Goal: Contribute content: Add original content to the website for others to see

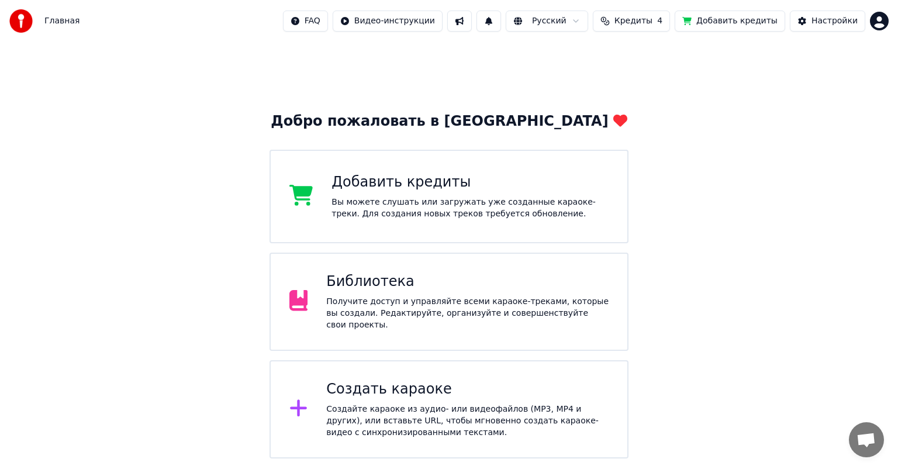
click at [378, 296] on div "Библиотека Получите доступ и управляйте всеми караоке-треками, которые вы созда…" at bounding box center [467, 301] width 282 height 58
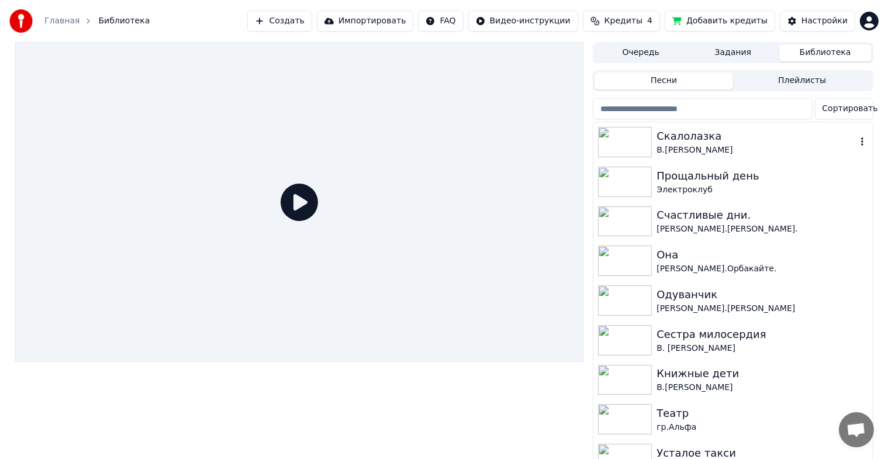
click at [634, 149] on img at bounding box center [625, 142] width 54 height 30
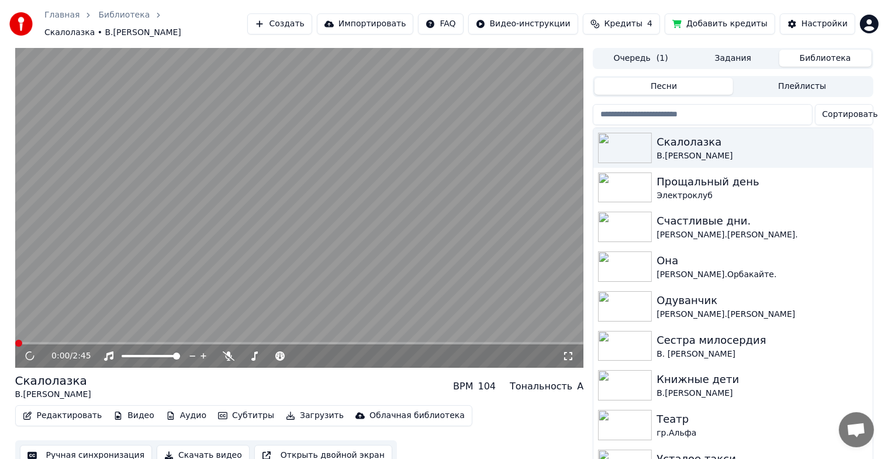
click at [65, 453] on button "Ручная синхронизация" at bounding box center [86, 455] width 133 height 21
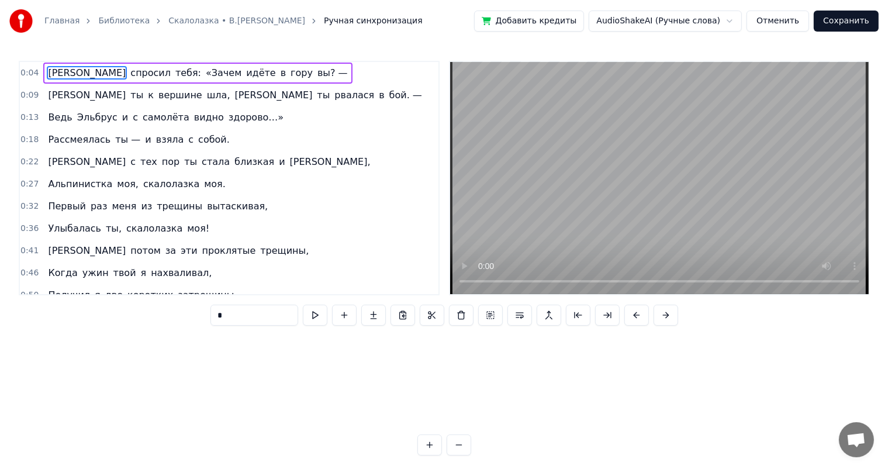
click at [792, 17] on button "Отменить" at bounding box center [777, 21] width 63 height 21
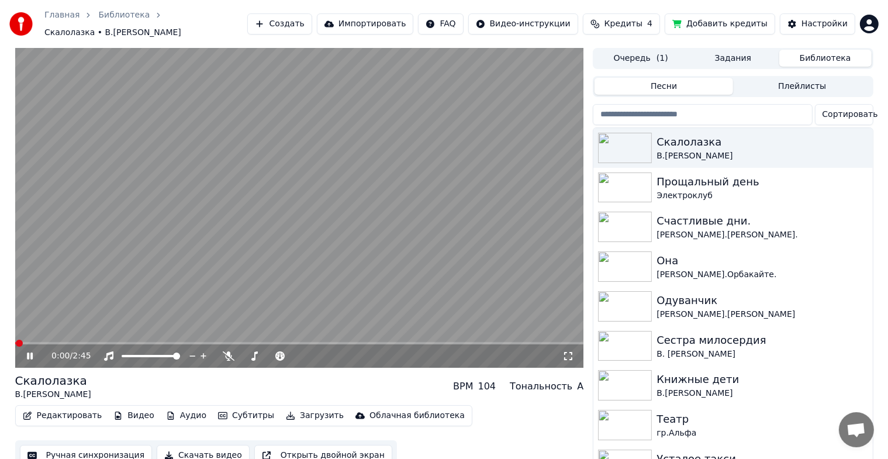
click at [27, 352] on icon at bounding box center [30, 355] width 6 height 7
click at [56, 408] on button "Редактировать" at bounding box center [62, 415] width 89 height 16
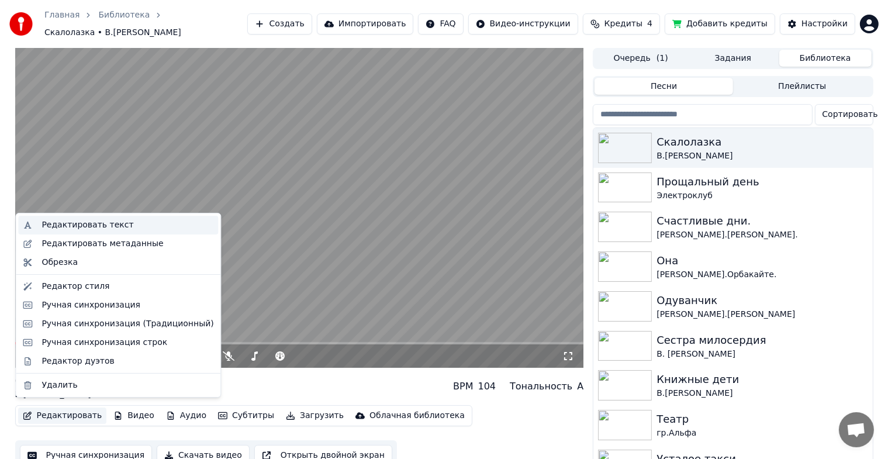
click at [91, 223] on div "Редактировать текст" at bounding box center [87, 225] width 92 height 12
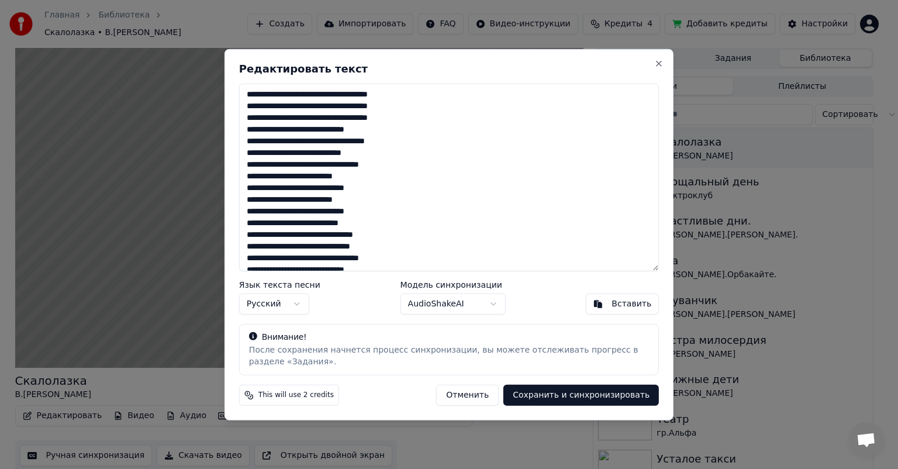
drag, startPoint x: 396, startPoint y: 94, endPoint x: 411, endPoint y: 96, distance: 16.0
click at [414, 98] on textarea at bounding box center [449, 178] width 420 height 188
drag, startPoint x: 411, startPoint y: 105, endPoint x: 401, endPoint y: 106, distance: 10.5
click at [401, 106] on textarea at bounding box center [449, 178] width 420 height 188
drag, startPoint x: 317, startPoint y: 129, endPoint x: 305, endPoint y: 131, distance: 12.5
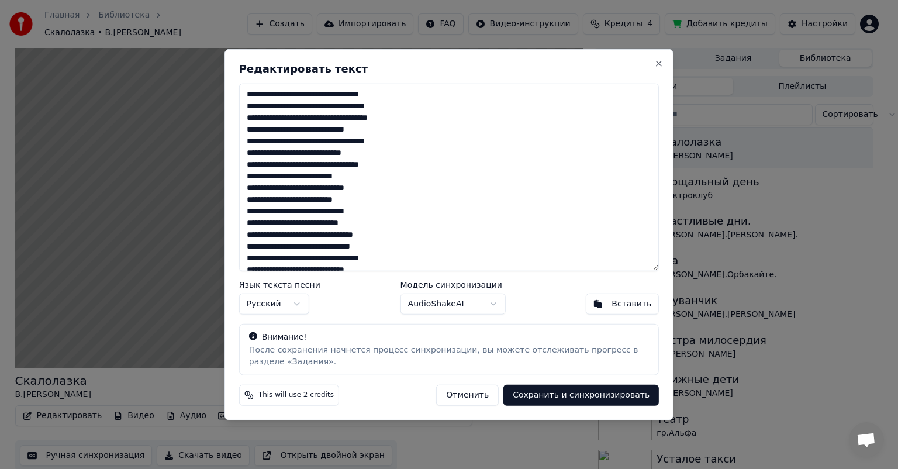
click at [305, 131] on textarea at bounding box center [449, 178] width 420 height 188
drag, startPoint x: 404, startPoint y: 119, endPoint x: 425, endPoint y: 108, distance: 23.8
click at [428, 111] on textarea at bounding box center [449, 178] width 420 height 188
click at [493, 393] on button "Отменить" at bounding box center [467, 394] width 63 height 21
type textarea "**********"
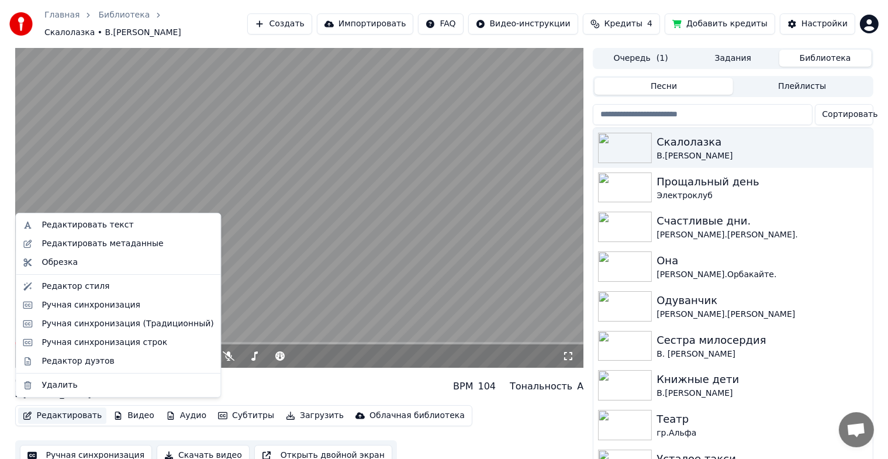
click at [54, 410] on button "Редактировать" at bounding box center [62, 415] width 89 height 16
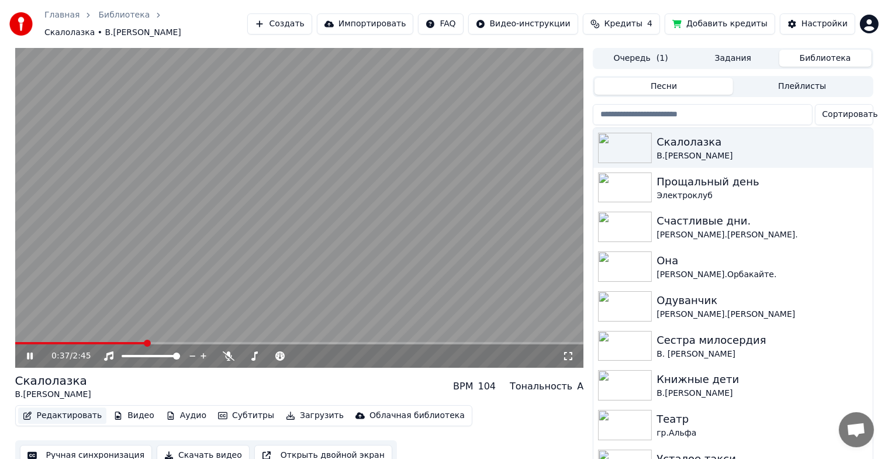
click at [56, 407] on button "Редактировать" at bounding box center [62, 415] width 89 height 16
click at [28, 356] on div "0:37 / 2:45" at bounding box center [299, 355] width 569 height 23
click at [32, 352] on icon at bounding box center [30, 355] width 6 height 7
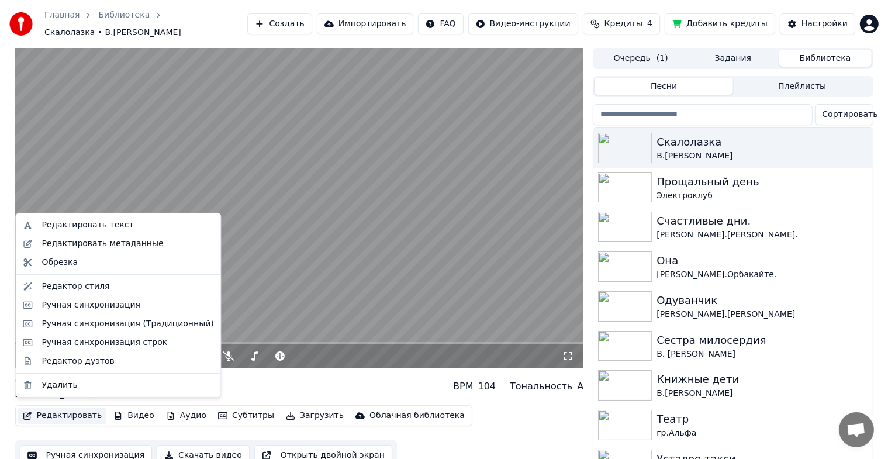
click at [75, 413] on button "Редактировать" at bounding box center [62, 415] width 89 height 16
click at [56, 227] on div "Редактировать текст" at bounding box center [87, 225] width 92 height 12
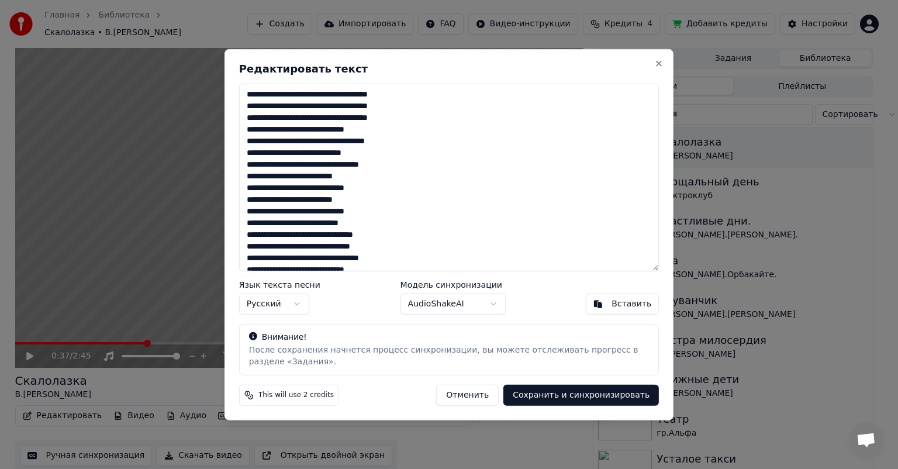
drag, startPoint x: 395, startPoint y: 95, endPoint x: 447, endPoint y: 100, distance: 52.2
click at [447, 100] on textarea at bounding box center [449, 178] width 420 height 188
drag, startPoint x: 400, startPoint y: 104, endPoint x: 451, endPoint y: 108, distance: 51.5
click at [451, 108] on textarea at bounding box center [449, 178] width 420 height 188
drag, startPoint x: 406, startPoint y: 119, endPoint x: 430, endPoint y: 120, distance: 24.6
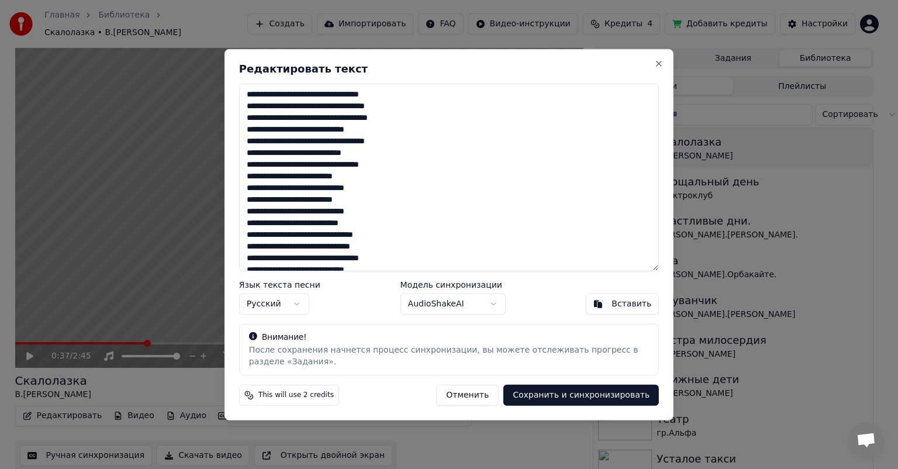
click at [430, 120] on textarea at bounding box center [449, 178] width 420 height 188
drag, startPoint x: 360, startPoint y: 175, endPoint x: 375, endPoint y: 174, distance: 14.7
click at [375, 174] on textarea at bounding box center [449, 178] width 420 height 188
drag, startPoint x: 372, startPoint y: 245, endPoint x: 414, endPoint y: 243, distance: 41.6
click at [411, 243] on textarea at bounding box center [449, 178] width 420 height 188
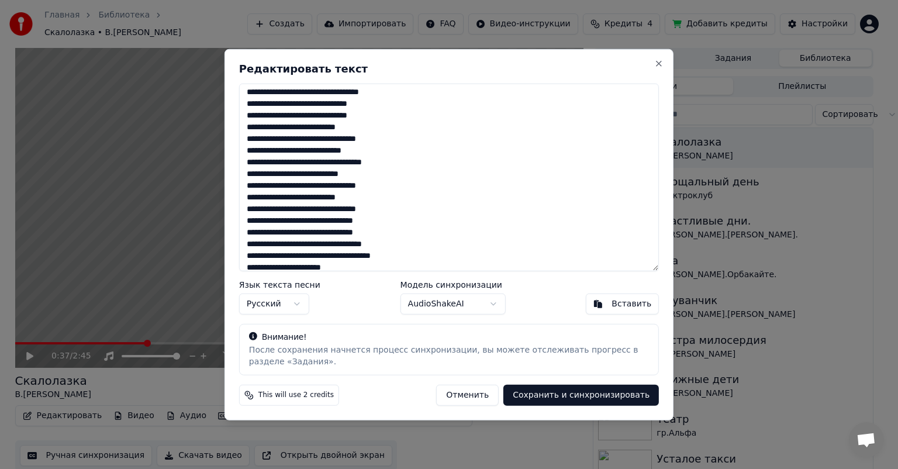
scroll to position [196, 0]
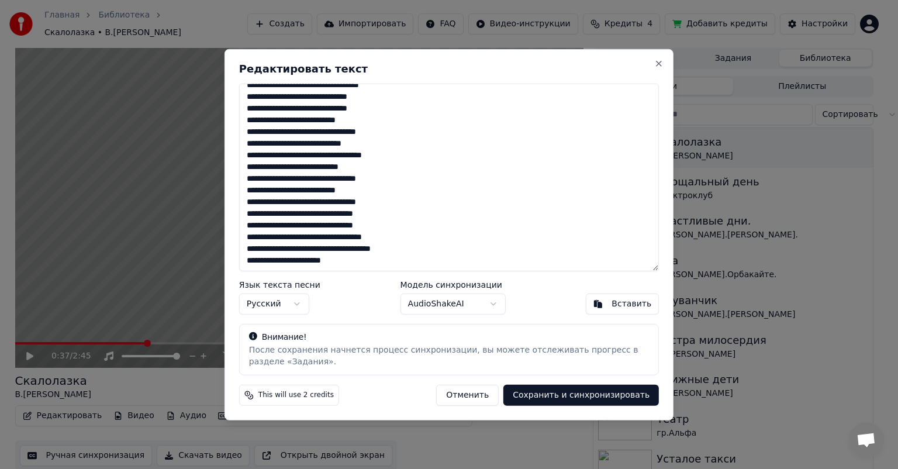
drag, startPoint x: 390, startPoint y: 236, endPoint x: 424, endPoint y: 234, distance: 33.9
click at [424, 234] on textarea at bounding box center [449, 178] width 420 height 188
drag, startPoint x: 249, startPoint y: 224, endPoint x: 243, endPoint y: 224, distance: 6.4
click at [243, 224] on textarea at bounding box center [449, 178] width 420 height 188
drag, startPoint x: 416, startPoint y: 248, endPoint x: 470, endPoint y: 251, distance: 53.9
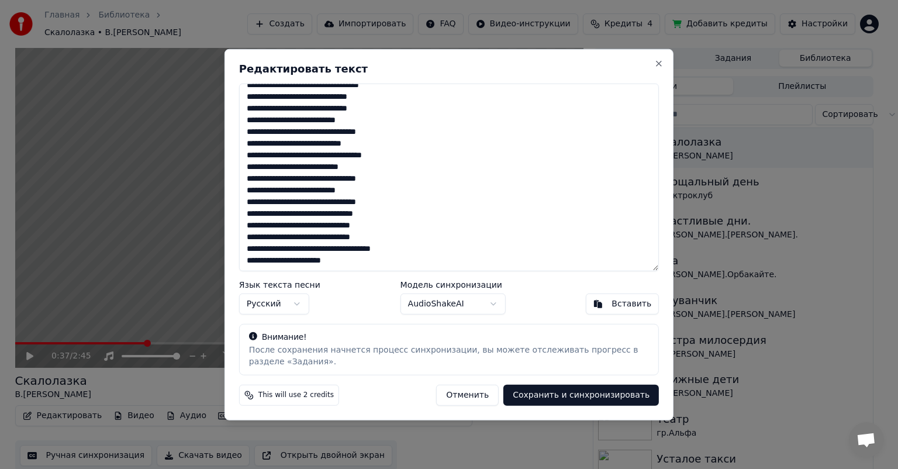
click at [470, 251] on textarea at bounding box center [449, 178] width 420 height 188
drag, startPoint x: 362, startPoint y: 189, endPoint x: 397, endPoint y: 184, distance: 35.4
click at [397, 185] on textarea at bounding box center [449, 178] width 420 height 188
drag, startPoint x: 373, startPoint y: 142, endPoint x: 379, endPoint y: 144, distance: 6.3
click at [379, 144] on textarea at bounding box center [449, 178] width 420 height 188
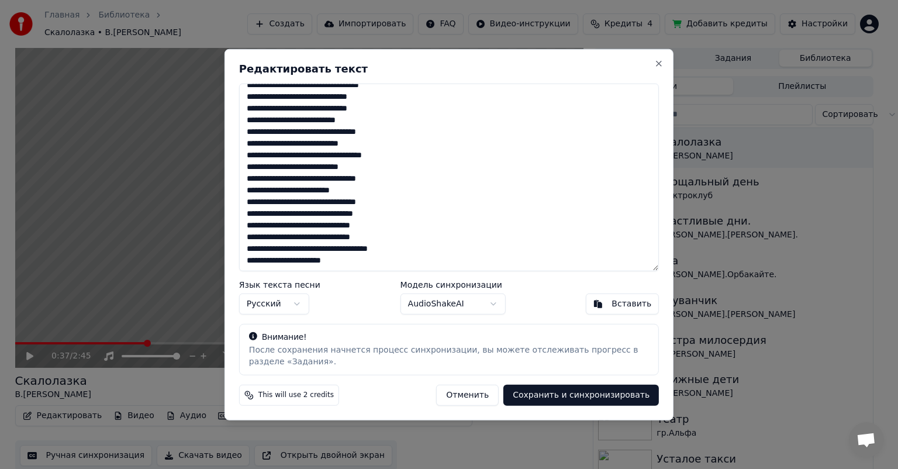
drag, startPoint x: 366, startPoint y: 119, endPoint x: 389, endPoint y: 113, distance: 23.5
click at [389, 113] on textarea at bounding box center [449, 178] width 420 height 188
drag, startPoint x: 492, startPoint y: 118, endPoint x: 461, endPoint y: 126, distance: 32.0
click at [490, 119] on textarea at bounding box center [449, 178] width 420 height 188
click at [366, 113] on textarea at bounding box center [449, 178] width 420 height 188
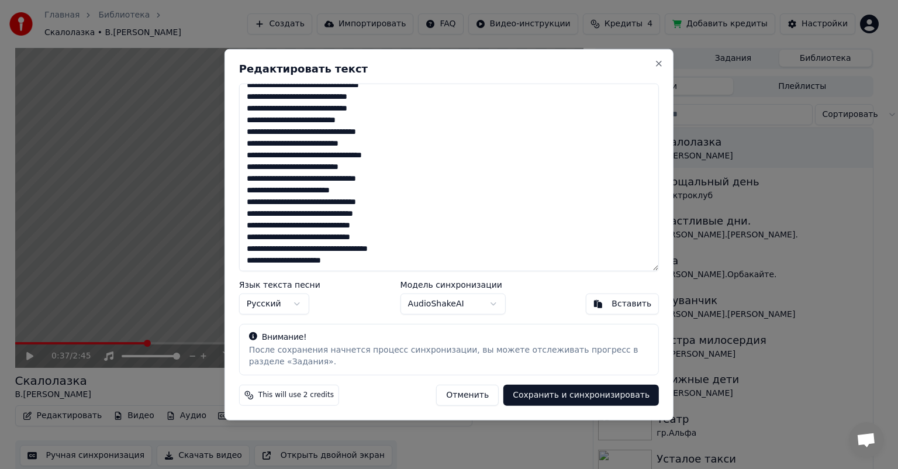
click at [368, 121] on textarea at bounding box center [449, 178] width 420 height 188
click at [386, 94] on textarea at bounding box center [449, 178] width 420 height 188
drag, startPoint x: 389, startPoint y: 200, endPoint x: 406, endPoint y: 206, distance: 17.7
click at [406, 206] on textarea at bounding box center [449, 178] width 420 height 188
click at [324, 203] on textarea at bounding box center [449, 178] width 420 height 188
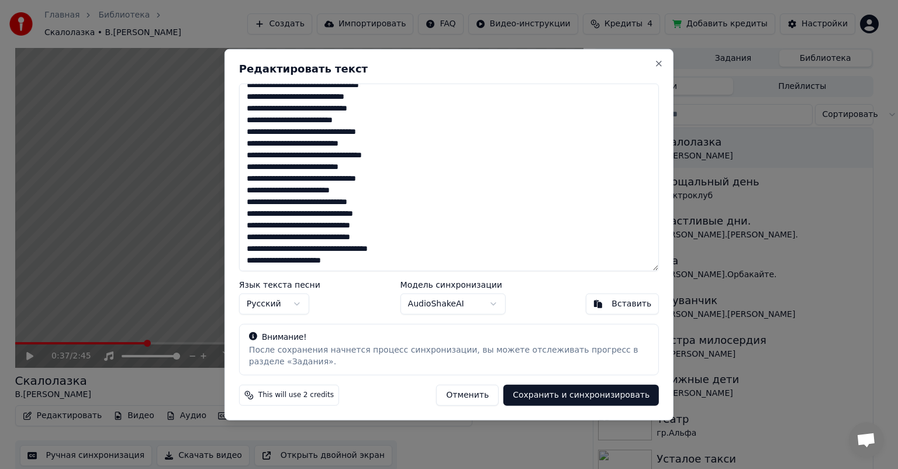
drag, startPoint x: 348, startPoint y: 260, endPoint x: 357, endPoint y: 259, distance: 9.4
click at [357, 259] on textarea at bounding box center [449, 178] width 420 height 188
click at [380, 98] on textarea at bounding box center [449, 178] width 420 height 188
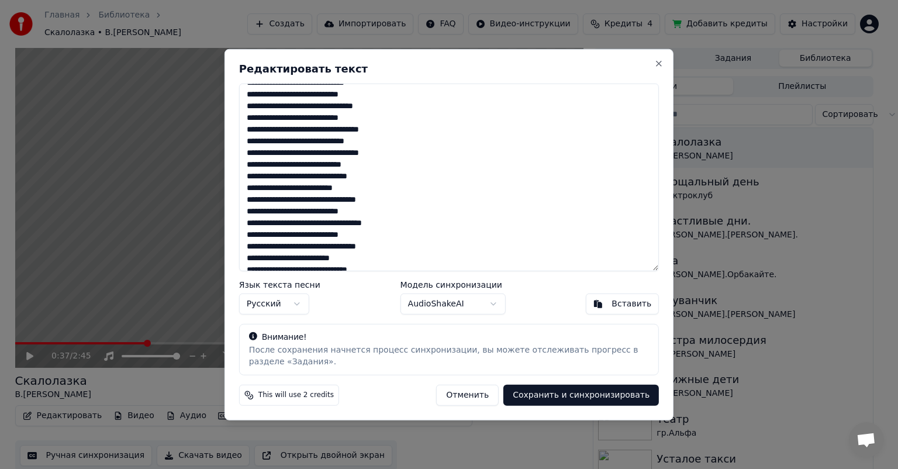
scroll to position [126, 0]
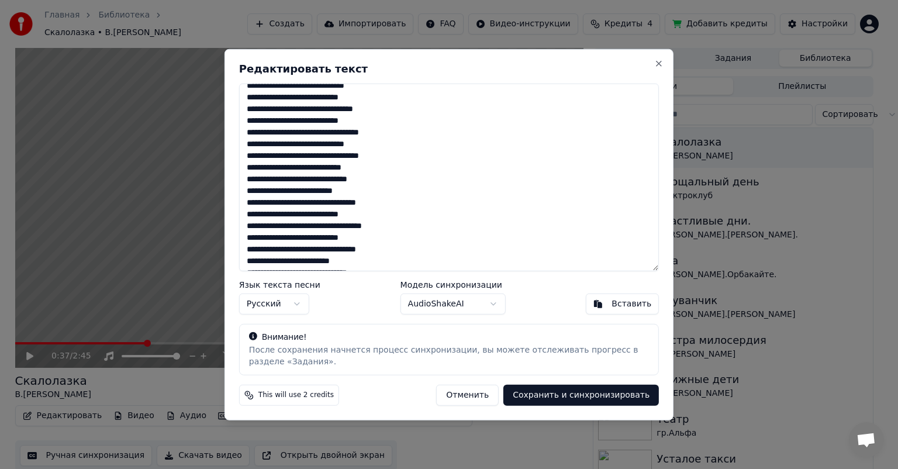
drag, startPoint x: 404, startPoint y: 155, endPoint x: 431, endPoint y: 155, distance: 27.5
click at [431, 155] on textarea at bounding box center [449, 178] width 420 height 188
drag, startPoint x: 379, startPoint y: 141, endPoint x: 372, endPoint y: 146, distance: 8.1
click at [383, 143] on textarea at bounding box center [449, 178] width 420 height 188
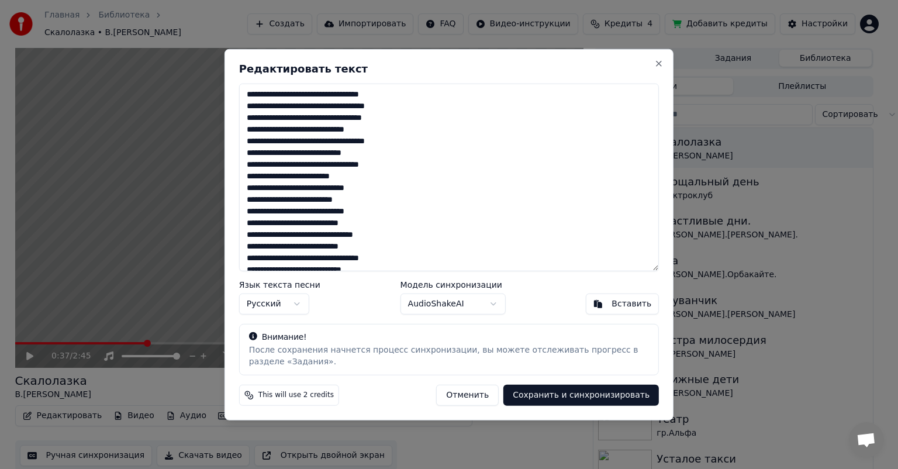
scroll to position [0, 0]
drag, startPoint x: 306, startPoint y: 131, endPoint x: 317, endPoint y: 129, distance: 10.8
click at [317, 129] on textarea at bounding box center [449, 178] width 420 height 188
click at [306, 95] on textarea at bounding box center [449, 178] width 420 height 188
drag, startPoint x: 250, startPoint y: 234, endPoint x: 242, endPoint y: 234, distance: 8.2
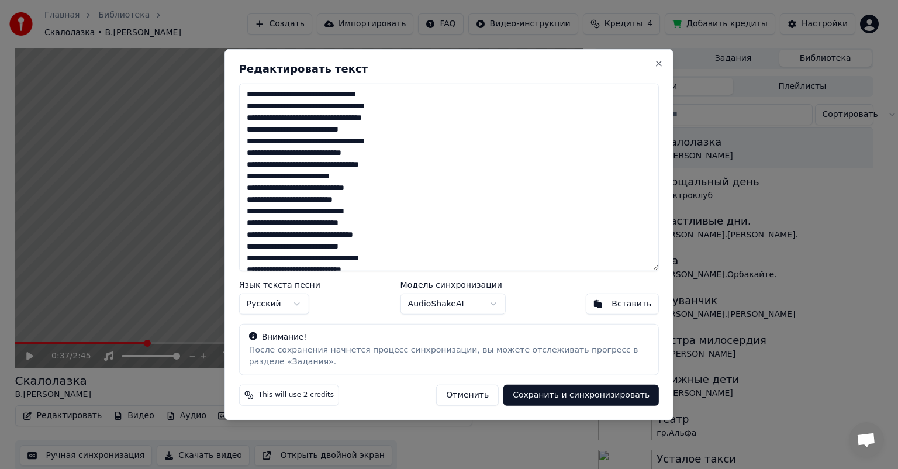
click at [242, 234] on textarea at bounding box center [449, 178] width 420 height 188
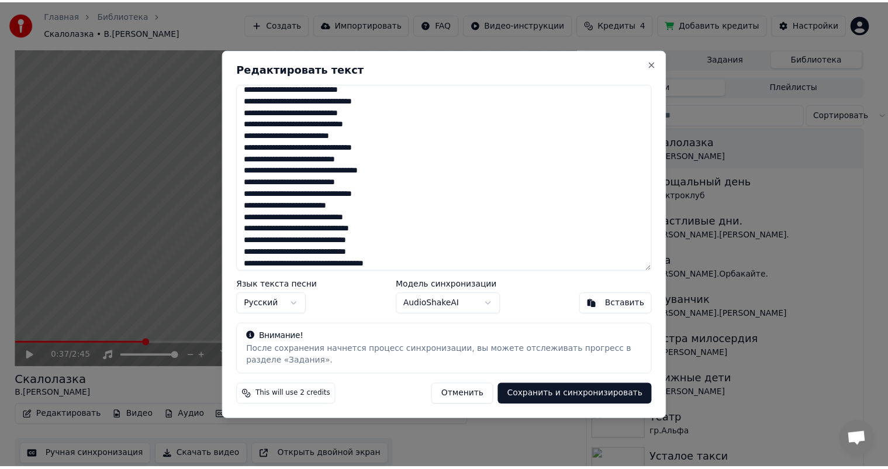
scroll to position [196, 0]
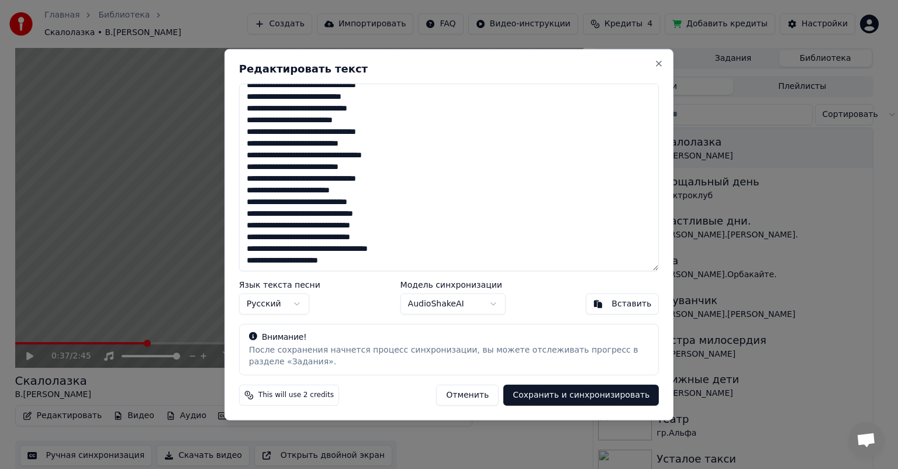
type textarea "**********"
click at [574, 393] on button "Сохранить и синхронизировать" at bounding box center [580, 394] width 155 height 21
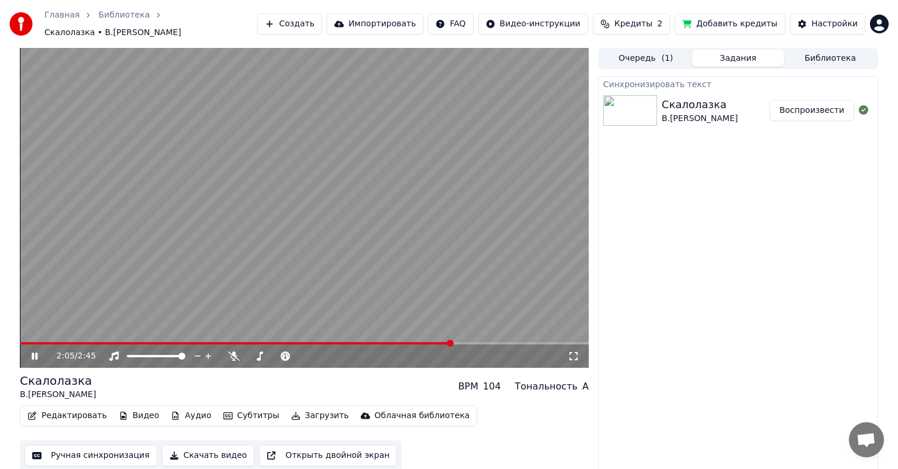
click at [36, 352] on icon at bounding box center [35, 355] width 6 height 7
click at [83, 447] on button "Ручная синхронизация" at bounding box center [91, 455] width 133 height 21
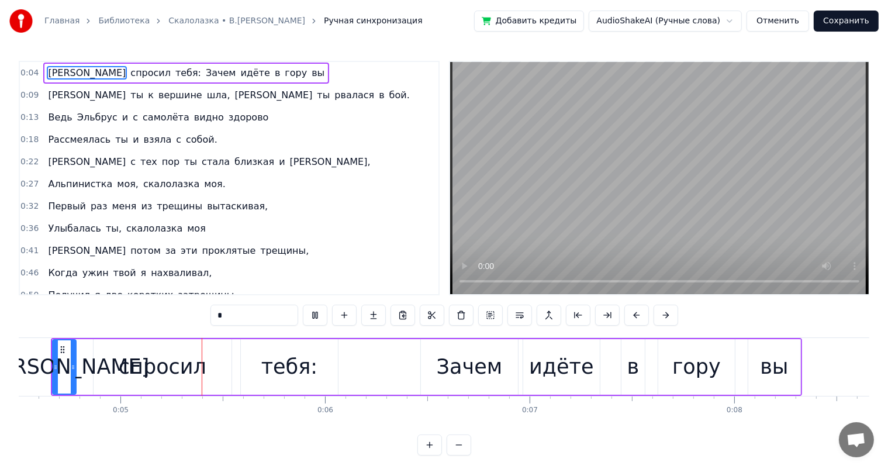
scroll to position [0, 962]
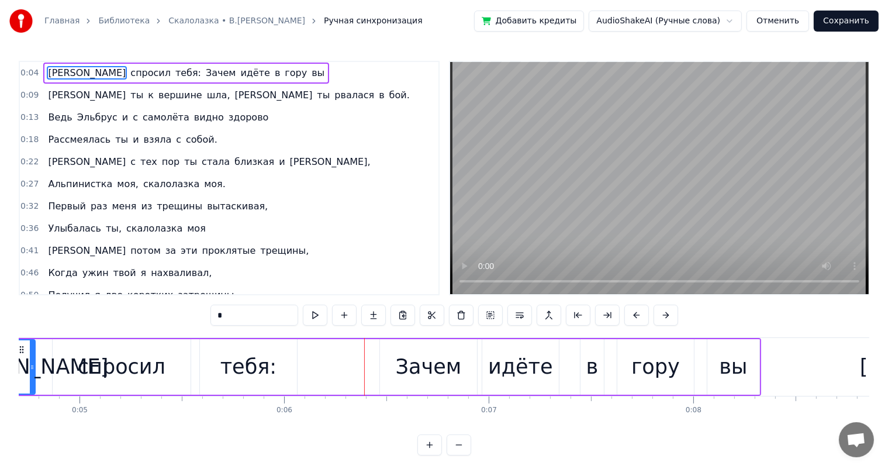
click at [241, 383] on div "тебя:" at bounding box center [248, 367] width 97 height 56
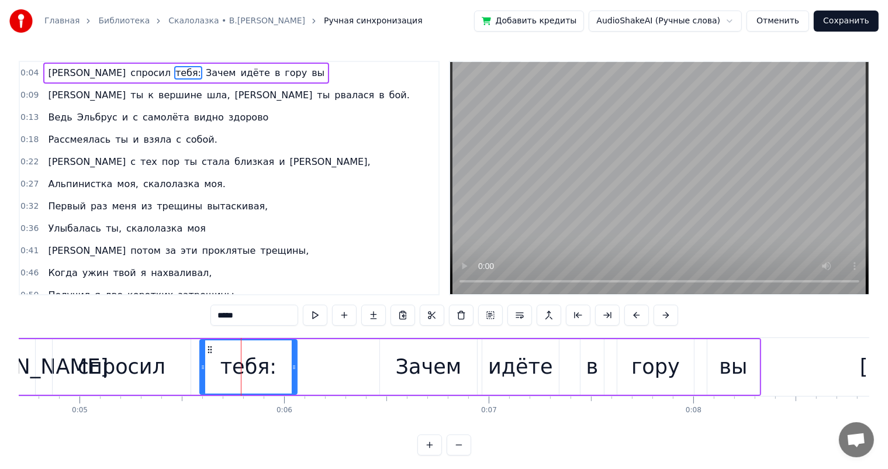
click at [140, 369] on div "спросил" at bounding box center [122, 366] width 88 height 31
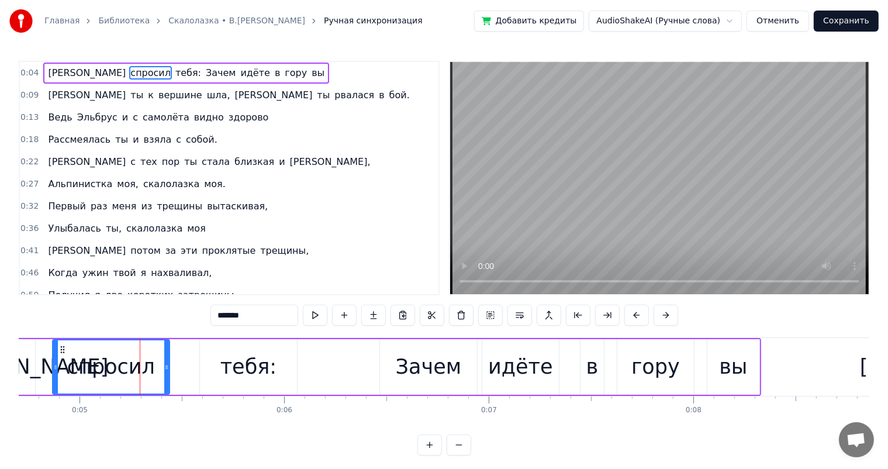
drag, startPoint x: 187, startPoint y: 362, endPoint x: 166, endPoint y: 368, distance: 21.8
click at [166, 368] on icon at bounding box center [166, 366] width 5 height 9
click at [241, 361] on div "тебя:" at bounding box center [248, 366] width 56 height 31
type input "*****"
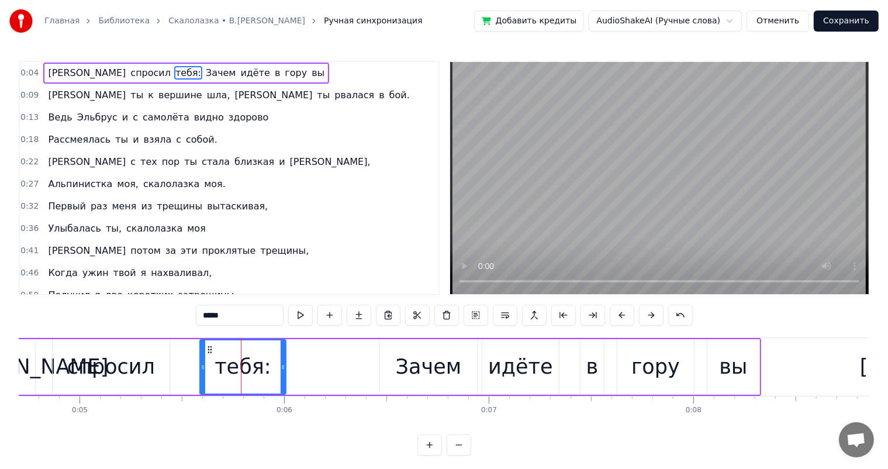
drag, startPoint x: 295, startPoint y: 358, endPoint x: 283, endPoint y: 362, distance: 12.0
click at [283, 362] on div at bounding box center [283, 366] width 5 height 53
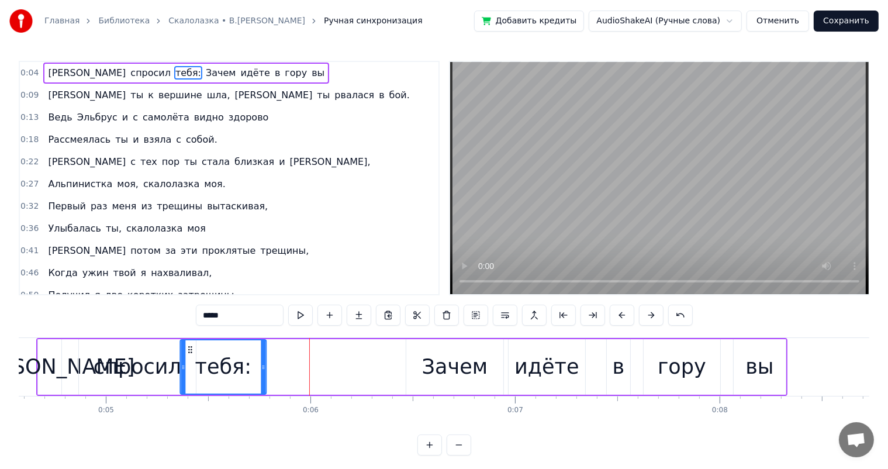
scroll to position [0, 935]
click at [209, 355] on div "тебя:" at bounding box center [242, 366] width 85 height 53
click at [7, 346] on div "Главная Библиотека Скалолазка • В.Высоцкий Ручная синхронизация Добавить кредит…" at bounding box center [444, 227] width 888 height 455
click at [15, 362] on div "Главная Библиотека Скалолазка • В.Высоцкий Ручная синхронизация Добавить кредит…" at bounding box center [444, 227] width 888 height 455
click at [17, 366] on div "Главная Библиотека Скалолазка • В.Высоцкий Ручная синхронизация Добавить кредит…" at bounding box center [444, 227] width 888 height 455
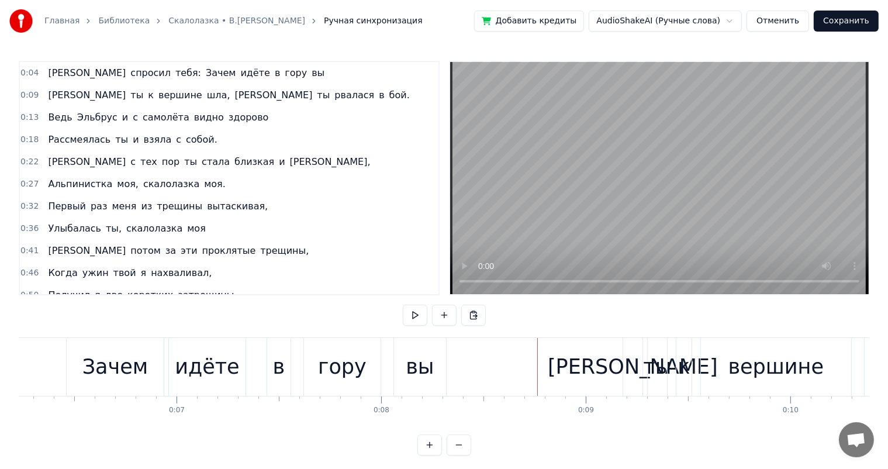
scroll to position [0, 1293]
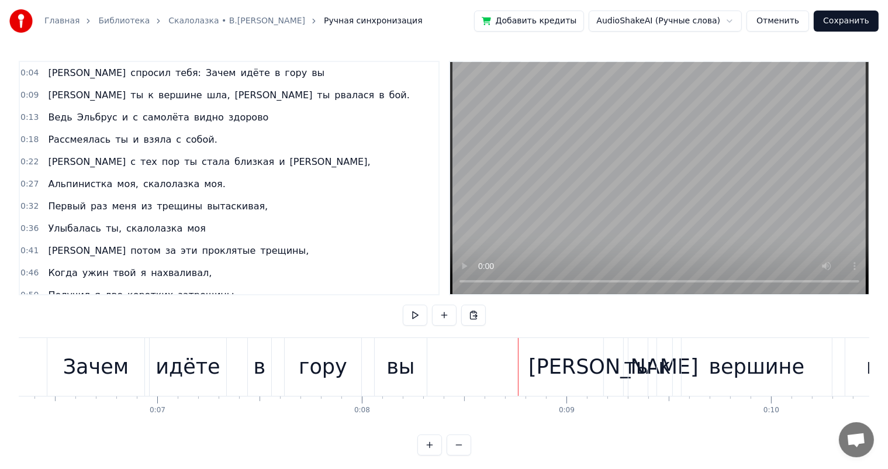
click at [302, 366] on div "гору" at bounding box center [323, 366] width 49 height 31
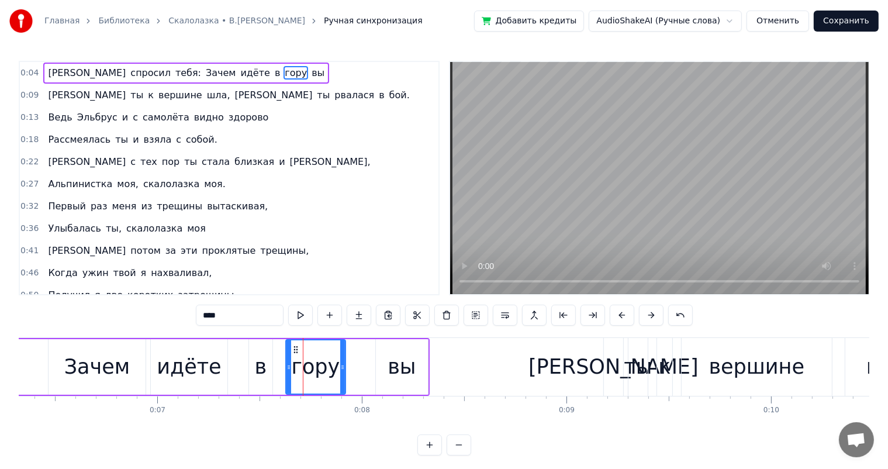
drag, startPoint x: 359, startPoint y: 369, endPoint x: 424, endPoint y: 381, distance: 66.5
click at [343, 374] on div at bounding box center [342, 366] width 5 height 53
click at [425, 378] on div "вы" at bounding box center [402, 367] width 52 height 56
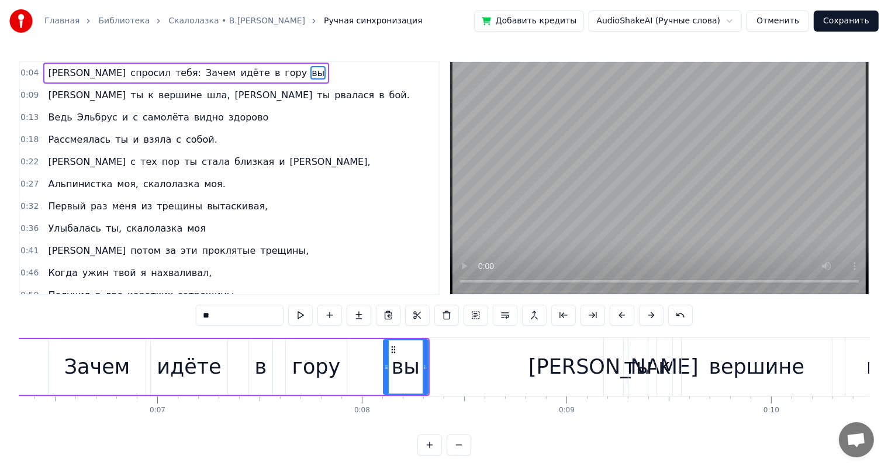
drag, startPoint x: 376, startPoint y: 367, endPoint x: 383, endPoint y: 362, distance: 8.9
click at [384, 362] on icon at bounding box center [386, 366] width 5 height 9
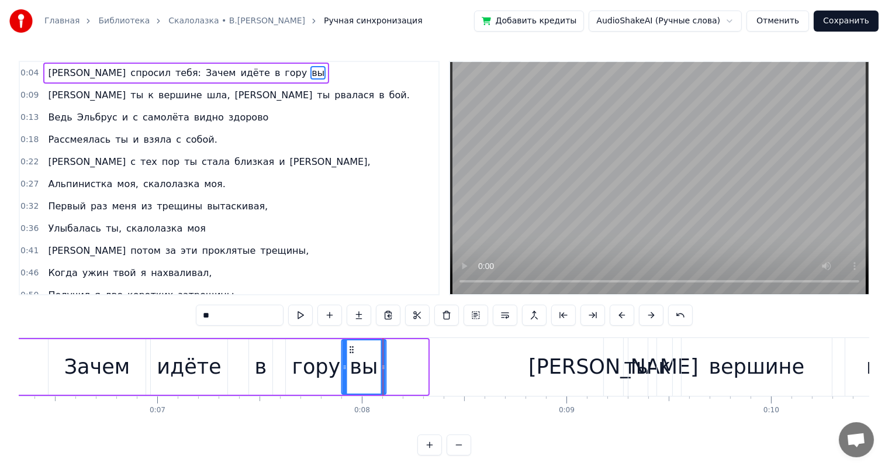
drag, startPoint x: 392, startPoint y: 348, endPoint x: 351, endPoint y: 360, distance: 43.3
click at [351, 360] on div "вы" at bounding box center [363, 366] width 43 height 53
click at [302, 376] on div "гору" at bounding box center [316, 366] width 49 height 31
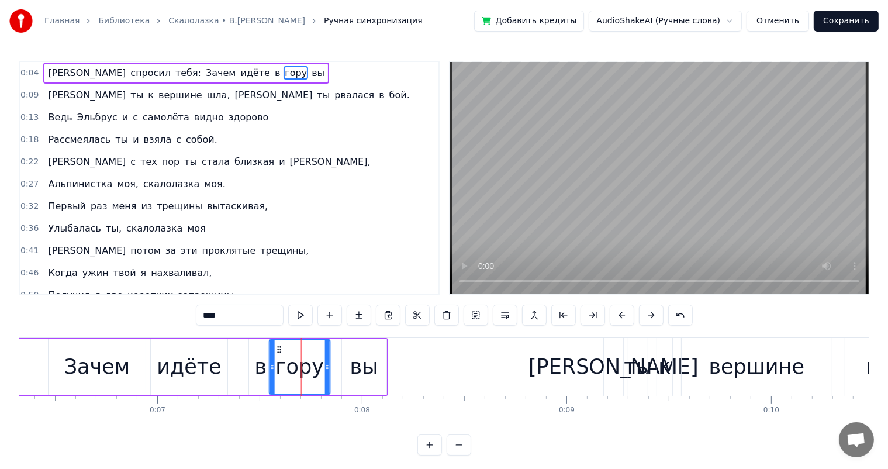
drag, startPoint x: 288, startPoint y: 351, endPoint x: 266, endPoint y: 375, distance: 32.3
click at [281, 353] on icon at bounding box center [279, 349] width 9 height 9
click at [264, 378] on div "в" at bounding box center [261, 366] width 12 height 31
type input "*"
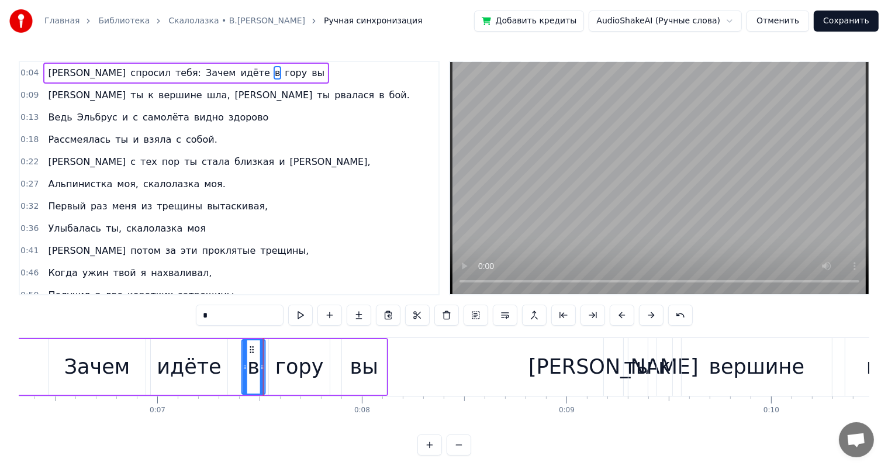
drag, startPoint x: 257, startPoint y: 348, endPoint x: 250, endPoint y: 352, distance: 7.8
click at [250, 352] on icon at bounding box center [251, 349] width 9 height 9
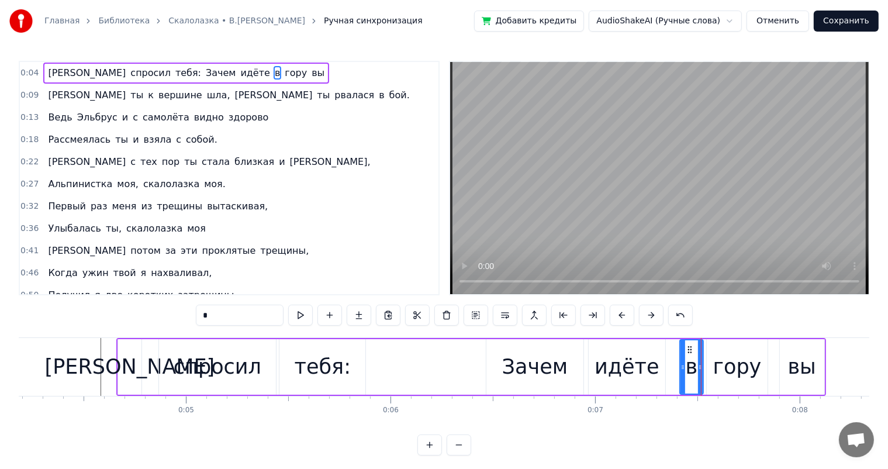
scroll to position [0, 818]
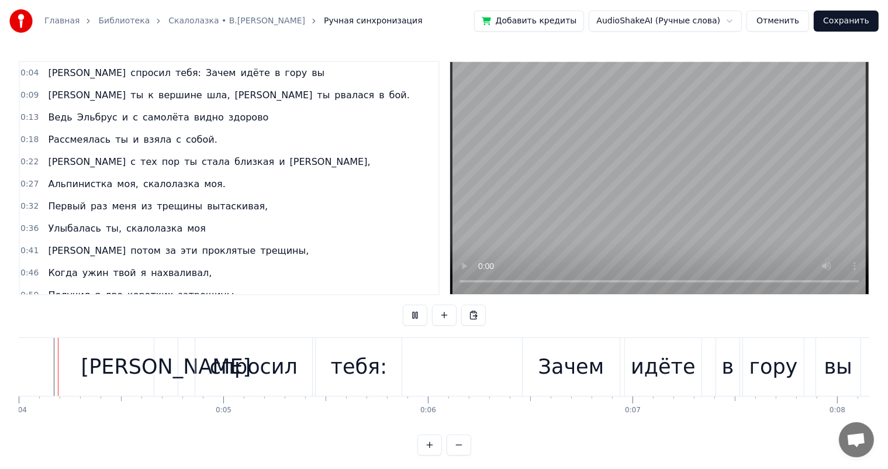
scroll to position [0, 794]
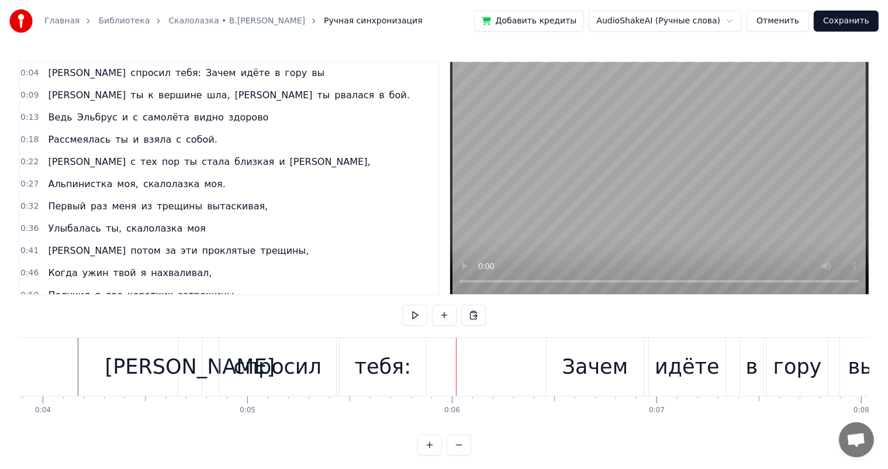
click at [322, 356] on div "спросил" at bounding box center [277, 367] width 117 height 58
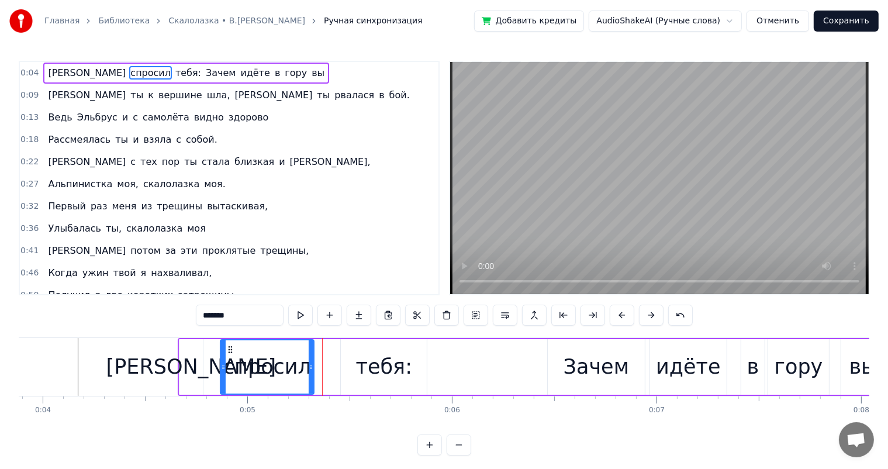
drag, startPoint x: 334, startPoint y: 363, endPoint x: 311, endPoint y: 376, distance: 26.7
click at [311, 376] on div at bounding box center [311, 366] width 5 height 53
click at [313, 376] on div "спросил" at bounding box center [267, 367] width 95 height 56
click at [363, 360] on div "тебя:" at bounding box center [384, 366] width 56 height 31
type input "*****"
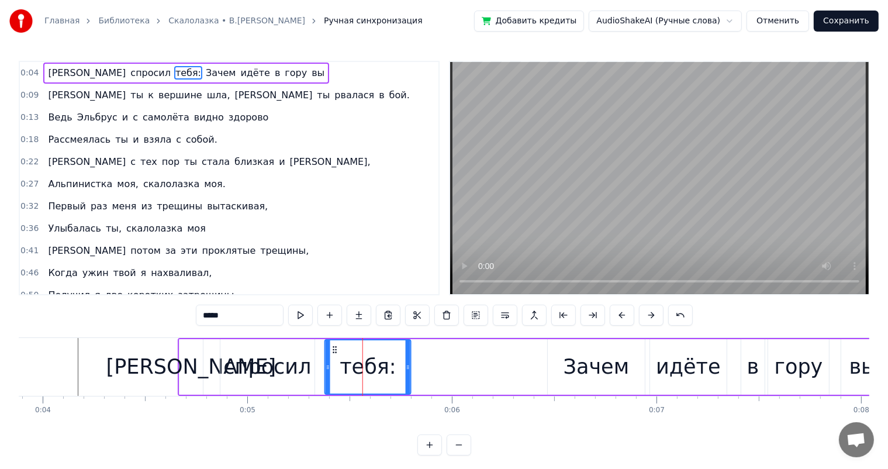
drag, startPoint x: 351, startPoint y: 351, endPoint x: 244, endPoint y: 391, distance: 113.7
click at [335, 354] on div "тебя:" at bounding box center [368, 366] width 85 height 53
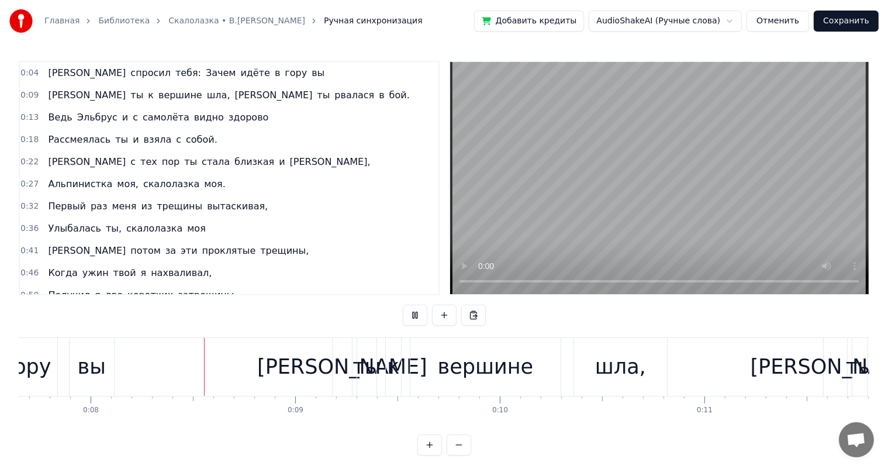
scroll to position [0, 1567]
click at [476, 394] on div "вершине" at bounding box center [482, 367] width 151 height 58
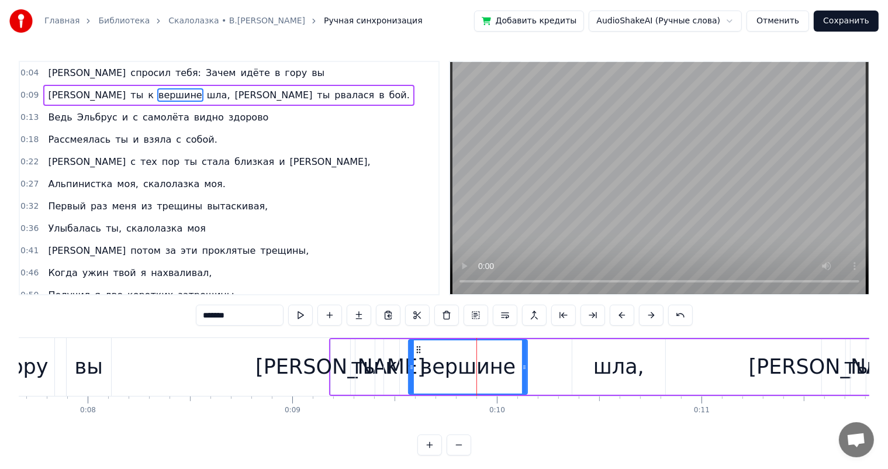
drag, startPoint x: 554, startPoint y: 362, endPoint x: 535, endPoint y: 370, distance: 20.7
click at [526, 371] on div at bounding box center [524, 366] width 5 height 53
drag, startPoint x: 613, startPoint y: 370, endPoint x: 612, endPoint y: 363, distance: 7.1
click at [613, 370] on div "шла," at bounding box center [618, 366] width 51 height 31
type input "****"
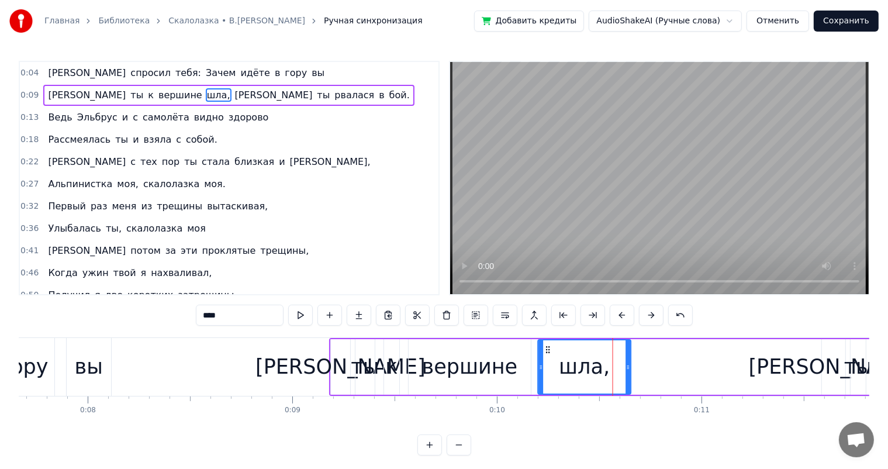
drag, startPoint x: 580, startPoint y: 348, endPoint x: 545, endPoint y: 356, distance: 35.4
click at [545, 356] on div "шла," at bounding box center [585, 366] width 92 height 53
drag, startPoint x: 626, startPoint y: 370, endPoint x: 579, endPoint y: 385, distance: 50.3
click at [615, 376] on div at bounding box center [616, 366] width 5 height 53
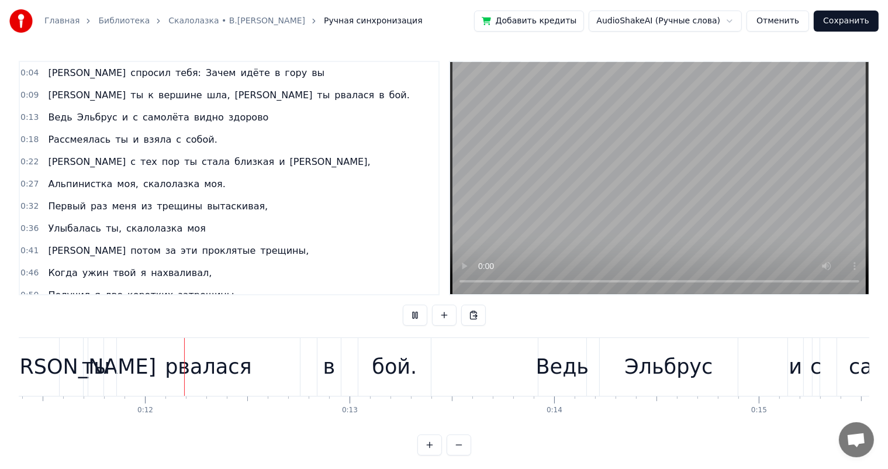
scroll to position [0, 2352]
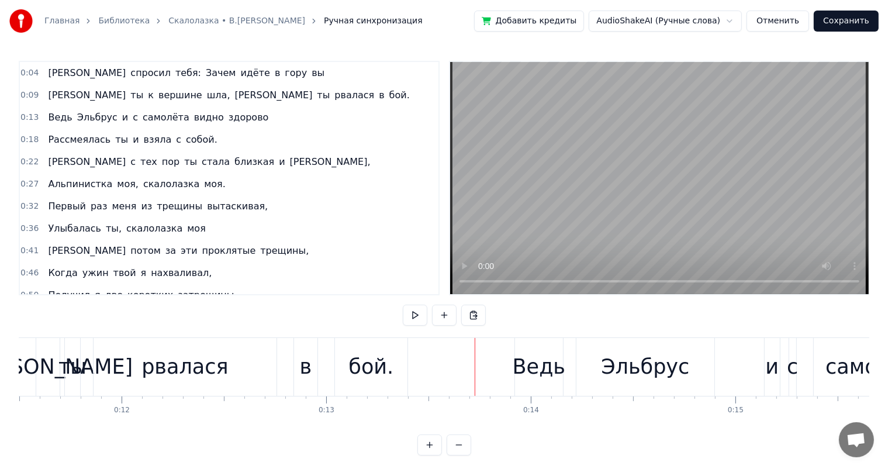
click at [203, 368] on div "рвалася" at bounding box center [184, 366] width 86 height 31
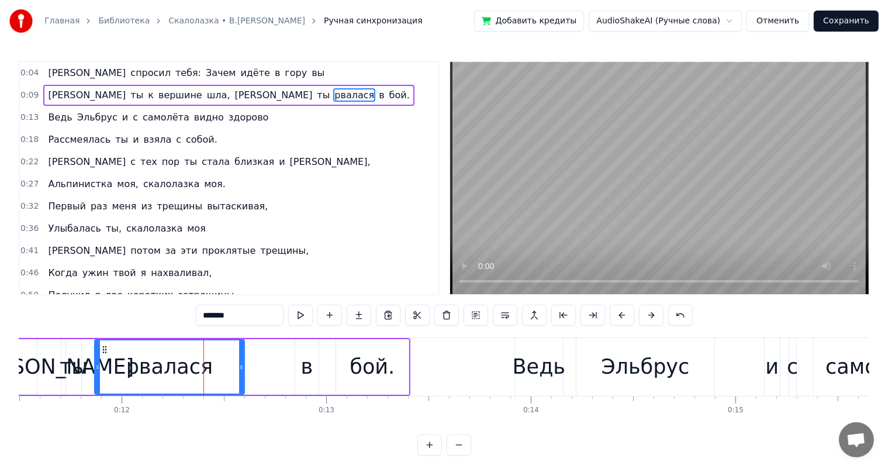
drag, startPoint x: 273, startPoint y: 362, endPoint x: 249, endPoint y: 370, distance: 25.9
click at [241, 372] on div at bounding box center [241, 366] width 5 height 53
drag, startPoint x: 309, startPoint y: 362, endPoint x: 307, endPoint y: 351, distance: 11.7
click at [309, 362] on div "в" at bounding box center [307, 366] width 12 height 31
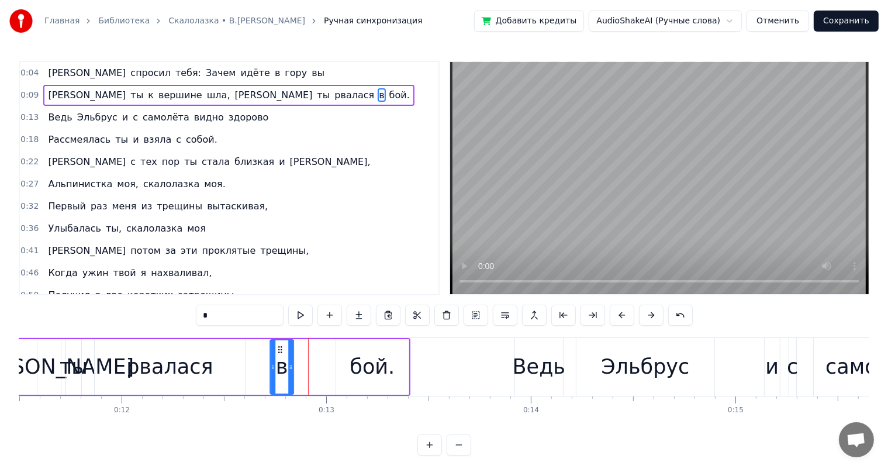
drag, startPoint x: 304, startPoint y: 349, endPoint x: 342, endPoint y: 356, distance: 39.2
click at [278, 356] on div "в" at bounding box center [282, 366] width 22 height 53
click at [362, 353] on div "бой." at bounding box center [371, 366] width 45 height 31
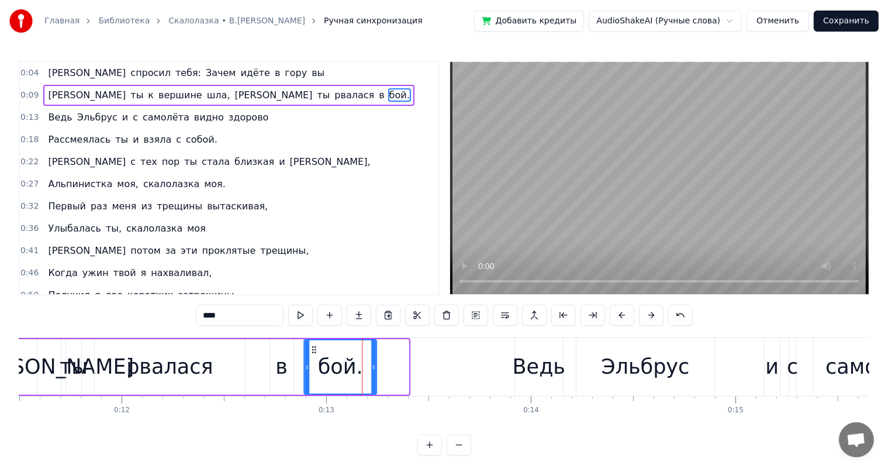
drag, startPoint x: 346, startPoint y: 348, endPoint x: 313, endPoint y: 355, distance: 33.5
click at [313, 355] on div "бой." at bounding box center [339, 366] width 71 height 53
click at [278, 372] on div "в" at bounding box center [281, 366] width 12 height 31
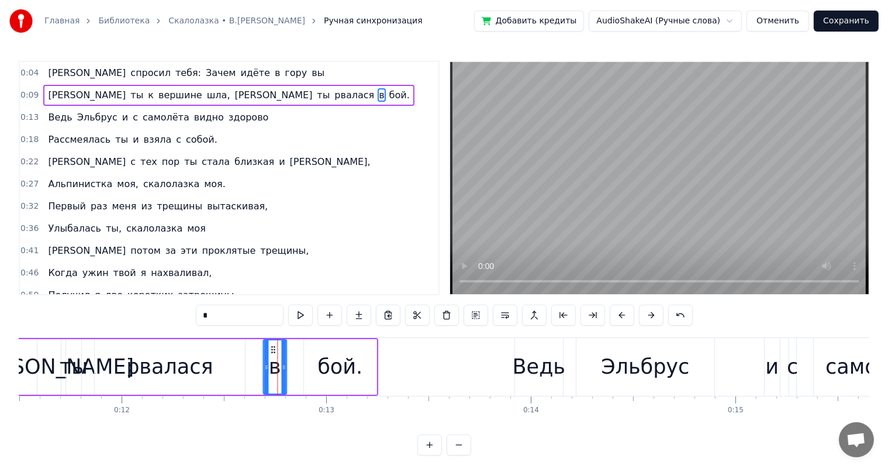
drag, startPoint x: 278, startPoint y: 348, endPoint x: 271, endPoint y: 349, distance: 7.1
click at [271, 349] on icon at bounding box center [272, 349] width 9 height 9
click at [341, 365] on div "бой." at bounding box center [339, 366] width 45 height 31
type input "****"
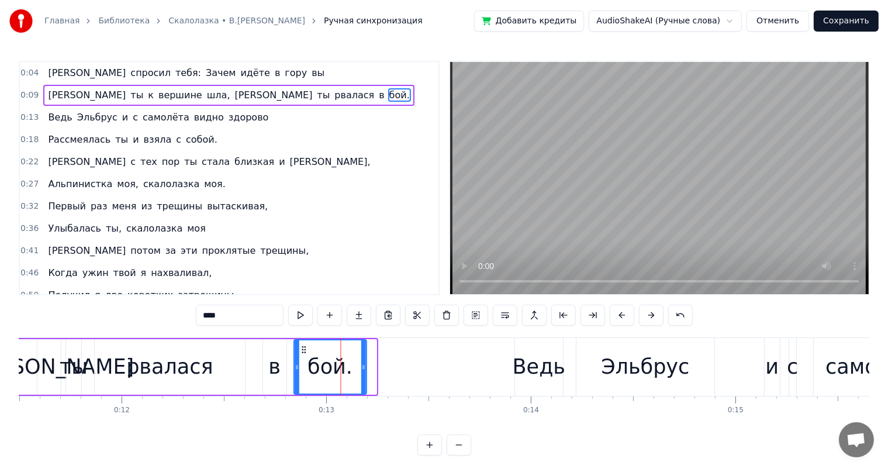
drag, startPoint x: 311, startPoint y: 348, endPoint x: 303, endPoint y: 349, distance: 8.2
click at [303, 349] on icon at bounding box center [303, 349] width 9 height 9
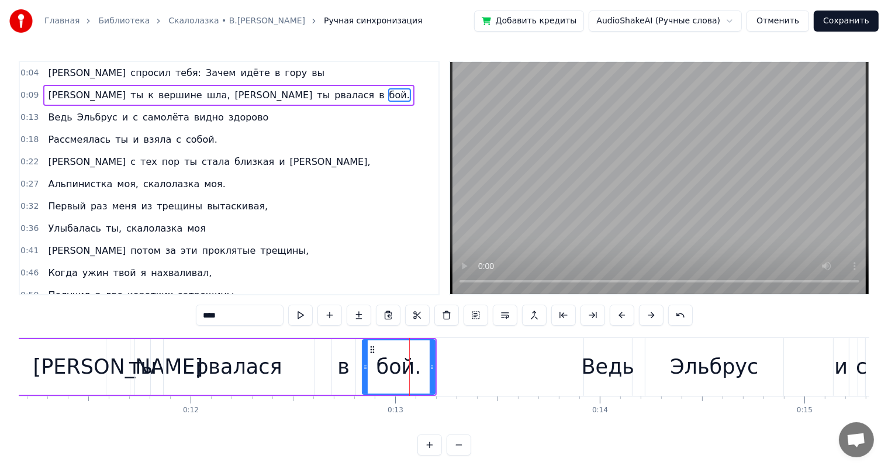
scroll to position [0, 2073]
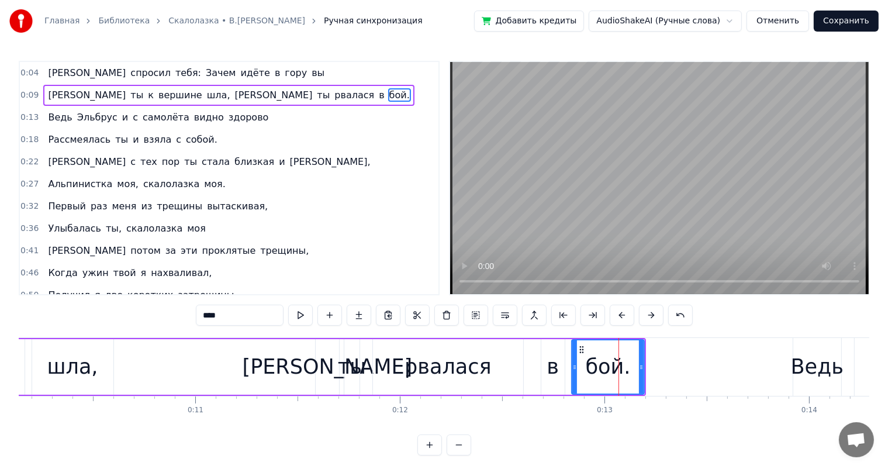
click at [150, 365] on div "А ты к вершине шла, а ты рвалася в бой." at bounding box center [234, 367] width 823 height 58
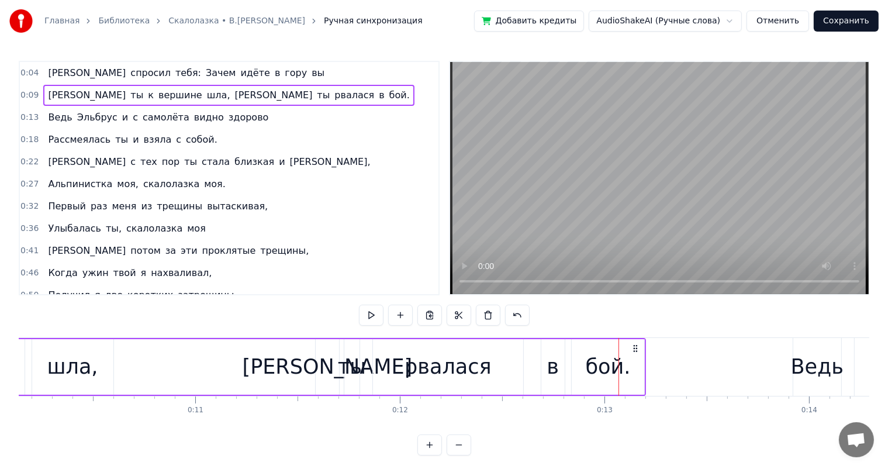
click at [161, 373] on div "А ты к вершине шла, а ты рвалася в бой." at bounding box center [234, 367] width 823 height 58
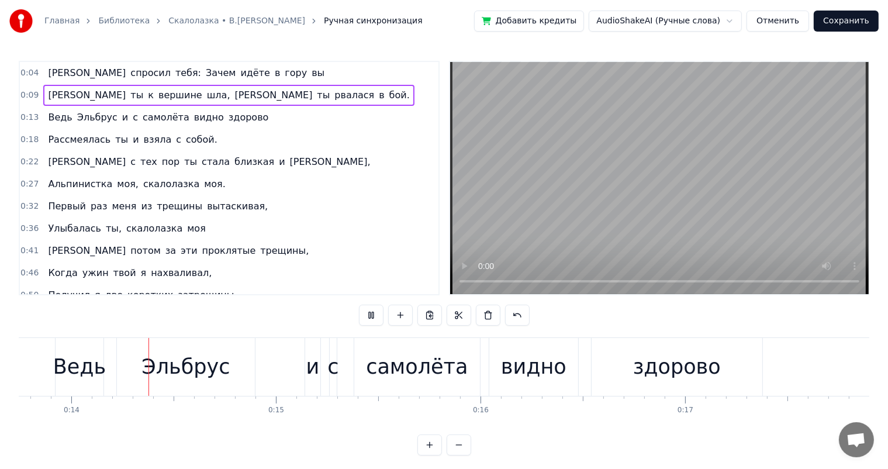
scroll to position [0, 2840]
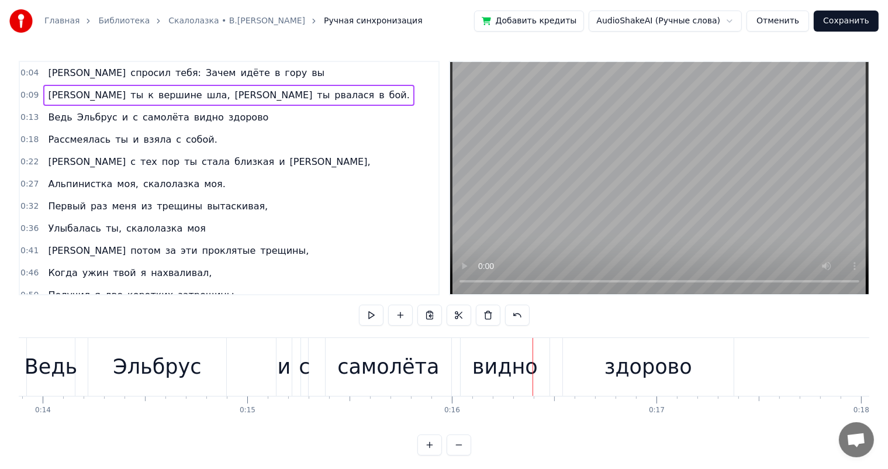
click at [142, 372] on div "Эльбрус" at bounding box center [157, 366] width 88 height 31
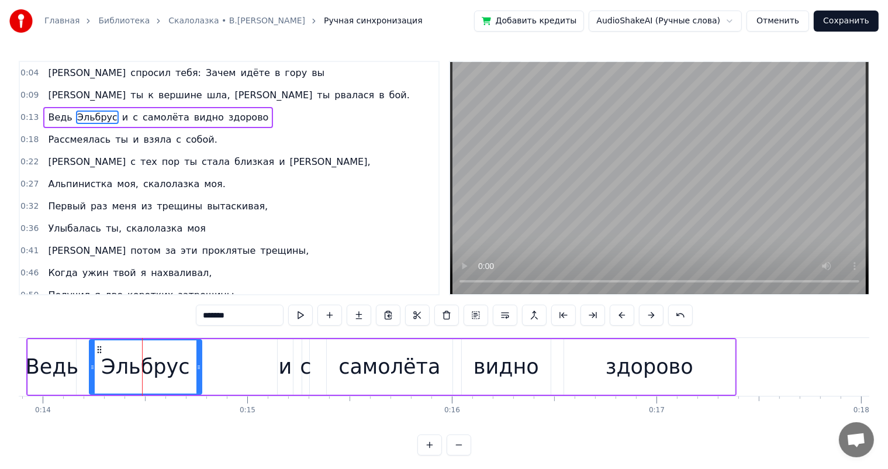
drag, startPoint x: 226, startPoint y: 362, endPoint x: 249, endPoint y: 367, distance: 24.0
click at [201, 379] on div at bounding box center [198, 366] width 5 height 53
click at [284, 371] on div "и" at bounding box center [285, 366] width 13 height 31
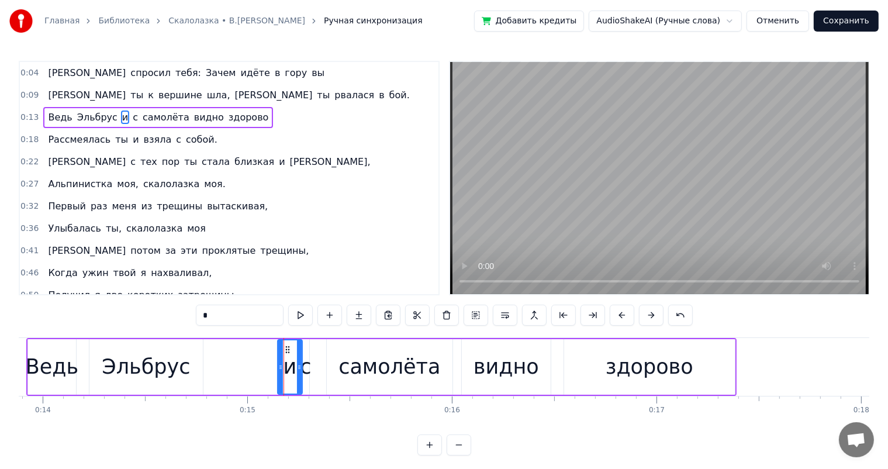
click at [289, 346] on div "и" at bounding box center [289, 366] width 23 height 53
drag, startPoint x: 285, startPoint y: 348, endPoint x: 264, endPoint y: 352, distance: 21.3
click at [264, 352] on icon at bounding box center [266, 349] width 9 height 9
click at [300, 368] on div "с" at bounding box center [305, 366] width 11 height 31
drag, startPoint x: 306, startPoint y: 354, endPoint x: 321, endPoint y: 351, distance: 14.9
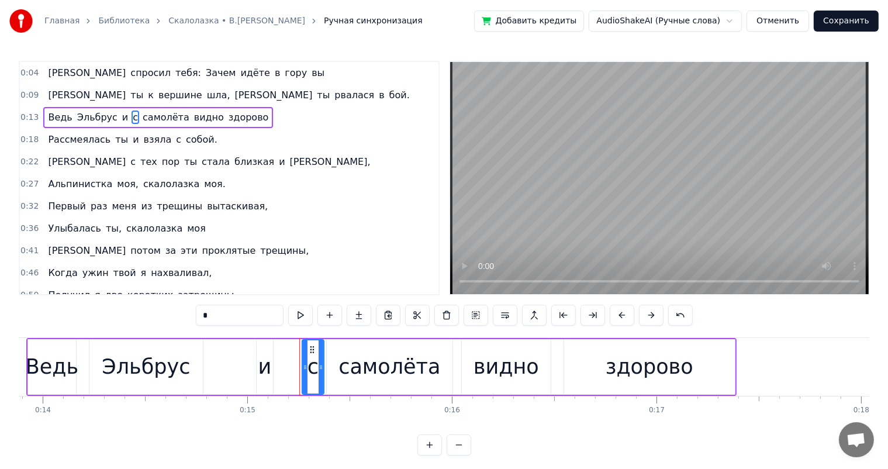
click at [321, 351] on div at bounding box center [320, 366] width 5 height 53
drag, startPoint x: 311, startPoint y: 349, endPoint x: 292, endPoint y: 353, distance: 19.7
click at [292, 353] on icon at bounding box center [292, 349] width 9 height 9
drag, startPoint x: 367, startPoint y: 362, endPoint x: 342, endPoint y: 359, distance: 24.8
click at [363, 362] on div "самолёта" at bounding box center [389, 366] width 102 height 31
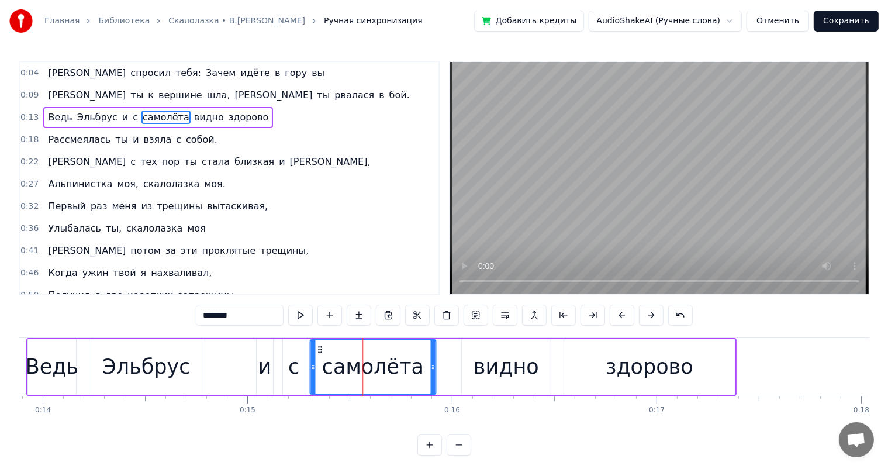
drag, startPoint x: 326, startPoint y: 352, endPoint x: 320, endPoint y: 354, distance: 6.1
click at [320, 354] on div "самолёта" at bounding box center [372, 366] width 124 height 53
drag, startPoint x: 431, startPoint y: 364, endPoint x: 410, endPoint y: 367, distance: 21.2
click at [410, 367] on icon at bounding box center [411, 366] width 5 height 9
click at [499, 367] on div "видно" at bounding box center [505, 366] width 65 height 31
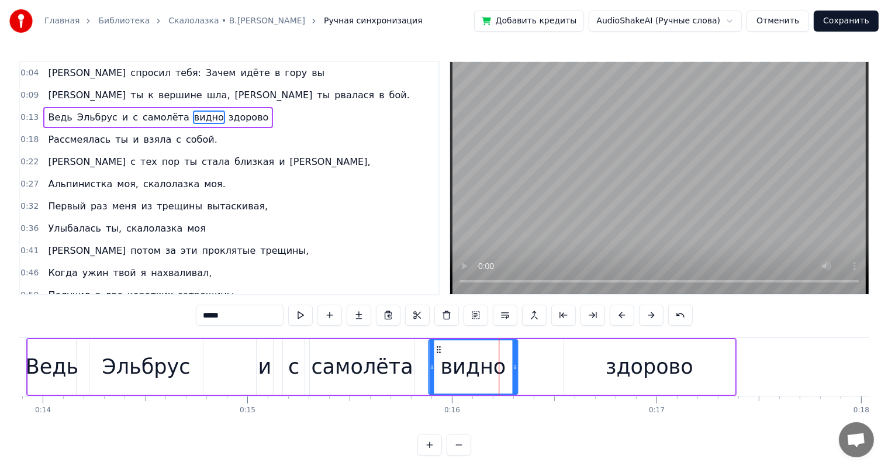
drag, startPoint x: 452, startPoint y: 354, endPoint x: 437, endPoint y: 358, distance: 15.7
click at [437, 358] on div "видно" at bounding box center [473, 366] width 88 height 53
click at [670, 369] on div "здорово" at bounding box center [649, 366] width 88 height 31
type input "*******"
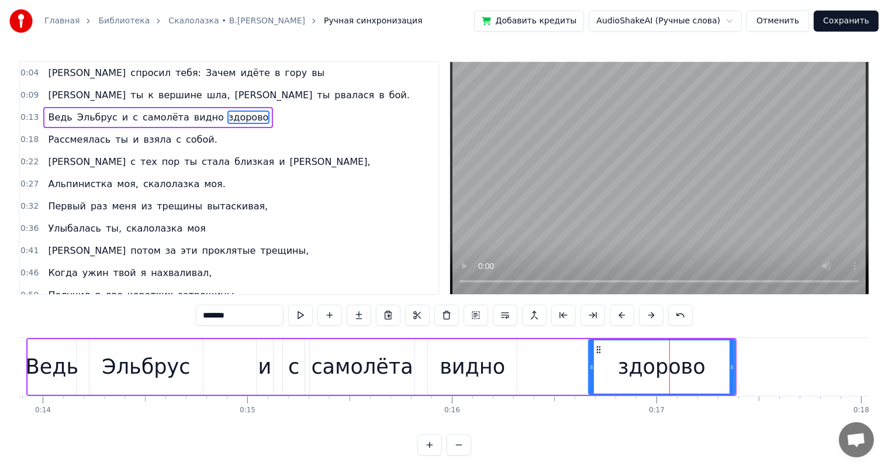
drag, startPoint x: 566, startPoint y: 368, endPoint x: 601, endPoint y: 361, distance: 35.3
click at [594, 365] on icon at bounding box center [591, 366] width 5 height 9
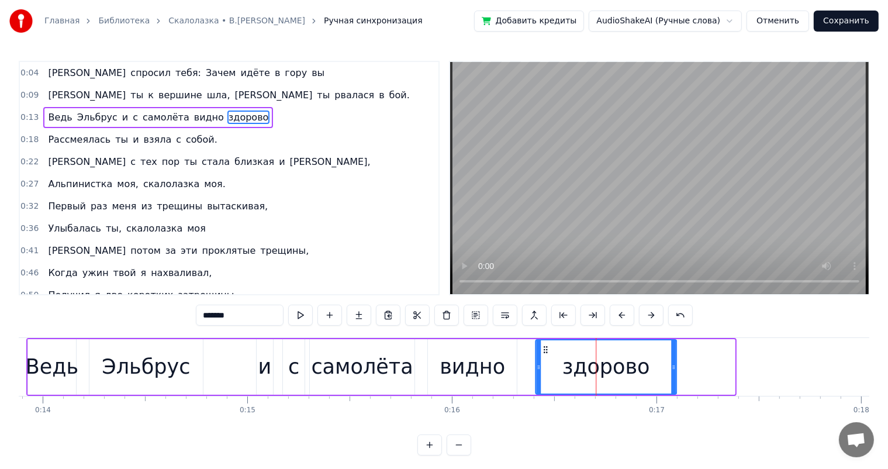
drag, startPoint x: 602, startPoint y: 348, endPoint x: 543, endPoint y: 356, distance: 59.1
click at [543, 356] on div "здорово" at bounding box center [606, 366] width 140 height 53
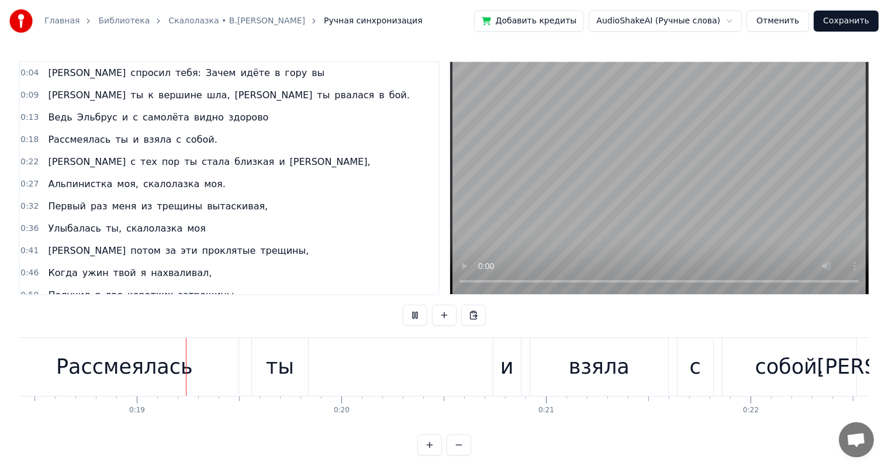
scroll to position [0, 3798]
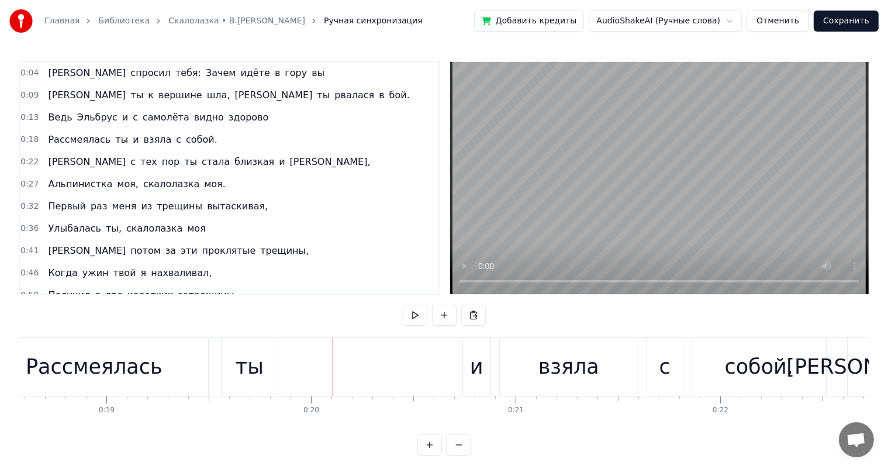
click at [131, 372] on div "Рассмеялась" at bounding box center [94, 366] width 137 height 31
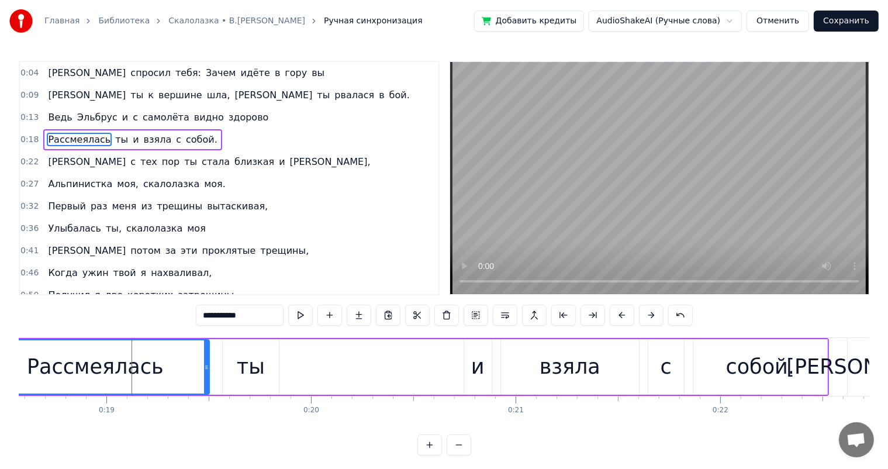
drag, startPoint x: 208, startPoint y: 369, endPoint x: 183, endPoint y: 370, distance: 24.6
click at [169, 372] on div "Рассмеялась" at bounding box center [95, 367] width 229 height 56
drag, startPoint x: 205, startPoint y: 365, endPoint x: 213, endPoint y: 369, distance: 8.9
click at [178, 368] on icon at bounding box center [176, 366] width 5 height 9
click at [264, 369] on div "ты" at bounding box center [251, 367] width 56 height 56
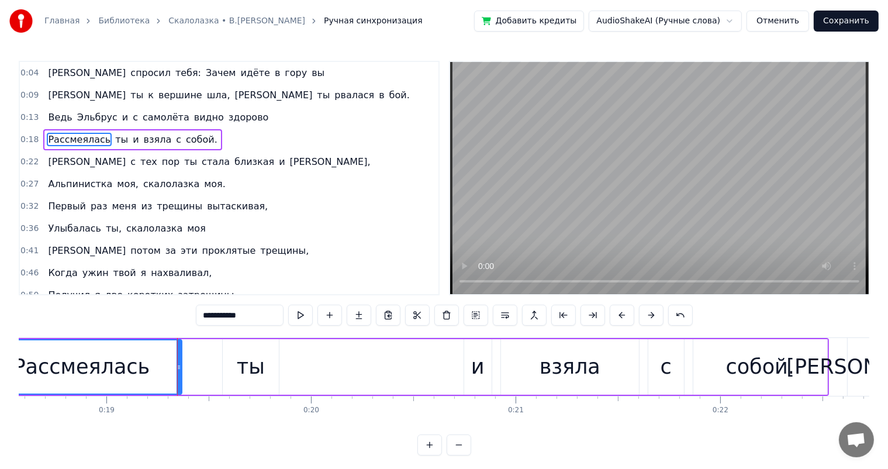
type input "**"
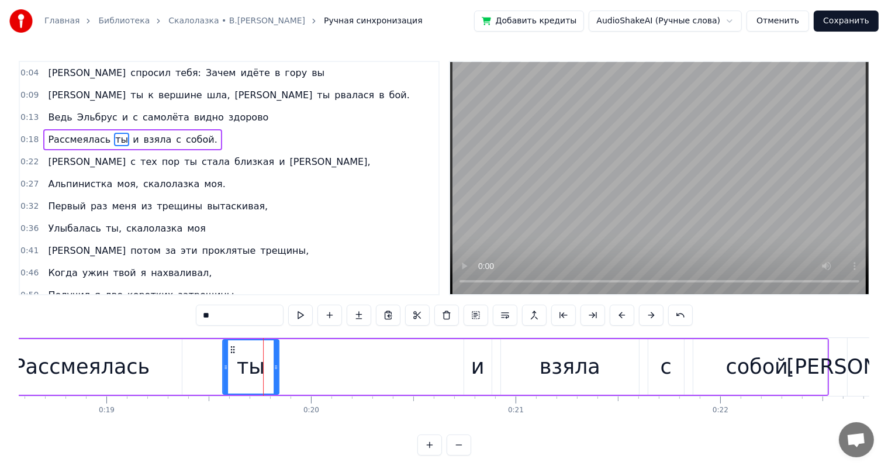
click at [228, 347] on icon at bounding box center [232, 349] width 9 height 9
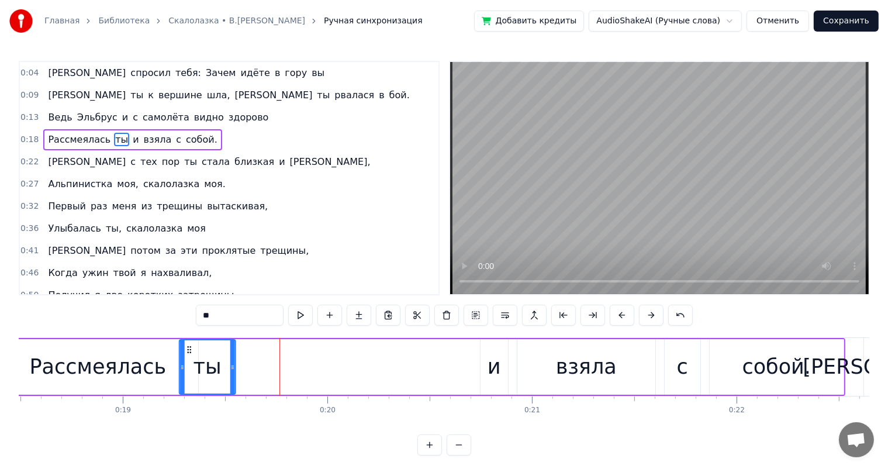
drag, startPoint x: 231, startPoint y: 347, endPoint x: 276, endPoint y: 381, distance: 56.8
click at [185, 356] on div "ты" at bounding box center [206, 366] width 55 height 53
drag, startPoint x: 185, startPoint y: 348, endPoint x: 203, endPoint y: 344, distance: 19.3
click at [203, 345] on icon at bounding box center [203, 349] width 9 height 9
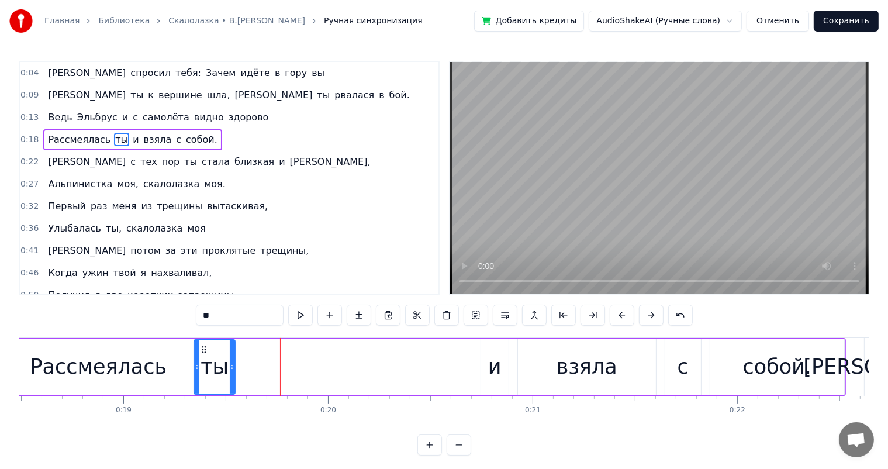
drag, startPoint x: 249, startPoint y: 365, endPoint x: 234, endPoint y: 366, distance: 15.2
click at [234, 366] on icon at bounding box center [232, 366] width 5 height 9
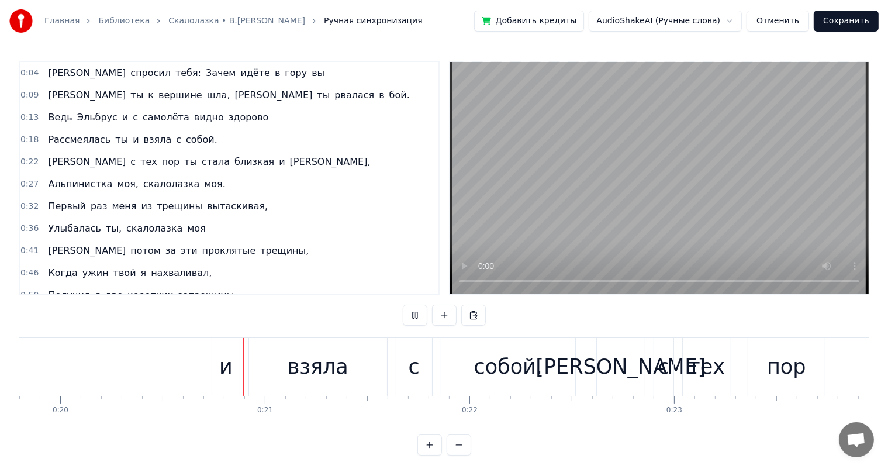
scroll to position [0, 4050]
drag, startPoint x: 347, startPoint y: 377, endPoint x: 363, endPoint y: 360, distance: 23.2
click at [348, 376] on div "взяла" at bounding box center [317, 367] width 138 height 58
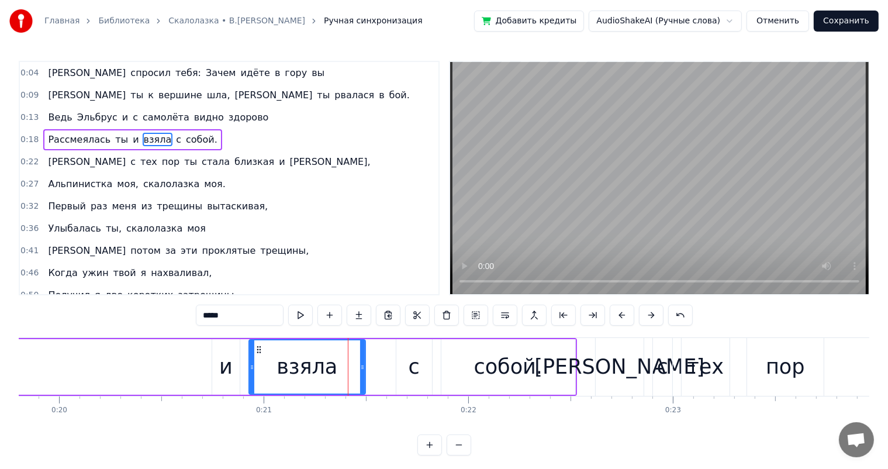
drag, startPoint x: 384, startPoint y: 359, endPoint x: 396, endPoint y: 359, distance: 11.7
click at [360, 365] on div at bounding box center [362, 366] width 5 height 53
click at [405, 361] on div "с" at bounding box center [414, 367] width 36 height 56
type input "*"
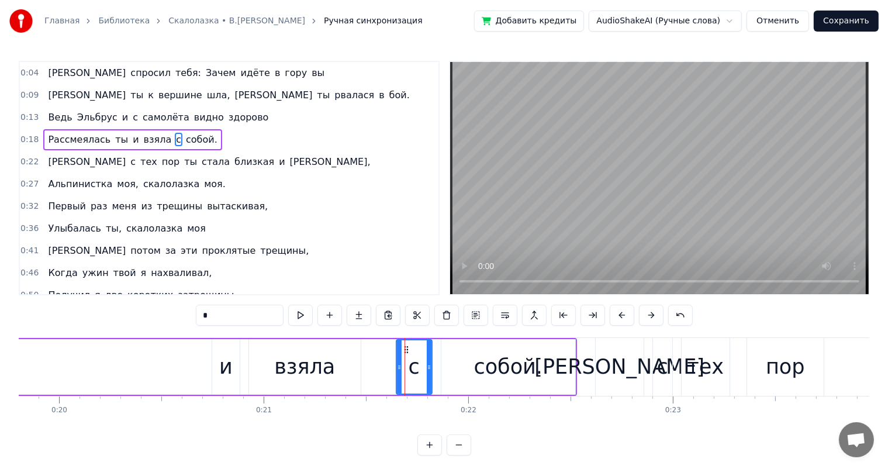
drag, startPoint x: 404, startPoint y: 347, endPoint x: 390, endPoint y: 348, distance: 13.5
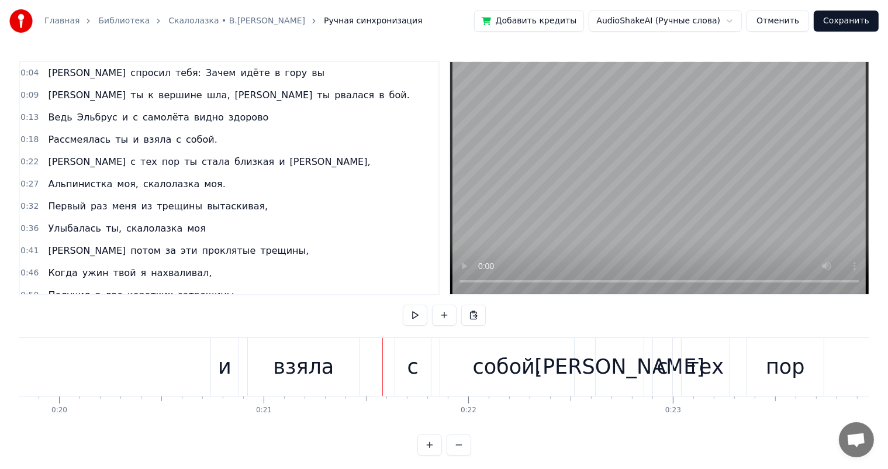
click at [399, 349] on div "с" at bounding box center [413, 367] width 36 height 58
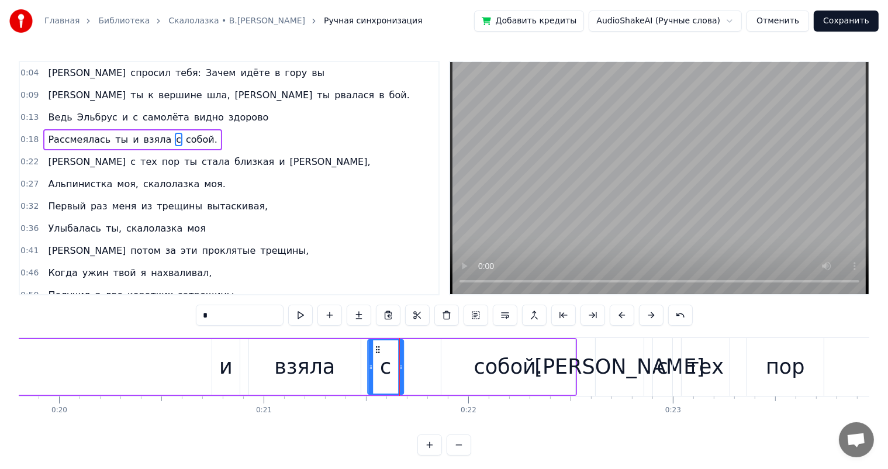
drag, startPoint x: 405, startPoint y: 346, endPoint x: 378, endPoint y: 348, distance: 27.6
click at [378, 348] on icon at bounding box center [377, 349] width 9 height 9
click at [484, 366] on div "собой." at bounding box center [508, 366] width 69 height 31
type input "******"
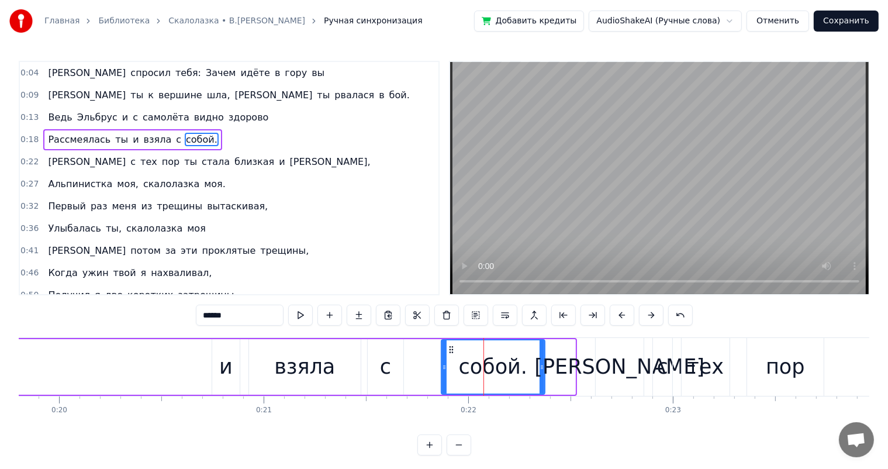
drag, startPoint x: 570, startPoint y: 365, endPoint x: 538, endPoint y: 375, distance: 33.6
click at [539, 375] on div at bounding box center [541, 366] width 5 height 53
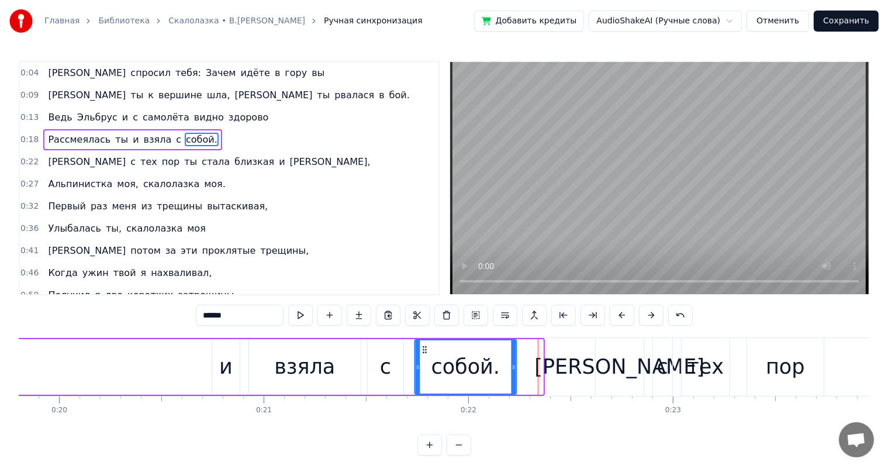
drag, startPoint x: 450, startPoint y: 348, endPoint x: 423, endPoint y: 354, distance: 27.4
click at [423, 354] on div "собой." at bounding box center [465, 366] width 101 height 53
drag, startPoint x: 134, startPoint y: 370, endPoint x: 339, endPoint y: 353, distance: 205.9
click at [134, 370] on div "Рассмеялась ты и взяла с собой." at bounding box center [123, 367] width 790 height 58
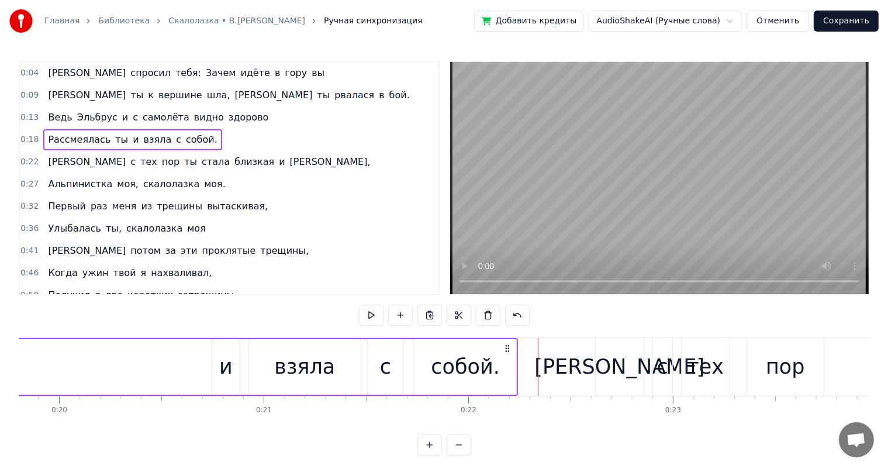
drag, startPoint x: 63, startPoint y: 376, endPoint x: 175, endPoint y: 374, distance: 111.6
click at [87, 376] on div "Рассмеялась ты и взяла с собой." at bounding box center [123, 367] width 790 height 58
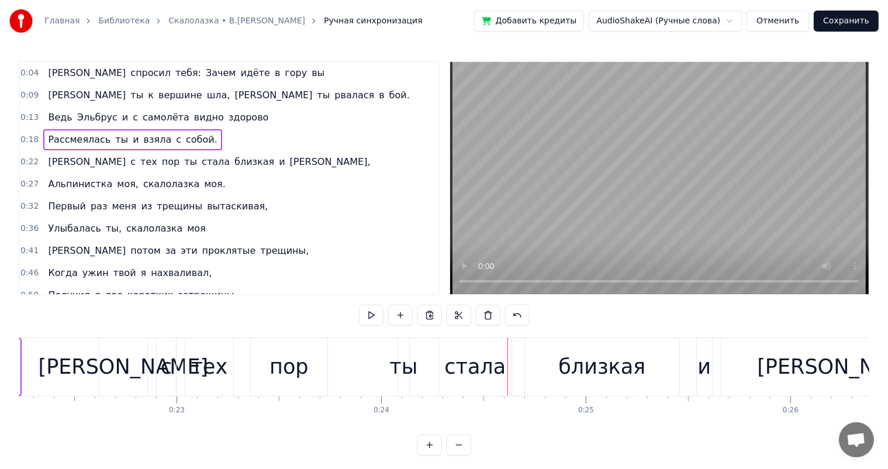
scroll to position [0, 4490]
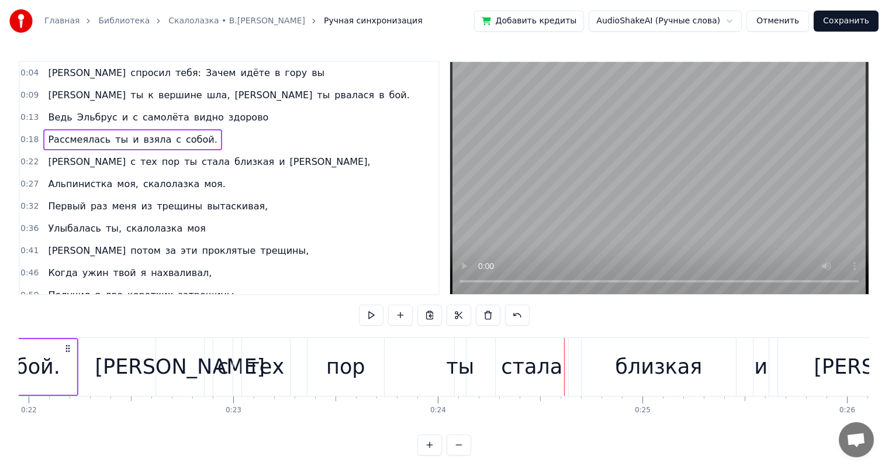
click at [266, 383] on div "тех" at bounding box center [266, 367] width 48 height 58
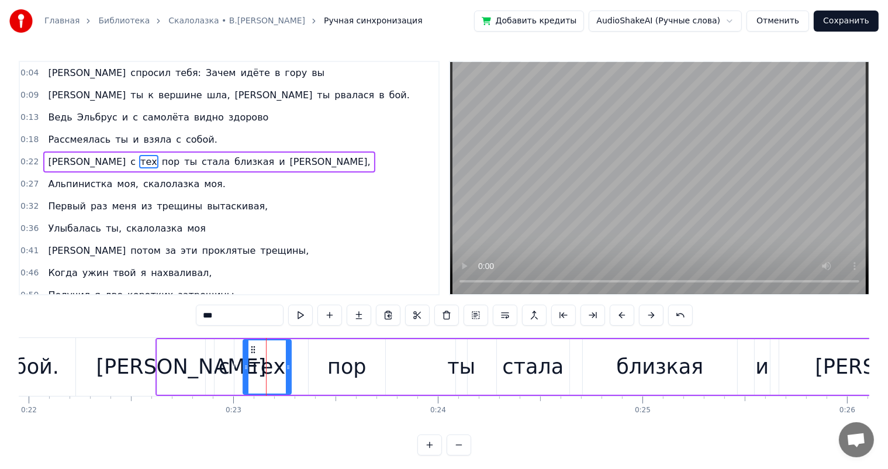
click at [358, 369] on div "пор" at bounding box center [346, 366] width 39 height 31
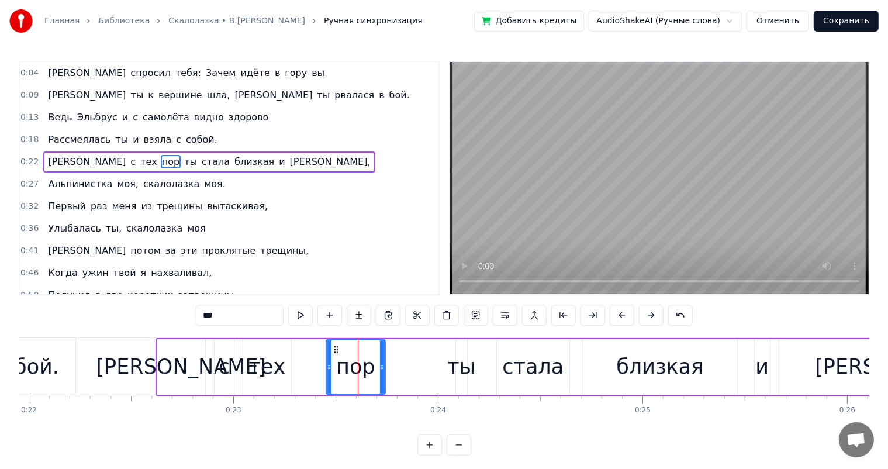
drag, startPoint x: 312, startPoint y: 366, endPoint x: 330, endPoint y: 361, distance: 18.5
click at [330, 361] on div at bounding box center [329, 366] width 5 height 53
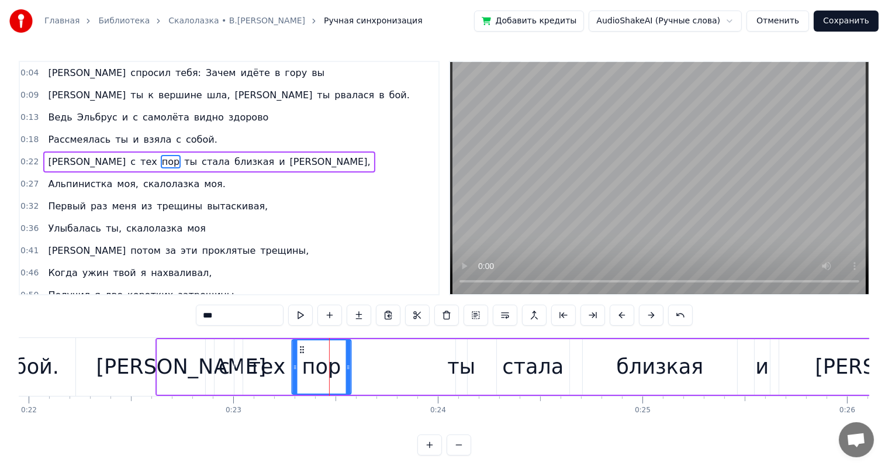
drag, startPoint x: 333, startPoint y: 352, endPoint x: 299, endPoint y: 355, distance: 34.0
click at [299, 355] on div "пор" at bounding box center [321, 366] width 58 height 53
click at [259, 361] on div "тех" at bounding box center [267, 366] width 37 height 31
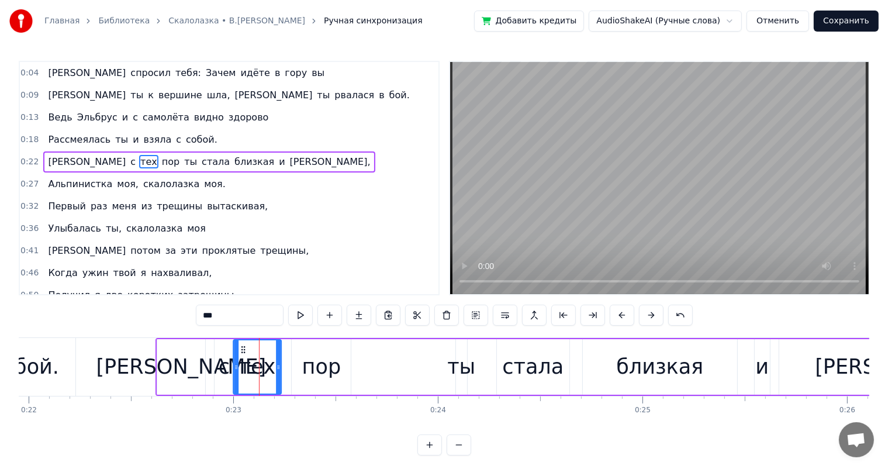
click at [243, 351] on icon at bounding box center [242, 349] width 9 height 9
click at [226, 365] on div "с" at bounding box center [224, 366] width 11 height 31
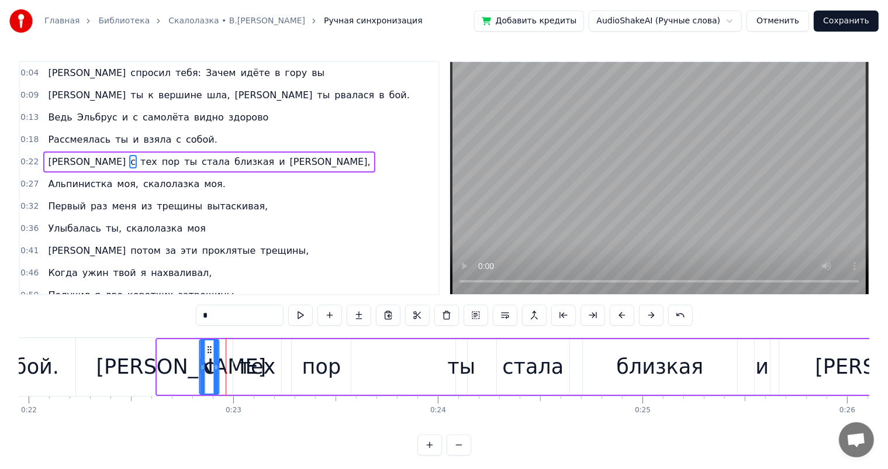
drag, startPoint x: 222, startPoint y: 348, endPoint x: 207, endPoint y: 351, distance: 14.9
click at [207, 351] on icon at bounding box center [209, 349] width 9 height 9
click at [299, 365] on div "пор" at bounding box center [321, 367] width 59 height 56
type input "***"
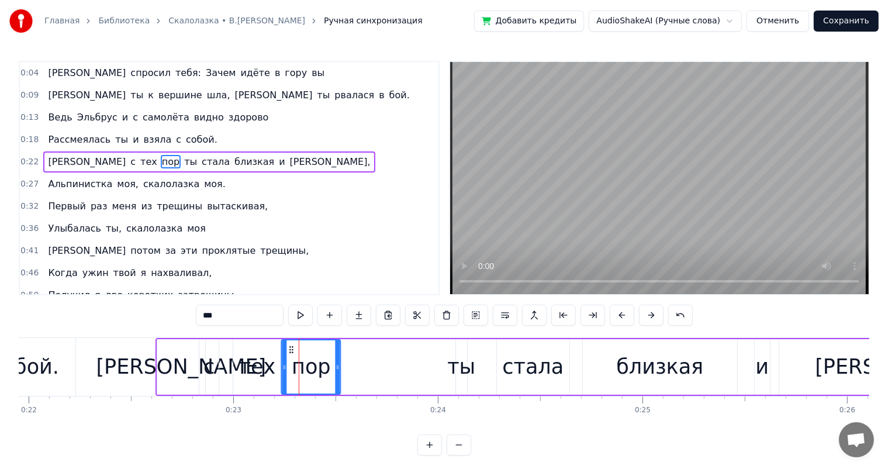
drag, startPoint x: 302, startPoint y: 349, endPoint x: 292, endPoint y: 352, distance: 10.4
click at [292, 352] on icon at bounding box center [291, 349] width 9 height 9
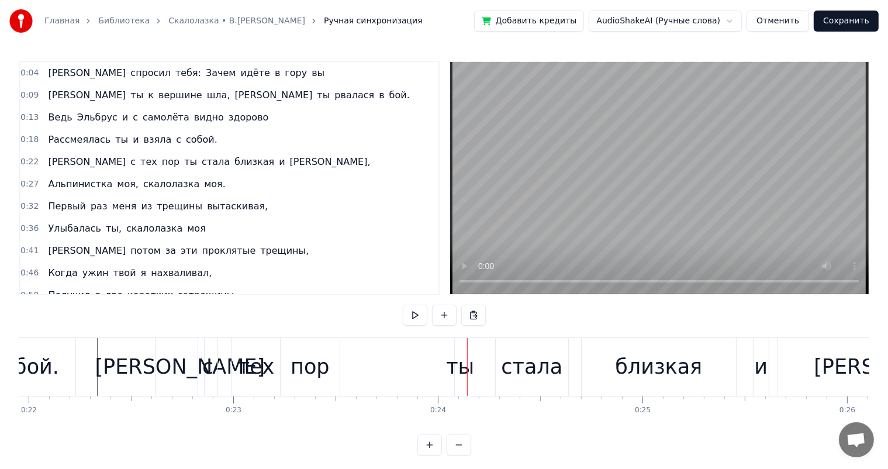
drag, startPoint x: 240, startPoint y: 374, endPoint x: 228, endPoint y: 362, distance: 16.9
click at [240, 373] on div "тех" at bounding box center [256, 367] width 48 height 58
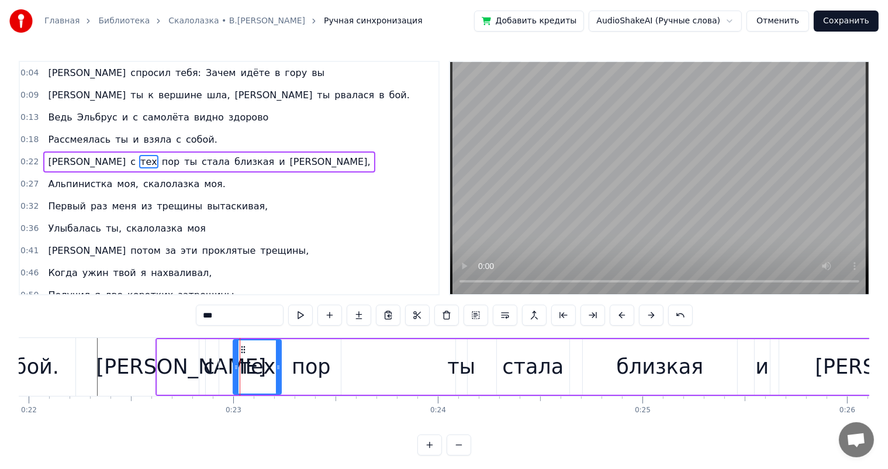
click at [208, 364] on div "с" at bounding box center [208, 366] width 11 height 31
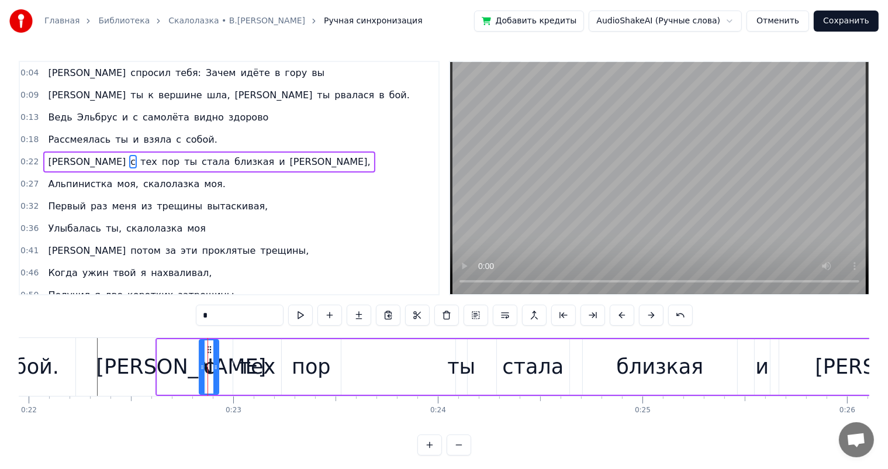
click at [273, 364] on div "тех" at bounding box center [257, 367] width 48 height 56
drag, startPoint x: 243, startPoint y: 349, endPoint x: 231, endPoint y: 351, distance: 11.8
click at [231, 351] on icon at bounding box center [231, 349] width 9 height 9
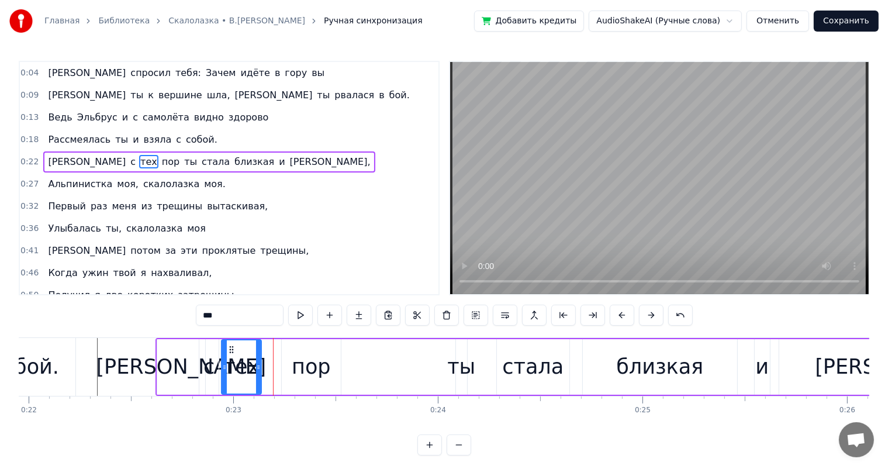
drag, startPoint x: 265, startPoint y: 360, endPoint x: 257, endPoint y: 362, distance: 8.4
click at [257, 362] on div at bounding box center [258, 366] width 5 height 53
click at [307, 372] on div "пор" at bounding box center [311, 366] width 39 height 31
type input "***"
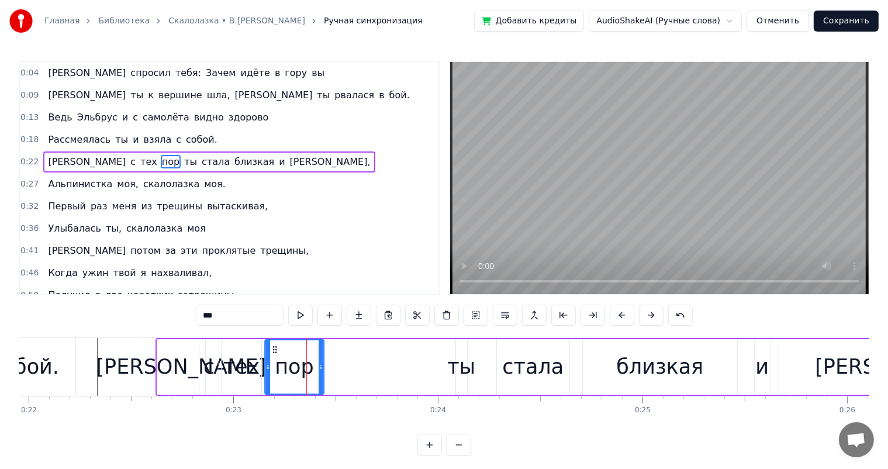
drag, startPoint x: 293, startPoint y: 347, endPoint x: 276, endPoint y: 351, distance: 17.4
click at [276, 351] on icon at bounding box center [274, 349] width 9 height 9
drag, startPoint x: 323, startPoint y: 362, endPoint x: 310, endPoint y: 367, distance: 13.7
click at [310, 367] on icon at bounding box center [308, 366] width 5 height 9
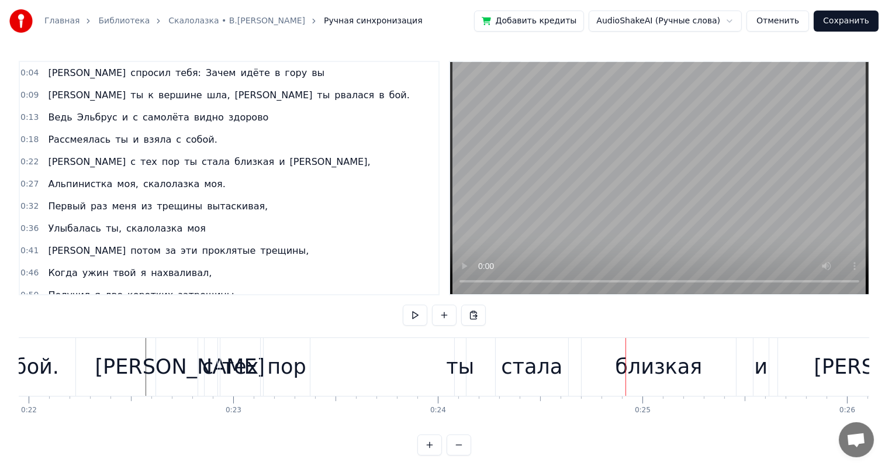
click at [545, 376] on div "стала" at bounding box center [531, 366] width 61 height 31
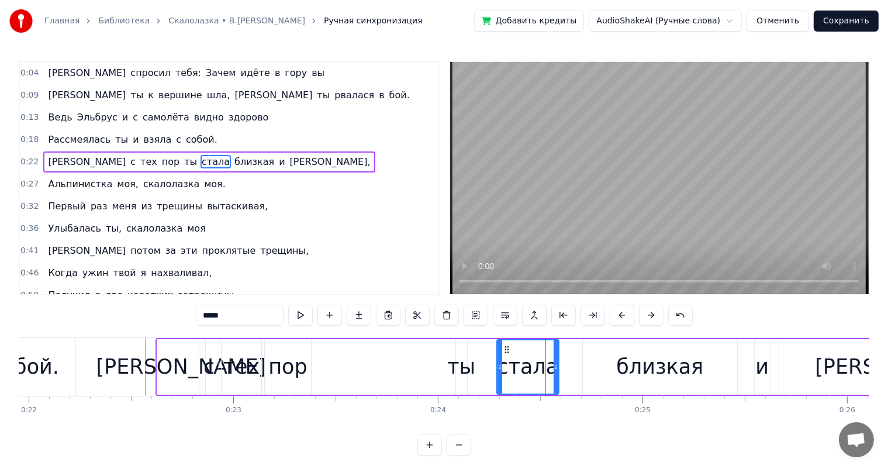
drag, startPoint x: 565, startPoint y: 362, endPoint x: 519, endPoint y: 356, distance: 46.0
click at [553, 366] on icon at bounding box center [555, 366] width 5 height 9
drag, startPoint x: 500, startPoint y: 348, endPoint x: 473, endPoint y: 362, distance: 30.3
click at [482, 350] on div at bounding box center [482, 366] width 5 height 53
click at [463, 369] on div "ты" at bounding box center [461, 366] width 28 height 31
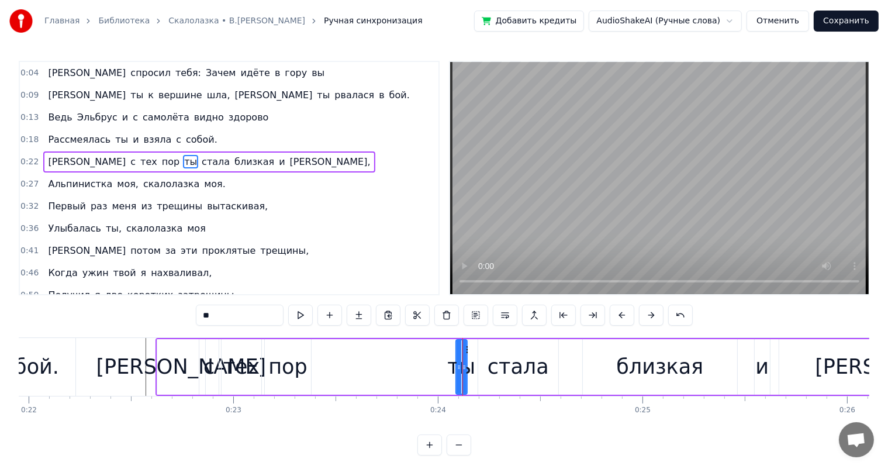
click at [503, 359] on div "стала" at bounding box center [517, 366] width 61 height 31
type input "*****"
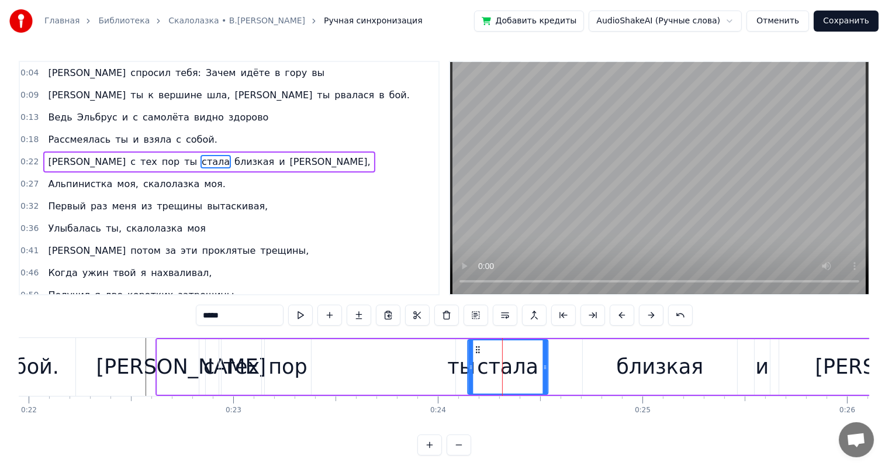
drag, startPoint x: 489, startPoint y: 349, endPoint x: 478, endPoint y: 350, distance: 10.6
click at [478, 350] on icon at bounding box center [477, 349] width 9 height 9
drag, startPoint x: 470, startPoint y: 368, endPoint x: 482, endPoint y: 364, distance: 11.6
click at [482, 364] on icon at bounding box center [481, 366] width 5 height 9
click at [313, 367] on div "И с тех пор ты стала близкая и ласковая," at bounding box center [592, 367] width 874 height 58
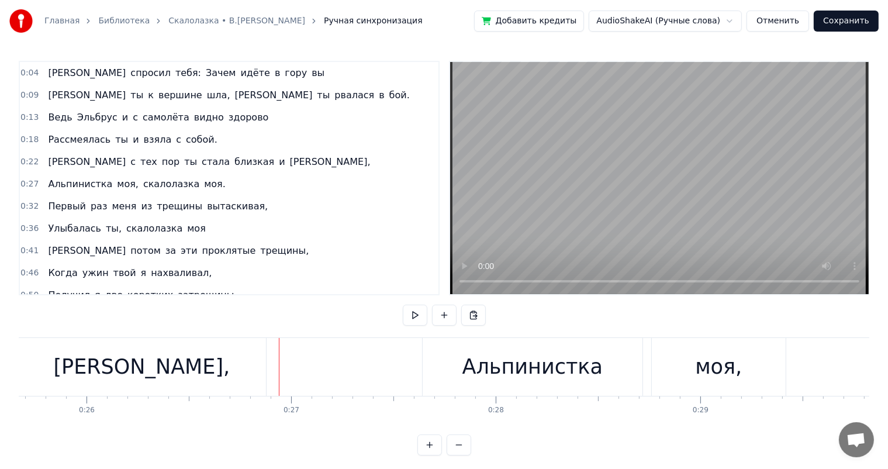
scroll to position [0, 4946]
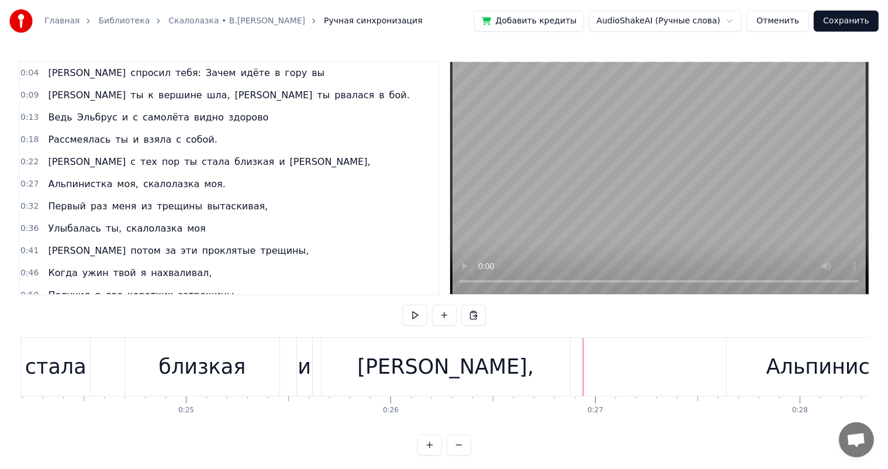
drag, startPoint x: 201, startPoint y: 372, endPoint x: 250, endPoint y: 358, distance: 50.3
click at [201, 372] on div "близкая" at bounding box center [201, 366] width 87 height 31
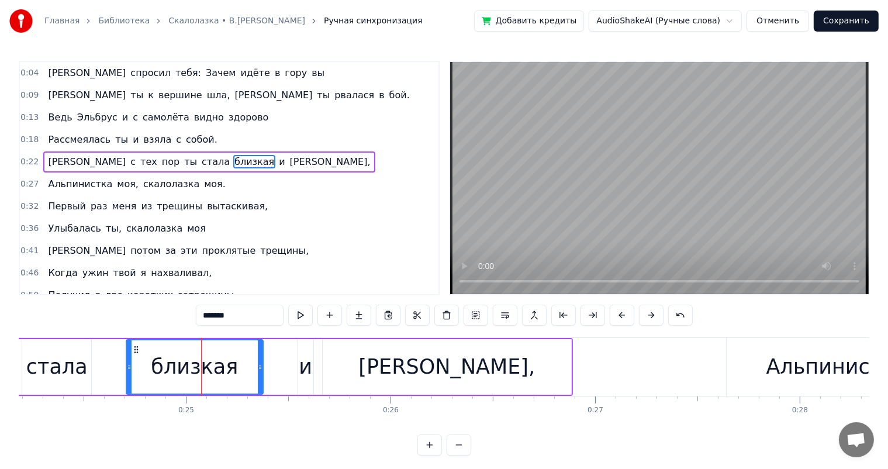
drag, startPoint x: 279, startPoint y: 365, endPoint x: 261, endPoint y: 358, distance: 18.7
click at [261, 358] on div at bounding box center [260, 366] width 5 height 53
drag, startPoint x: 311, startPoint y: 360, endPoint x: 300, endPoint y: 351, distance: 14.5
click at [311, 360] on div "и" at bounding box center [305, 367] width 15 height 56
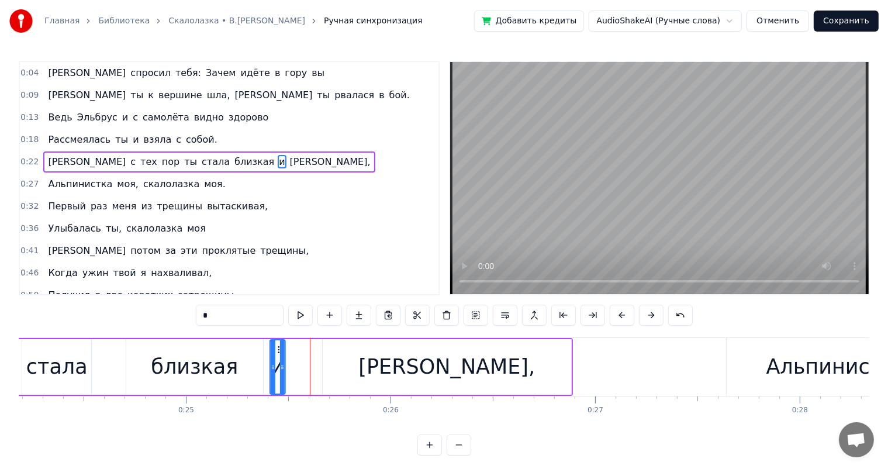
drag, startPoint x: 306, startPoint y: 346, endPoint x: 278, endPoint y: 351, distance: 28.4
click at [278, 351] on icon at bounding box center [279, 349] width 9 height 9
click at [399, 363] on div "[PERSON_NAME]," at bounding box center [447, 367] width 248 height 56
type input "*********"
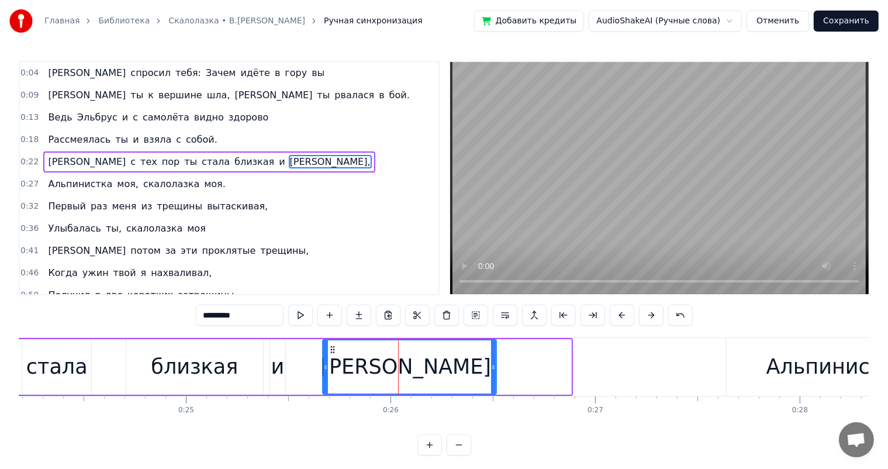
drag, startPoint x: 568, startPoint y: 366, endPoint x: 493, endPoint y: 369, distance: 74.9
click at [493, 369] on icon at bounding box center [493, 366] width 5 height 9
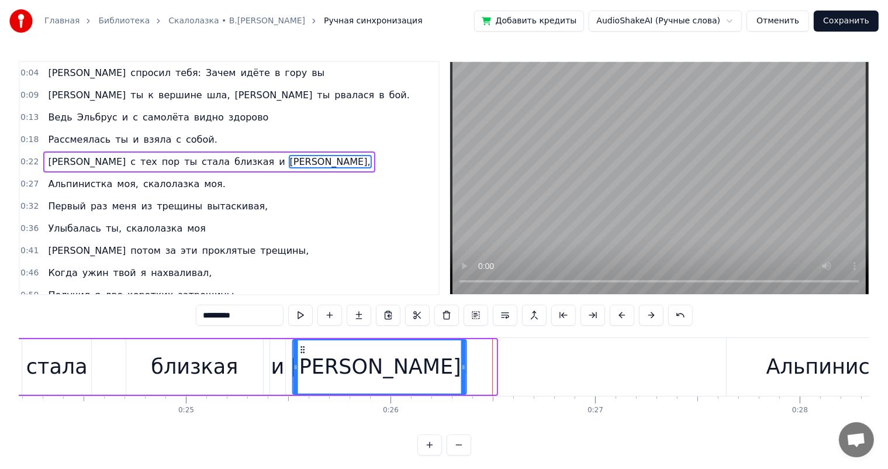
drag, startPoint x: 332, startPoint y: 352, endPoint x: 299, endPoint y: 388, distance: 48.8
click at [302, 360] on div "[PERSON_NAME]," at bounding box center [379, 366] width 172 height 53
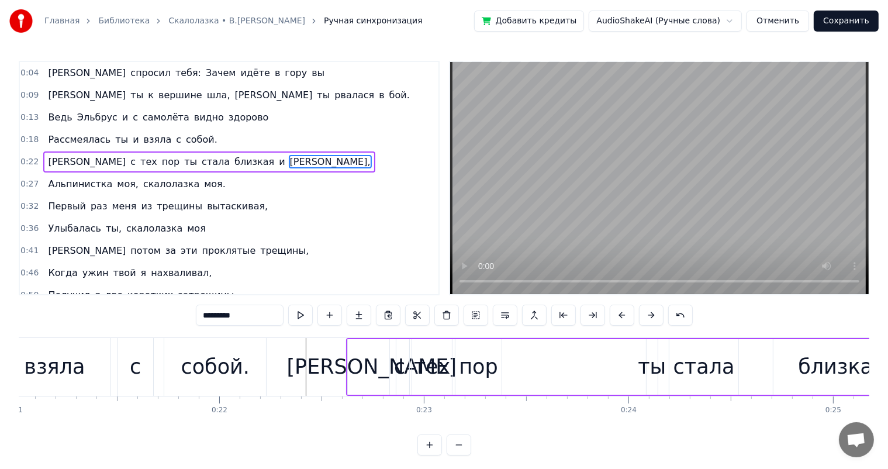
scroll to position [0, 4357]
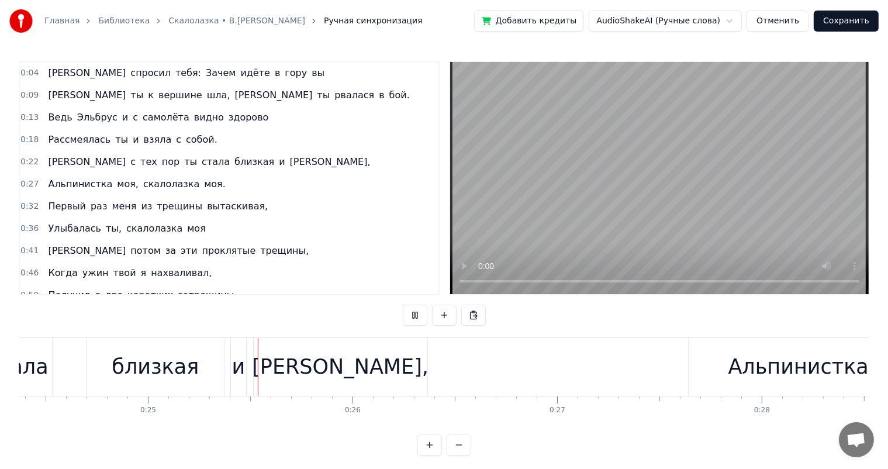
scroll to position [0, 5101]
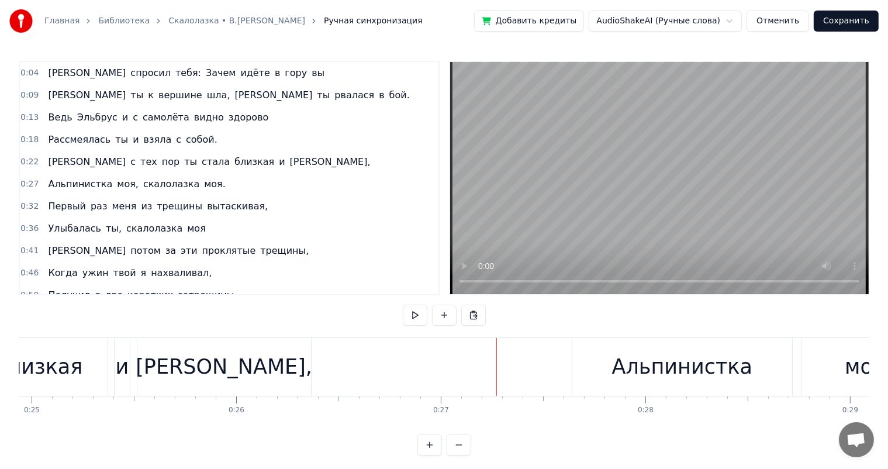
click at [234, 385] on div "[PERSON_NAME]," at bounding box center [224, 367] width 174 height 58
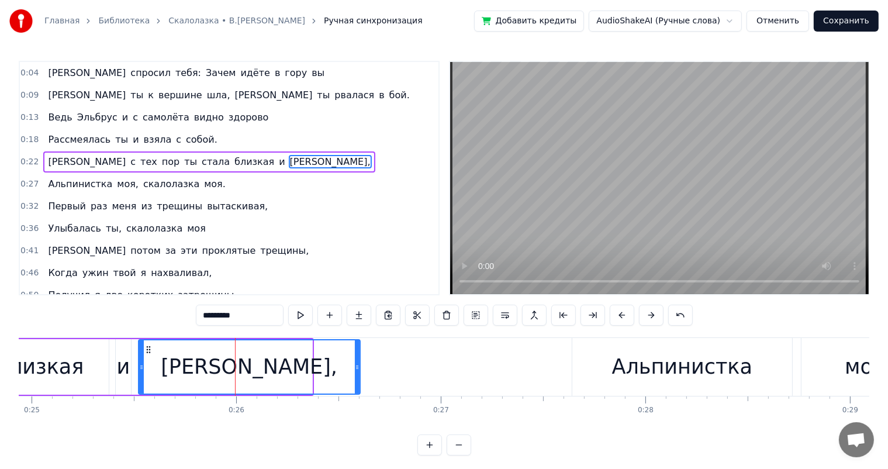
drag, startPoint x: 310, startPoint y: 365, endPoint x: 358, endPoint y: 365, distance: 47.9
click at [358, 365] on icon at bounding box center [357, 366] width 5 height 9
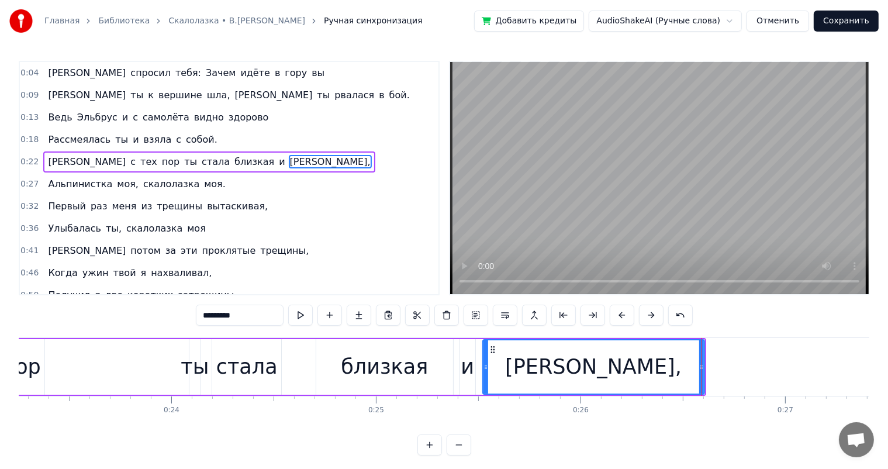
scroll to position [0, 4738]
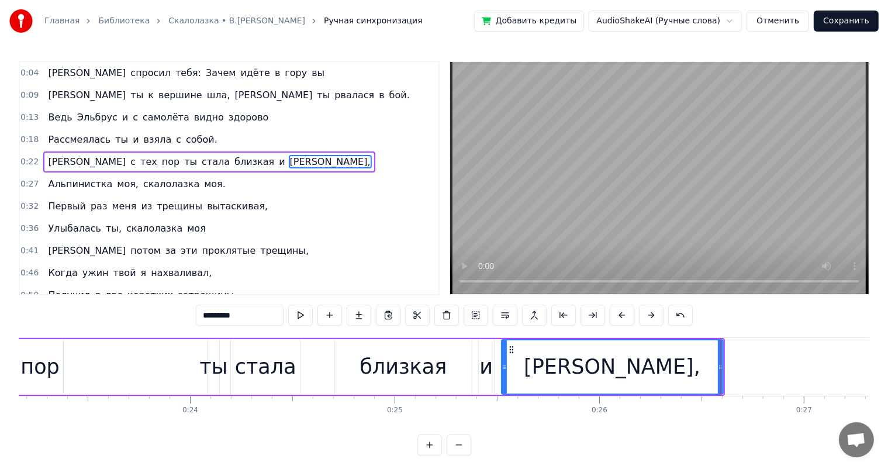
click at [115, 377] on div "И с тех пор ты стала близкая и ласковая," at bounding box center [316, 367] width 817 height 58
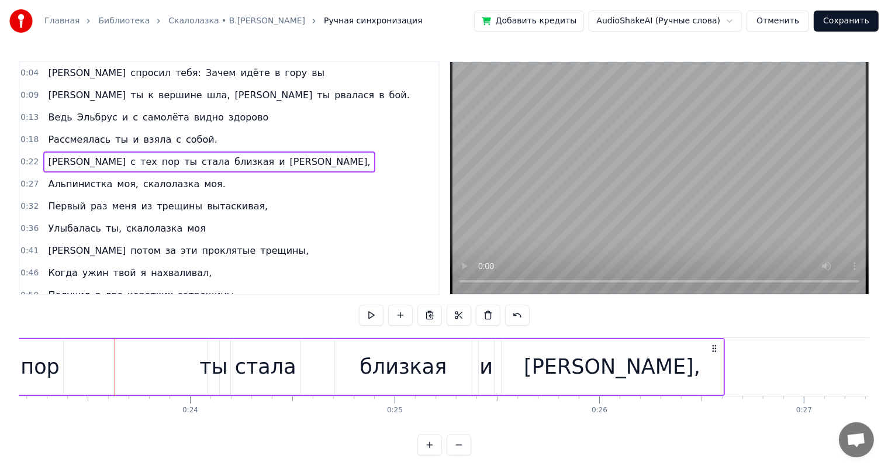
click at [102, 364] on div "И с тех пор ты стала близкая и ласковая," at bounding box center [316, 367] width 817 height 58
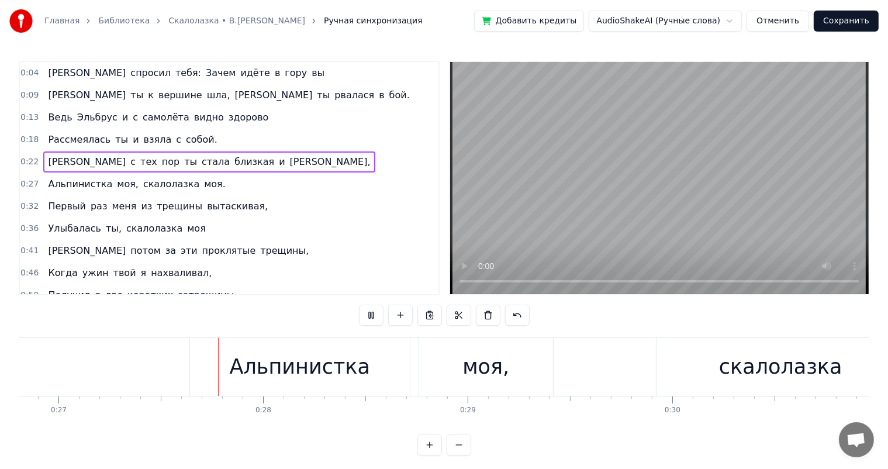
scroll to position [0, 5484]
click at [483, 379] on div "моя," at bounding box center [484, 366] width 47 height 31
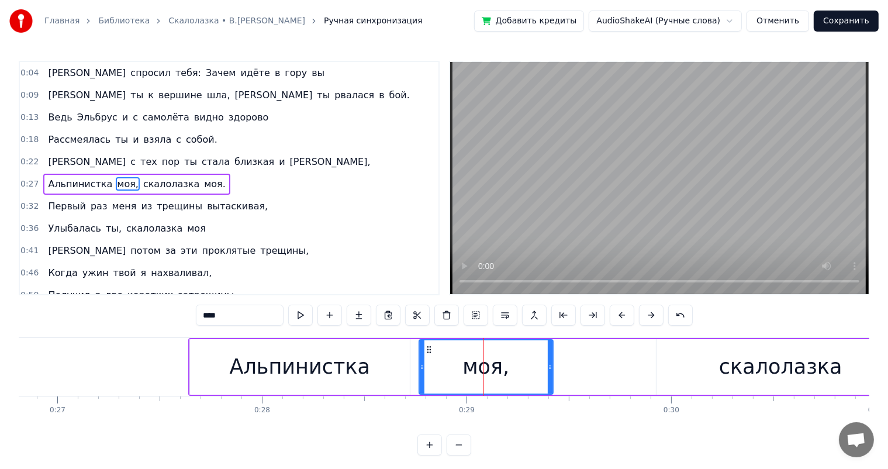
scroll to position [2, 0]
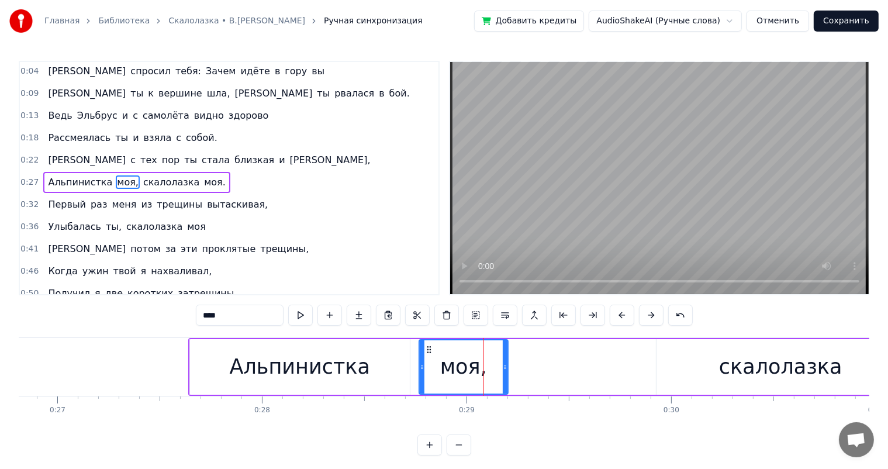
drag, startPoint x: 548, startPoint y: 366, endPoint x: 451, endPoint y: 361, distance: 97.2
click at [503, 372] on div at bounding box center [505, 366] width 5 height 53
drag, startPoint x: 429, startPoint y: 344, endPoint x: 416, endPoint y: 348, distance: 13.3
click at [416, 348] on icon at bounding box center [415, 349] width 9 height 9
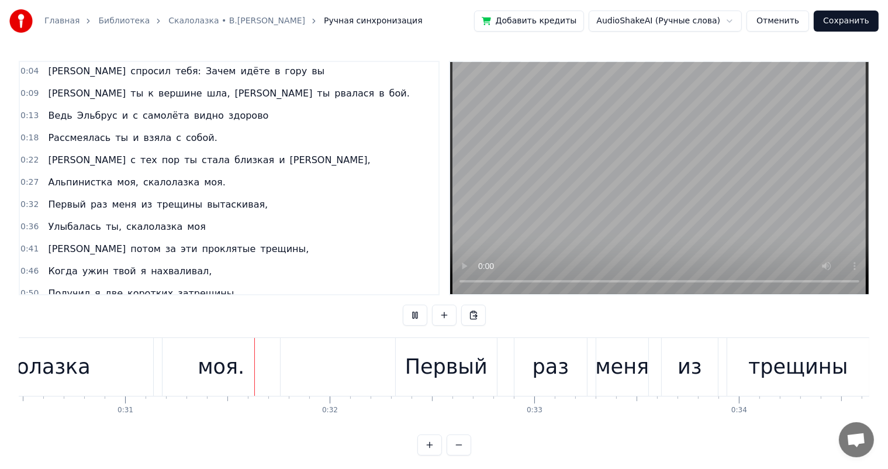
scroll to position [0, 6268]
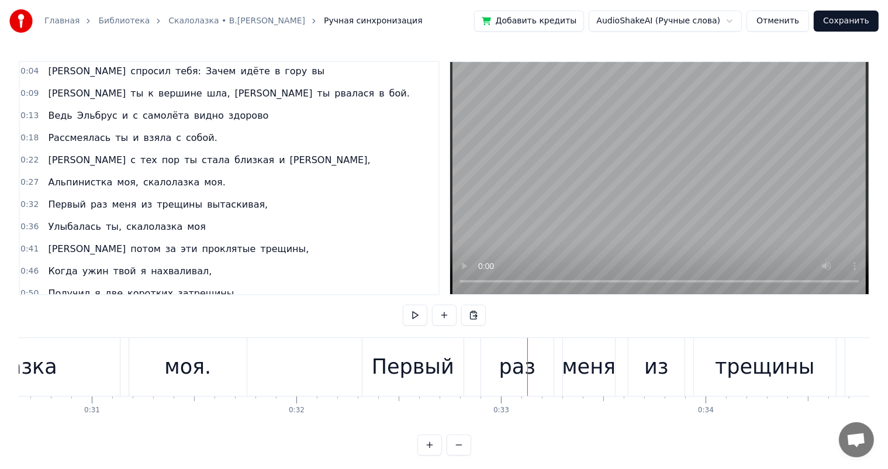
click at [205, 367] on div "моя." at bounding box center [187, 366] width 47 height 31
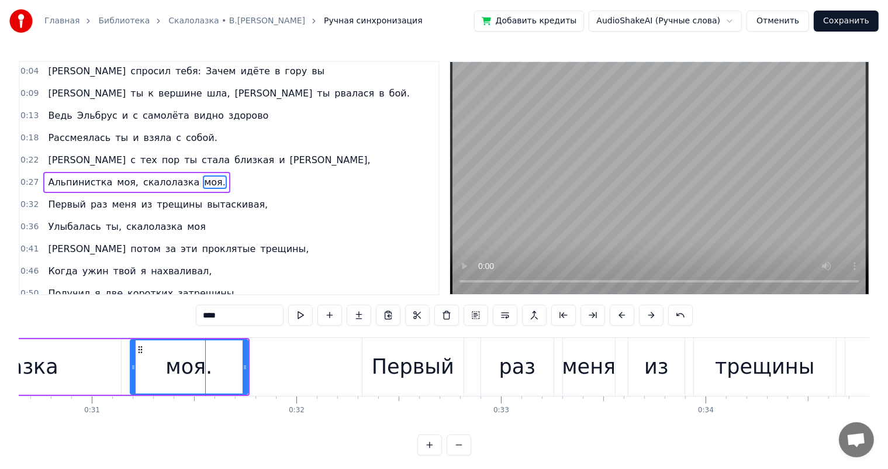
drag, startPoint x: 247, startPoint y: 358, endPoint x: 239, endPoint y: 360, distance: 7.9
click at [230, 366] on div "моя." at bounding box center [189, 367] width 119 height 56
drag, startPoint x: 246, startPoint y: 360, endPoint x: 212, endPoint y: 370, distance: 36.0
click at [212, 370] on div at bounding box center [209, 366] width 5 height 53
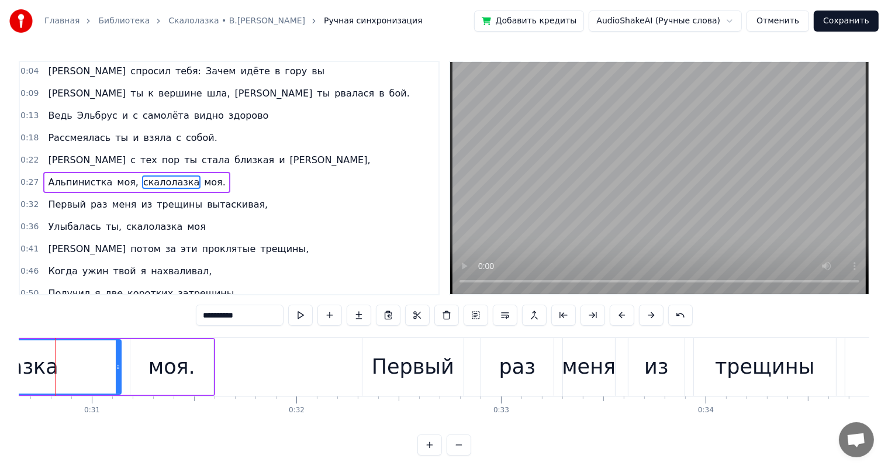
scroll to position [0, 6245]
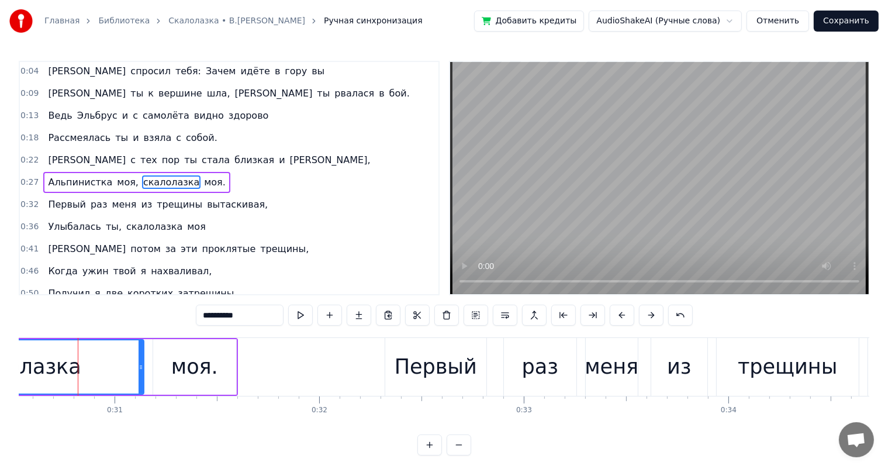
click at [112, 365] on div "скалолазка" at bounding box center [19, 366] width 247 height 53
drag, startPoint x: 141, startPoint y: 359, endPoint x: 125, endPoint y: 366, distance: 18.0
click at [125, 366] on div at bounding box center [124, 366] width 5 height 53
click at [194, 373] on div "моя." at bounding box center [194, 366] width 47 height 31
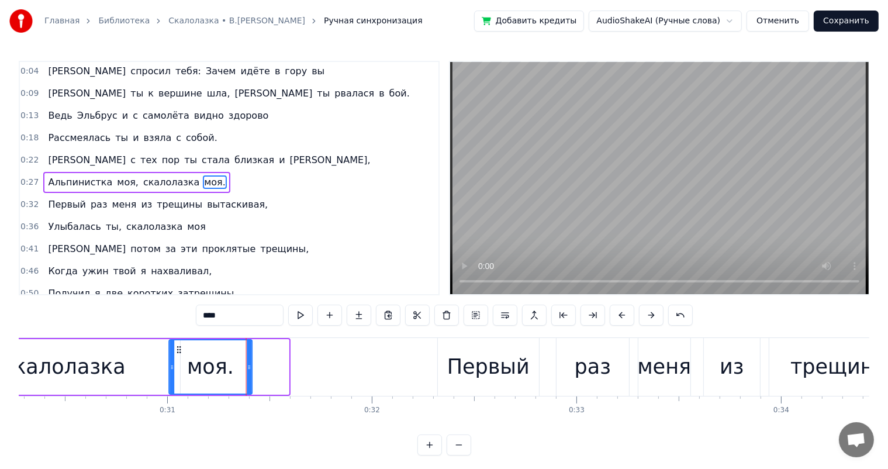
scroll to position [0, 6192]
drag, startPoint x: 159, startPoint y: 349, endPoint x: 195, endPoint y: 363, distance: 39.1
click at [195, 363] on div "моя." at bounding box center [226, 366] width 82 height 53
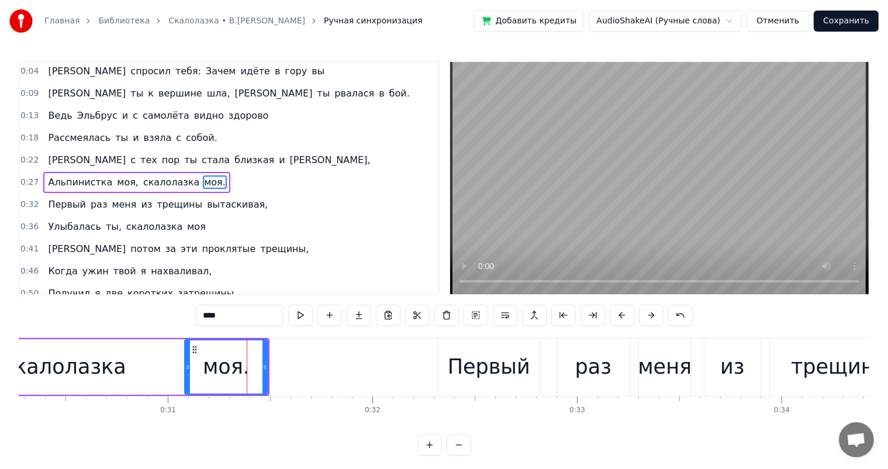
scroll to position [0, 5803]
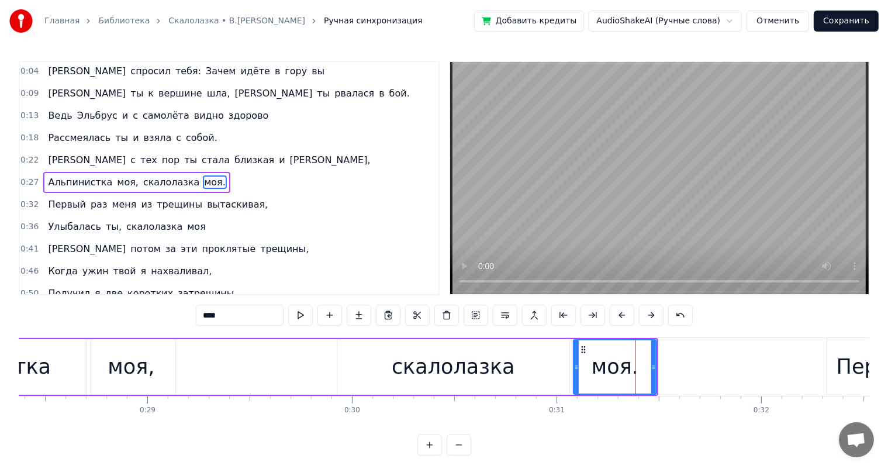
click at [162, 379] on div "моя," at bounding box center [130, 367] width 89 height 56
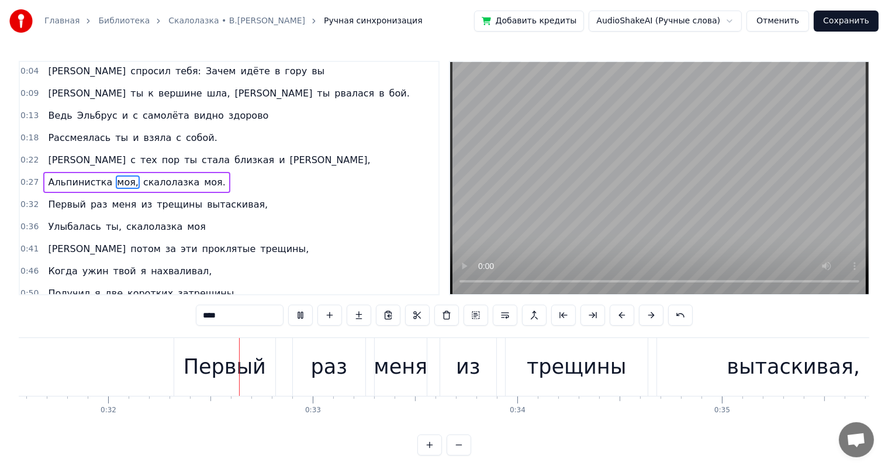
scroll to position [0, 6554]
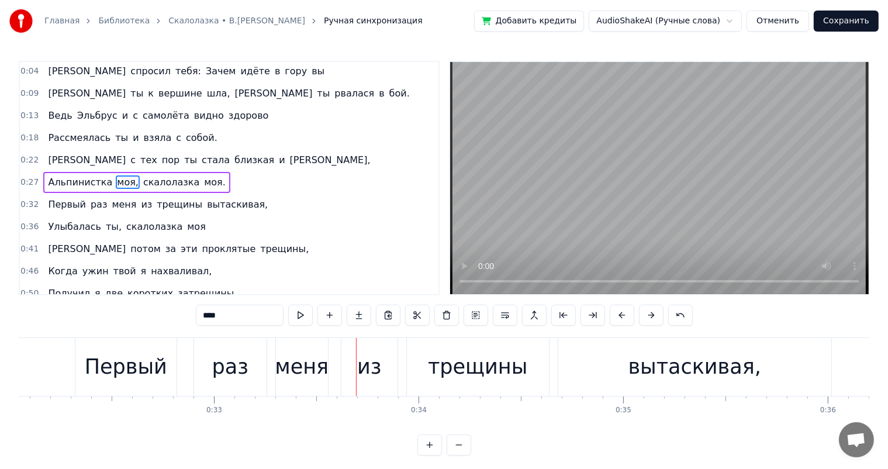
click at [235, 379] on div "раз" at bounding box center [230, 366] width 36 height 31
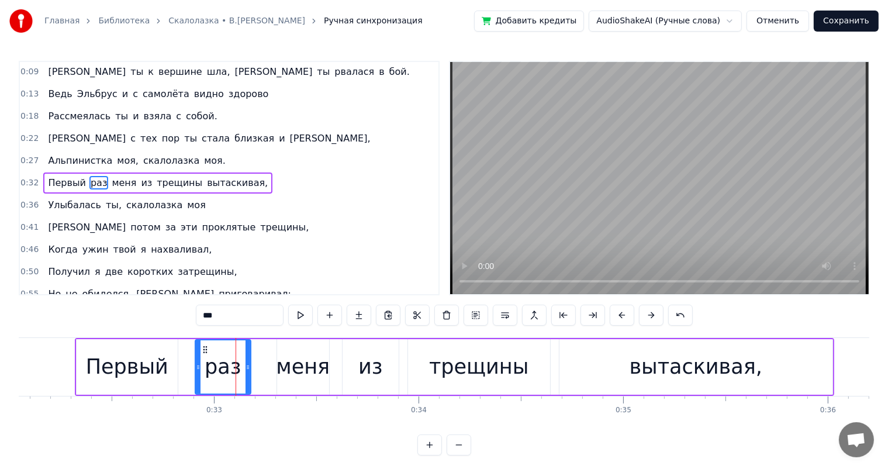
drag, startPoint x: 262, startPoint y: 365, endPoint x: 245, endPoint y: 369, distance: 18.1
click at [245, 369] on icon at bounding box center [247, 366] width 5 height 9
drag, startPoint x: 195, startPoint y: 348, endPoint x: 300, endPoint y: 383, distance: 110.9
click at [193, 348] on icon at bounding box center [196, 349] width 9 height 9
click at [313, 380] on div "меня" at bounding box center [303, 366] width 54 height 31
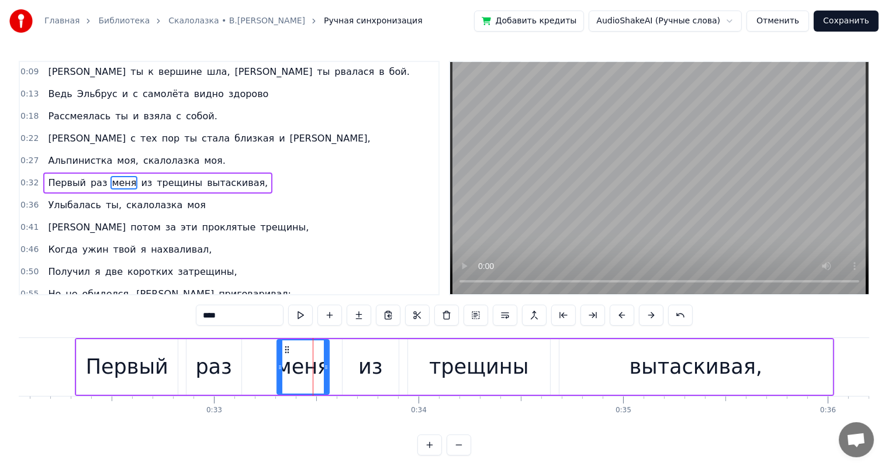
click at [362, 361] on div "из" at bounding box center [370, 366] width 24 height 31
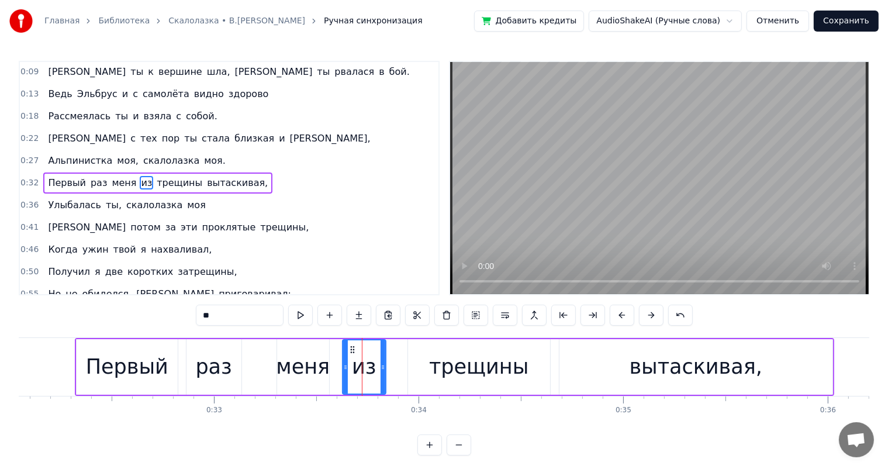
drag, startPoint x: 394, startPoint y: 366, endPoint x: 381, endPoint y: 370, distance: 13.5
click at [381, 370] on icon at bounding box center [382, 366] width 5 height 9
click at [475, 389] on div "трещины" at bounding box center [479, 367] width 142 height 56
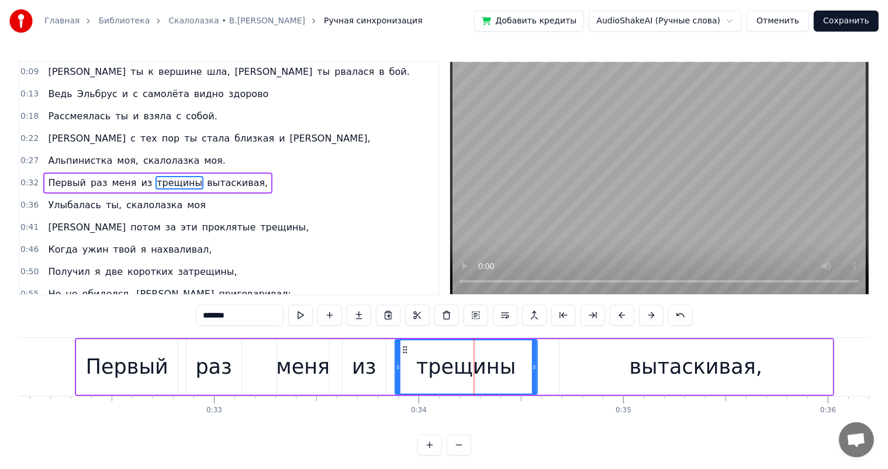
drag, startPoint x: 418, startPoint y: 347, endPoint x: 406, endPoint y: 351, distance: 13.7
click at [406, 351] on icon at bounding box center [404, 349] width 9 height 9
click at [571, 357] on div "вытаскивая," at bounding box center [695, 367] width 273 height 56
type input "**********"
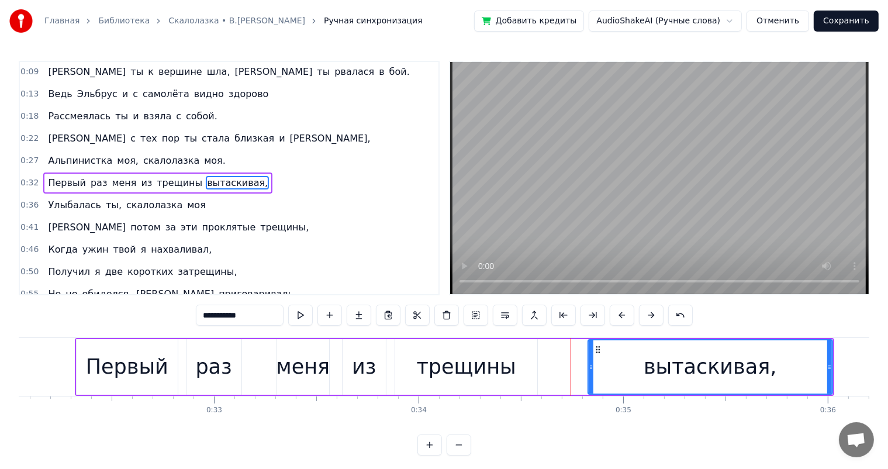
drag, startPoint x: 563, startPoint y: 369, endPoint x: 591, endPoint y: 365, distance: 29.0
click at [591, 365] on icon at bounding box center [590, 366] width 5 height 9
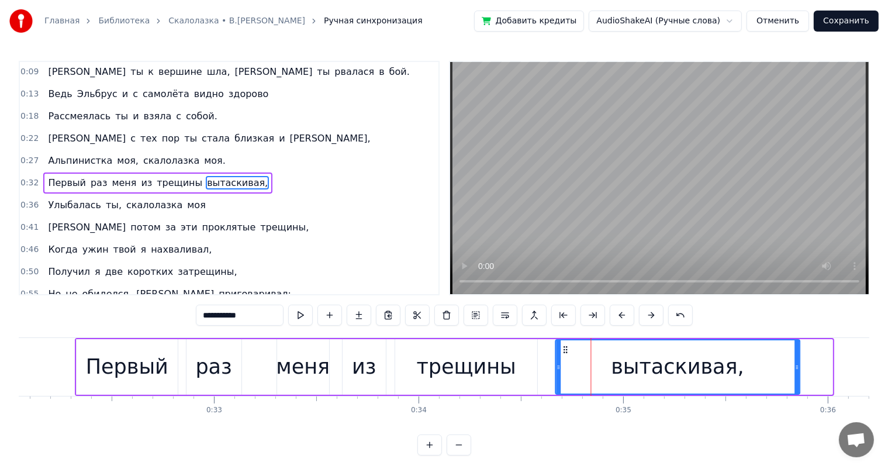
drag, startPoint x: 596, startPoint y: 348, endPoint x: 563, endPoint y: 355, distance: 33.5
click at [563, 355] on div "вытаскивая," at bounding box center [677, 366] width 243 height 53
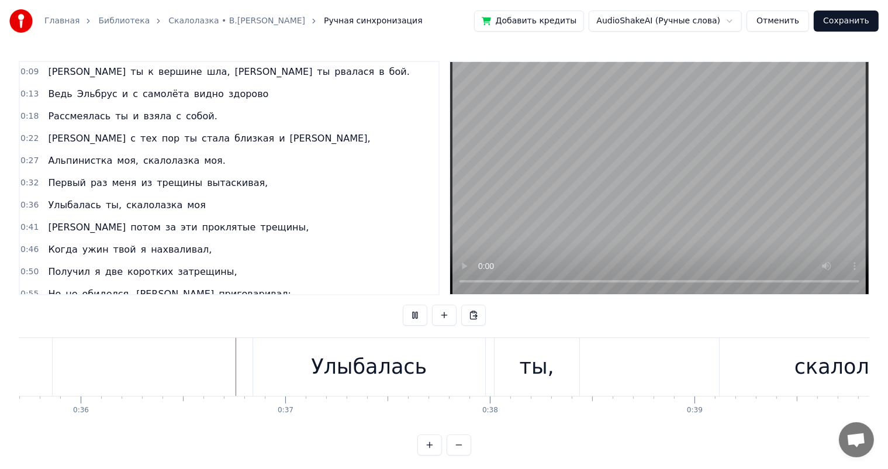
scroll to position [0, 7305]
click at [410, 382] on div "Улыбалась" at bounding box center [366, 367] width 232 height 58
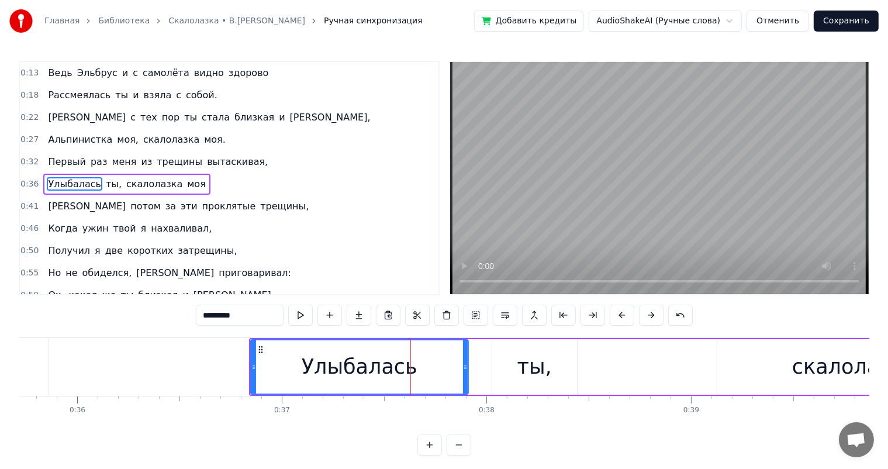
drag, startPoint x: 479, startPoint y: 367, endPoint x: 463, endPoint y: 370, distance: 16.0
click at [463, 370] on icon at bounding box center [465, 366] width 5 height 9
click at [512, 365] on div "ты," at bounding box center [534, 367] width 85 height 56
type input "***"
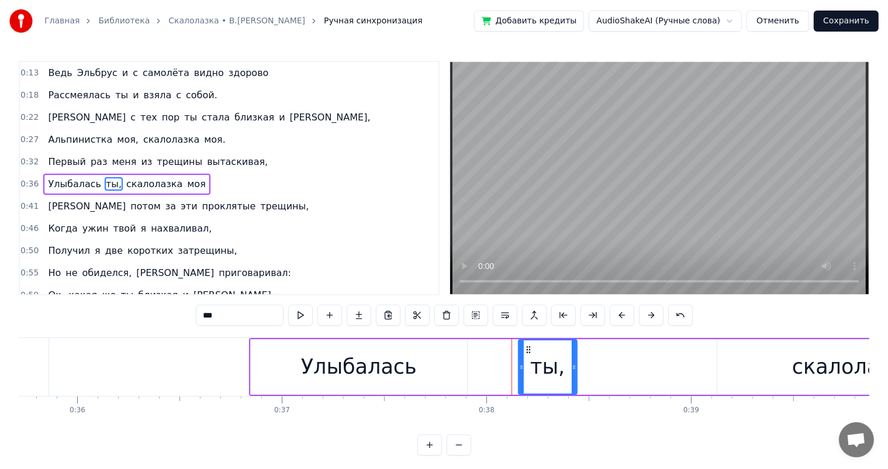
drag, startPoint x: 493, startPoint y: 365, endPoint x: 520, endPoint y: 368, distance: 26.5
click at [520, 368] on icon at bounding box center [521, 366] width 5 height 9
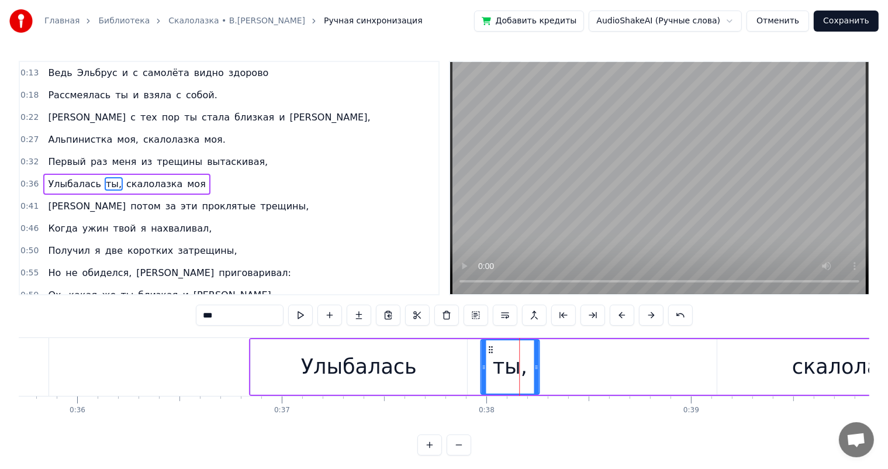
drag, startPoint x: 528, startPoint y: 344, endPoint x: 489, endPoint y: 350, distance: 39.0
click at [489, 350] on icon at bounding box center [490, 349] width 9 height 9
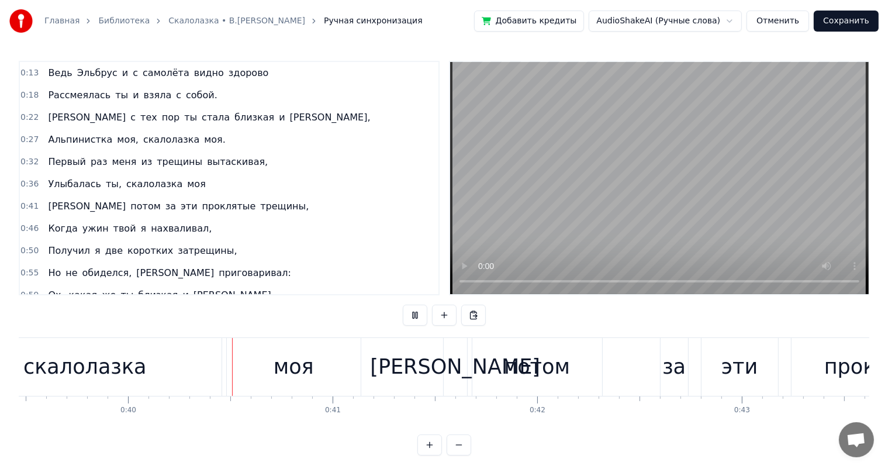
scroll to position [0, 8086]
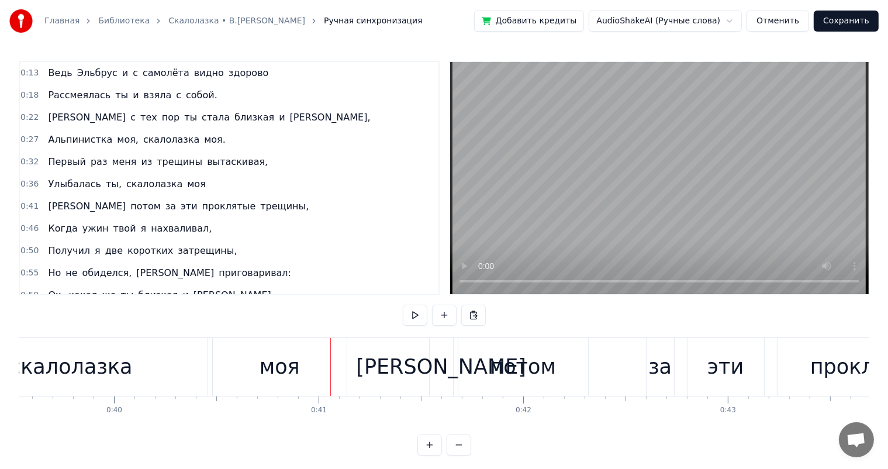
click at [147, 359] on div "скалолазка" at bounding box center [71, 367] width 273 height 58
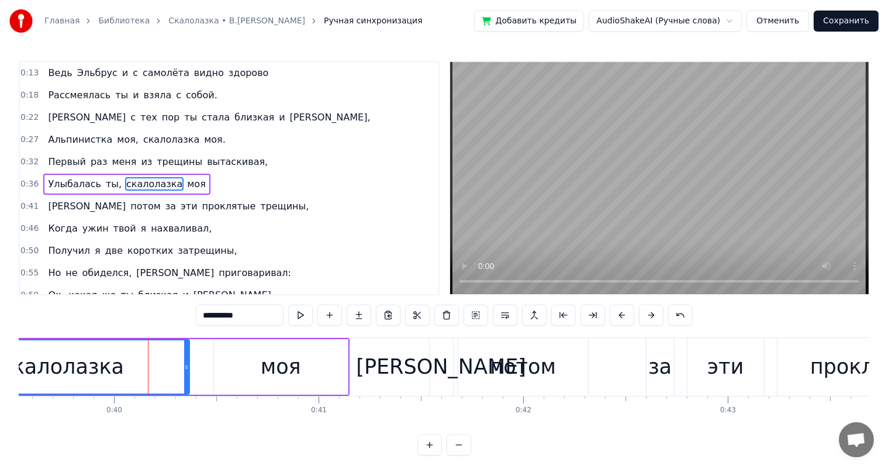
drag, startPoint x: 204, startPoint y: 360, endPoint x: 183, endPoint y: 365, distance: 21.0
click at [184, 365] on div at bounding box center [186, 366] width 5 height 53
click at [239, 366] on div "моя" at bounding box center [281, 367] width 134 height 56
type input "***"
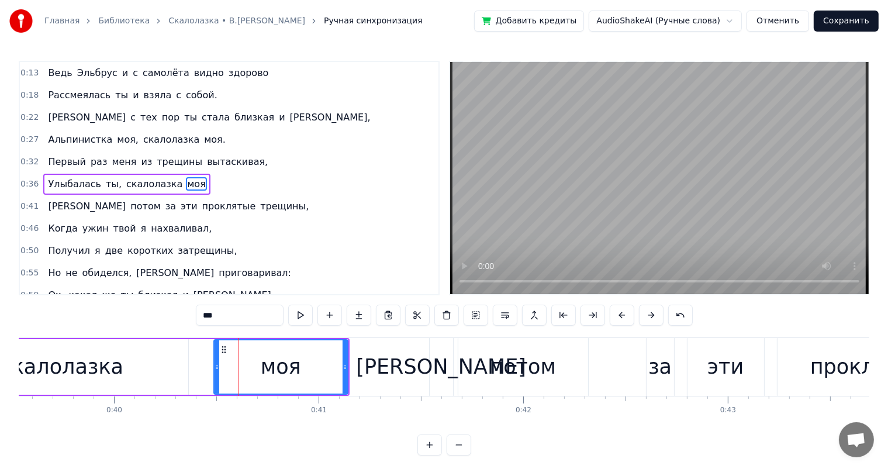
click at [219, 361] on div "моя" at bounding box center [280, 366] width 133 height 53
drag, startPoint x: 217, startPoint y: 365, endPoint x: 274, endPoint y: 363, distance: 57.3
click at [274, 363] on icon at bounding box center [274, 366] width 5 height 9
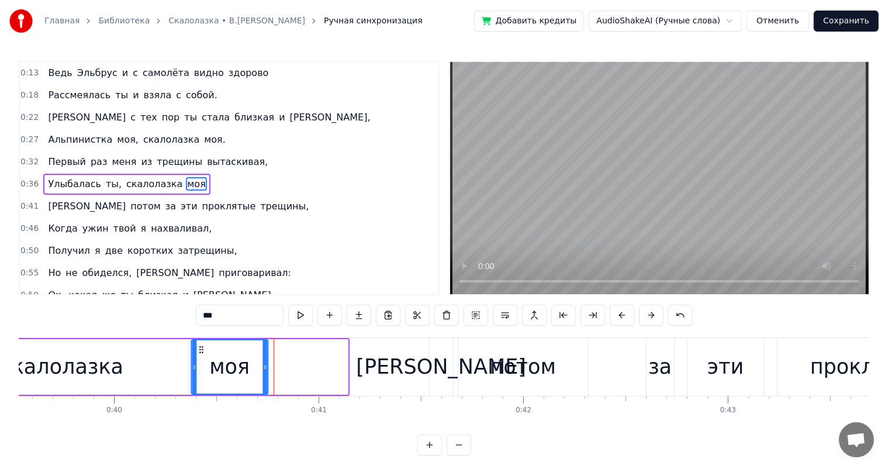
drag, startPoint x: 279, startPoint y: 345, endPoint x: 195, endPoint y: 404, distance: 102.8
click at [199, 366] on div "моя" at bounding box center [229, 366] width 75 height 53
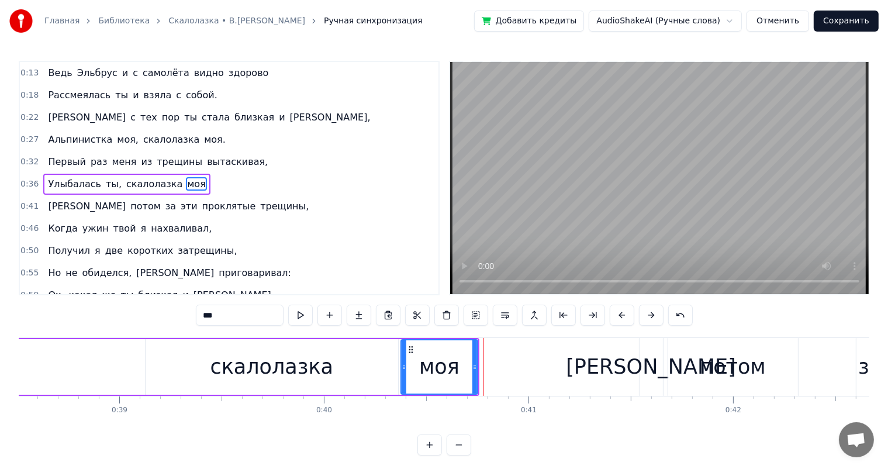
click at [84, 381] on div "Улыбалась ты, скалолазка моя" at bounding box center [78, 367] width 802 height 58
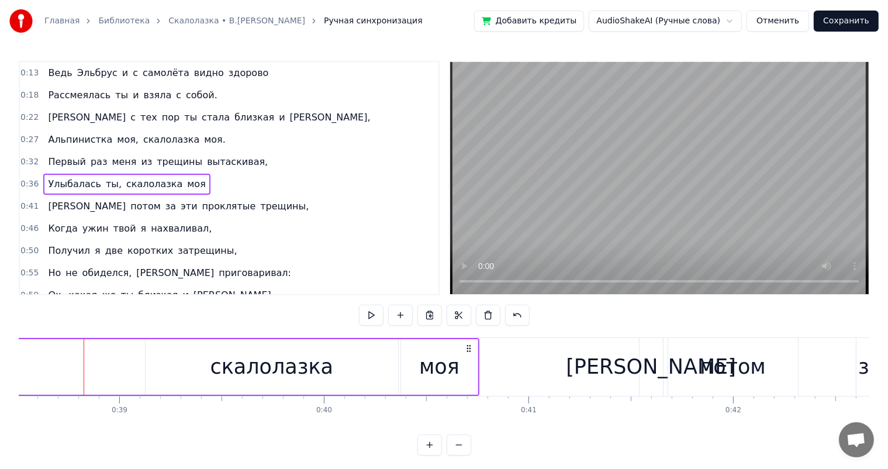
drag, startPoint x: 110, startPoint y: 362, endPoint x: 130, endPoint y: 361, distance: 19.3
click at [112, 362] on div "Улыбалась ты, скалолазка моя" at bounding box center [78, 367] width 802 height 58
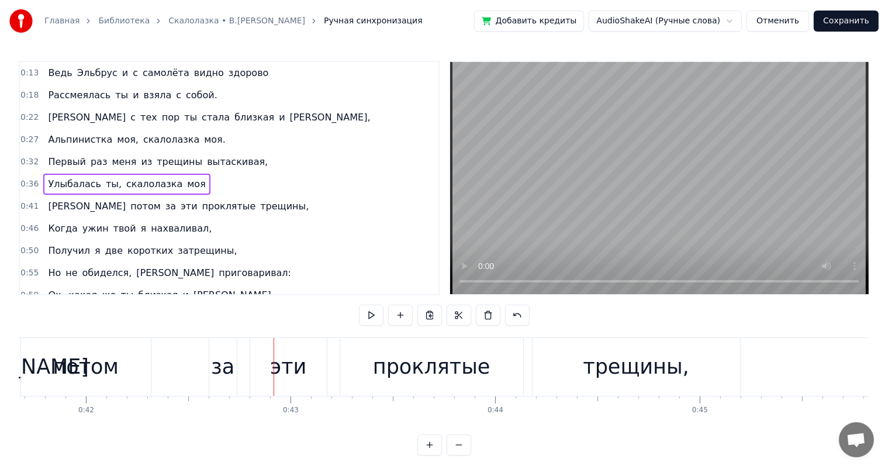
scroll to position [0, 8352]
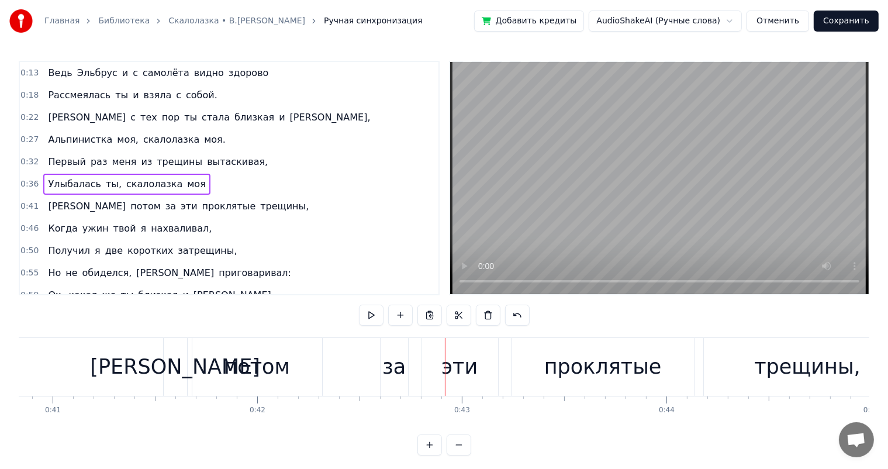
click at [259, 382] on div "потом" at bounding box center [257, 367] width 130 height 58
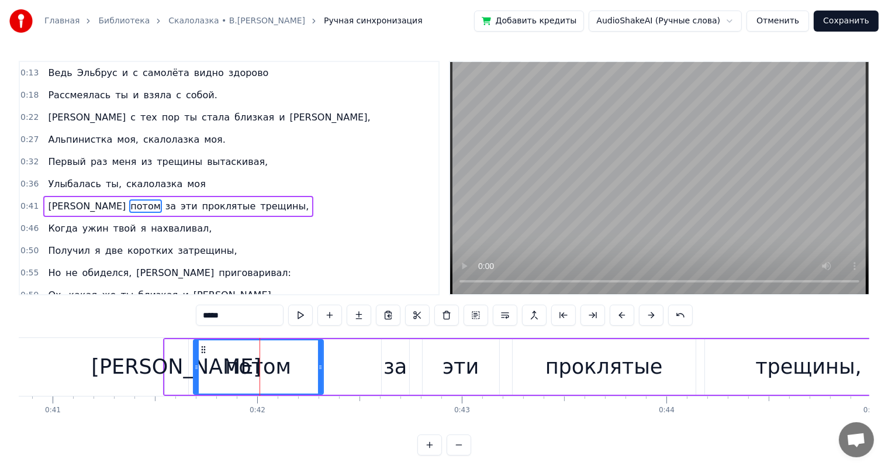
scroll to position [66, 0]
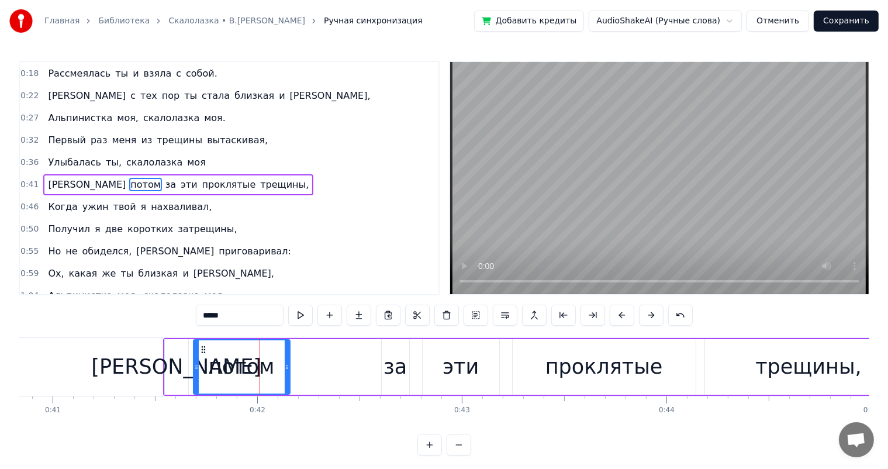
drag, startPoint x: 319, startPoint y: 371, endPoint x: 286, endPoint y: 376, distance: 33.6
click at [286, 376] on div at bounding box center [287, 366] width 5 height 53
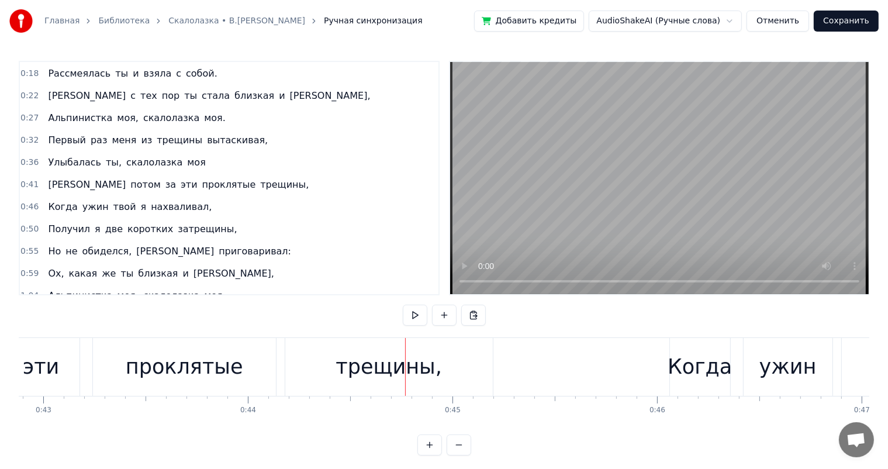
scroll to position [0, 8732]
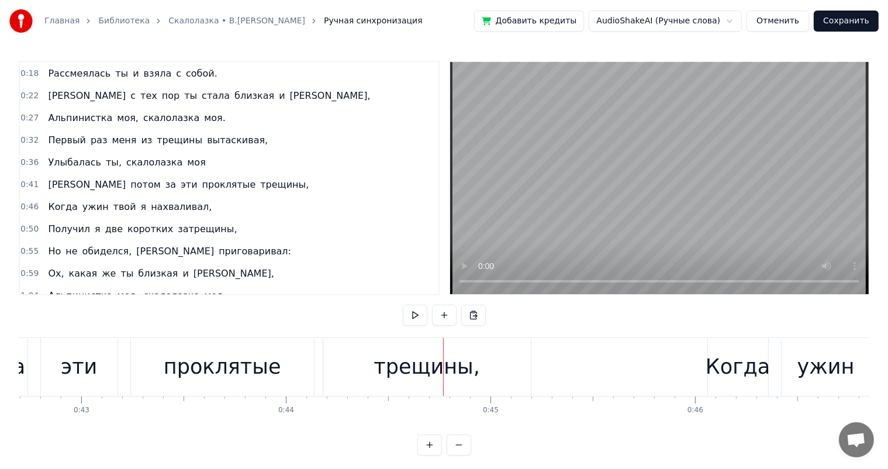
click at [244, 369] on div "проклятые" at bounding box center [222, 366] width 117 height 31
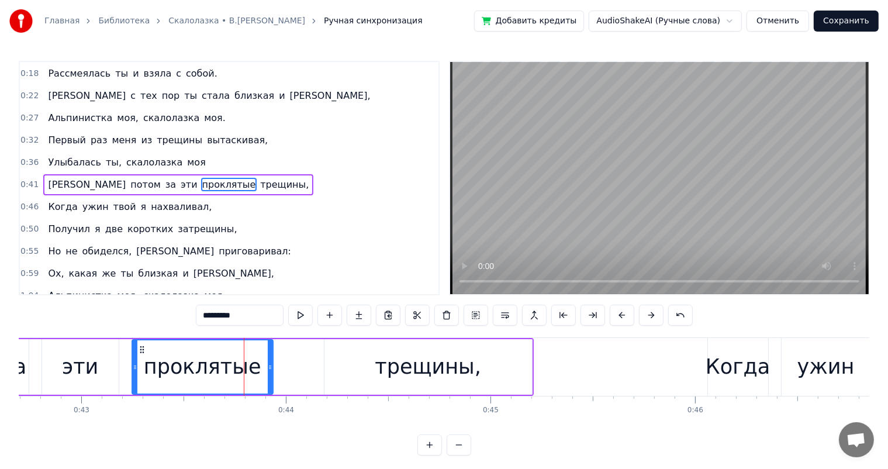
drag, startPoint x: 313, startPoint y: 362, endPoint x: 344, endPoint y: 369, distance: 32.3
click at [271, 372] on div at bounding box center [270, 366] width 5 height 53
click at [363, 369] on div "трещины," at bounding box center [427, 367] width 207 height 56
type input "********"
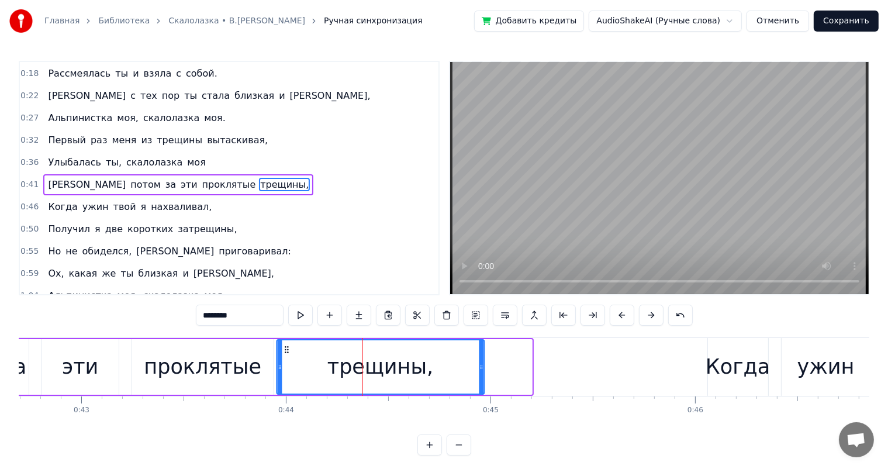
drag, startPoint x: 325, startPoint y: 351, endPoint x: 284, endPoint y: 354, distance: 41.1
click at [284, 354] on div "трещины," at bounding box center [380, 366] width 206 height 53
drag, startPoint x: 482, startPoint y: 368, endPoint x: 452, endPoint y: 379, distance: 31.3
click at [452, 379] on div at bounding box center [451, 366] width 5 height 53
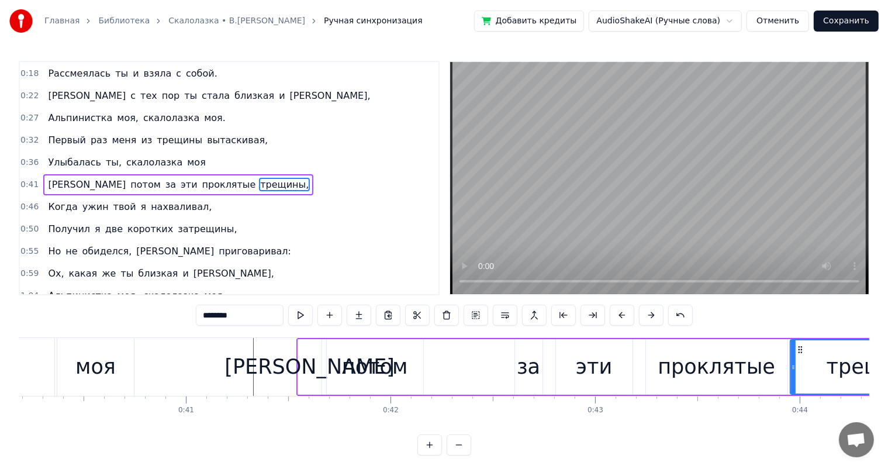
scroll to position [0, 8181]
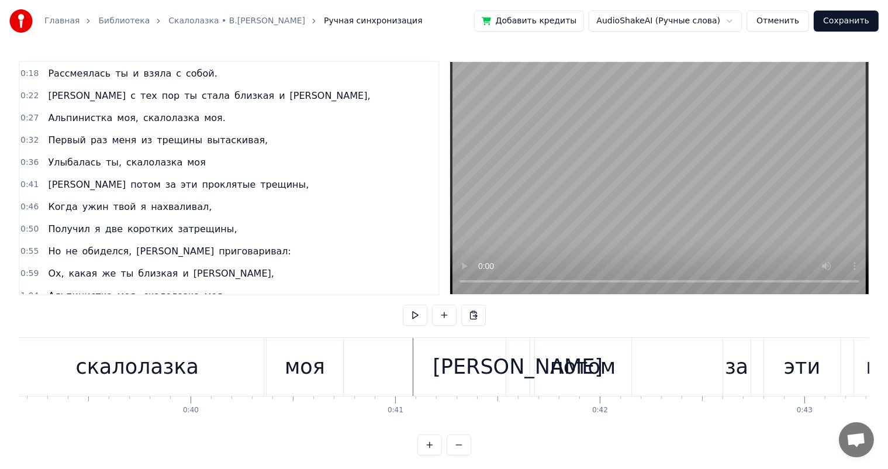
scroll to position [0, 7952]
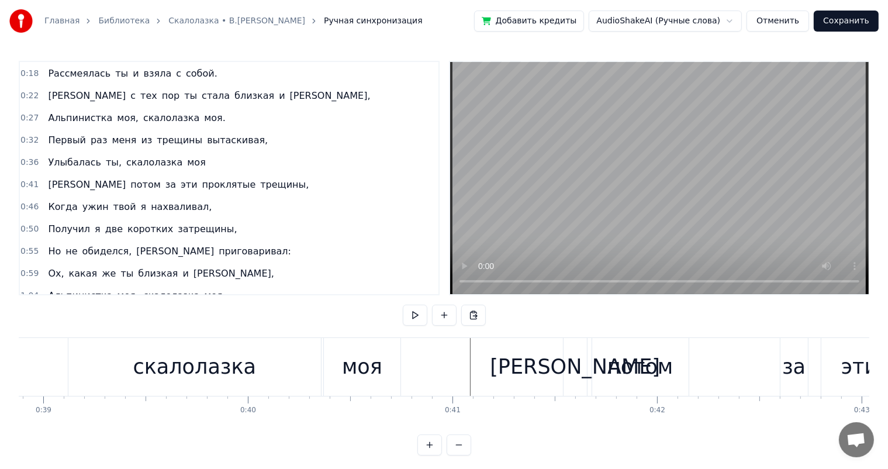
click at [610, 374] on div "потом" at bounding box center [640, 367] width 96 height 58
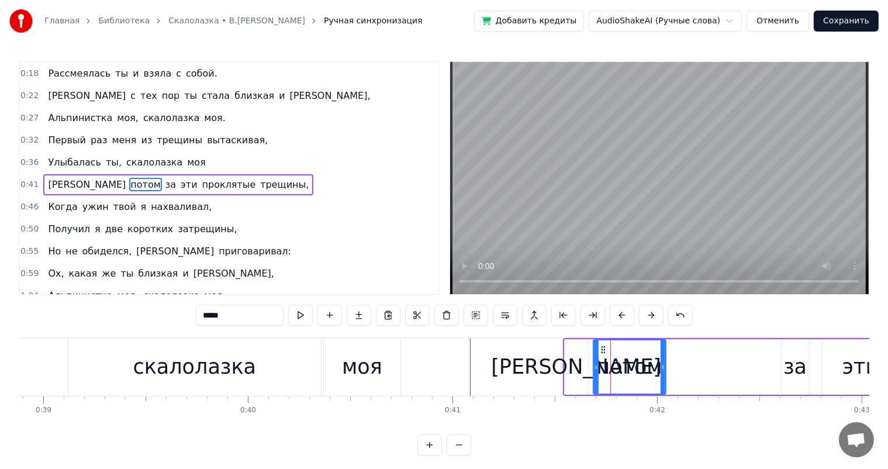
drag, startPoint x: 686, startPoint y: 370, endPoint x: 662, endPoint y: 378, distance: 25.0
click at [662, 378] on div at bounding box center [662, 366] width 5 height 53
click at [577, 361] on div "[PERSON_NAME]" at bounding box center [576, 366] width 170 height 31
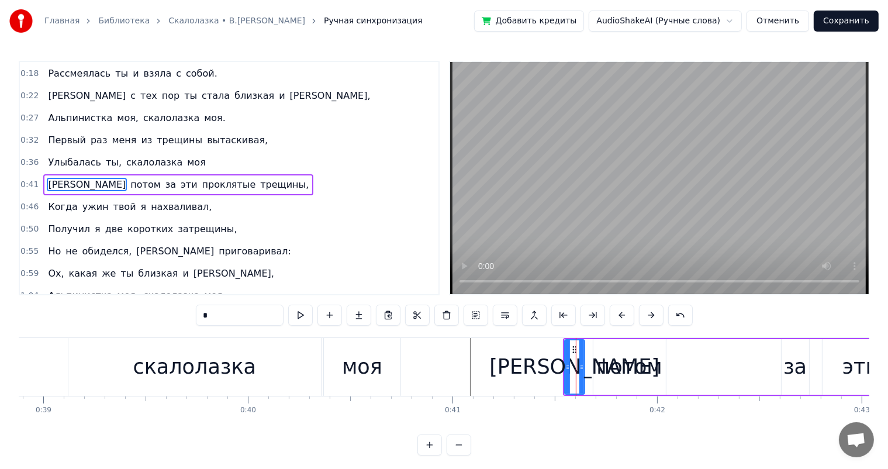
drag, startPoint x: 586, startPoint y: 352, endPoint x: 583, endPoint y: 361, distance: 9.4
click at [583, 361] on div at bounding box center [581, 366] width 5 height 53
click at [621, 362] on div "потом" at bounding box center [629, 366] width 66 height 31
type input "*****"
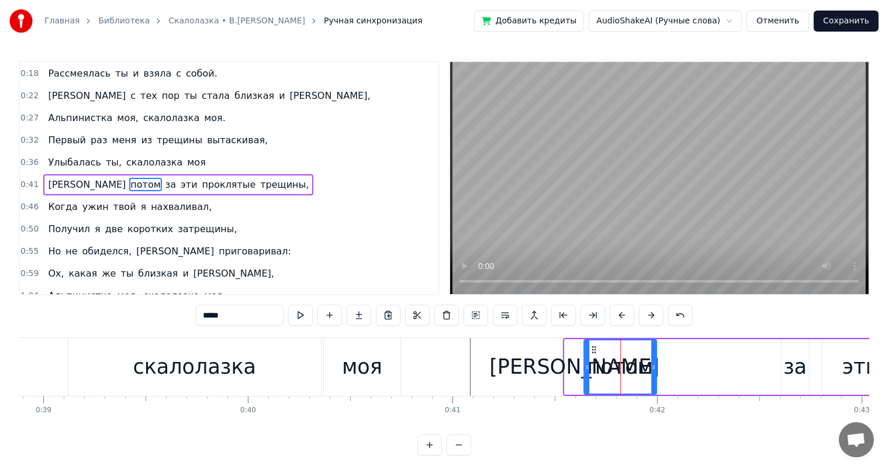
drag, startPoint x: 602, startPoint y: 349, endPoint x: 593, endPoint y: 354, distance: 10.5
click at [593, 354] on div "потом" at bounding box center [619, 366] width 71 height 53
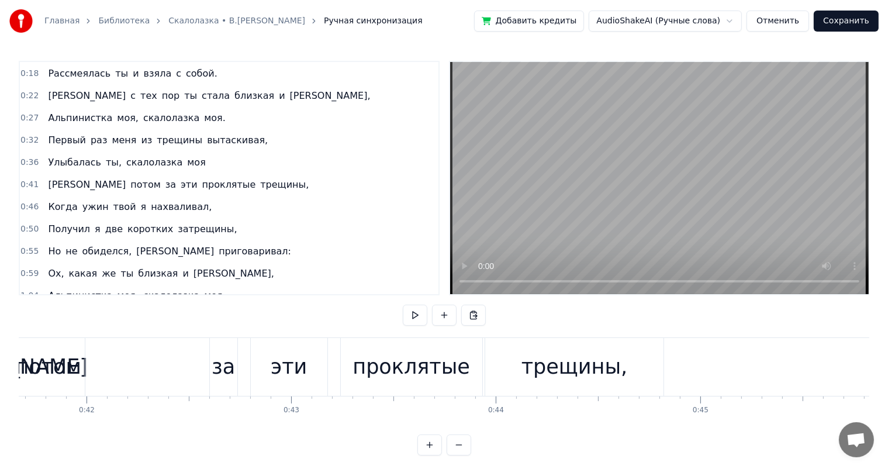
scroll to position [0, 8333]
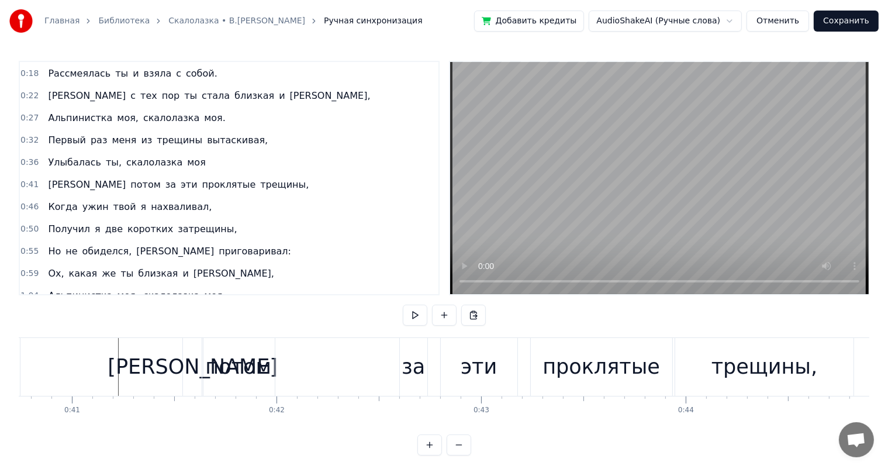
click at [415, 370] on div "за" at bounding box center [412, 366] width 23 height 31
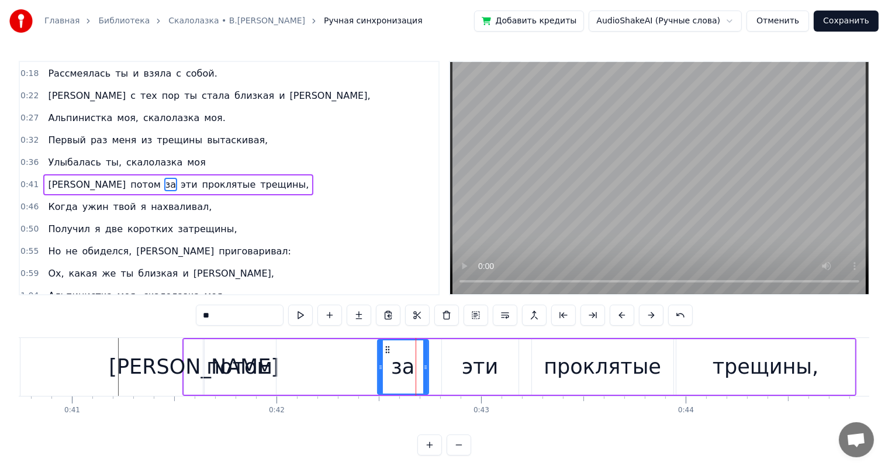
drag, startPoint x: 403, startPoint y: 360, endPoint x: 380, endPoint y: 366, distance: 23.7
click at [380, 366] on div at bounding box center [380, 366] width 5 height 53
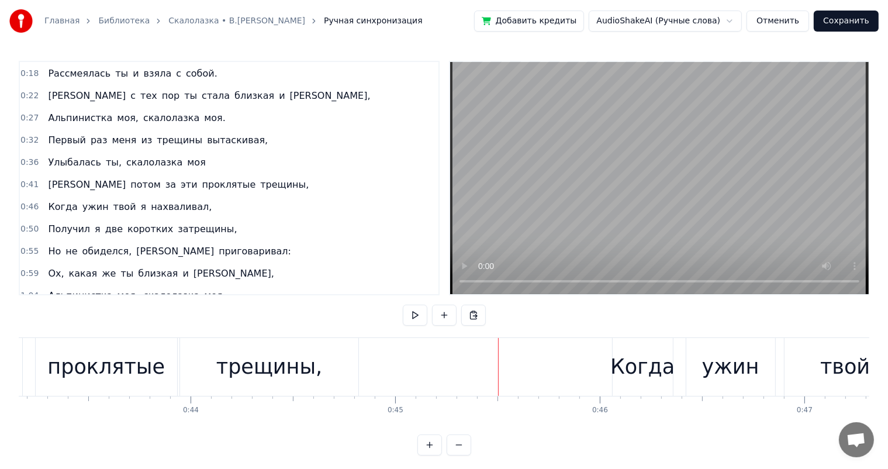
scroll to position [0, 8523]
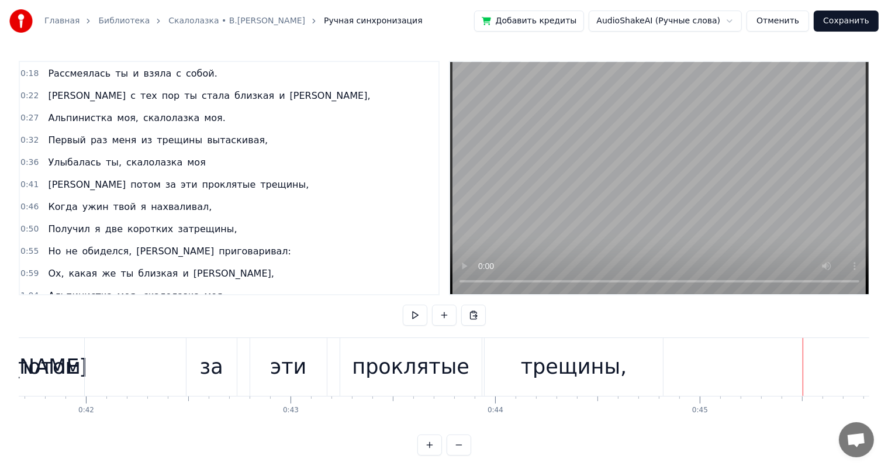
click at [397, 376] on div "проклятые" at bounding box center [410, 366] width 117 height 31
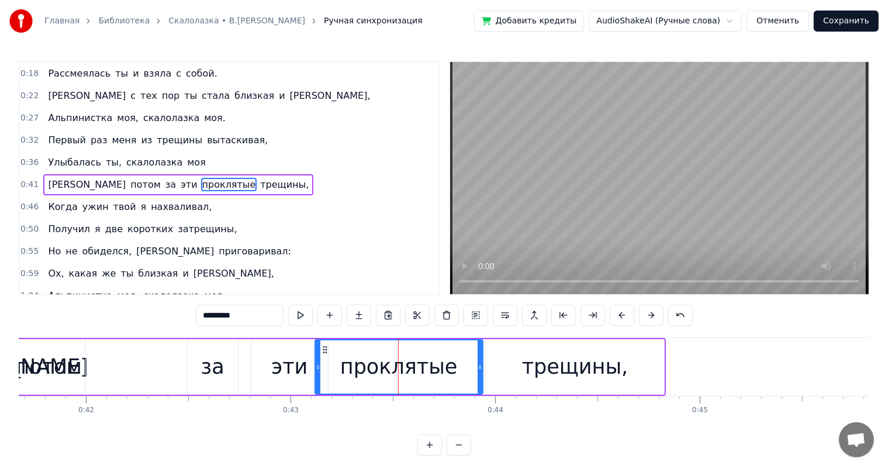
drag, startPoint x: 344, startPoint y: 367, endPoint x: 317, endPoint y: 373, distance: 27.1
click at [317, 373] on div at bounding box center [318, 366] width 5 height 53
click at [172, 379] on div "А потом за эти проклятые трещины," at bounding box center [329, 367] width 674 height 58
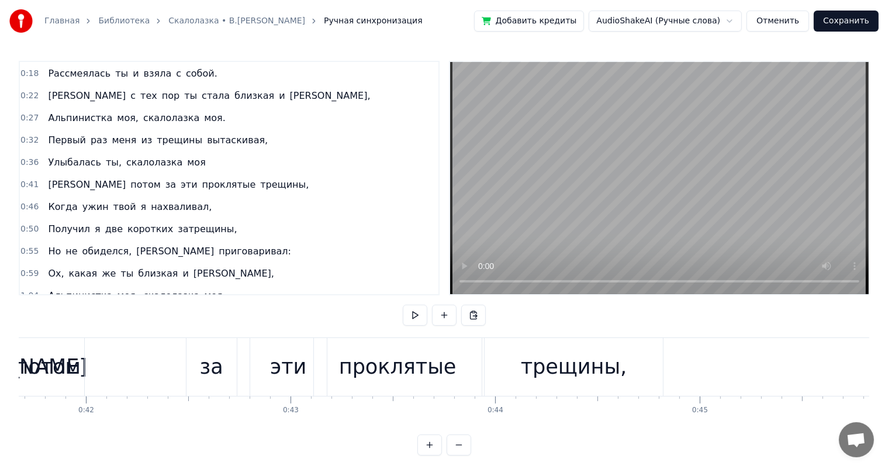
scroll to position [0, 8504]
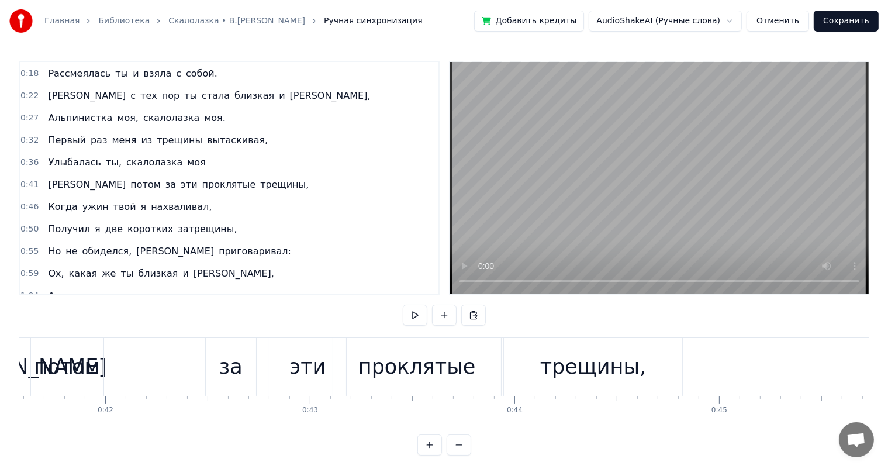
click at [366, 369] on div "проклятые" at bounding box center [416, 366] width 117 height 31
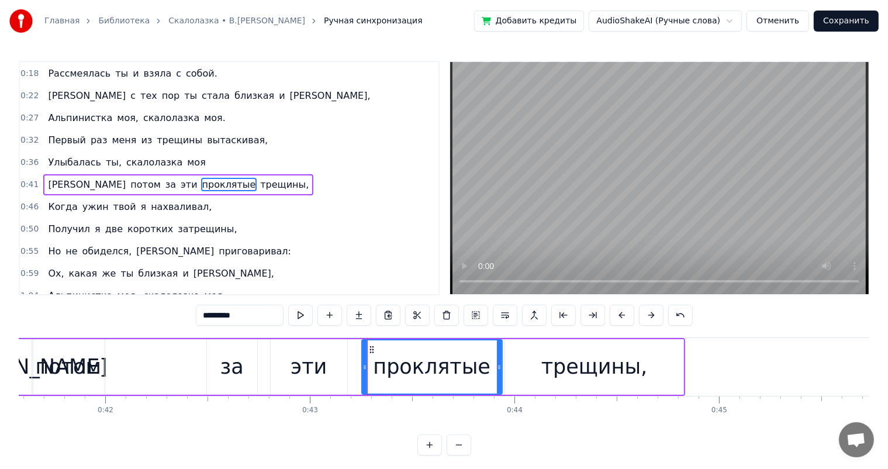
drag, startPoint x: 336, startPoint y: 368, endPoint x: 363, endPoint y: 372, distance: 27.9
click at [363, 372] on div at bounding box center [364, 366] width 5 height 53
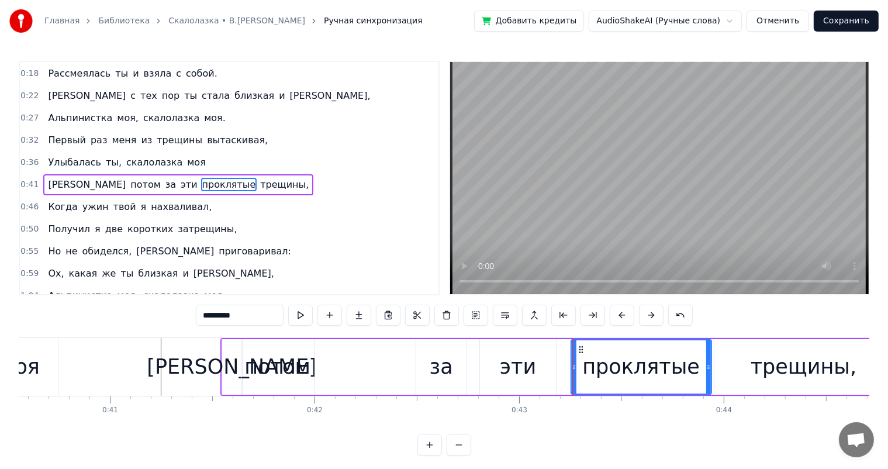
scroll to position [0, 8237]
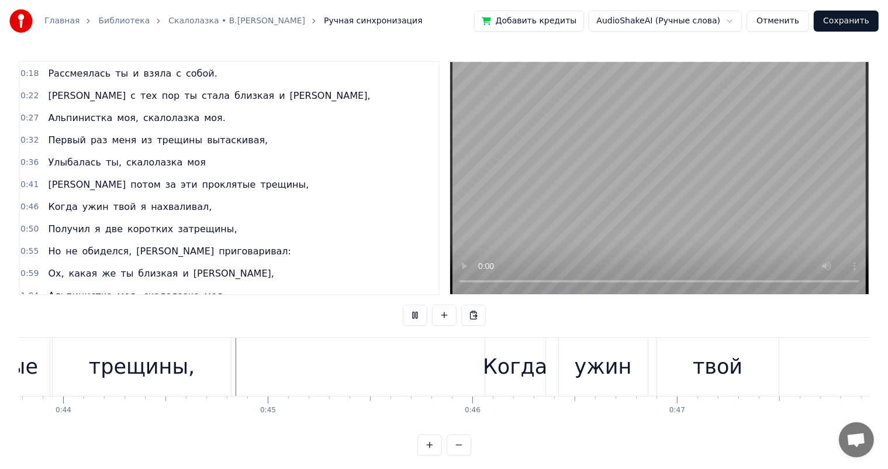
scroll to position [0, 9011]
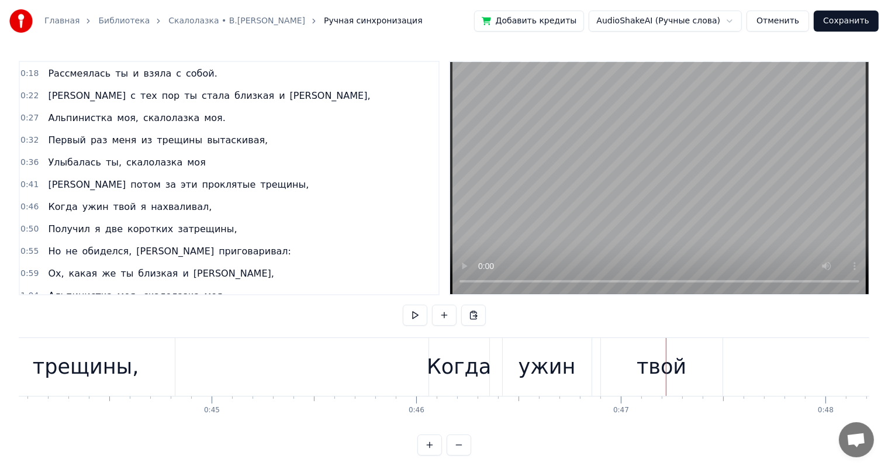
click at [536, 348] on div "ужин" at bounding box center [547, 367] width 89 height 58
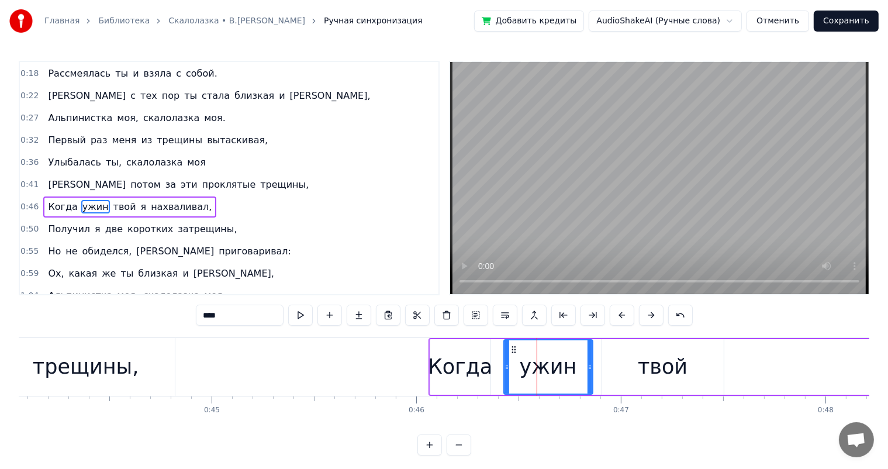
scroll to position [88, 0]
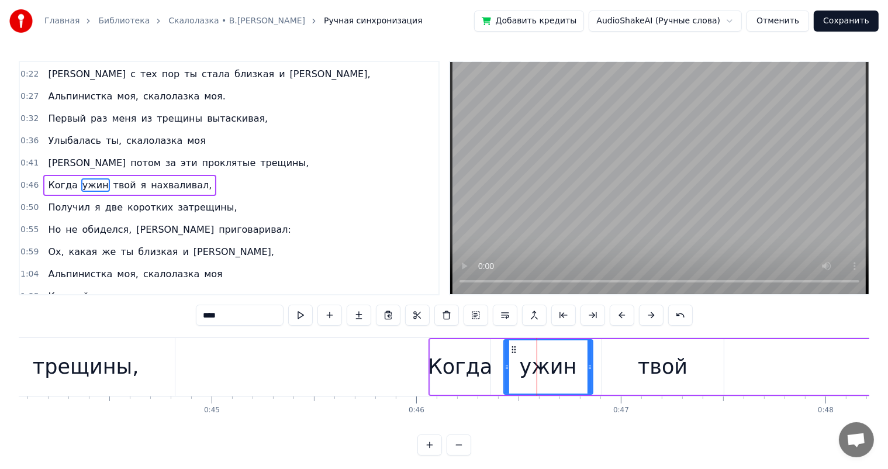
click at [445, 372] on div "Когда" at bounding box center [460, 366] width 64 height 31
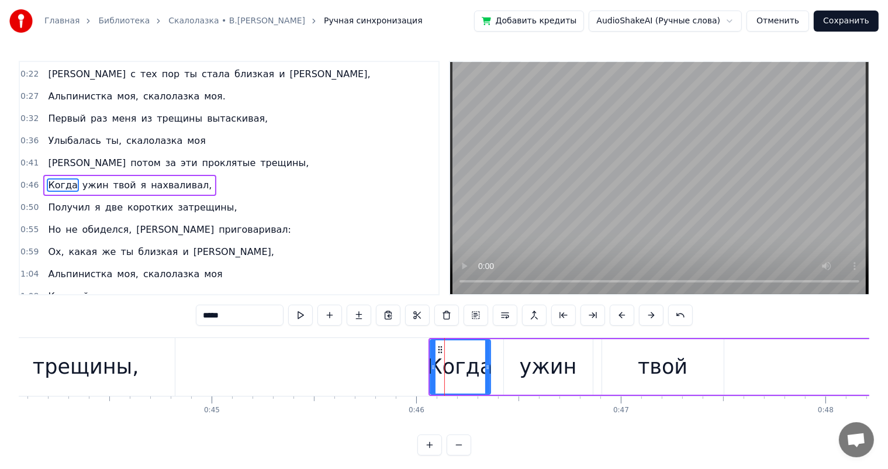
click at [567, 362] on div "ужин" at bounding box center [548, 366] width 57 height 31
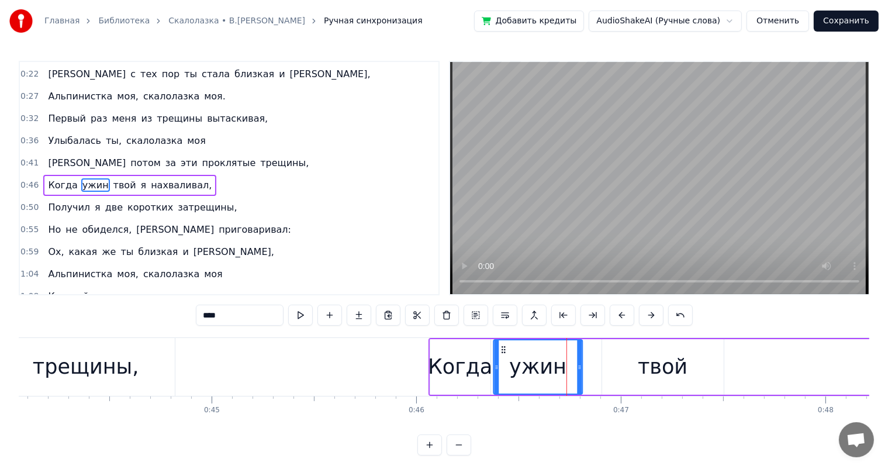
drag, startPoint x: 512, startPoint y: 346, endPoint x: 540, endPoint y: 358, distance: 30.4
click at [503, 349] on icon at bounding box center [502, 349] width 9 height 9
drag, startPoint x: 580, startPoint y: 368, endPoint x: 584, endPoint y: 378, distance: 11.5
click at [560, 372] on div at bounding box center [559, 366] width 5 height 53
click at [678, 369] on div "твой" at bounding box center [663, 366] width 50 height 31
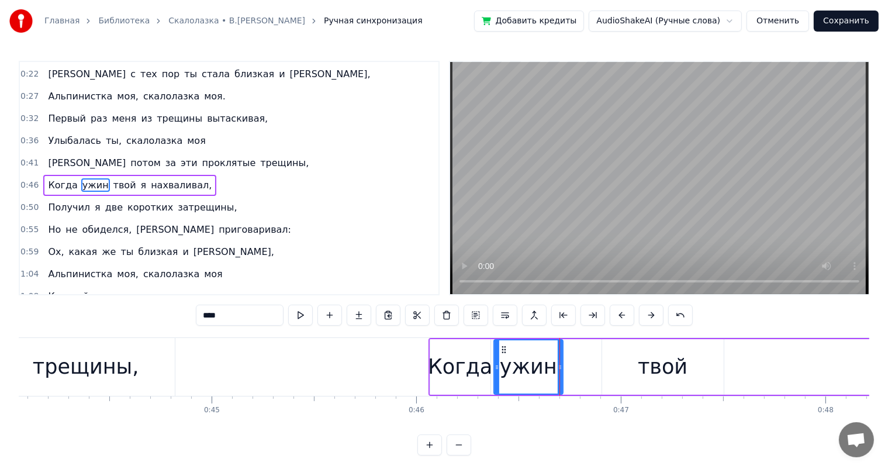
type input "****"
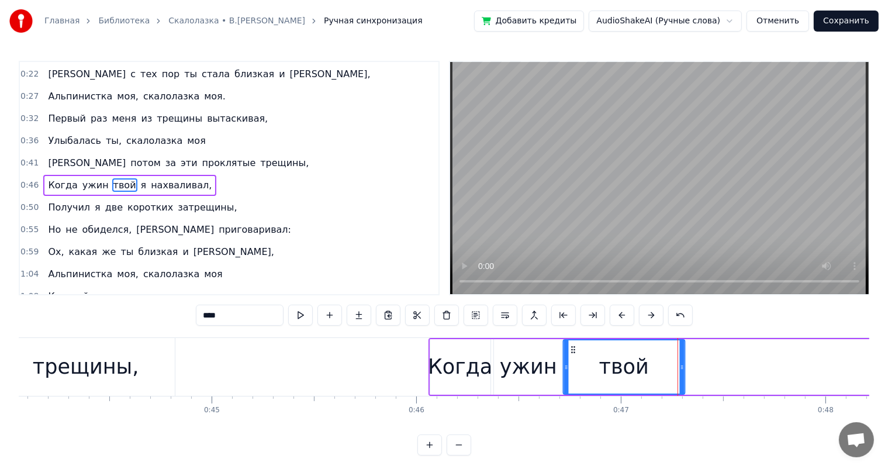
drag, startPoint x: 598, startPoint y: 353, endPoint x: 572, endPoint y: 358, distance: 26.7
click at [572, 358] on div "твой" at bounding box center [623, 366] width 120 height 53
drag, startPoint x: 680, startPoint y: 357, endPoint x: 646, endPoint y: 368, distance: 35.1
click at [646, 368] on div at bounding box center [648, 366] width 5 height 53
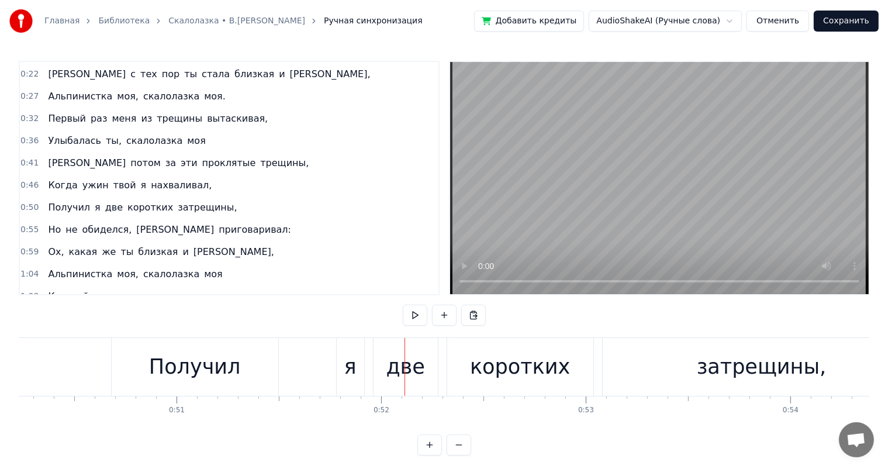
scroll to position [0, 10140]
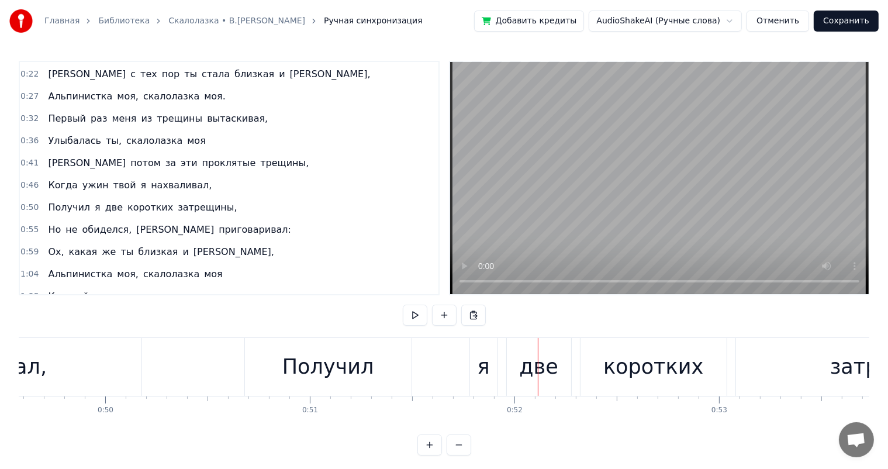
drag, startPoint x: 322, startPoint y: 368, endPoint x: 386, endPoint y: 351, distance: 65.9
click at [324, 367] on div "Получил" at bounding box center [328, 366] width 92 height 31
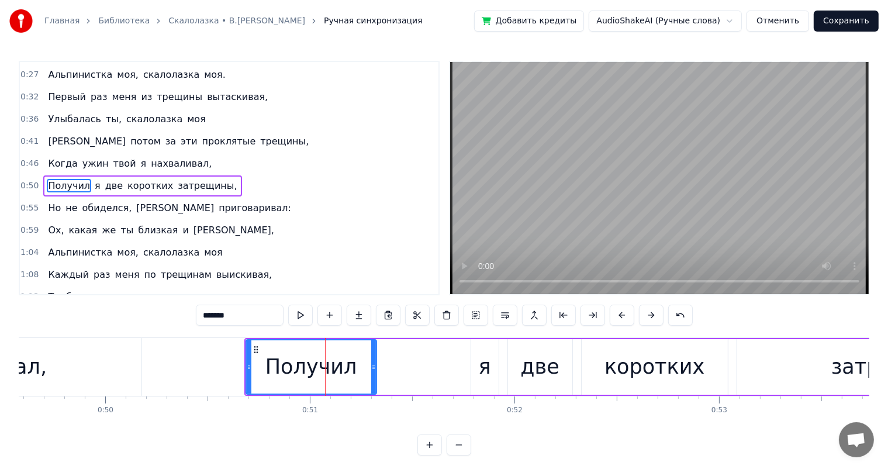
drag, startPoint x: 409, startPoint y: 366, endPoint x: 370, endPoint y: 379, distance: 41.2
click at [371, 379] on div at bounding box center [373, 366] width 5 height 53
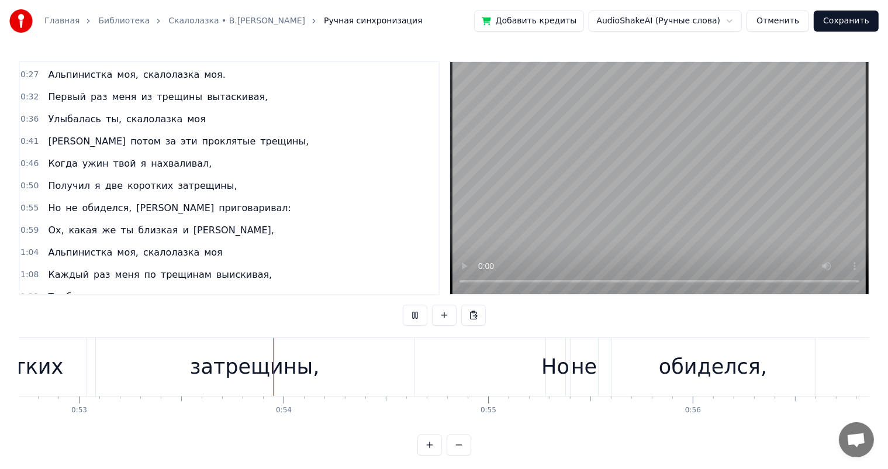
scroll to position [0, 10912]
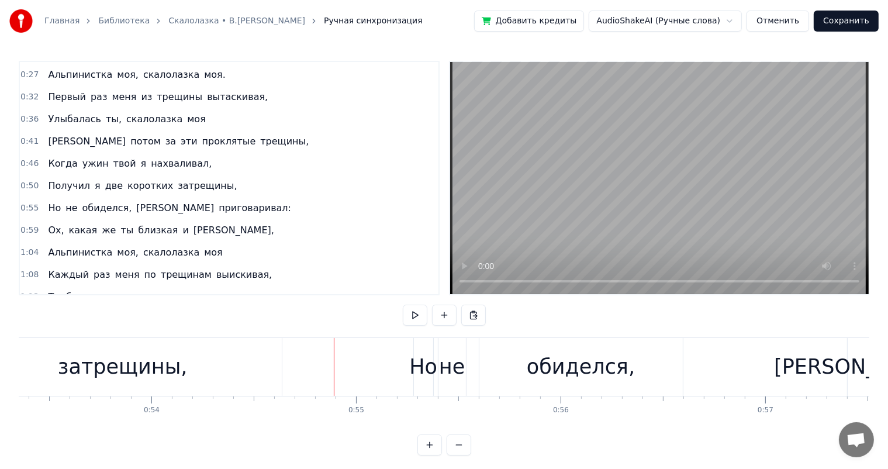
click at [64, 369] on div "затрещины," at bounding box center [123, 367] width 318 height 58
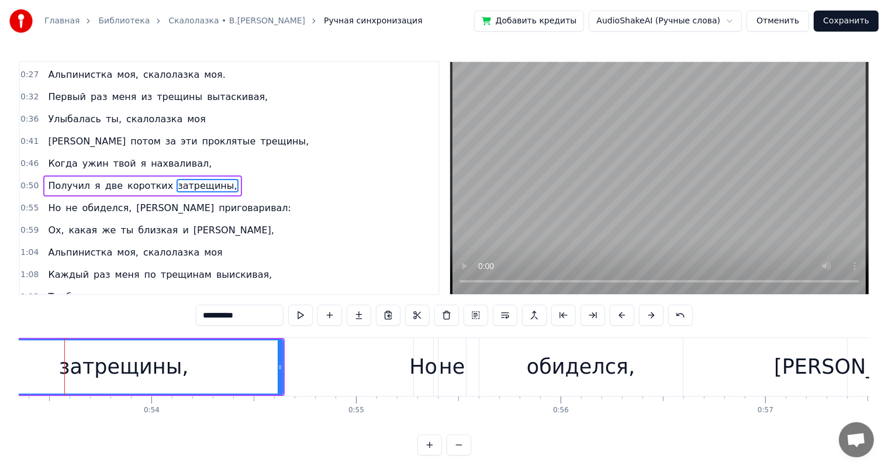
scroll to position [0, 10899]
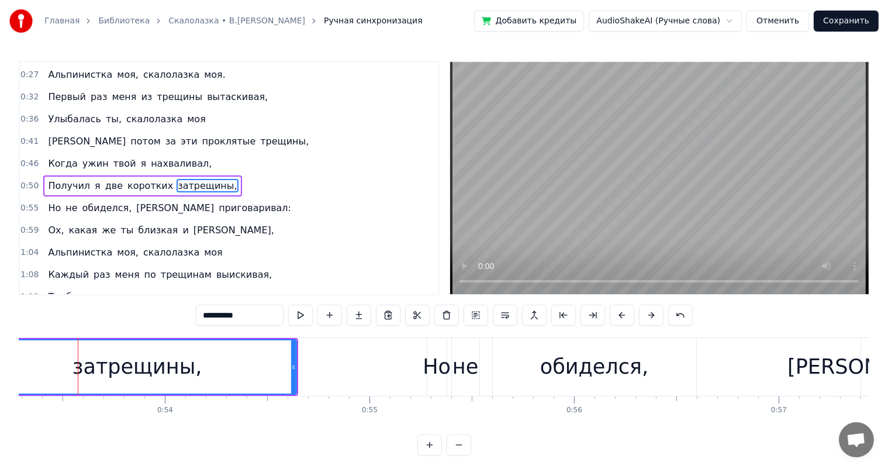
drag, startPoint x: 278, startPoint y: 362, endPoint x: 264, endPoint y: 372, distance: 17.2
click at [255, 374] on div "затрещины," at bounding box center [137, 366] width 317 height 53
click at [295, 367] on div "затрещины," at bounding box center [137, 367] width 319 height 56
drag, startPoint x: 292, startPoint y: 366, endPoint x: 255, endPoint y: 408, distance: 55.9
click at [247, 380] on div at bounding box center [249, 366] width 5 height 53
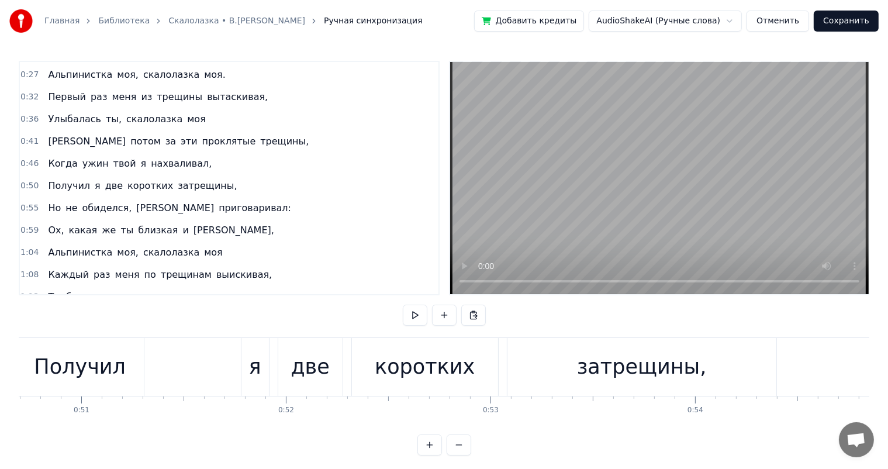
scroll to position [0, 10331]
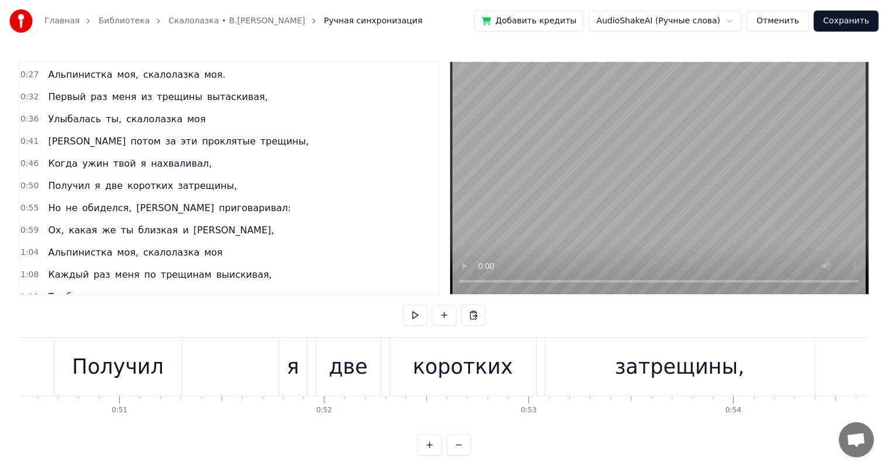
click at [348, 363] on div "две" at bounding box center [347, 366] width 39 height 31
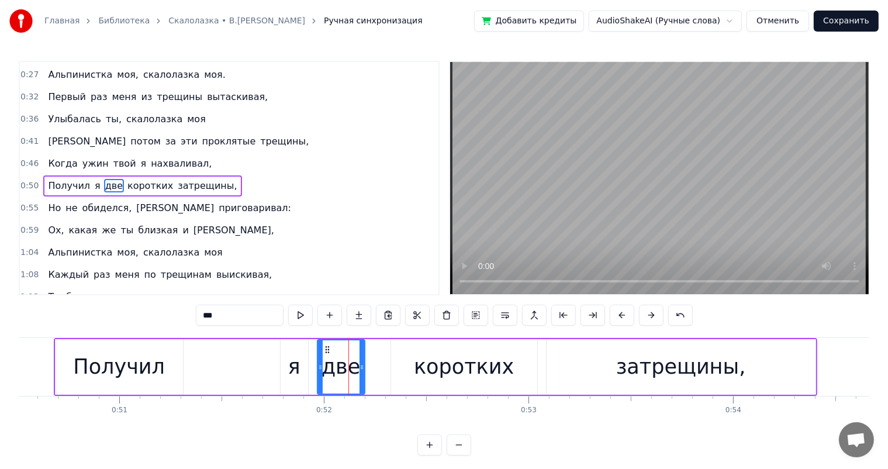
drag, startPoint x: 376, startPoint y: 367, endPoint x: 359, endPoint y: 375, distance: 18.8
click at [359, 375] on div at bounding box center [361, 366] width 5 height 53
click at [299, 365] on div "я" at bounding box center [294, 367] width 27 height 56
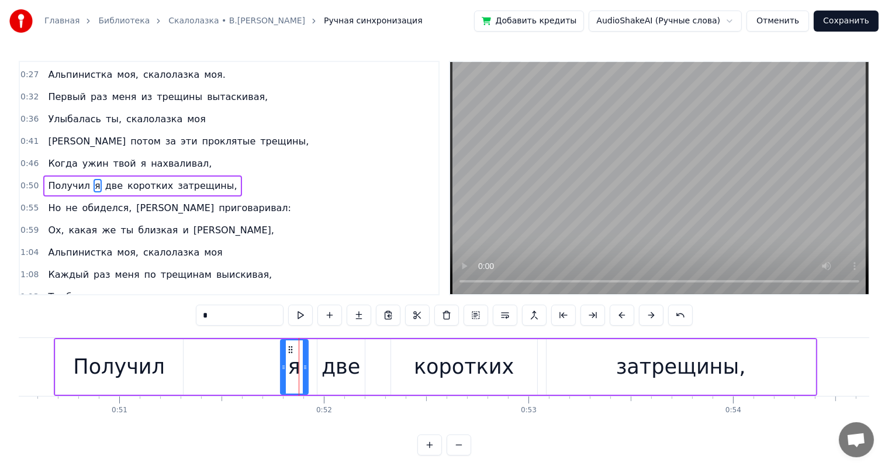
click at [361, 372] on div "две" at bounding box center [340, 367] width 47 height 56
type input "***"
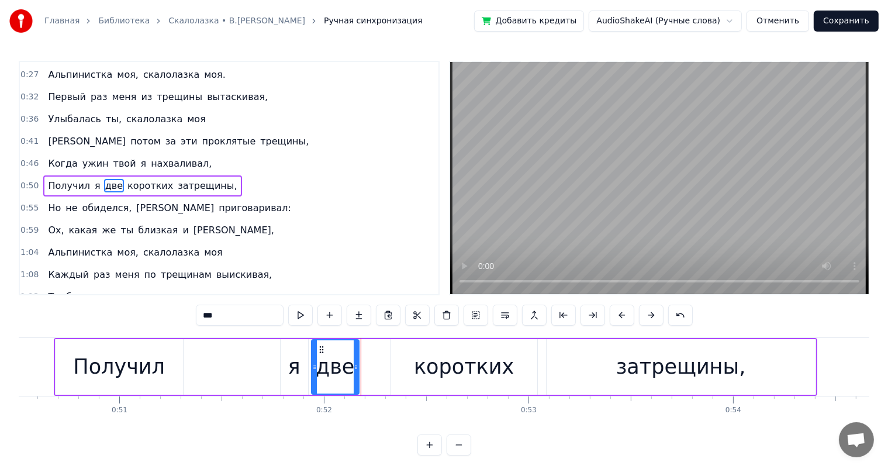
drag, startPoint x: 328, startPoint y: 348, endPoint x: 323, endPoint y: 349, distance: 5.9
click at [323, 349] on icon at bounding box center [321, 349] width 9 height 9
click at [9, 360] on div "Главная Библиотека Скалолазка • В.Высоцкий Ручная синхронизация Добавить кредит…" at bounding box center [444, 227] width 888 height 455
click at [15, 368] on div "Главная Библиотека Скалолазка • В.Высоцкий Ручная синхронизация Добавить кредит…" at bounding box center [444, 227] width 888 height 455
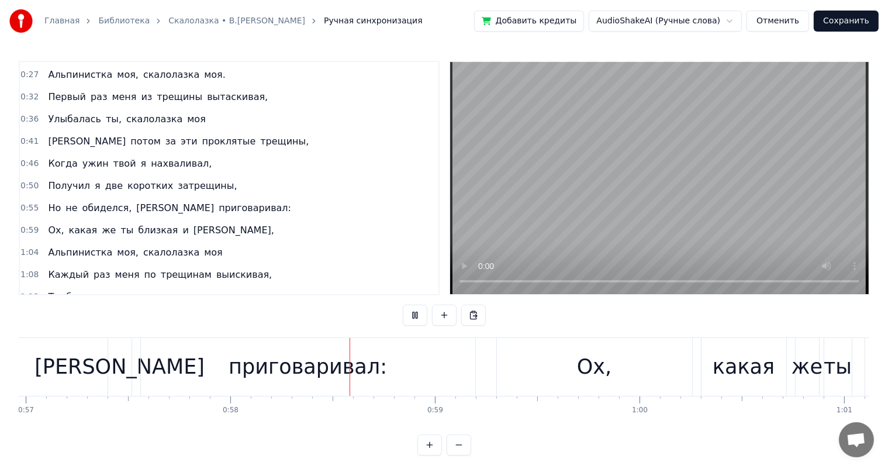
scroll to position [0, 11843]
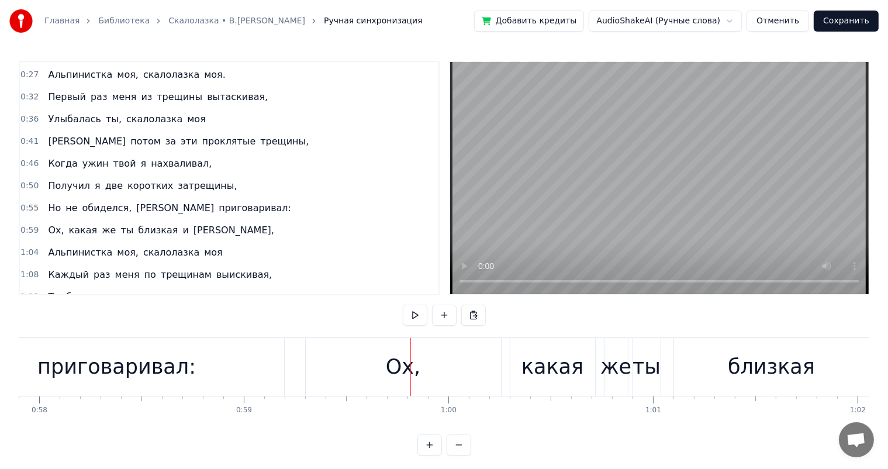
click at [128, 370] on div "приговаривал:" at bounding box center [116, 366] width 158 height 31
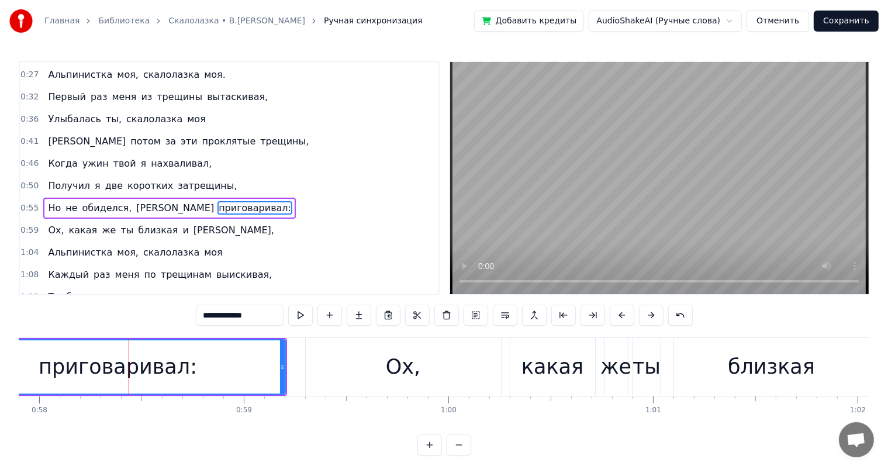
scroll to position [131, 0]
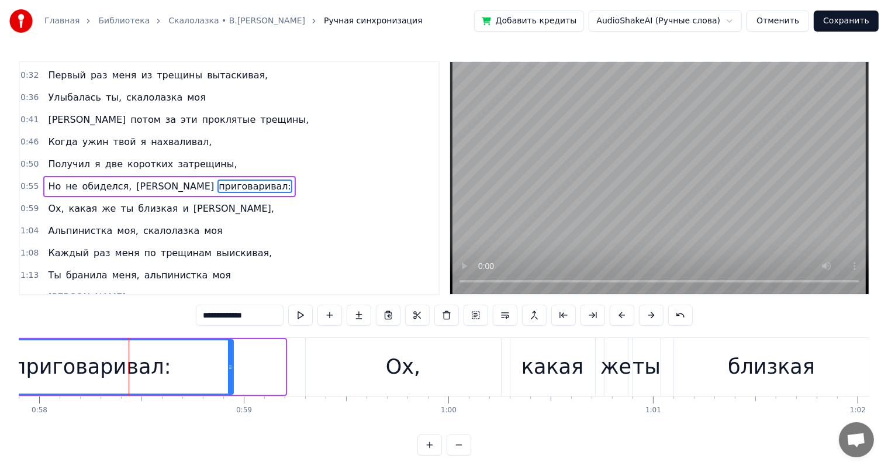
drag, startPoint x: 281, startPoint y: 368, endPoint x: 229, endPoint y: 380, distance: 53.6
click at [229, 380] on div at bounding box center [230, 366] width 5 height 53
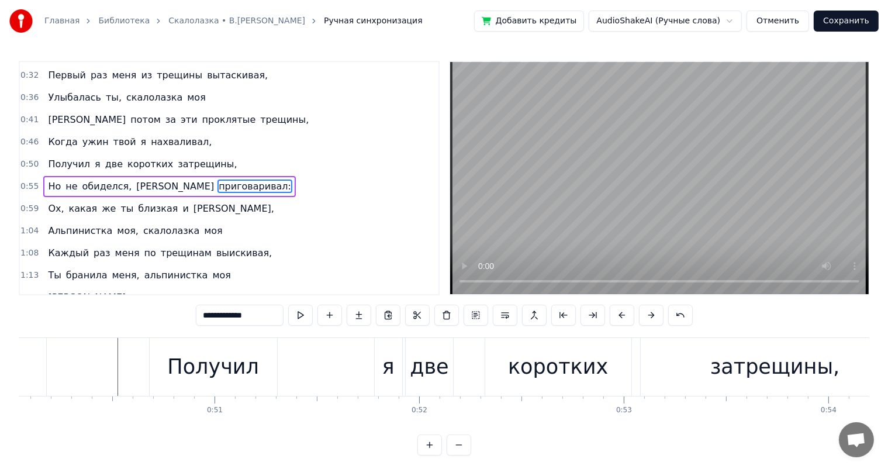
scroll to position [0, 9151]
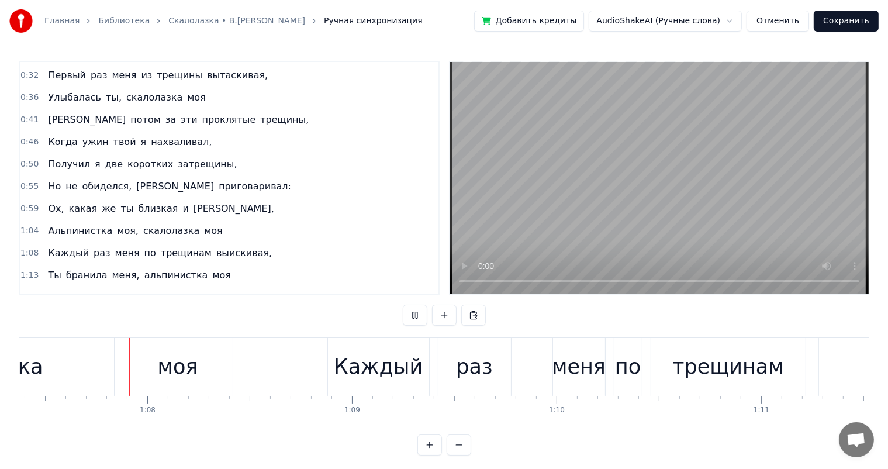
scroll to position [0, 13792]
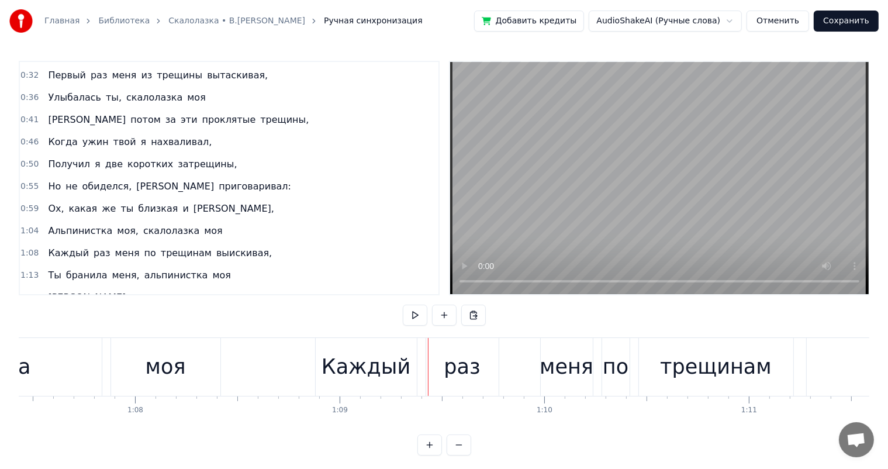
click at [174, 359] on div "моя" at bounding box center [166, 366] width 40 height 31
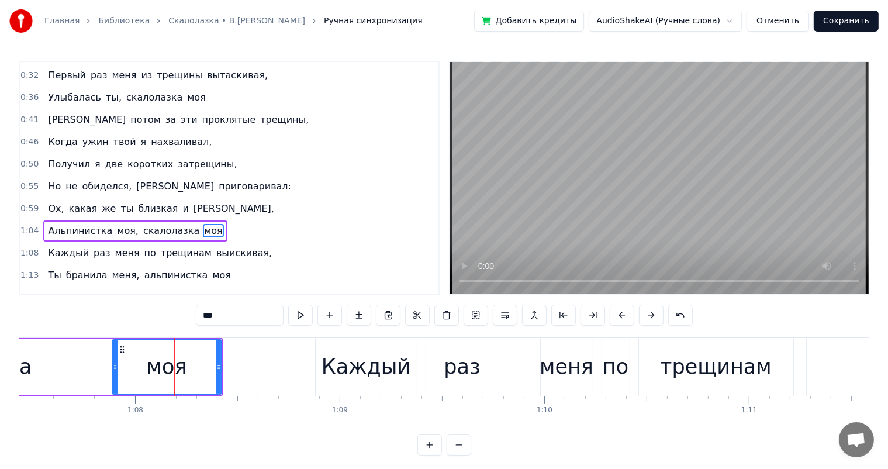
scroll to position [174, 0]
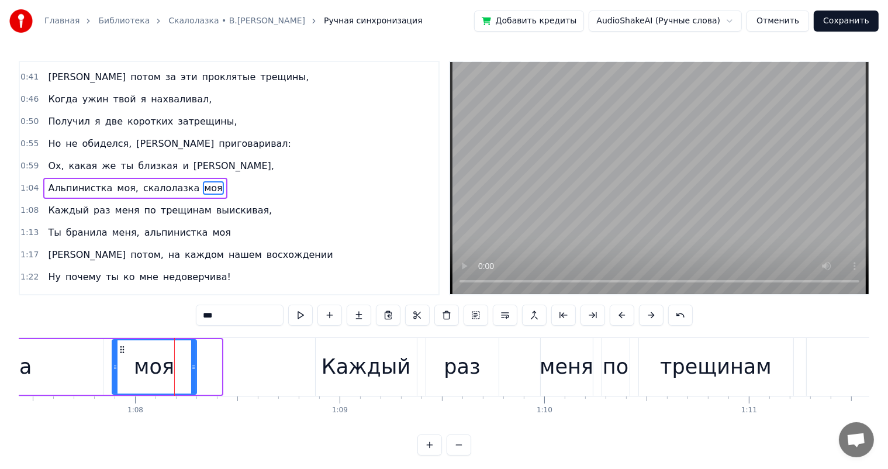
drag, startPoint x: 217, startPoint y: 360, endPoint x: 187, endPoint y: 363, distance: 30.5
click at [191, 363] on div at bounding box center [193, 366] width 5 height 53
type input "**********"
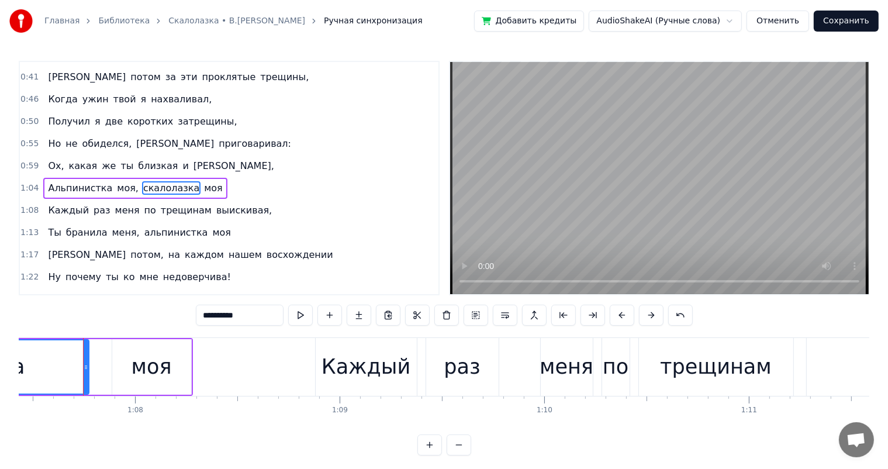
drag, startPoint x: 96, startPoint y: 360, endPoint x: 82, endPoint y: 363, distance: 14.3
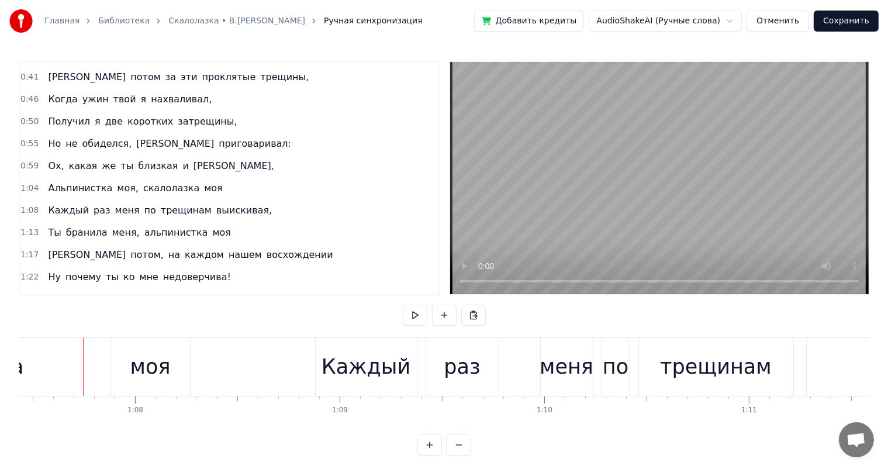
drag, startPoint x: 131, startPoint y: 354, endPoint x: 124, endPoint y: 353, distance: 7.1
click at [129, 354] on div "моя" at bounding box center [150, 367] width 79 height 58
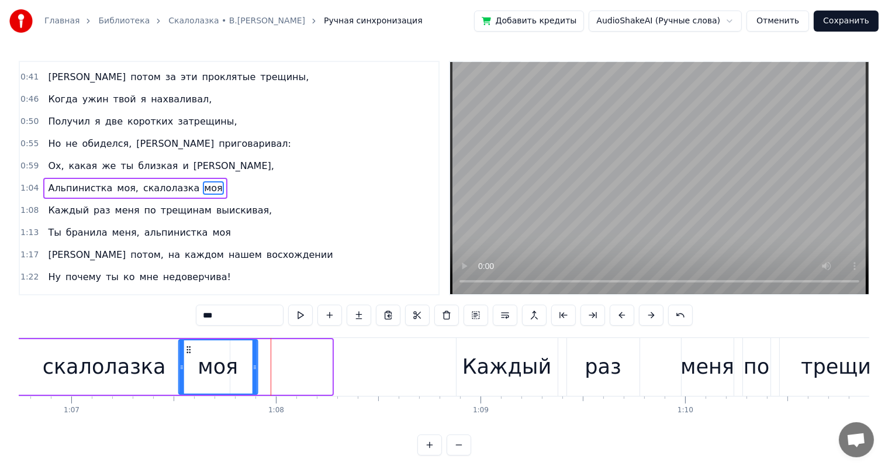
scroll to position [0, 13649]
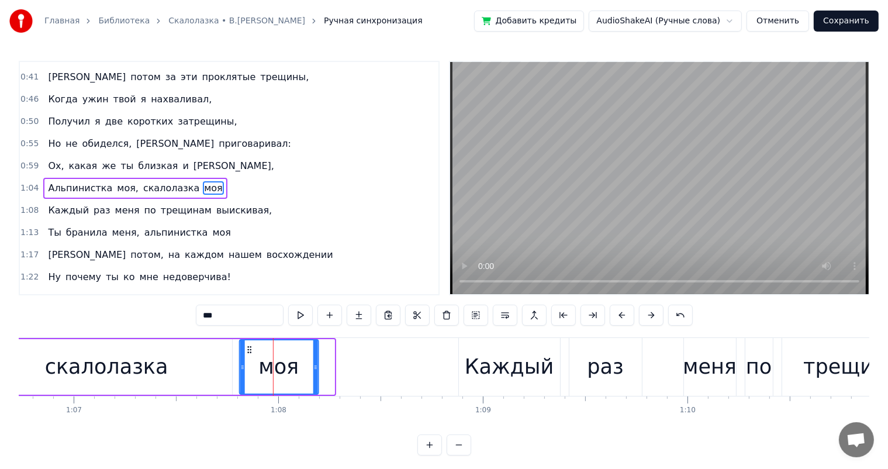
drag, startPoint x: 122, startPoint y: 348, endPoint x: 248, endPoint y: 362, distance: 127.6
click at [248, 362] on div "моя" at bounding box center [279, 366] width 78 height 53
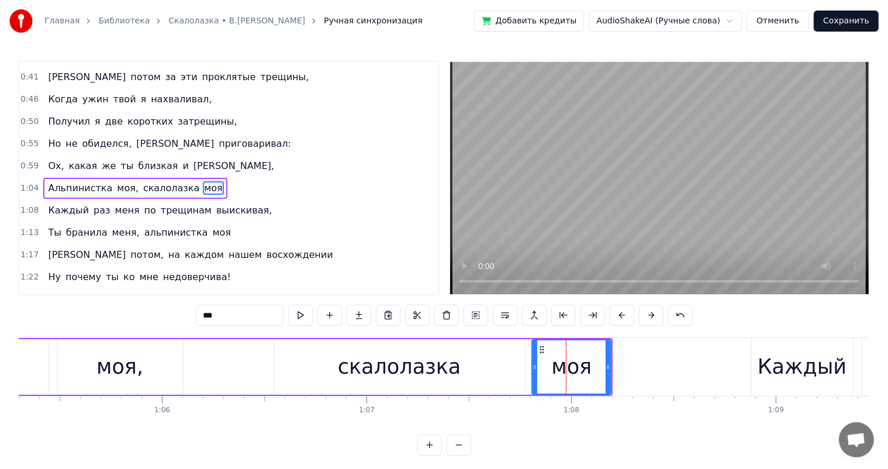
scroll to position [0, 13223]
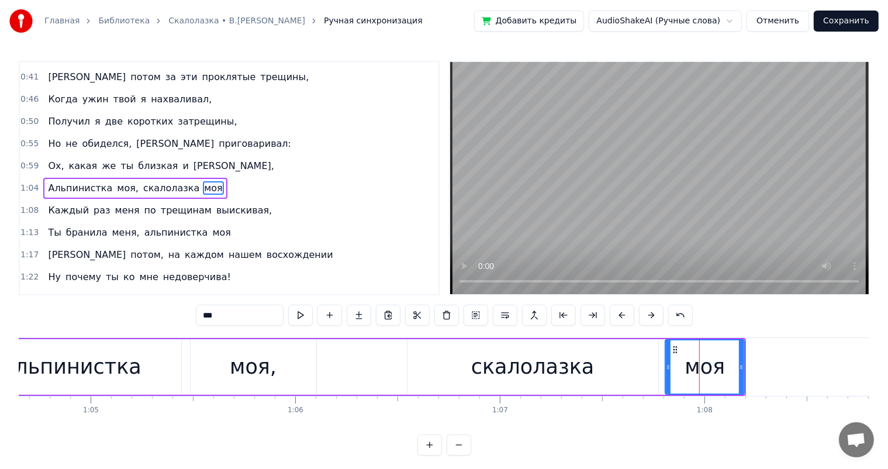
click at [276, 366] on div "моя," at bounding box center [254, 367] width 126 height 56
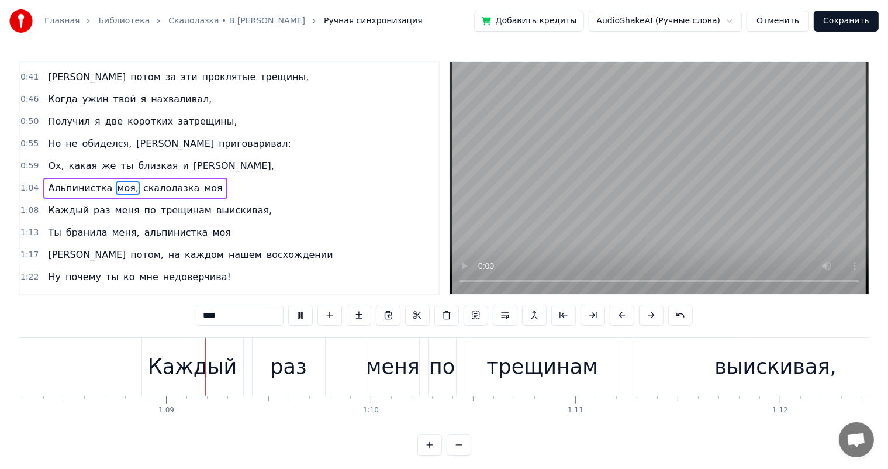
scroll to position [0, 13974]
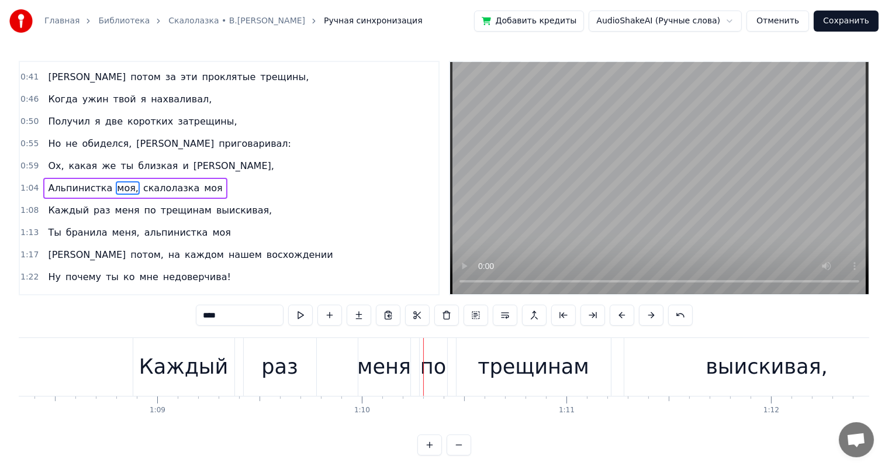
click at [296, 367] on div "раз" at bounding box center [280, 367] width 72 height 58
type input "***"
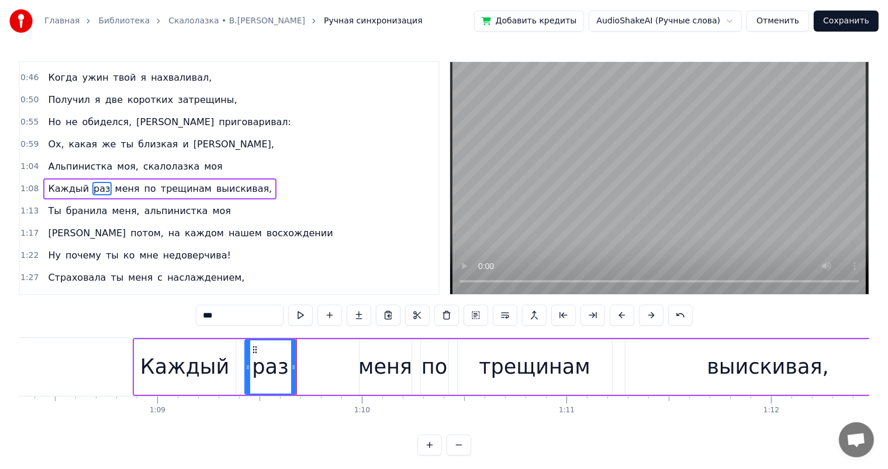
drag, startPoint x: 313, startPoint y: 365, endPoint x: 252, endPoint y: 351, distance: 62.2
click at [291, 374] on div at bounding box center [293, 366] width 5 height 53
drag, startPoint x: 252, startPoint y: 351, endPoint x: 165, endPoint y: 366, distance: 88.5
click at [247, 354] on div "раз" at bounding box center [262, 366] width 47 height 53
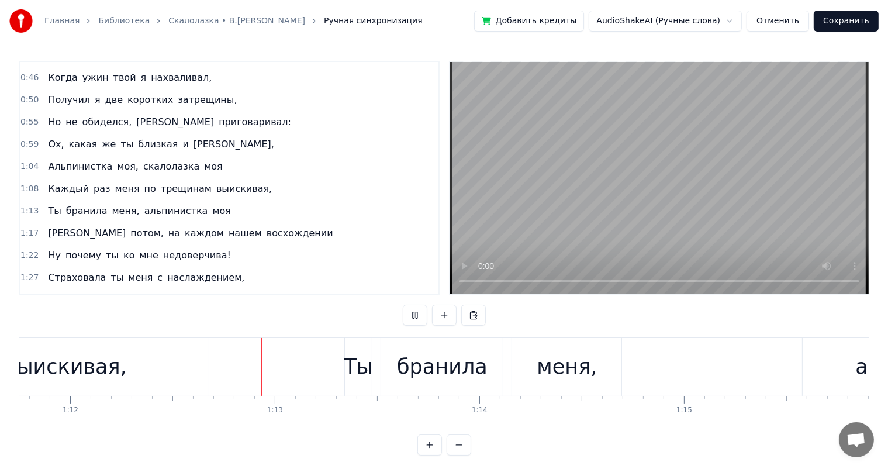
scroll to position [0, 14747]
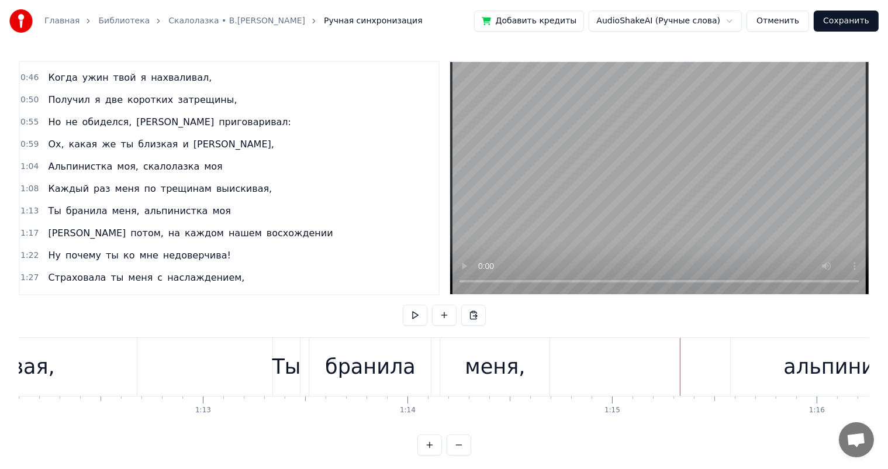
click at [493, 373] on div "меня," at bounding box center [495, 366] width 60 height 31
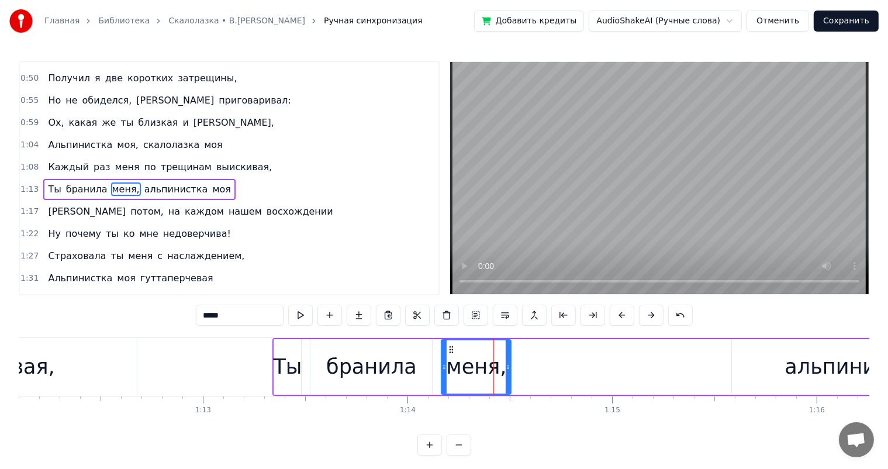
drag, startPoint x: 548, startPoint y: 362, endPoint x: 505, endPoint y: 375, distance: 44.4
click at [505, 375] on div at bounding box center [507, 366] width 5 height 53
click at [444, 349] on icon at bounding box center [445, 349] width 9 height 9
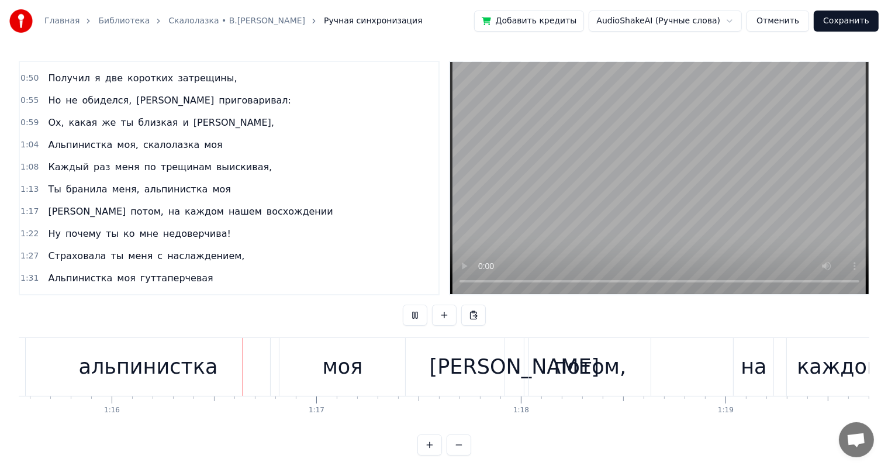
scroll to position [0, 15482]
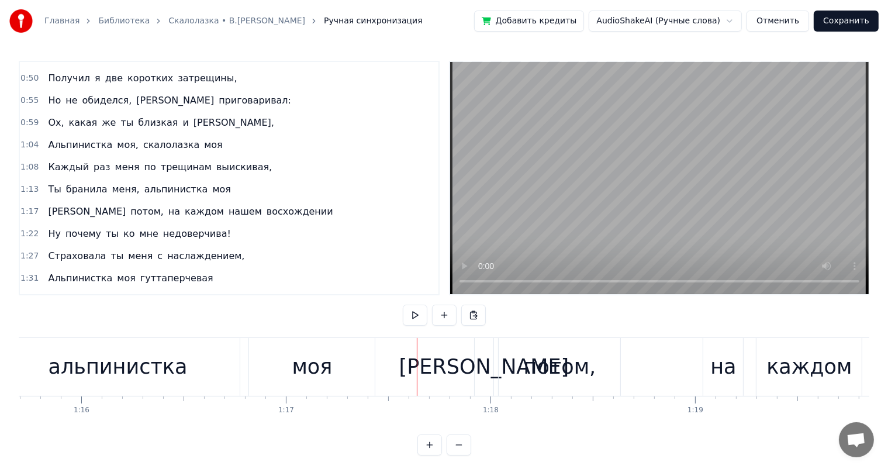
click at [133, 349] on div "альпинистка" at bounding box center [117, 367] width 244 height 58
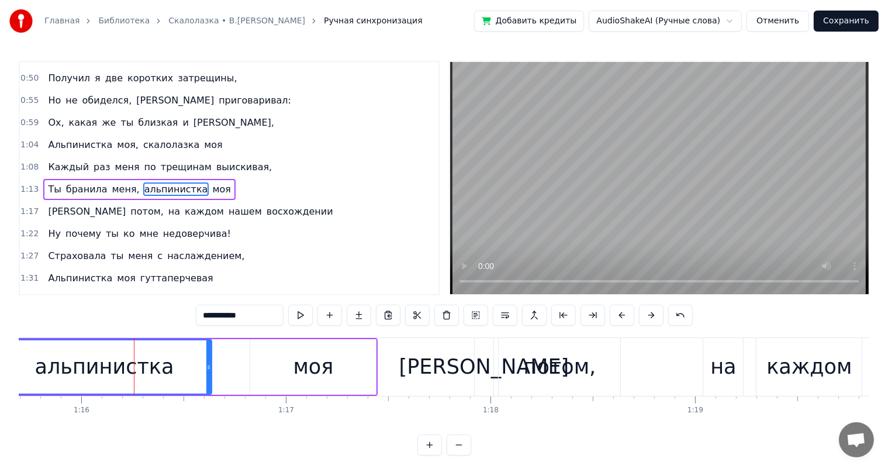
drag, startPoint x: 237, startPoint y: 361, endPoint x: 268, endPoint y: 361, distance: 30.4
click at [209, 369] on div at bounding box center [208, 366] width 5 height 53
click at [307, 360] on div "моя" at bounding box center [313, 366] width 40 height 31
type input "***"
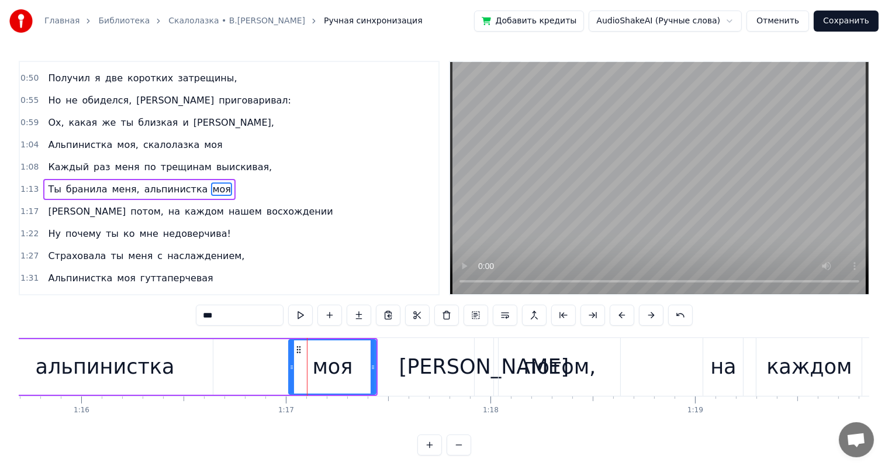
drag, startPoint x: 251, startPoint y: 369, endPoint x: 290, endPoint y: 365, distance: 38.9
click at [290, 365] on icon at bounding box center [291, 366] width 5 height 9
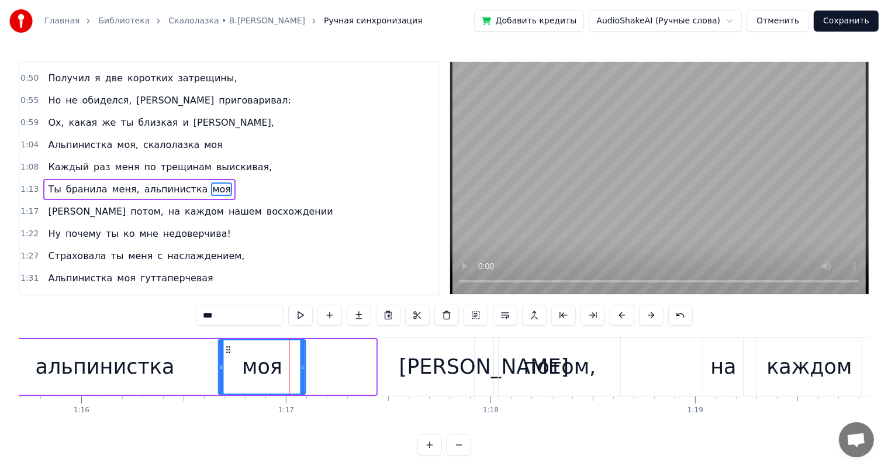
drag, startPoint x: 297, startPoint y: 348, endPoint x: 227, endPoint y: 362, distance: 71.5
click at [227, 362] on div "моя" at bounding box center [262, 366] width 86 height 53
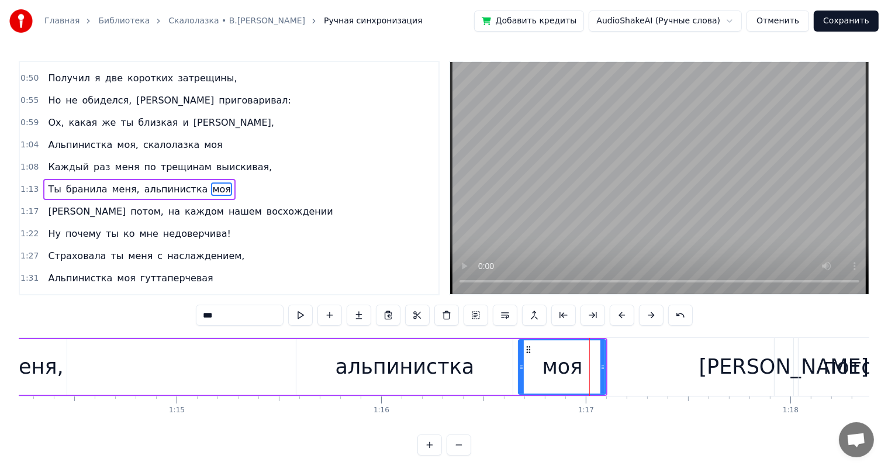
scroll to position [0, 15144]
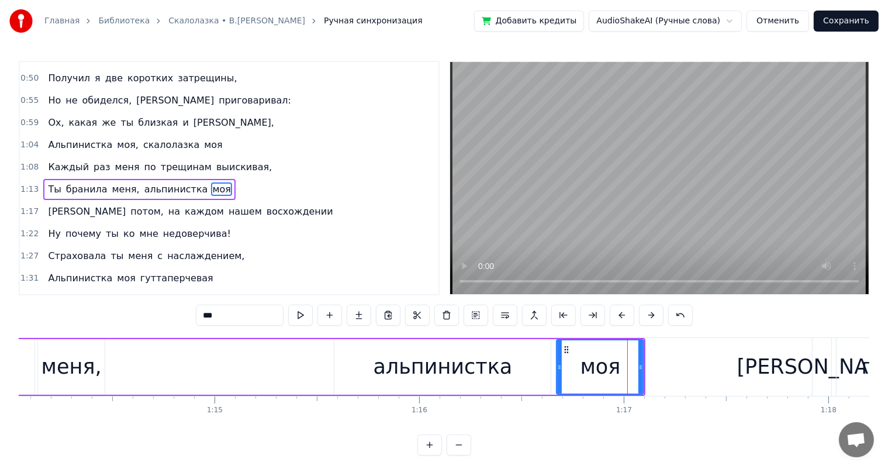
click at [129, 356] on div "Ты бранила меня, альпинистка моя" at bounding box center [260, 367] width 771 height 58
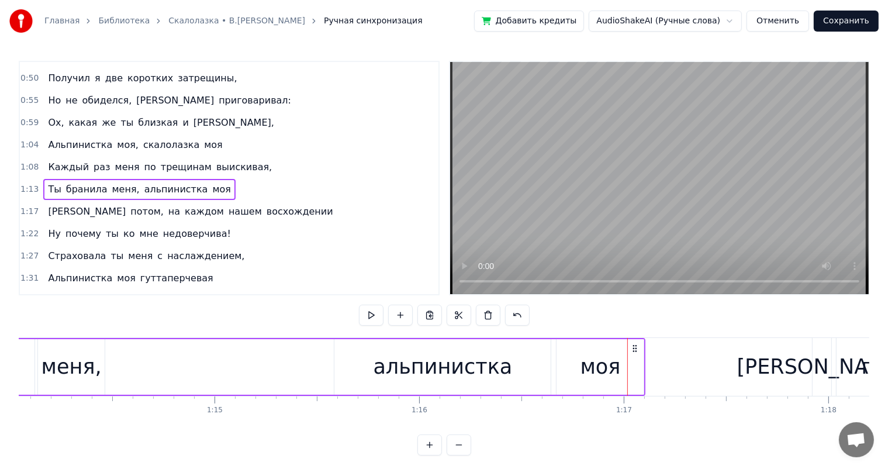
click at [141, 370] on div "Ты бранила меня, альпинистка моя" at bounding box center [260, 367] width 771 height 58
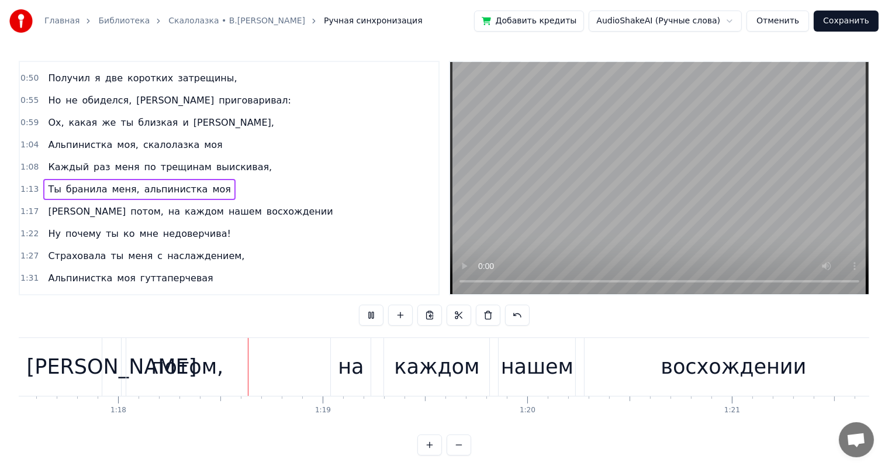
scroll to position [0, 15887]
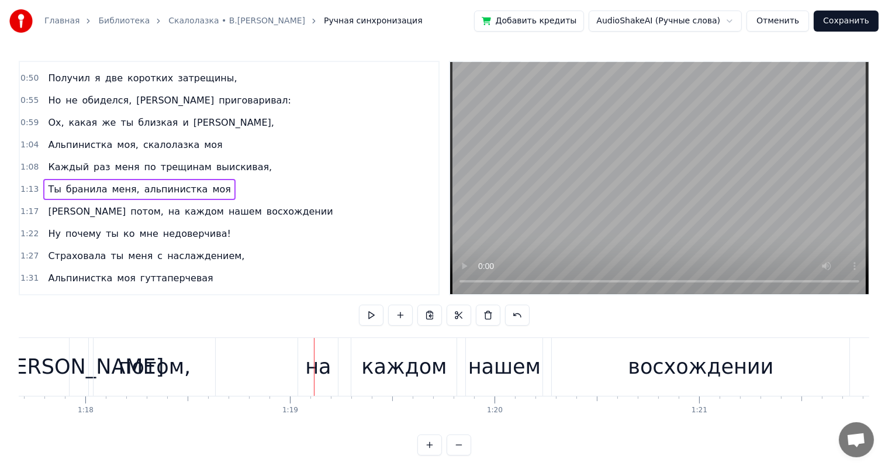
click at [197, 364] on div "потом," at bounding box center [155, 367] width 122 height 58
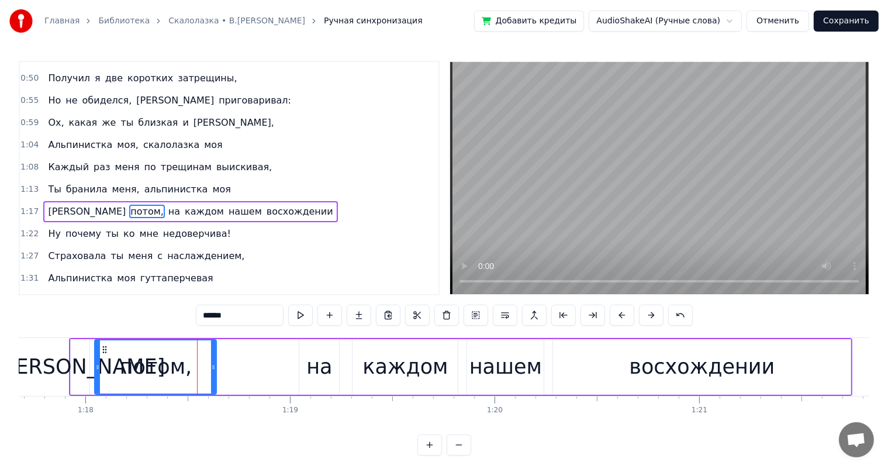
scroll to position [238, 0]
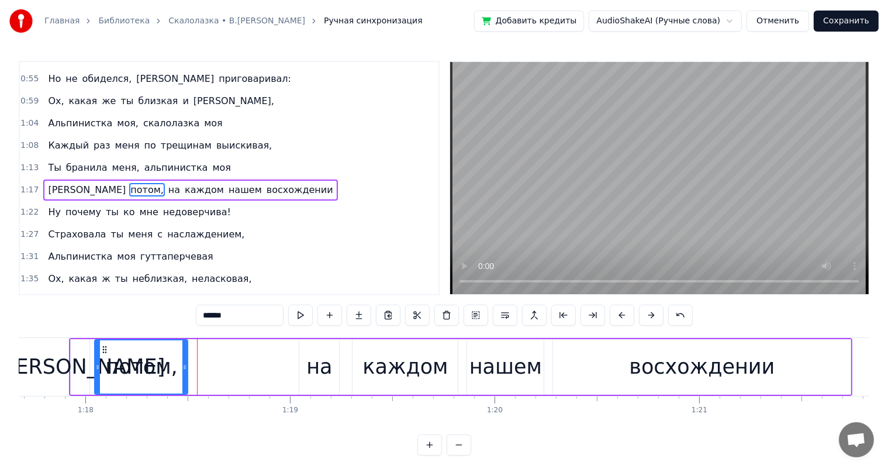
drag, startPoint x: 214, startPoint y: 364, endPoint x: 185, endPoint y: 374, distance: 30.3
click at [185, 374] on div at bounding box center [184, 366] width 5 height 53
click at [6, 362] on div "Главная Библиотека Скалолазка • В.Высоцкий Ручная синхронизация Добавить кредит…" at bounding box center [444, 227] width 888 height 455
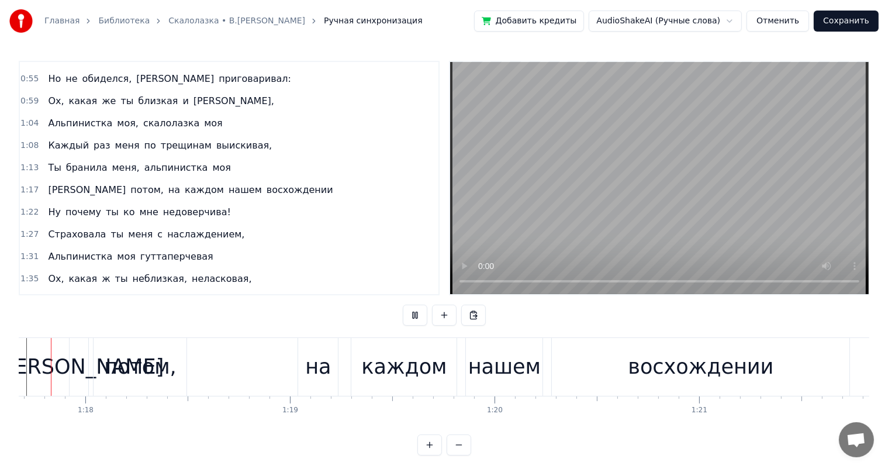
scroll to position [0, 15836]
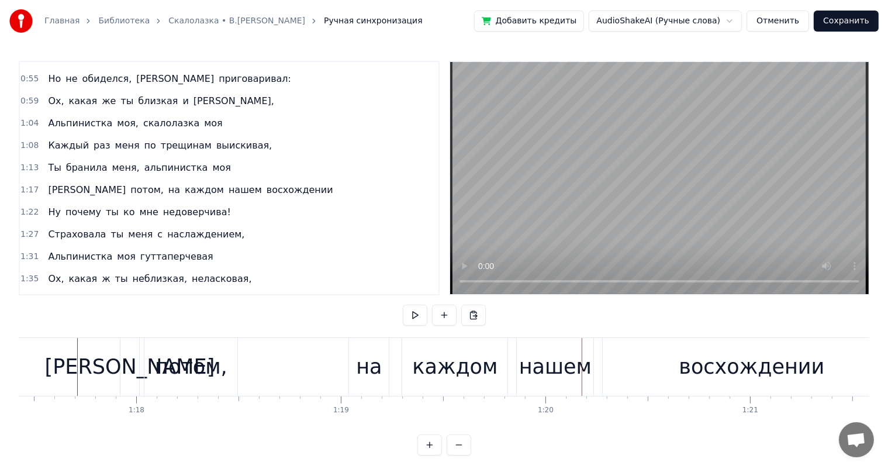
click at [453, 365] on div "каждом" at bounding box center [454, 366] width 85 height 31
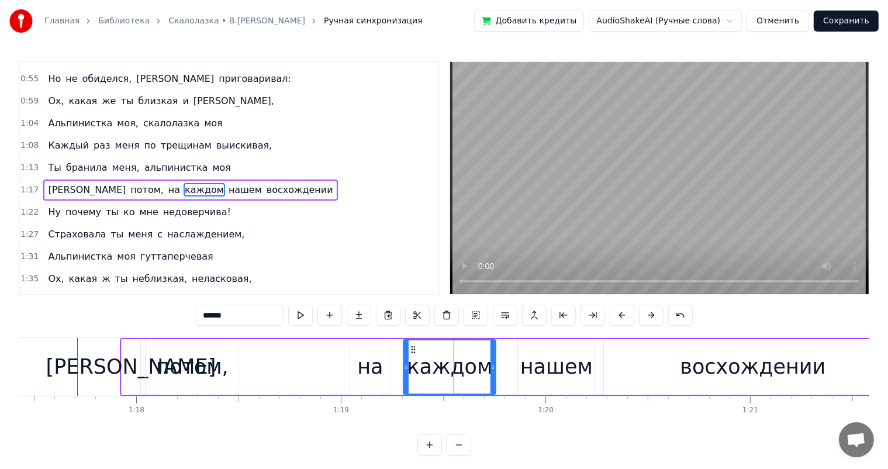
drag, startPoint x: 505, startPoint y: 371, endPoint x: 491, endPoint y: 375, distance: 14.5
click at [491, 375] on div at bounding box center [492, 366] width 5 height 53
click at [376, 375] on div "на" at bounding box center [370, 366] width 26 height 31
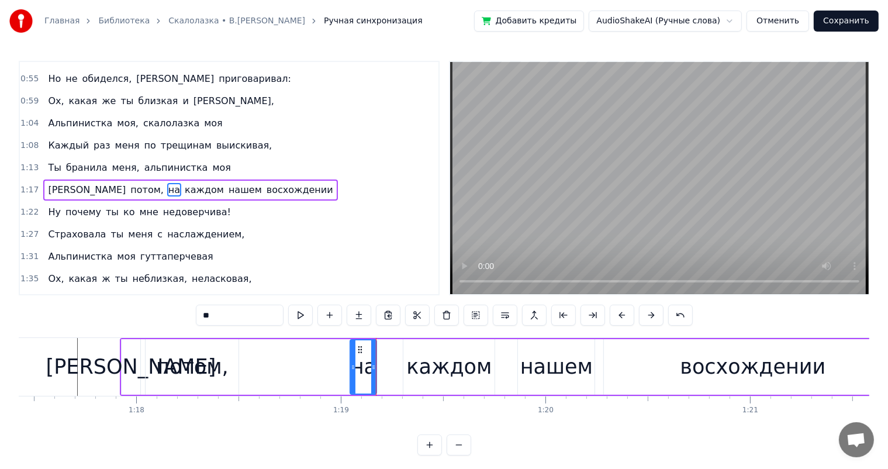
drag, startPoint x: 387, startPoint y: 360, endPoint x: 374, endPoint y: 367, distance: 15.2
click at [374, 367] on div at bounding box center [373, 366] width 5 height 53
drag, startPoint x: 428, startPoint y: 348, endPoint x: 399, endPoint y: 344, distance: 30.1
click at [427, 348] on div "каждом" at bounding box center [448, 367] width 91 height 56
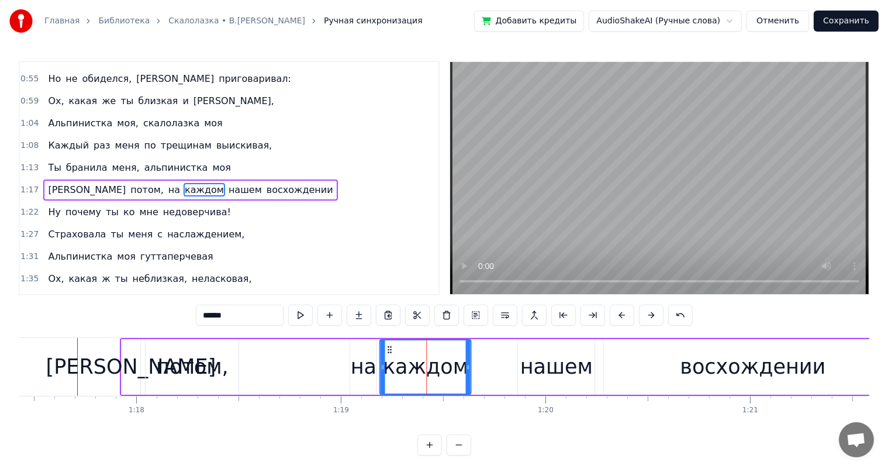
drag, startPoint x: 414, startPoint y: 349, endPoint x: 456, endPoint y: 351, distance: 42.1
click at [390, 355] on div "каждом" at bounding box center [425, 366] width 90 height 53
click at [558, 354] on div "нашем" at bounding box center [556, 366] width 72 height 31
type input "*****"
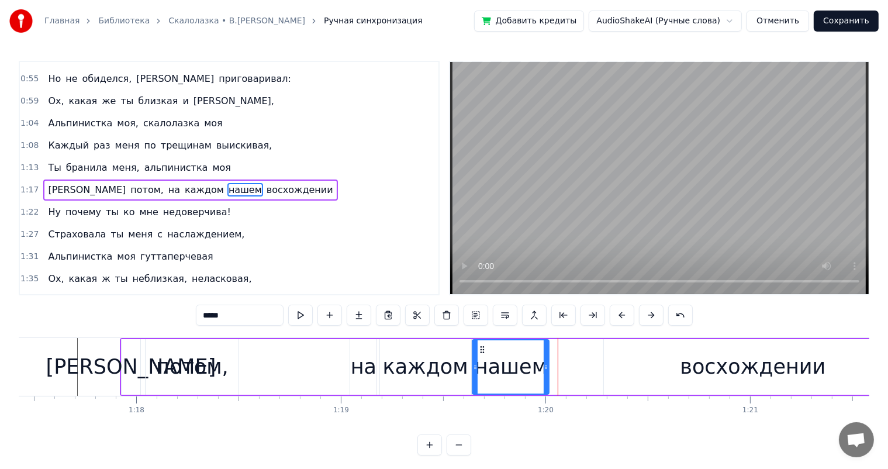
drag, startPoint x: 528, startPoint y: 351, endPoint x: 482, endPoint y: 366, distance: 48.6
click at [482, 366] on div "нашем" at bounding box center [510, 366] width 75 height 53
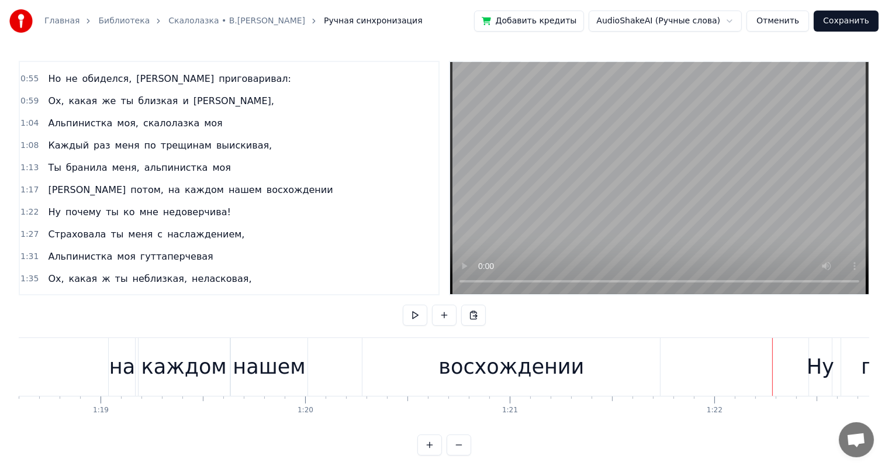
scroll to position [0, 16248]
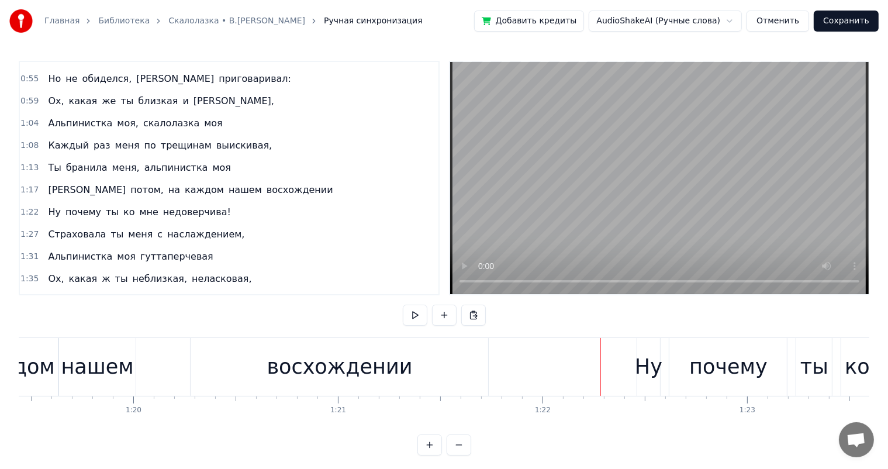
drag, startPoint x: 366, startPoint y: 363, endPoint x: 461, endPoint y: 358, distance: 95.4
click at [366, 363] on div "восхождении" at bounding box center [339, 366] width 146 height 31
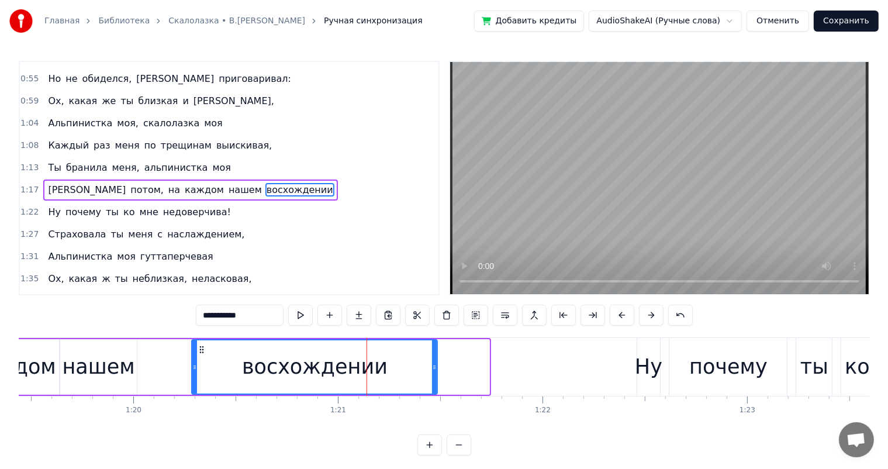
drag, startPoint x: 486, startPoint y: 363, endPoint x: 434, endPoint y: 388, distance: 57.8
click at [434, 388] on div at bounding box center [434, 366] width 5 height 53
click at [165, 365] on div "А потом, на каждом нашем восхождении" at bounding box center [74, 367] width 732 height 58
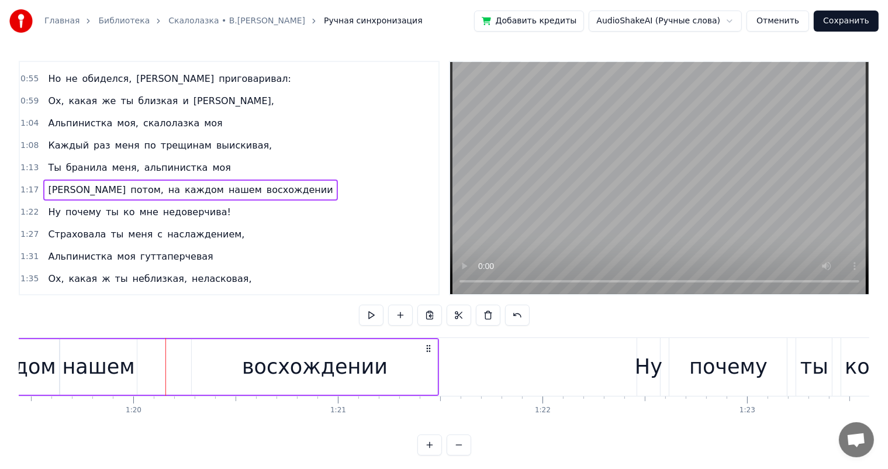
click at [166, 364] on div "А потом, на каждом нашем восхождении" at bounding box center [74, 367] width 732 height 58
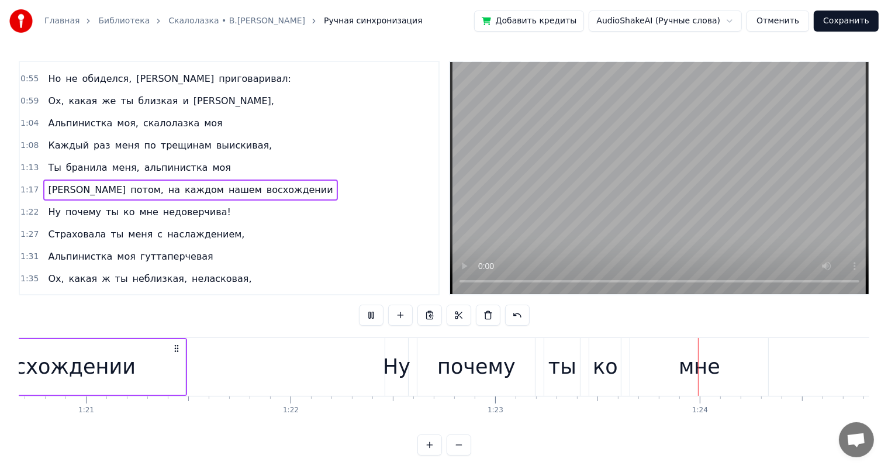
scroll to position [0, 17068]
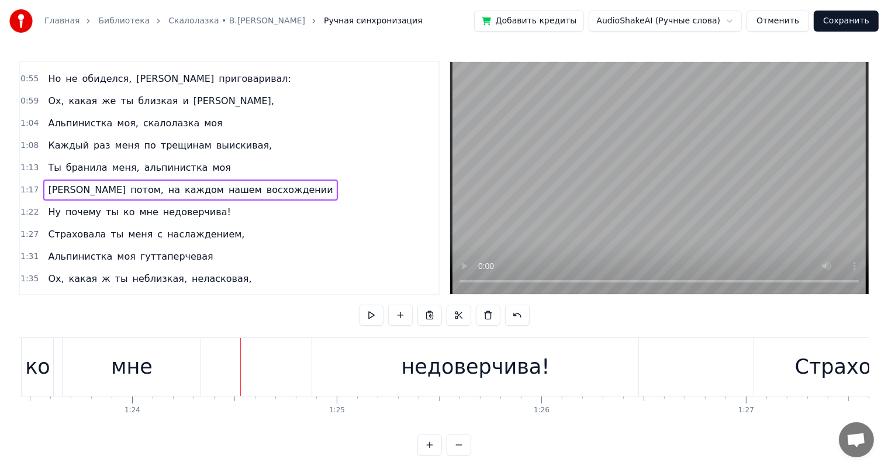
click at [153, 370] on div "мне" at bounding box center [132, 367] width 138 height 58
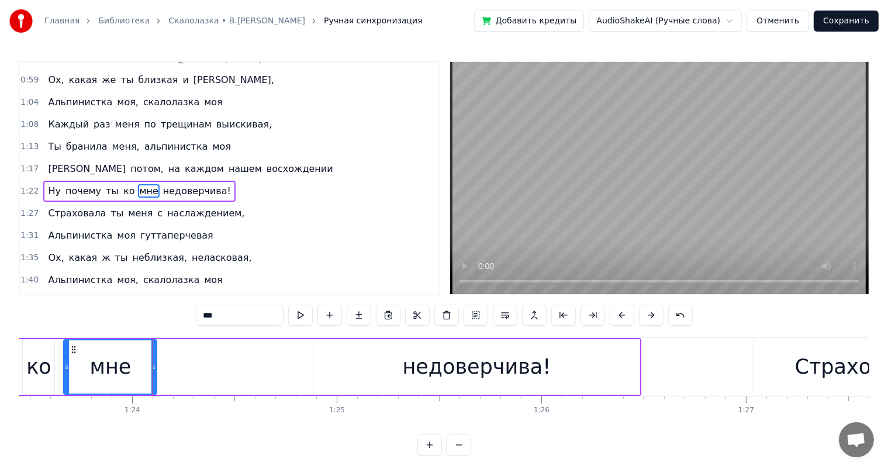
drag, startPoint x: 198, startPoint y: 364, endPoint x: 153, endPoint y: 379, distance: 47.3
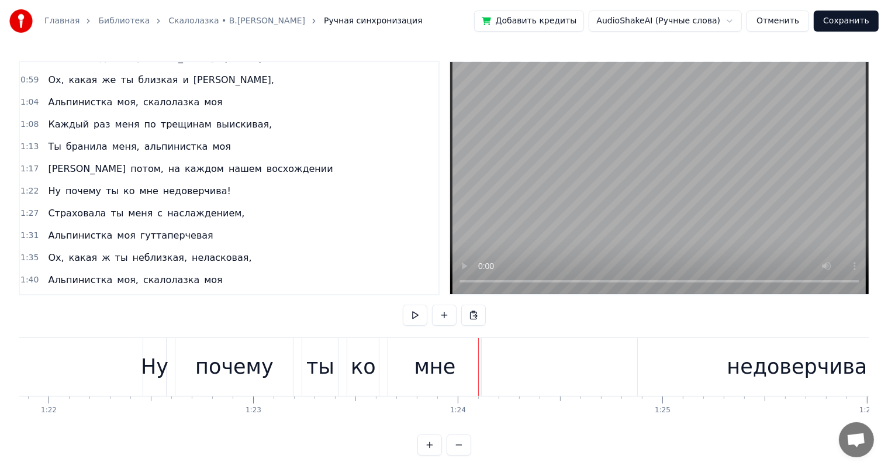
scroll to position [0, 16685]
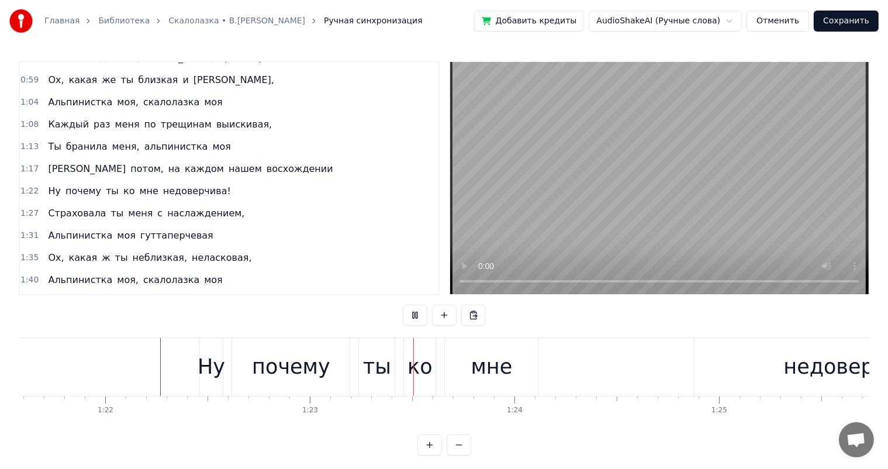
click at [445, 275] on div "0:04 Я спросил тебя: Зачем идёте в гору вы 0:09 А ты к вершине шла, а ты рвалас…" at bounding box center [444, 178] width 850 height 234
click at [290, 363] on div "почему" at bounding box center [291, 366] width 78 height 31
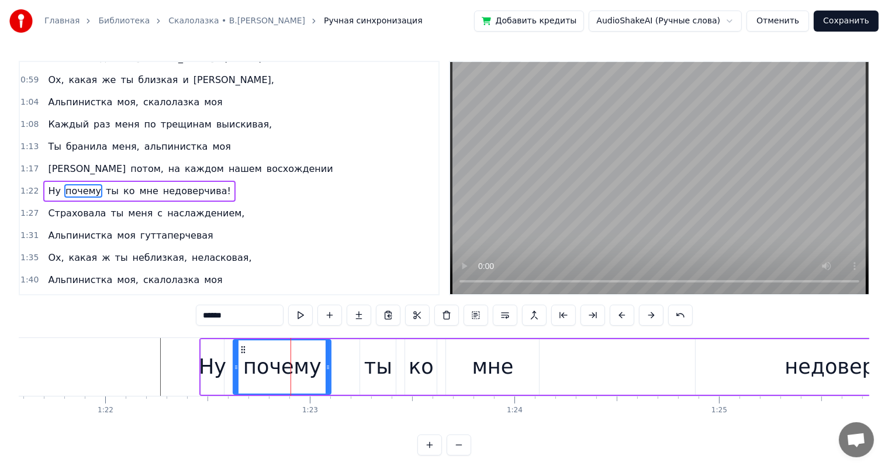
drag, startPoint x: 347, startPoint y: 375, endPoint x: 325, endPoint y: 381, distance: 23.1
click at [326, 381] on div at bounding box center [328, 366] width 5 height 53
click at [152, 353] on div at bounding box center [234, 367] width 33803 height 58
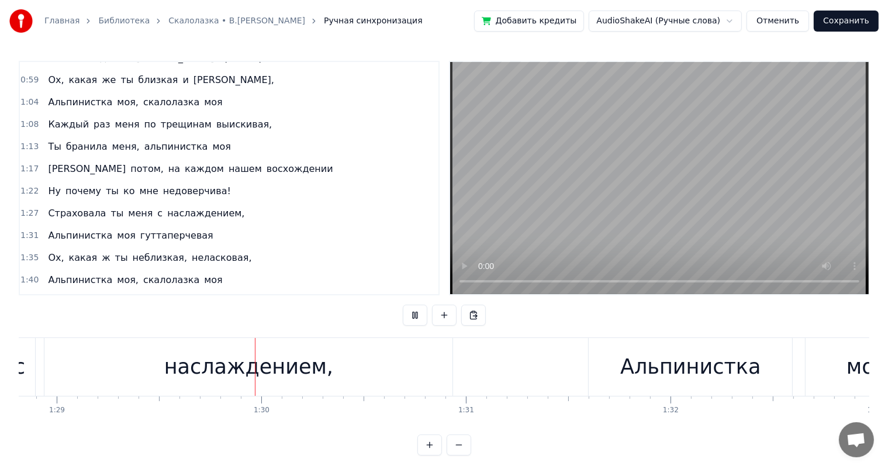
scroll to position [0, 18211]
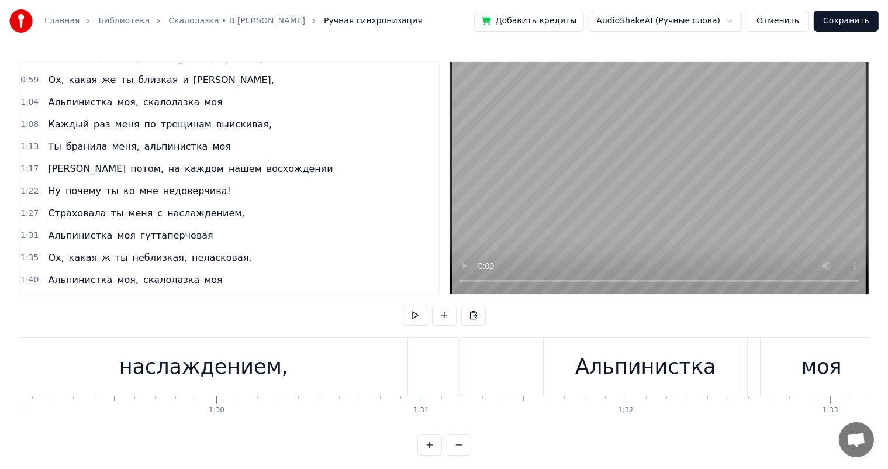
drag, startPoint x: 278, startPoint y: 376, endPoint x: 373, endPoint y: 356, distance: 97.3
click at [283, 375] on div "наслаждением," at bounding box center [203, 367] width 408 height 58
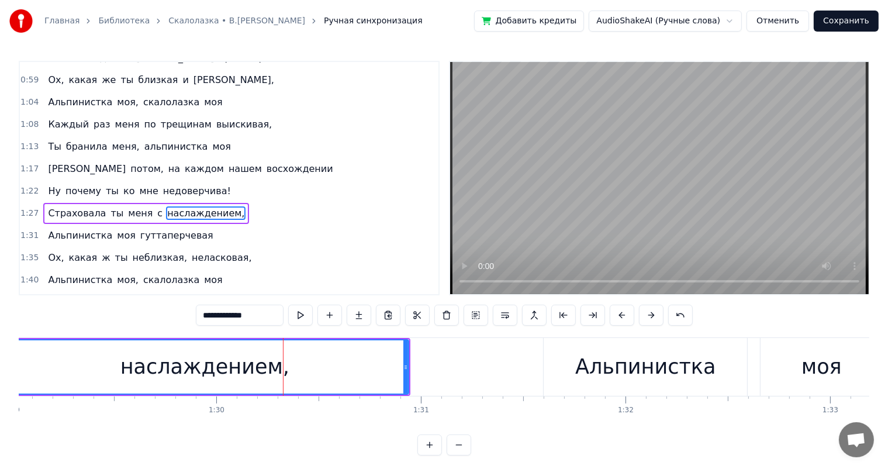
scroll to position [281, 0]
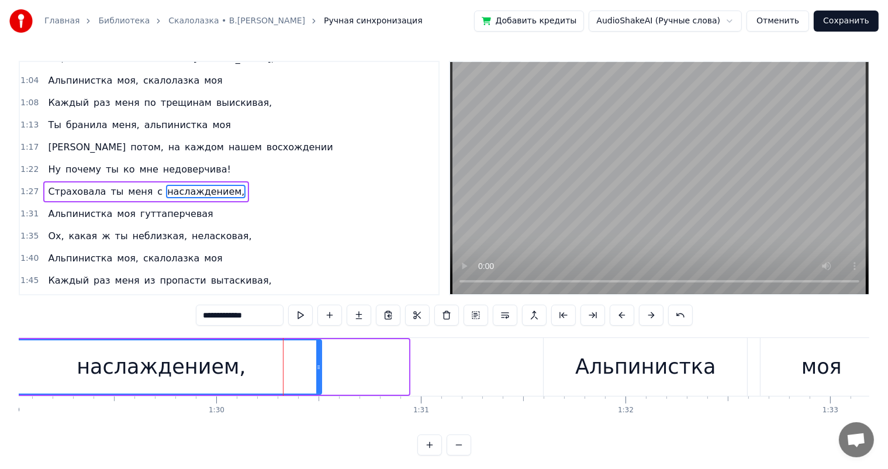
drag, startPoint x: 404, startPoint y: 363, endPoint x: 476, endPoint y: 420, distance: 91.1
click at [318, 376] on div at bounding box center [318, 366] width 5 height 53
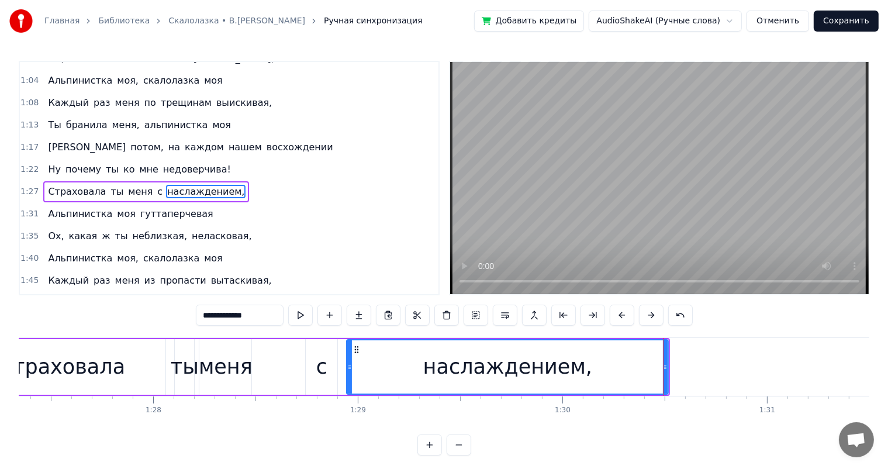
scroll to position [0, 17789]
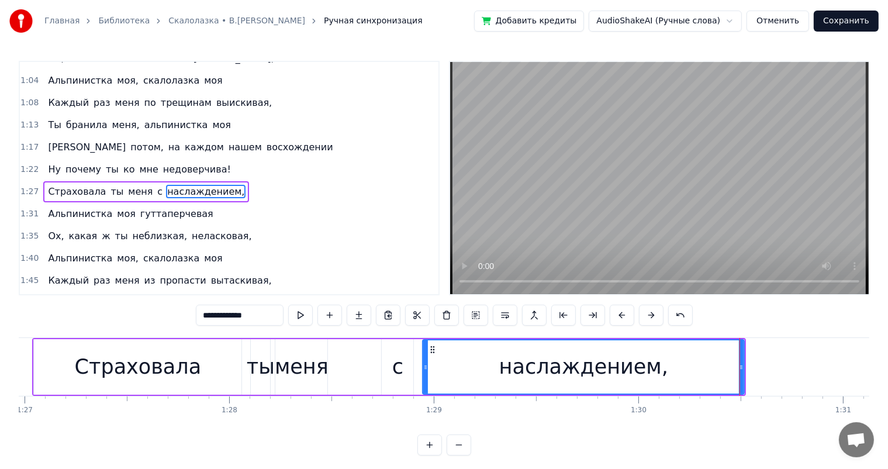
click at [8, 361] on div "Главная Библиотека Скалолазка • В.Высоцкий Ручная синхронизация Добавить кредит…" at bounding box center [444, 227] width 888 height 455
click at [18, 365] on div "Главная Библиотека Скалолазка • В.Высоцкий Ручная синхронизация Добавить кредит…" at bounding box center [444, 227] width 888 height 455
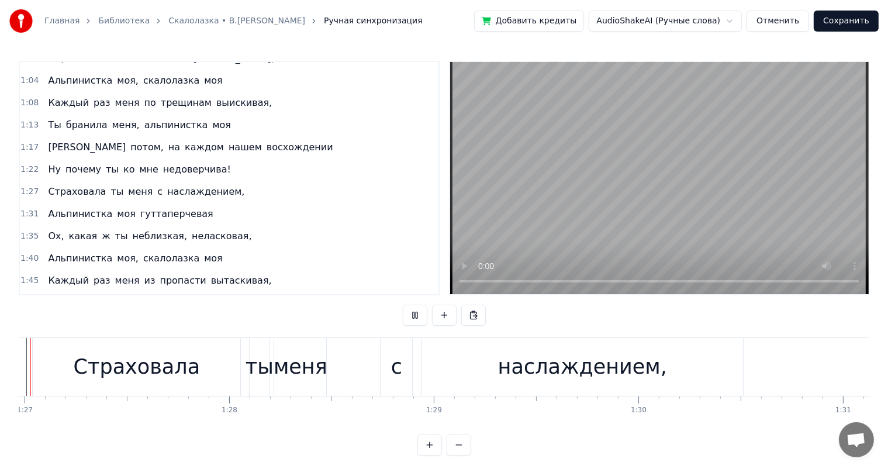
scroll to position [0, 17737]
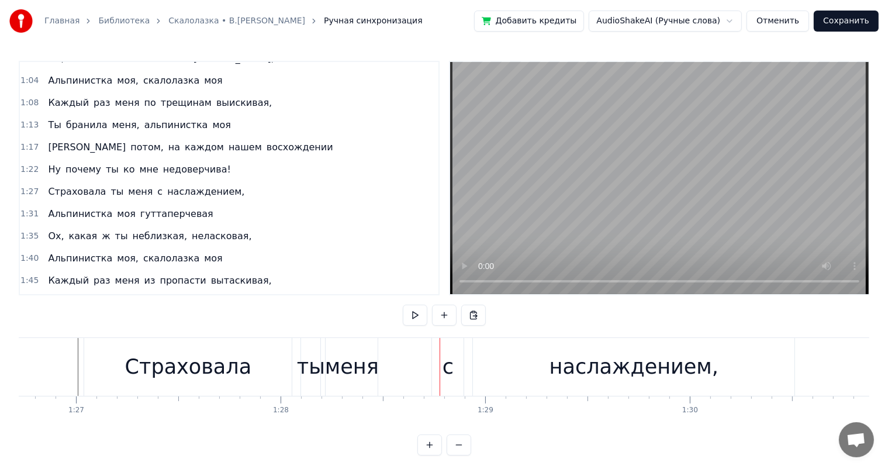
click at [178, 378] on div "Страховала" at bounding box center [188, 366] width 127 height 31
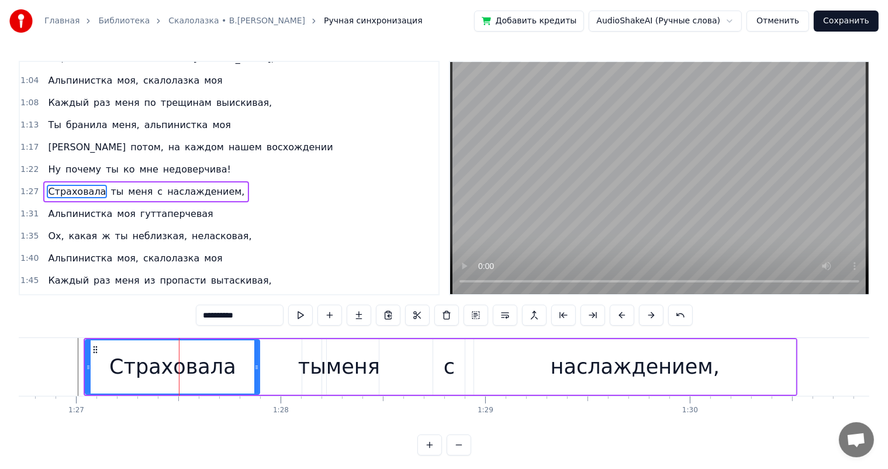
drag, startPoint x: 290, startPoint y: 369, endPoint x: 275, endPoint y: 365, distance: 16.3
click at [257, 375] on div at bounding box center [256, 366] width 5 height 53
click at [306, 367] on div "ты" at bounding box center [312, 366] width 28 height 31
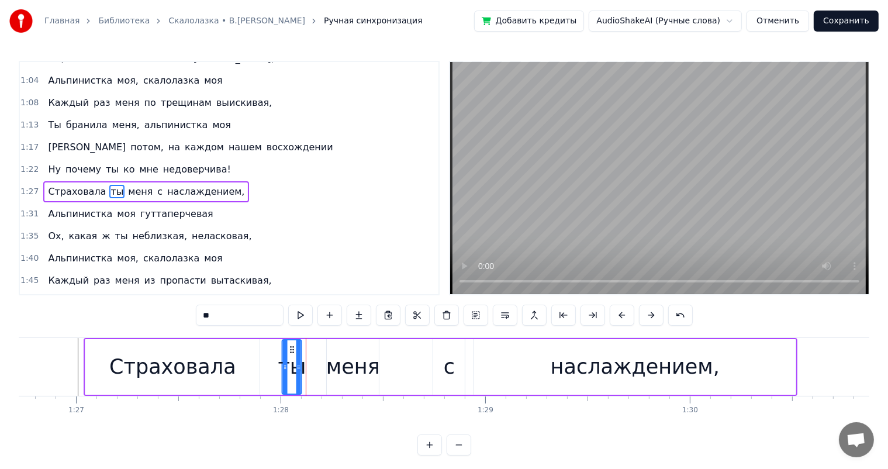
drag, startPoint x: 310, startPoint y: 351, endPoint x: 290, endPoint y: 355, distance: 20.9
click at [290, 355] on div "ты" at bounding box center [292, 366] width 18 height 53
click at [337, 354] on div "меня" at bounding box center [353, 366] width 54 height 31
type input "****"
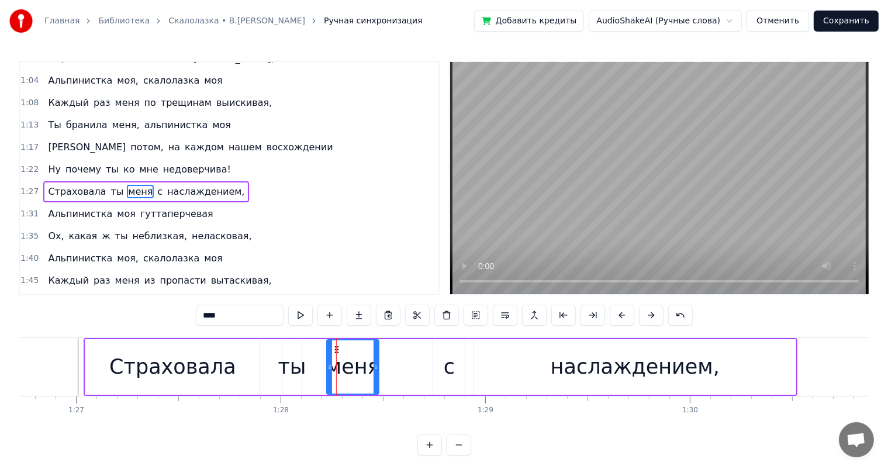
drag, startPoint x: 335, startPoint y: 346, endPoint x: 322, endPoint y: 352, distance: 14.9
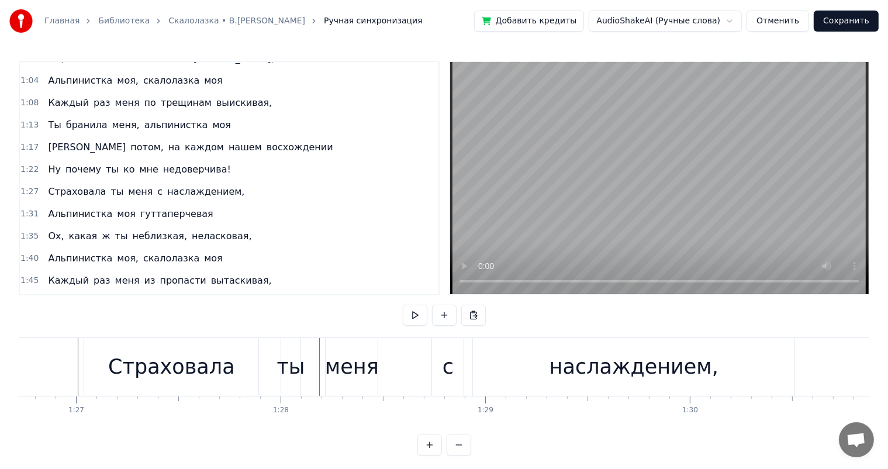
click at [334, 349] on div "меня" at bounding box center [352, 367] width 52 height 58
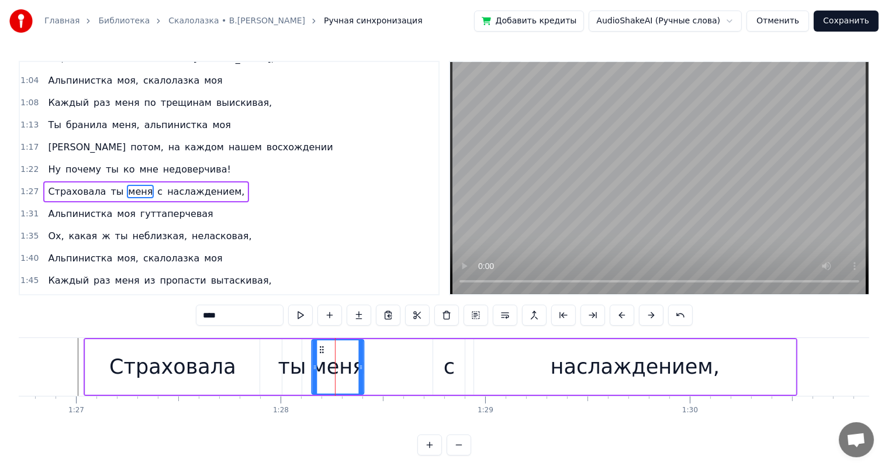
drag, startPoint x: 337, startPoint y: 348, endPoint x: 321, endPoint y: 351, distance: 15.5
click at [321, 351] on icon at bounding box center [321, 349] width 9 height 9
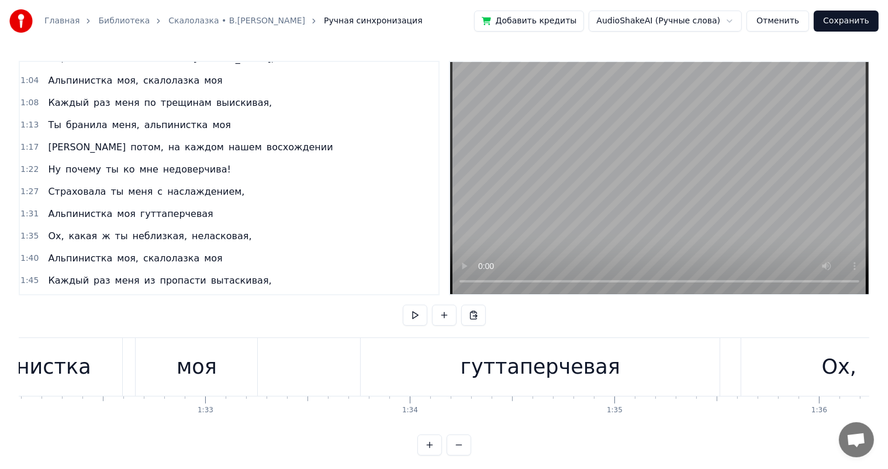
scroll to position [0, 18569]
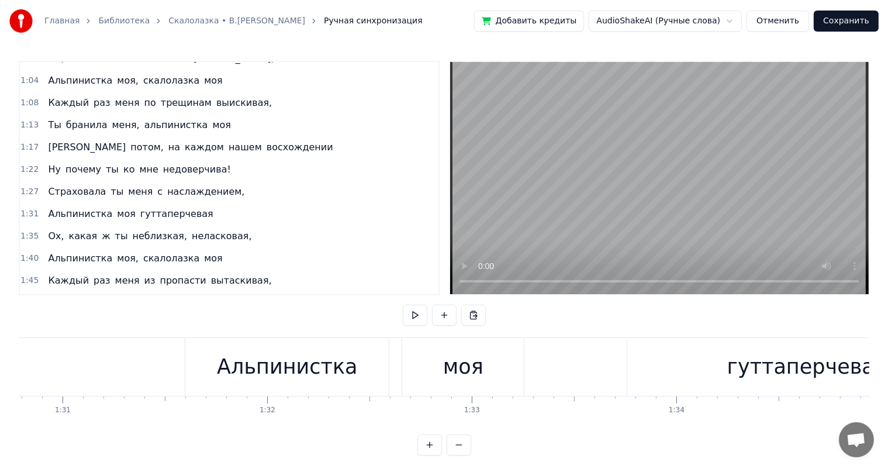
click at [319, 383] on div "Альпинистка" at bounding box center [286, 367] width 203 height 58
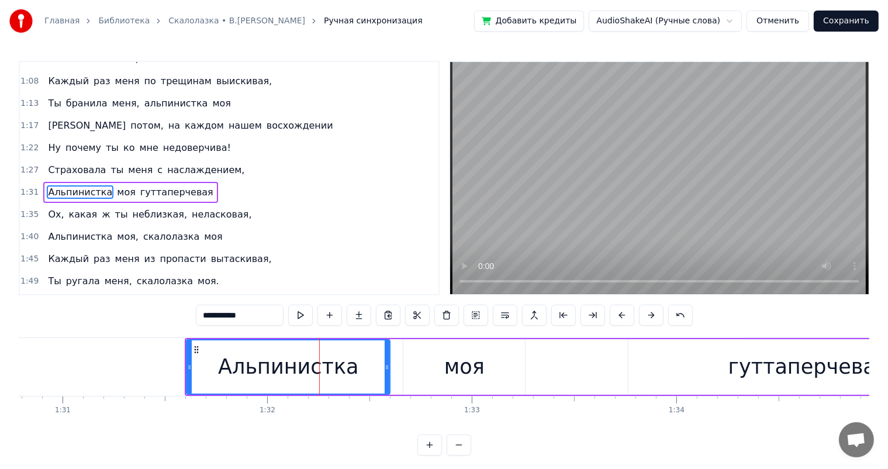
click at [463, 363] on div "моя" at bounding box center [464, 366] width 40 height 31
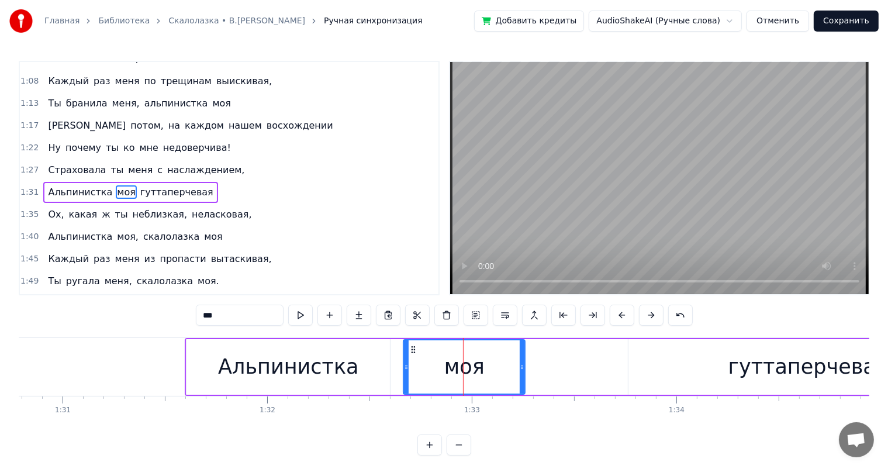
click at [761, 345] on div "гуттаперчевая" at bounding box center [807, 367] width 359 height 56
type input "**********"
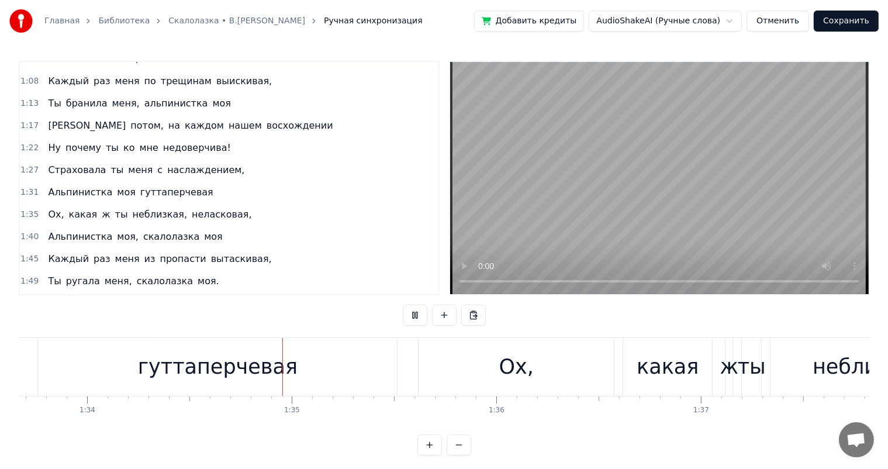
scroll to position [0, 19273]
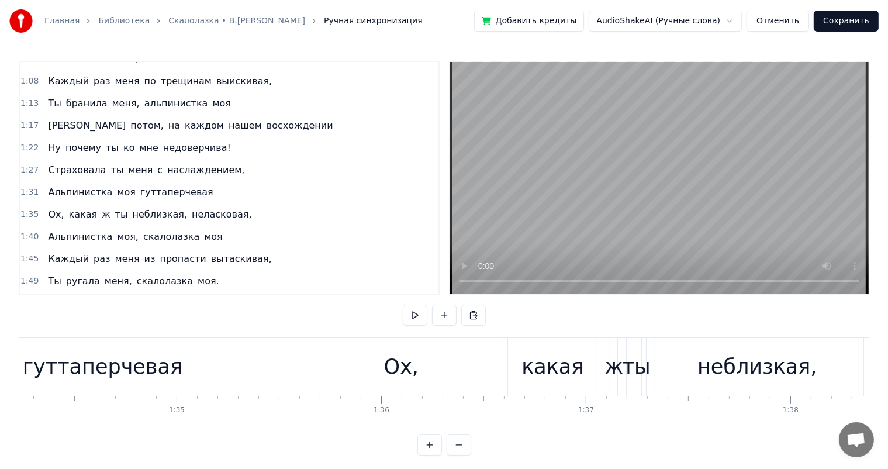
click at [178, 386] on div "гуттаперчевая" at bounding box center [102, 367] width 359 height 58
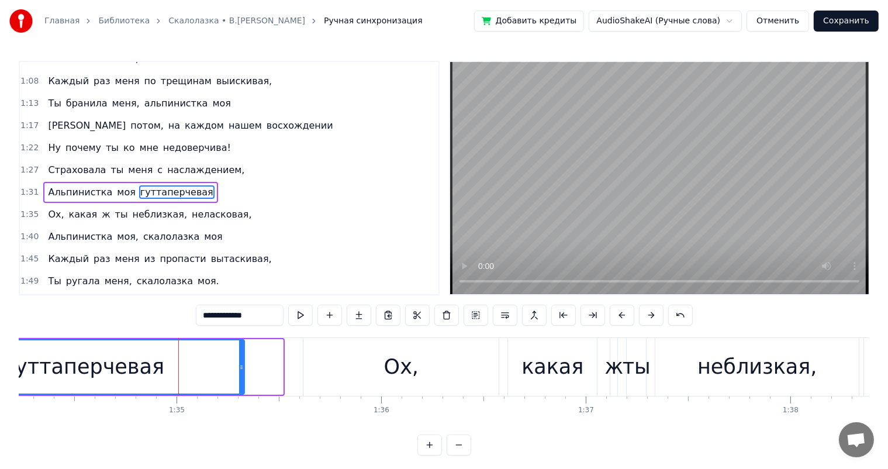
drag, startPoint x: 278, startPoint y: 364, endPoint x: 239, endPoint y: 374, distance: 39.8
click at [239, 374] on div at bounding box center [241, 366] width 5 height 53
click at [379, 372] on div "Ох," at bounding box center [400, 367] width 195 height 58
type input "***"
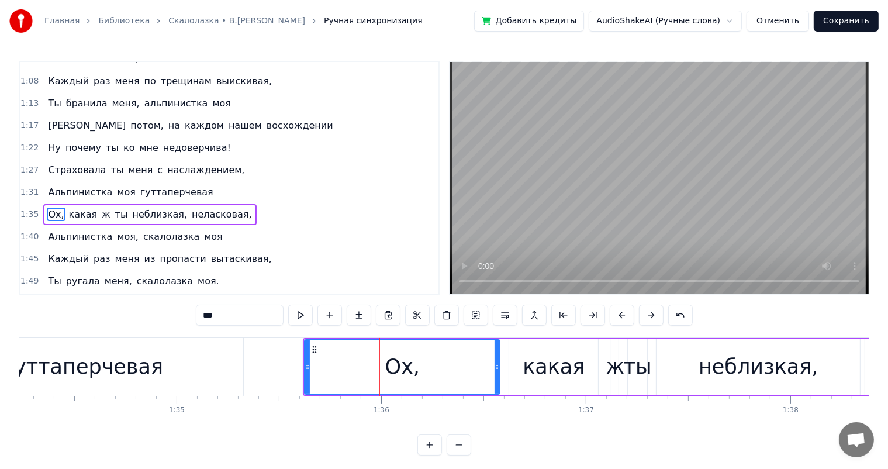
scroll to position [324, 0]
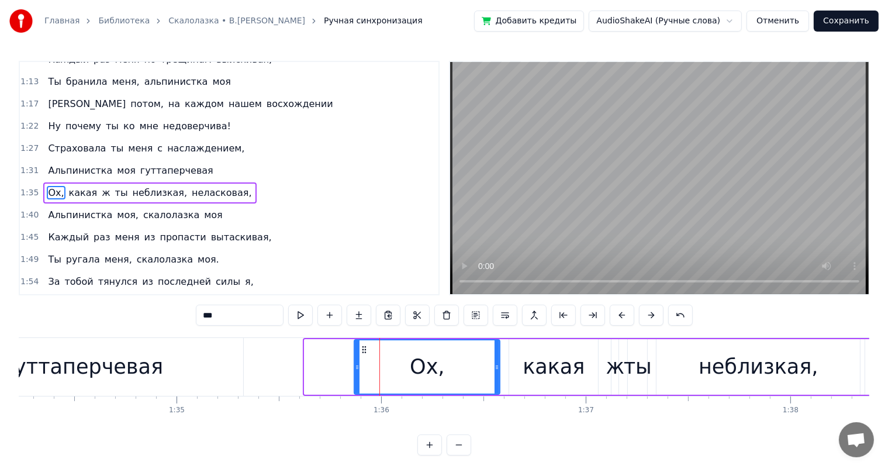
drag, startPoint x: 305, startPoint y: 368, endPoint x: 366, endPoint y: 435, distance: 90.2
click at [355, 365] on icon at bounding box center [357, 366] width 5 height 9
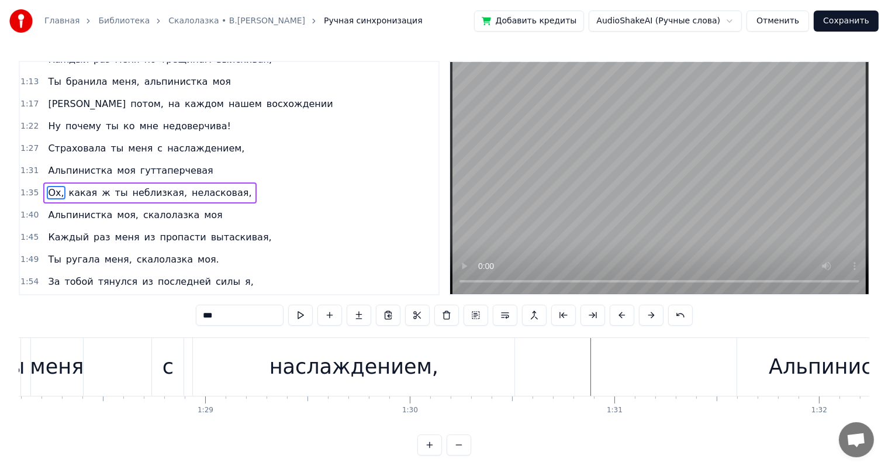
scroll to position [0, 17313]
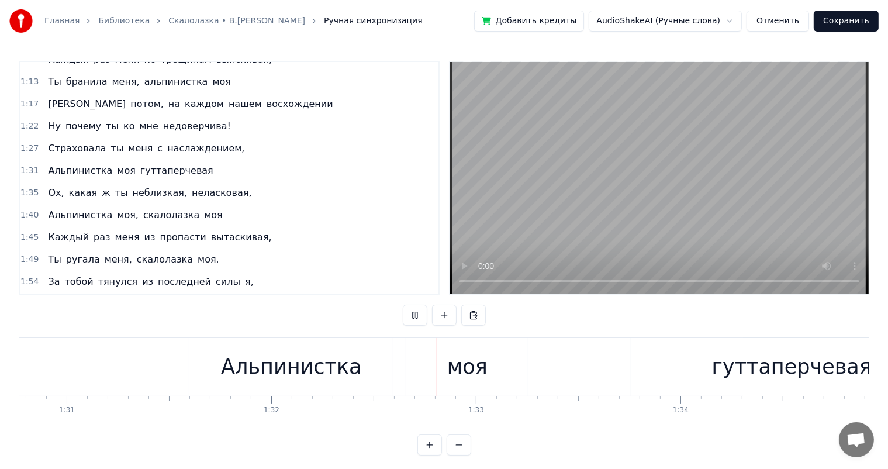
scroll to position [0, 18818]
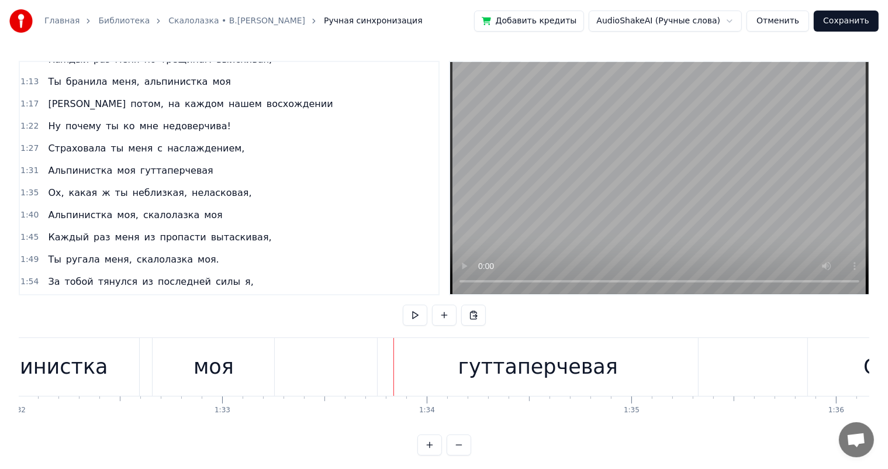
click at [252, 365] on div "моя" at bounding box center [214, 367] width 122 height 58
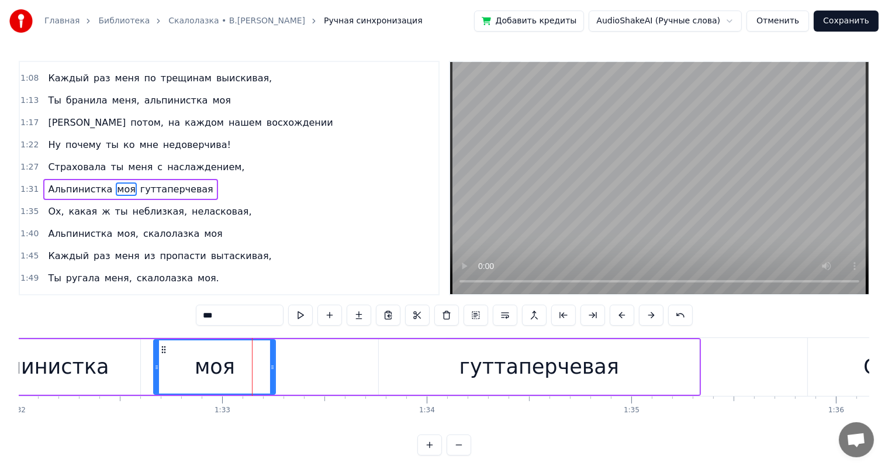
scroll to position [303, 0]
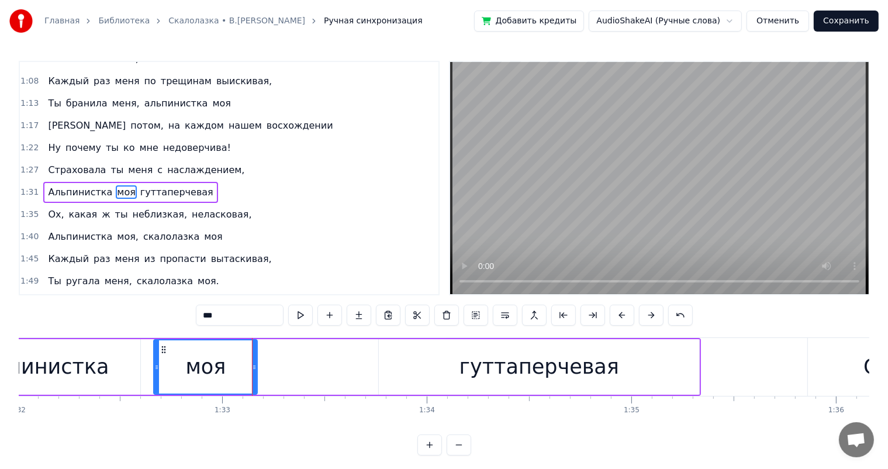
drag, startPoint x: 271, startPoint y: 365, endPoint x: 253, endPoint y: 373, distance: 19.9
click at [253, 373] on div at bounding box center [254, 366] width 5 height 53
click at [240, 375] on div at bounding box center [240, 366] width 5 height 53
click at [119, 367] on div "Альпинистка" at bounding box center [38, 367] width 203 height 56
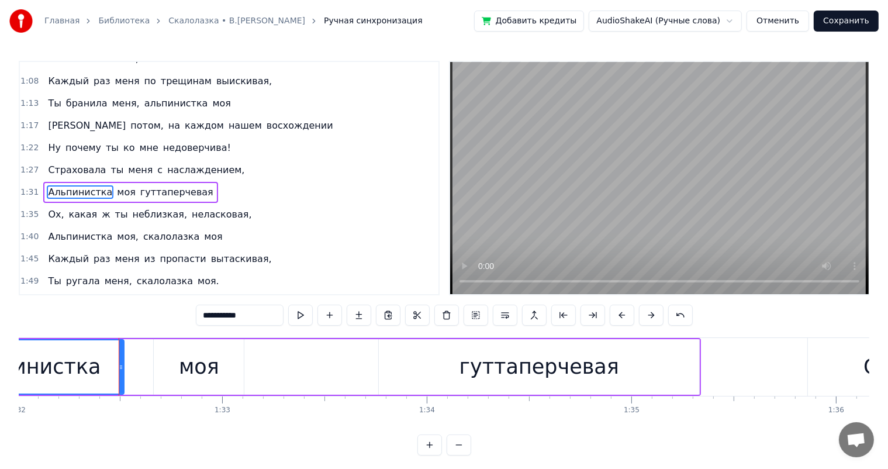
drag, startPoint x: 138, startPoint y: 362, endPoint x: 168, endPoint y: 355, distance: 30.6
click at [124, 365] on div "Альпинистка" at bounding box center [30, 367] width 188 height 56
drag, startPoint x: 173, startPoint y: 355, endPoint x: 168, endPoint y: 346, distance: 10.7
click at [173, 354] on div "моя" at bounding box center [199, 367] width 90 height 56
type input "***"
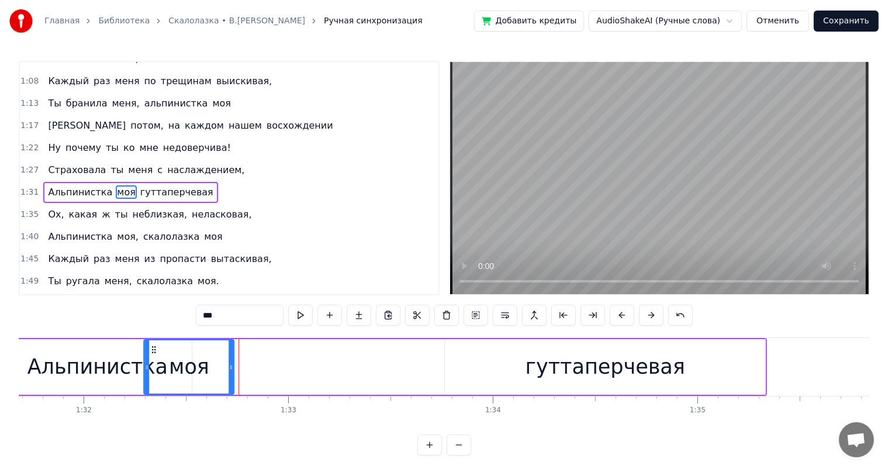
drag, startPoint x: 165, startPoint y: 347, endPoint x: 287, endPoint y: 367, distance: 123.7
click at [160, 356] on div "моя" at bounding box center [189, 366] width 89 height 53
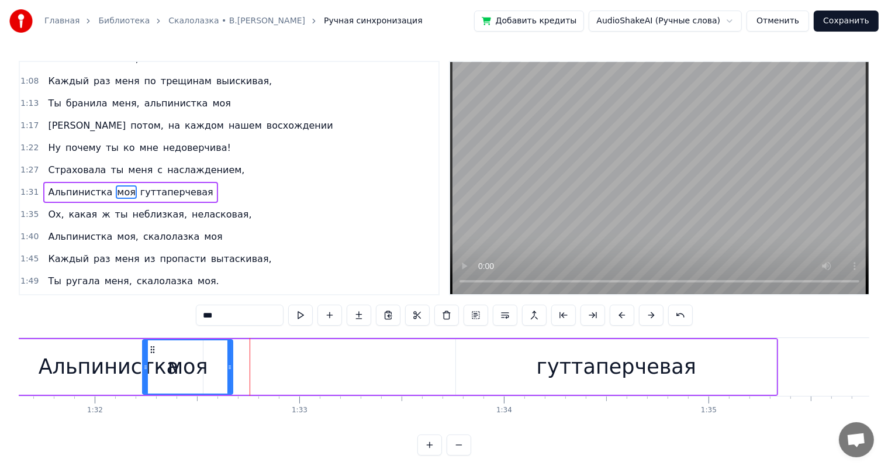
drag, startPoint x: 287, startPoint y: 367, endPoint x: 283, endPoint y: 362, distance: 6.2
click at [285, 365] on div "Альпинистка моя гуттаперчевая" at bounding box center [395, 367] width 766 height 58
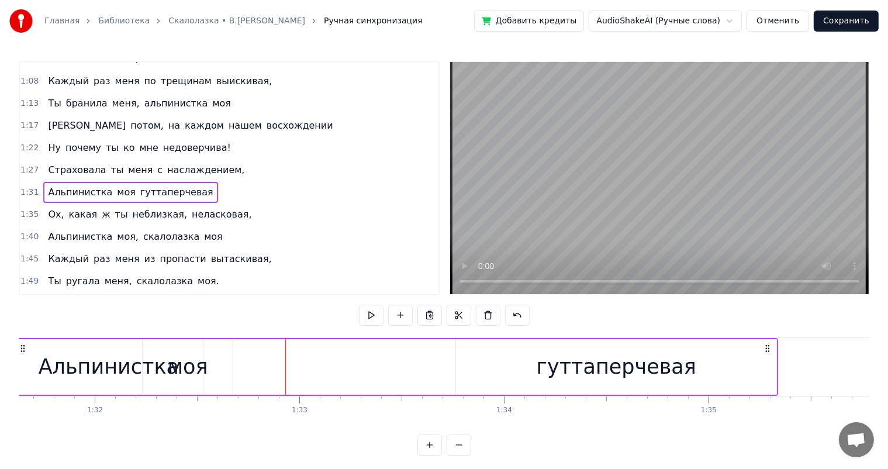
drag, startPoint x: 157, startPoint y: 356, endPoint x: 159, endPoint y: 349, distance: 7.2
click at [158, 355] on div "моя" at bounding box center [188, 367] width 90 height 56
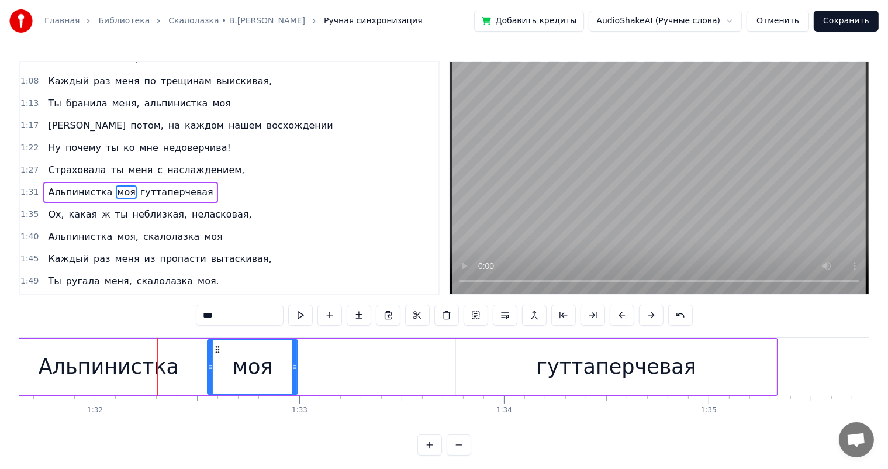
drag, startPoint x: 153, startPoint y: 347, endPoint x: 218, endPoint y: 346, distance: 64.9
click at [218, 346] on icon at bounding box center [217, 349] width 9 height 9
click at [30, 358] on div "Альпинистка" at bounding box center [108, 367] width 189 height 56
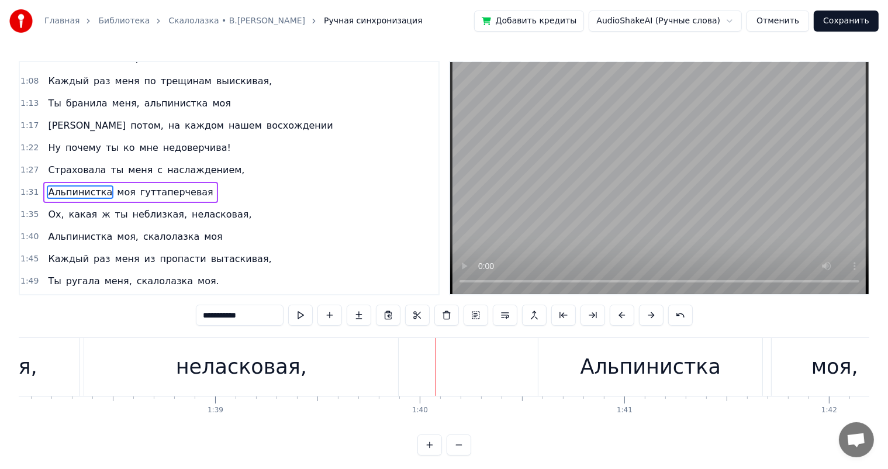
scroll to position [0, 19691]
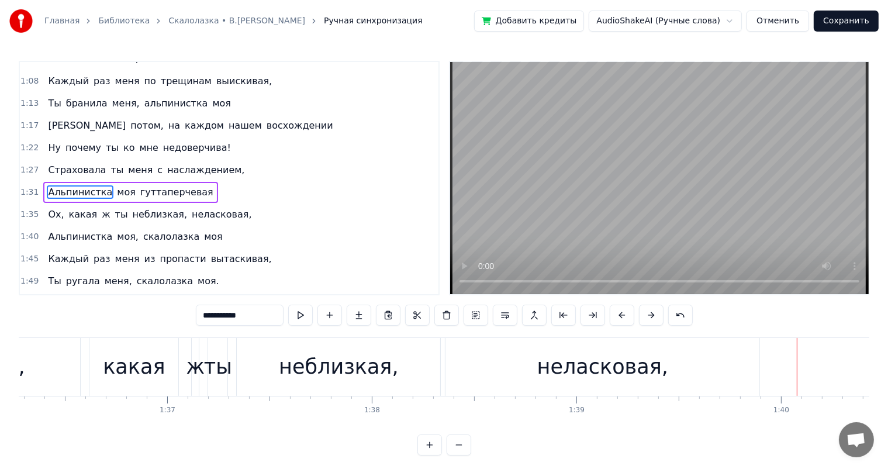
click at [312, 368] on div "неблизкая," at bounding box center [339, 366] width 120 height 31
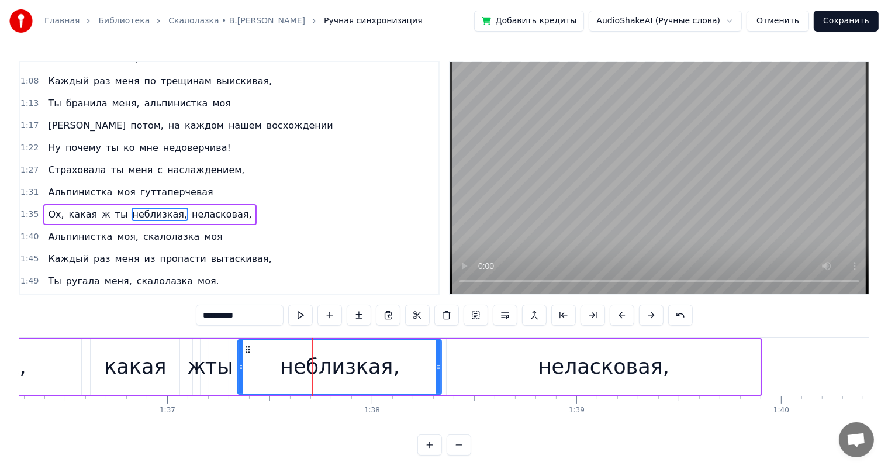
scroll to position [324, 0]
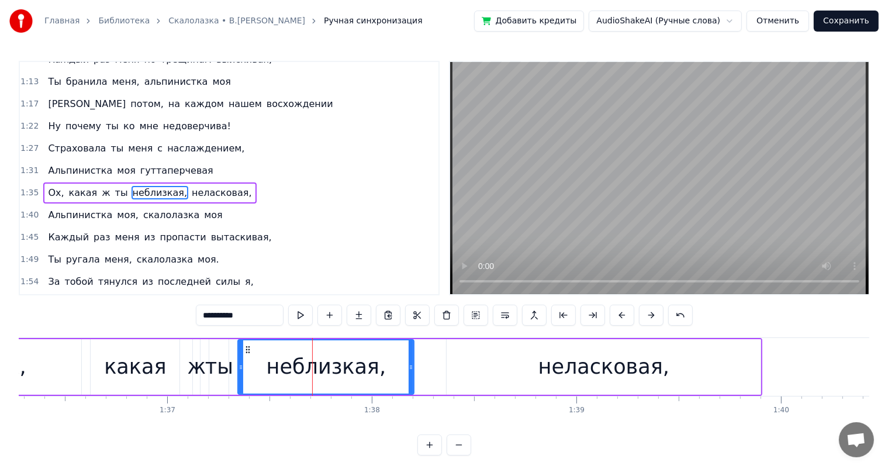
drag, startPoint x: 438, startPoint y: 361, endPoint x: 484, endPoint y: 361, distance: 46.2
click at [409, 366] on div at bounding box center [410, 366] width 5 height 53
drag, startPoint x: 515, startPoint y: 358, endPoint x: 493, endPoint y: 362, distance: 23.3
click at [493, 362] on div "неласковая," at bounding box center [603, 367] width 314 height 56
type input "**********"
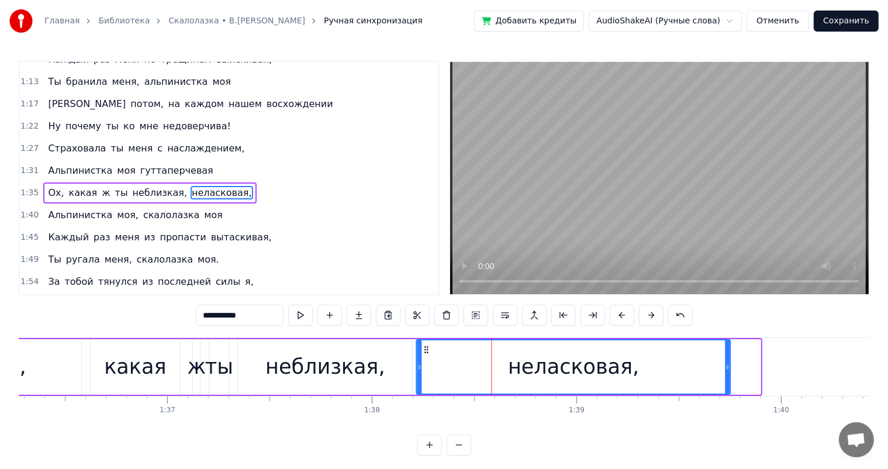
drag, startPoint x: 456, startPoint y: 350, endPoint x: 409, endPoint y: 351, distance: 47.3
click at [422, 355] on div "неласковая," at bounding box center [573, 366] width 313 height 53
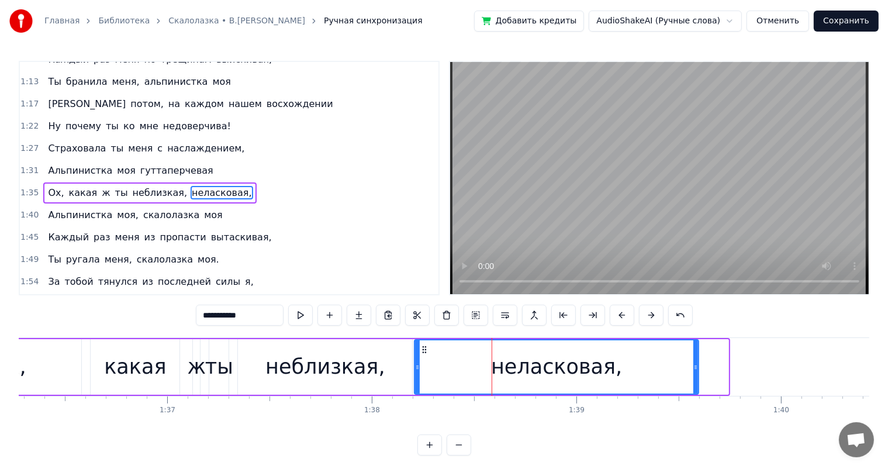
drag, startPoint x: 726, startPoint y: 359, endPoint x: 446, endPoint y: 364, distance: 280.0
click at [697, 372] on div at bounding box center [695, 366] width 5 height 53
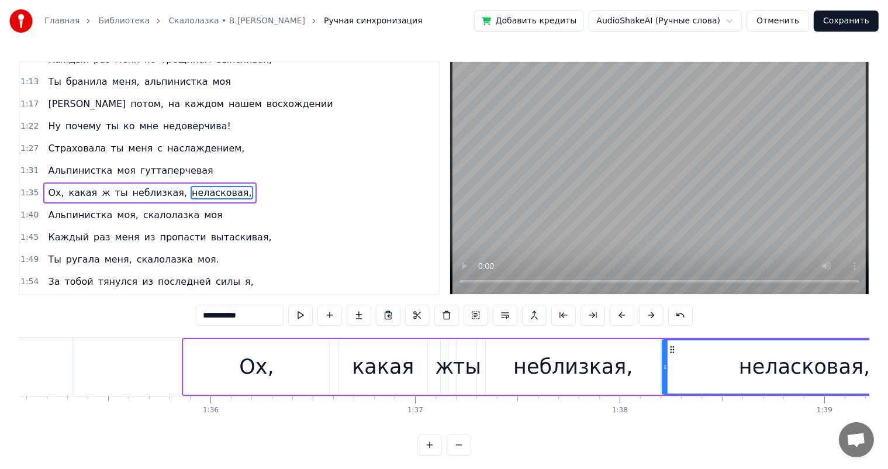
scroll to position [0, 19387]
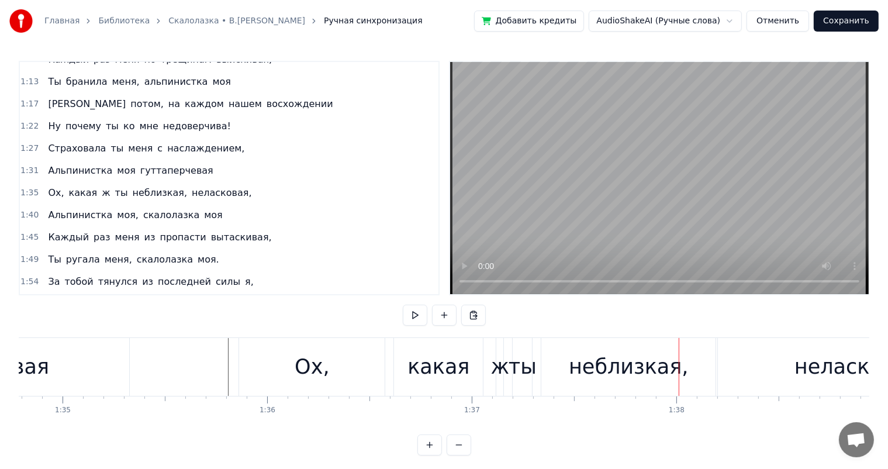
click at [340, 376] on div "Ох," at bounding box center [312, 367] width 146 height 58
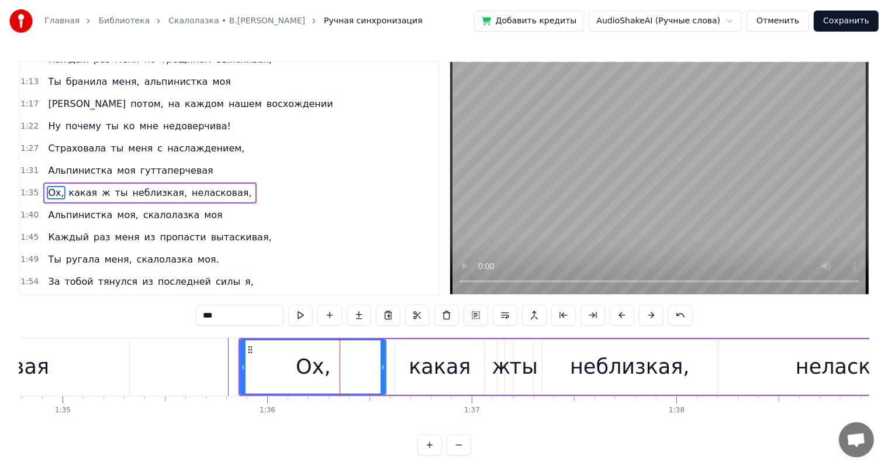
click at [392, 360] on div "Ох, какая ж ты неблизкая, неласковая," at bounding box center [621, 367] width 766 height 58
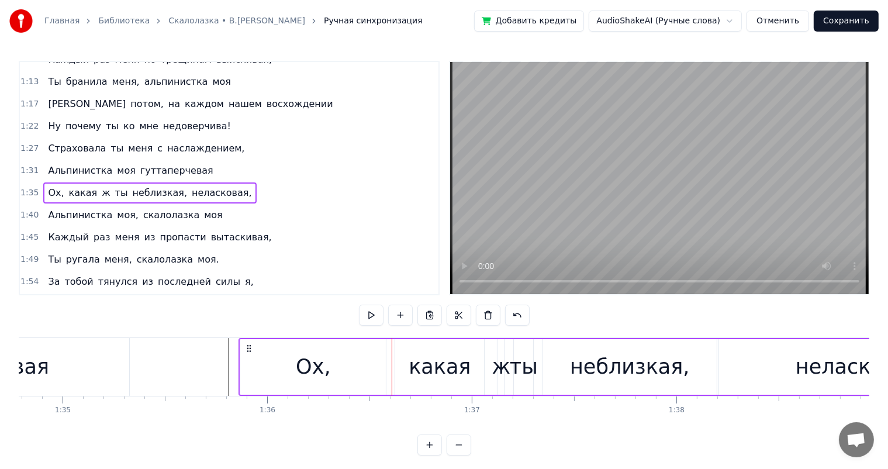
drag, startPoint x: 427, startPoint y: 356, endPoint x: 411, endPoint y: 357, distance: 15.8
click at [426, 358] on div "какая" at bounding box center [439, 366] width 62 height 31
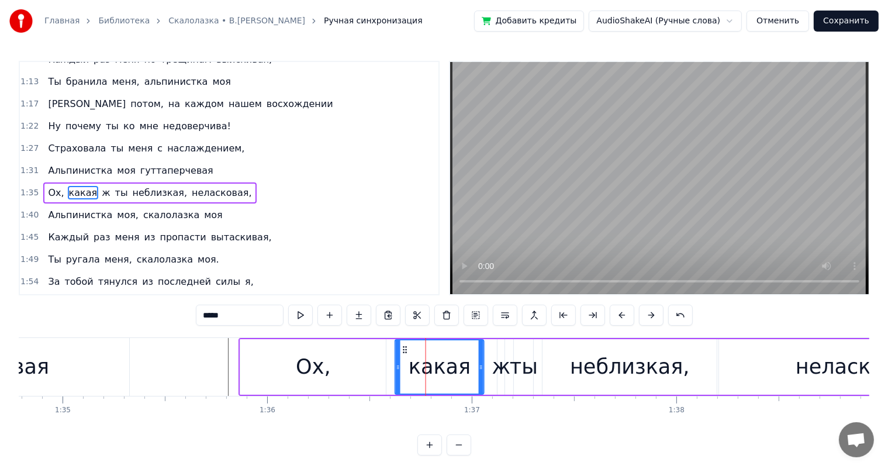
drag, startPoint x: 403, startPoint y: 348, endPoint x: 395, endPoint y: 359, distance: 13.5
click at [401, 352] on icon at bounding box center [404, 349] width 9 height 9
drag, startPoint x: 395, startPoint y: 363, endPoint x: 325, endPoint y: 373, distance: 70.8
click at [407, 360] on div "какая" at bounding box center [439, 367] width 90 height 56
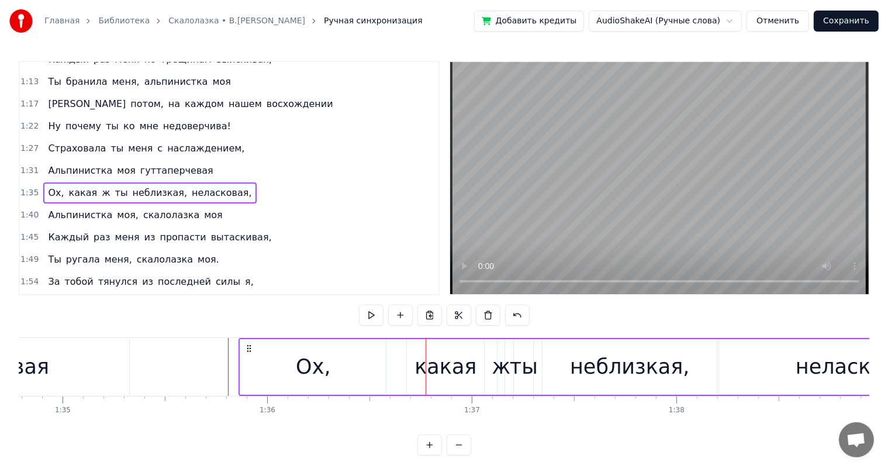
click at [297, 373] on div "Ох," at bounding box center [313, 366] width 34 height 31
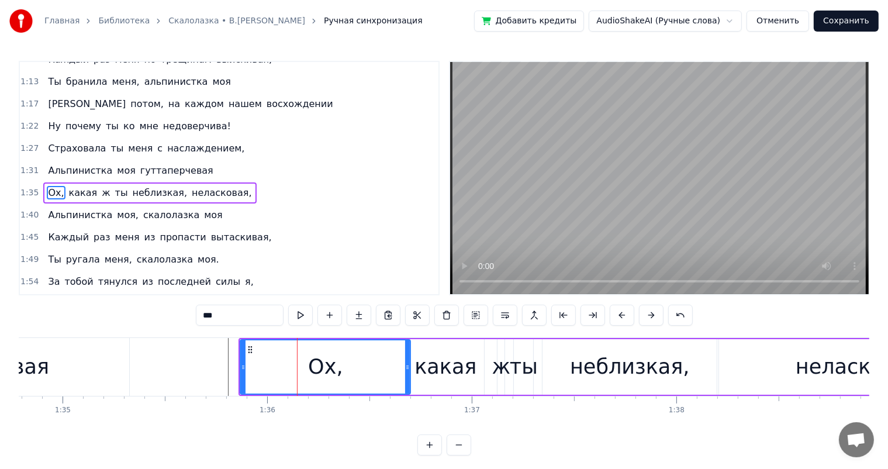
drag, startPoint x: 383, startPoint y: 362, endPoint x: 226, endPoint y: 379, distance: 158.6
click at [401, 364] on div "Ох," at bounding box center [325, 366] width 169 height 53
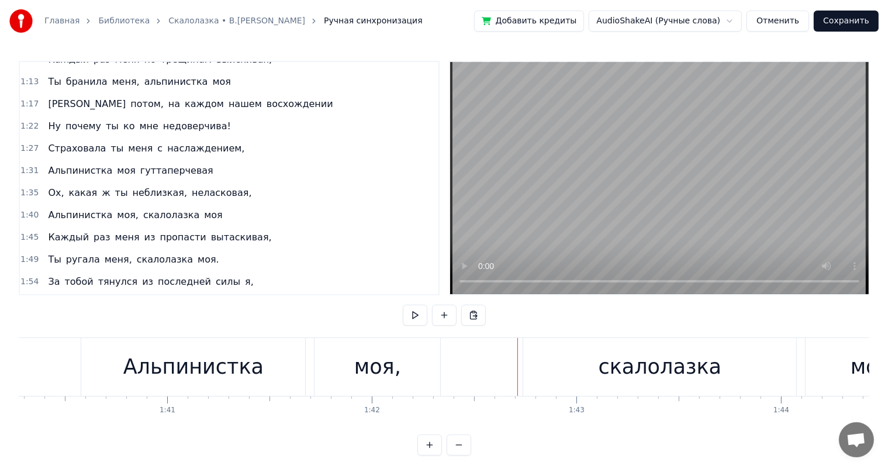
scroll to position [0, 20472]
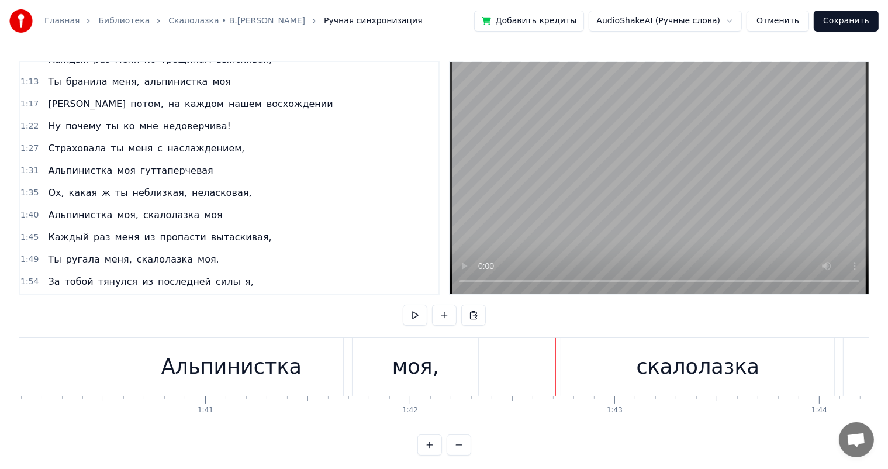
click at [251, 372] on div "Альпинистка" at bounding box center [231, 366] width 140 height 31
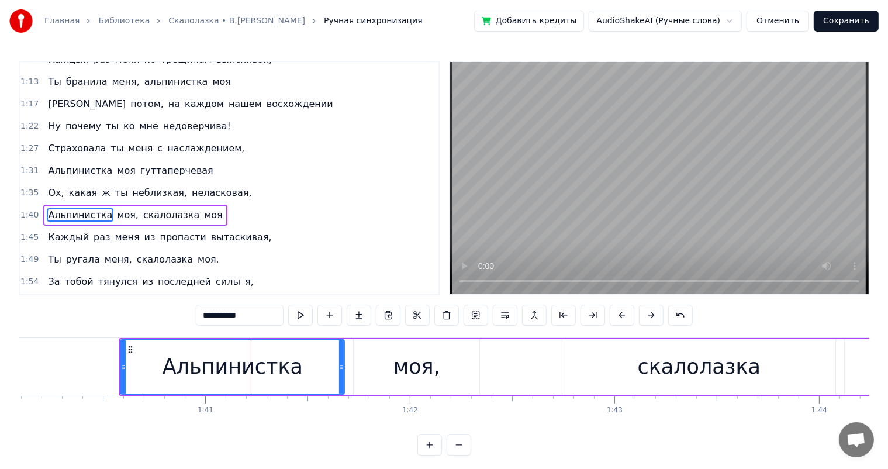
scroll to position [346, 0]
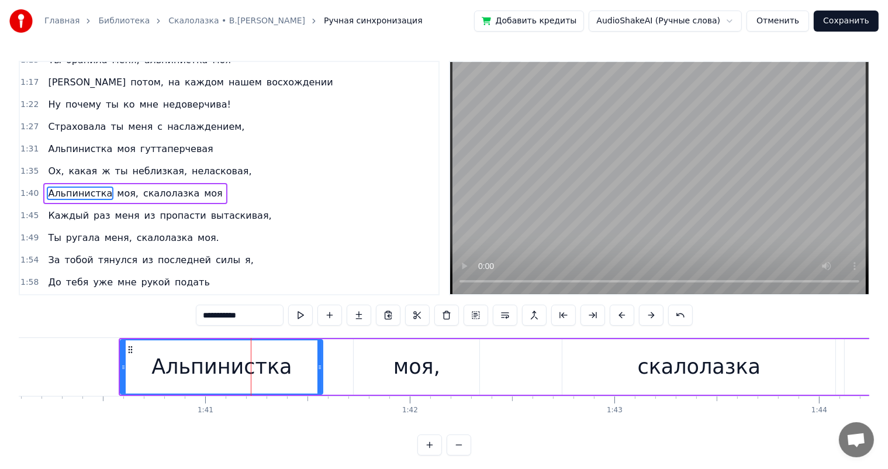
drag, startPoint x: 340, startPoint y: 367, endPoint x: 374, endPoint y: 365, distance: 33.9
click at [322, 369] on icon at bounding box center [319, 366] width 5 height 9
click at [408, 365] on div "моя," at bounding box center [416, 366] width 47 height 31
type input "****"
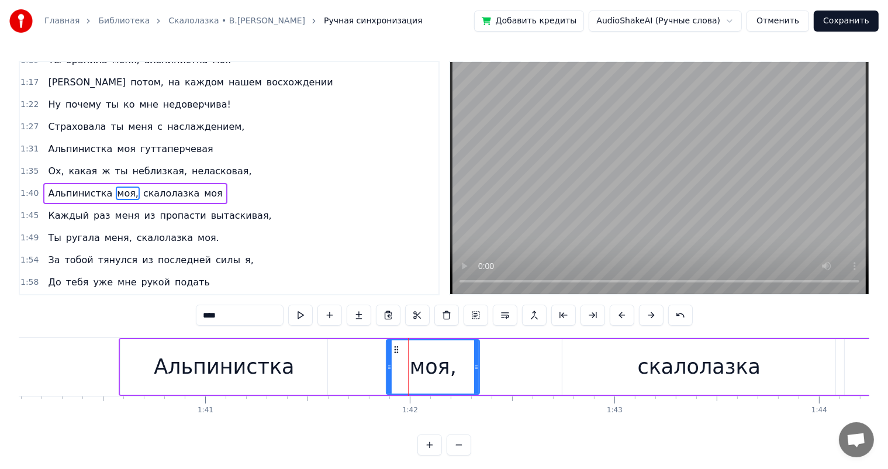
drag, startPoint x: 355, startPoint y: 366, endPoint x: 388, endPoint y: 369, distance: 32.9
click at [388, 369] on icon at bounding box center [389, 366] width 5 height 9
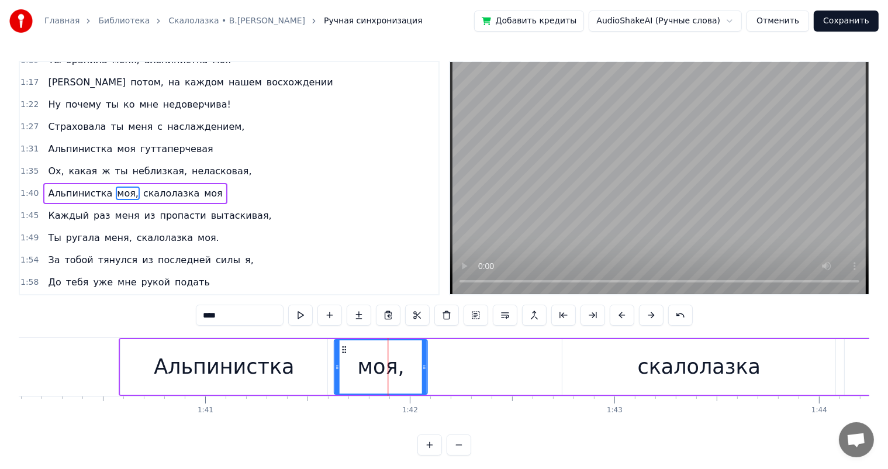
drag, startPoint x: 396, startPoint y: 348, endPoint x: 344, endPoint y: 356, distance: 52.7
click at [344, 356] on div "моя," at bounding box center [381, 366] width 92 height 53
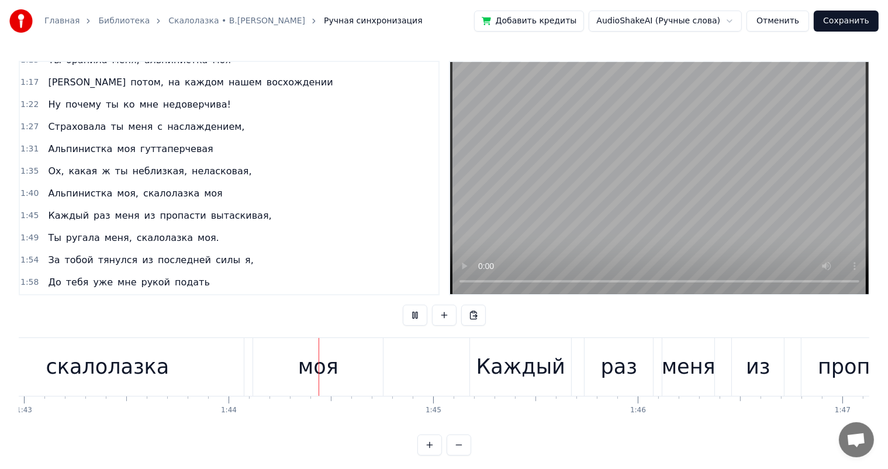
scroll to position [0, 21190]
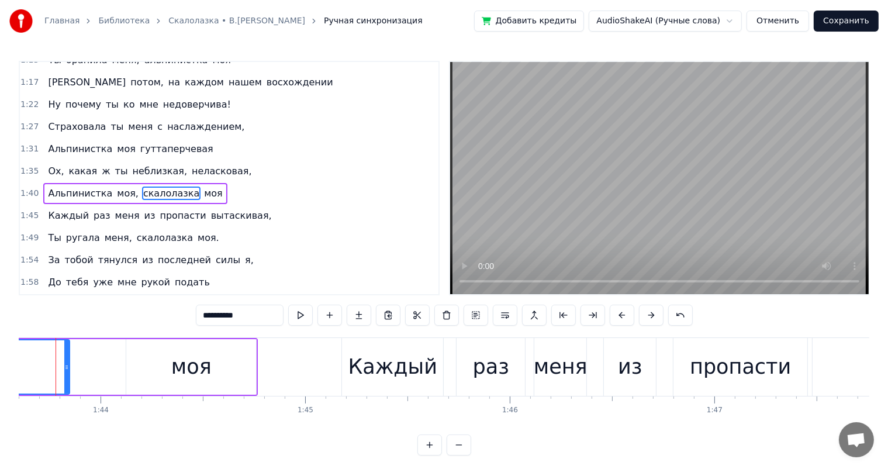
scroll to position [0, 21168]
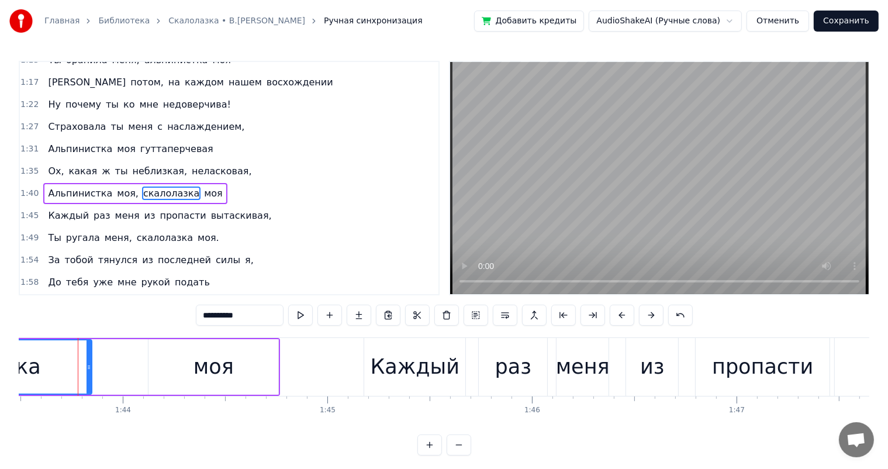
drag, startPoint x: 108, startPoint y: 373, endPoint x: 68, endPoint y: 380, distance: 40.4
drag, startPoint x: 195, startPoint y: 365, endPoint x: 163, endPoint y: 351, distance: 35.3
click at [192, 364] on div "моя" at bounding box center [213, 367] width 130 height 56
type input "***"
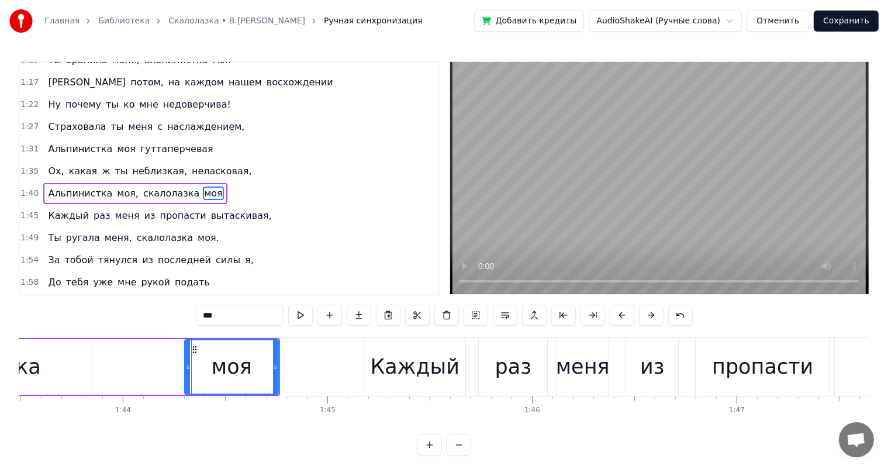
drag, startPoint x: 149, startPoint y: 365, endPoint x: 185, endPoint y: 368, distance: 36.3
click at [185, 368] on icon at bounding box center [187, 366] width 5 height 9
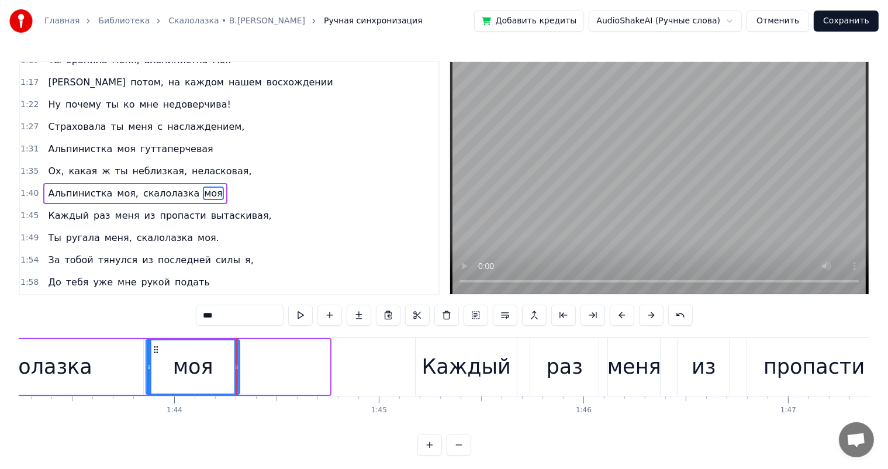
scroll to position [0, 21106]
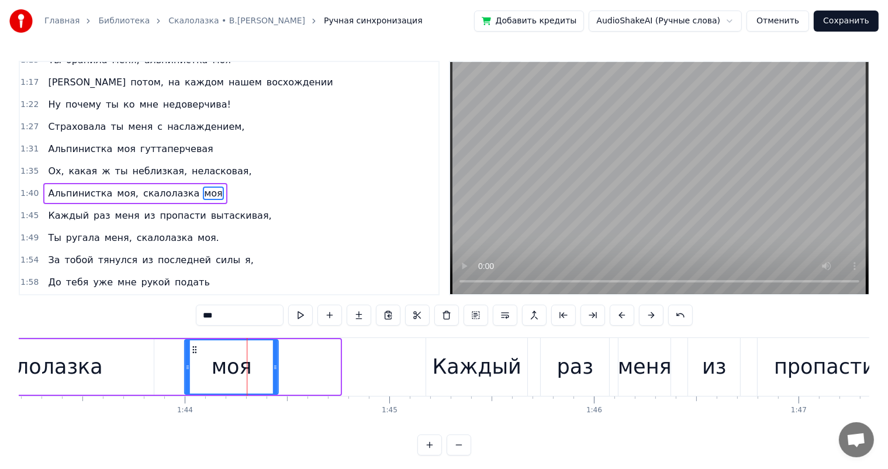
drag, startPoint x: 196, startPoint y: 349, endPoint x: 196, endPoint y: 369, distance: 19.3
click at [196, 369] on div "моя" at bounding box center [231, 366] width 92 height 53
drag, startPoint x: 196, startPoint y: 369, endPoint x: 186, endPoint y: 365, distance: 10.5
click at [186, 365] on div "моя" at bounding box center [231, 366] width 92 height 53
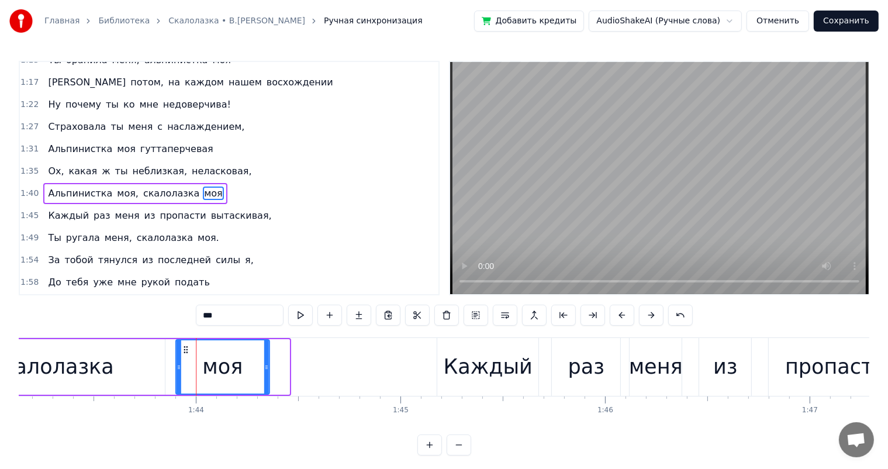
drag, startPoint x: 191, startPoint y: 349, endPoint x: 235, endPoint y: 463, distance: 122.1
click at [183, 351] on icon at bounding box center [185, 349] width 9 height 9
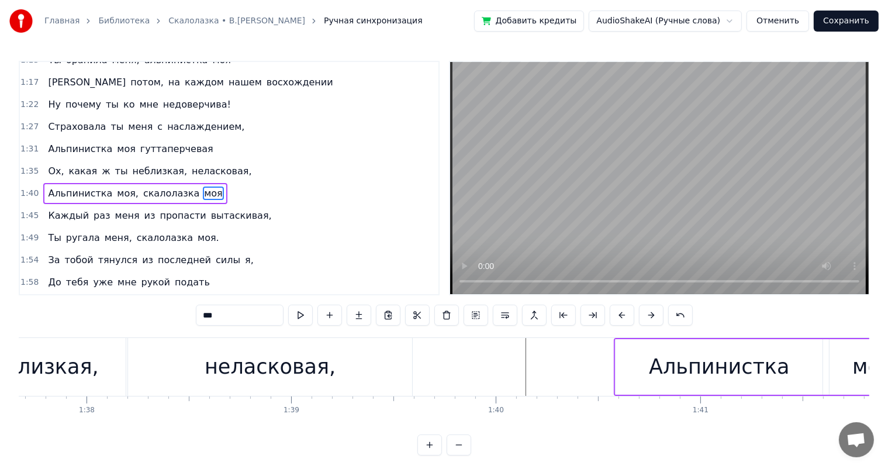
scroll to position [0, 20148]
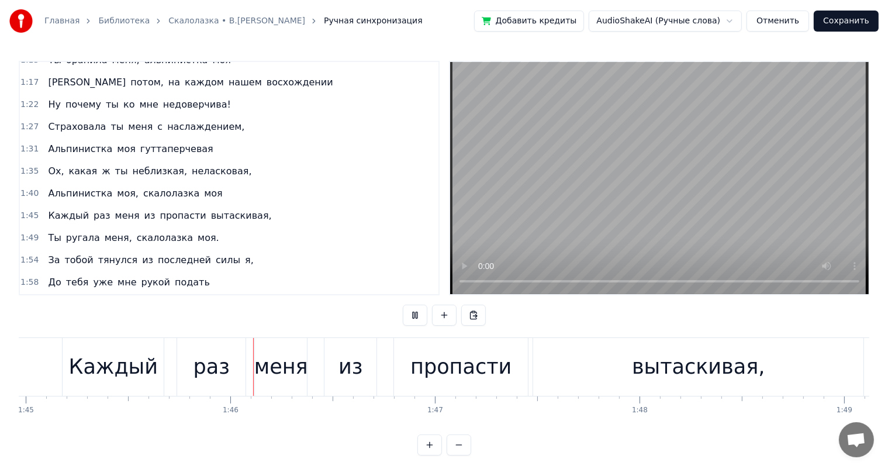
scroll to position [0, 21629]
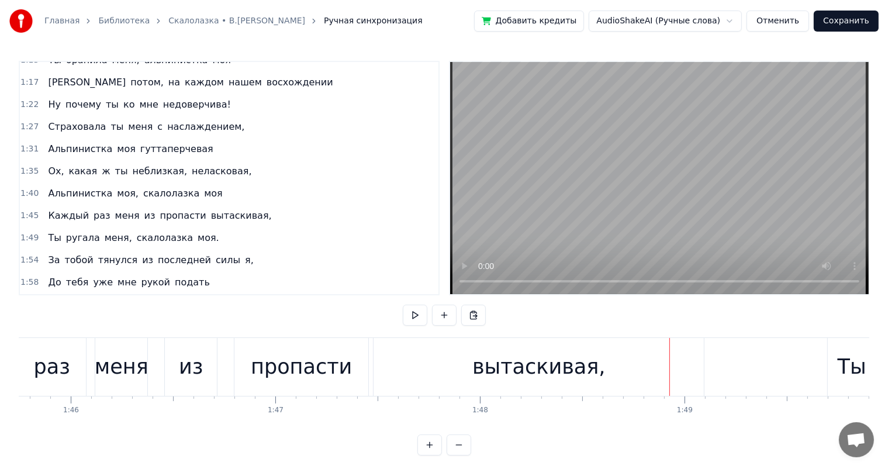
click at [286, 386] on div "пропасти" at bounding box center [301, 367] width 134 height 58
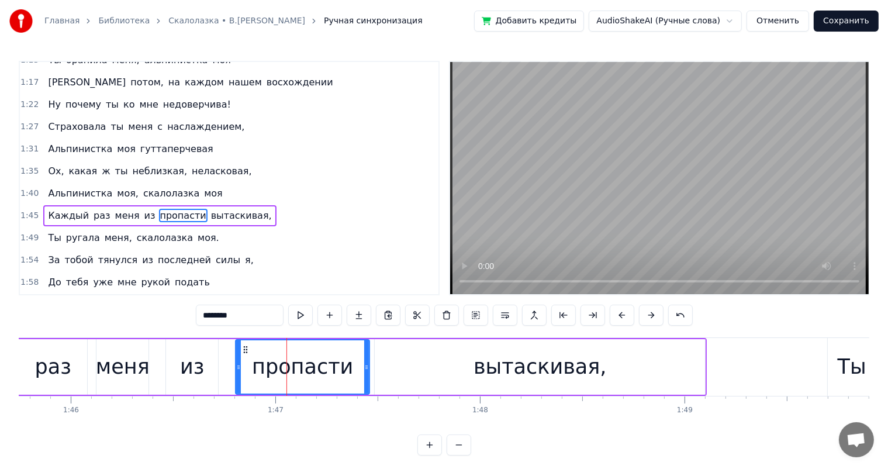
scroll to position [367, 0]
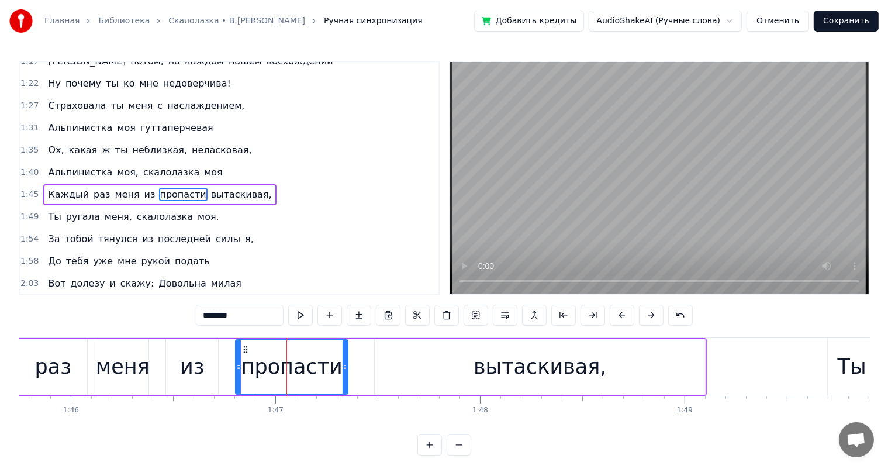
drag, startPoint x: 368, startPoint y: 368, endPoint x: 346, endPoint y: 372, distance: 21.9
click at [346, 372] on div at bounding box center [344, 366] width 5 height 53
click at [512, 361] on div "вытаскивая," at bounding box center [539, 366] width 133 height 31
type input "**********"
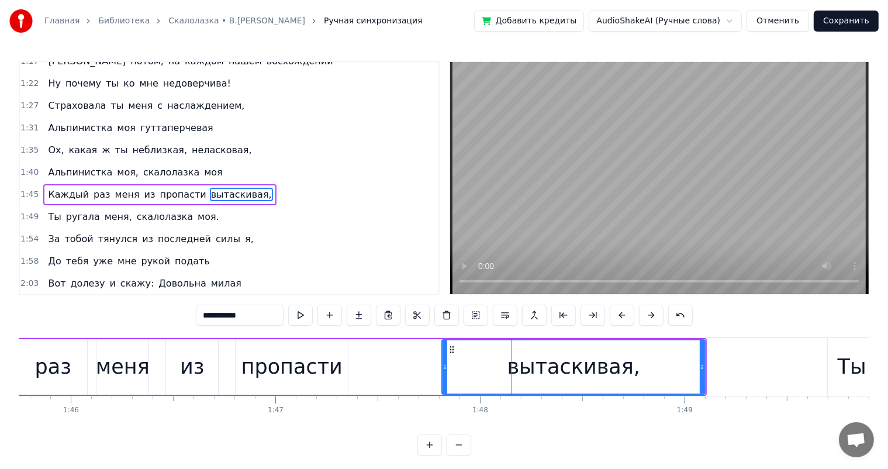
drag, startPoint x: 375, startPoint y: 367, endPoint x: 448, endPoint y: 353, distance: 74.4
click at [447, 356] on div at bounding box center [444, 366] width 5 height 53
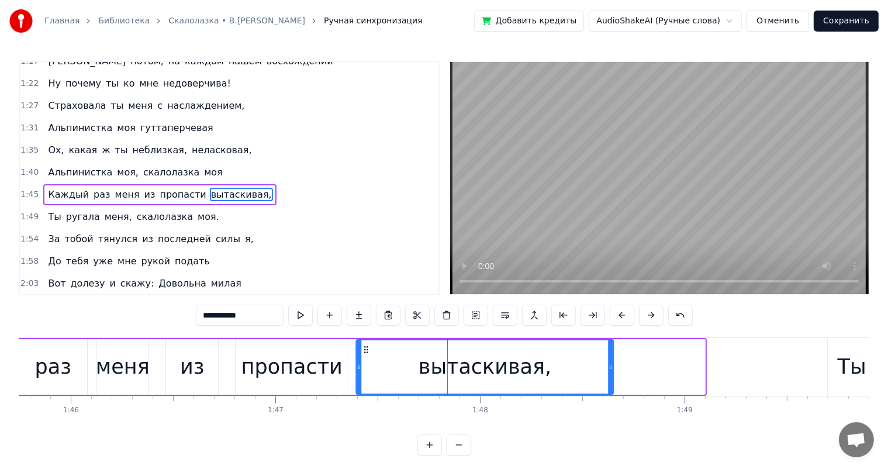
drag, startPoint x: 437, startPoint y: 349, endPoint x: 365, endPoint y: 351, distance: 71.9
click at [365, 351] on icon at bounding box center [365, 349] width 9 height 9
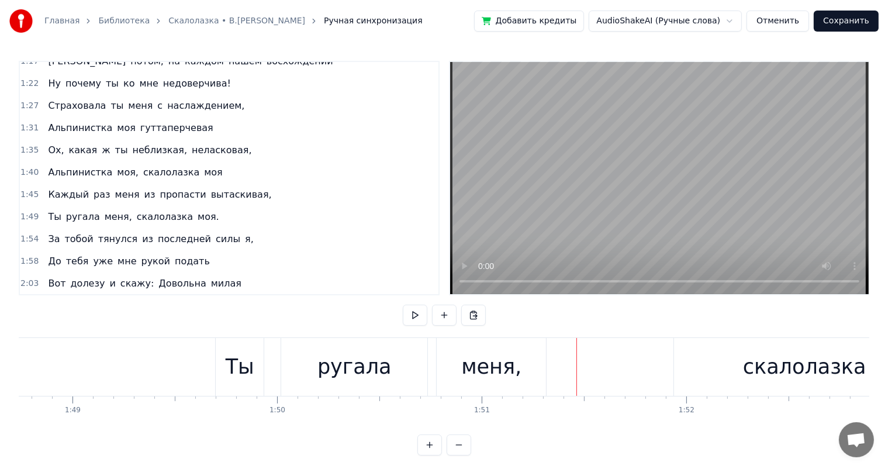
scroll to position [0, 22183]
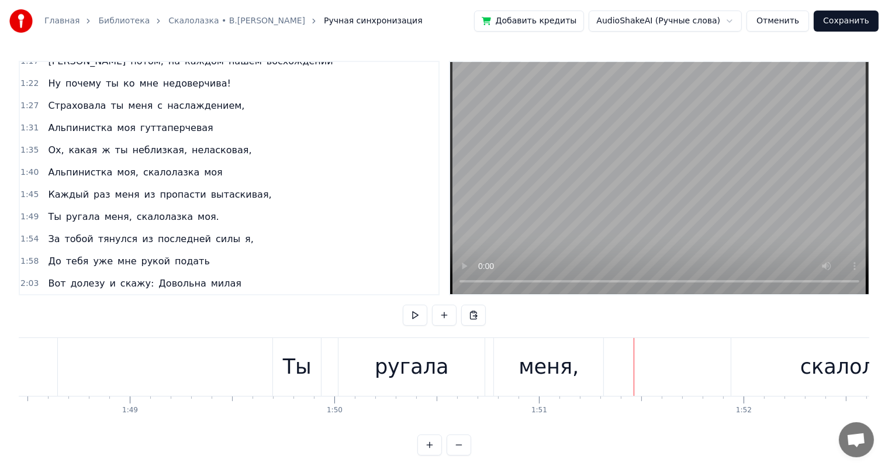
click at [421, 353] on div "ругала" at bounding box center [412, 366] width 74 height 31
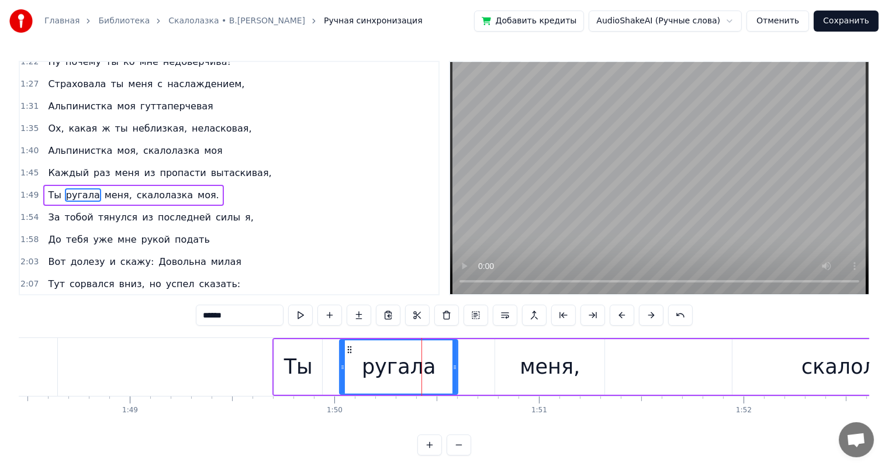
drag, startPoint x: 480, startPoint y: 373, endPoint x: 472, endPoint y: 374, distance: 8.3
click at [463, 376] on div "ругала" at bounding box center [412, 367] width 147 height 56
click at [470, 374] on div "Ты ругала меня, скалолазка моя." at bounding box center [698, 367] width 853 height 58
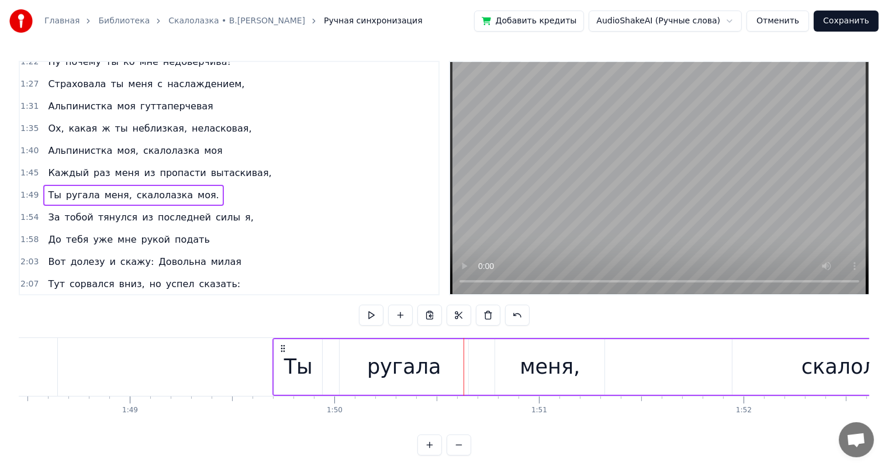
click at [504, 372] on div "меня," at bounding box center [549, 367] width 109 height 56
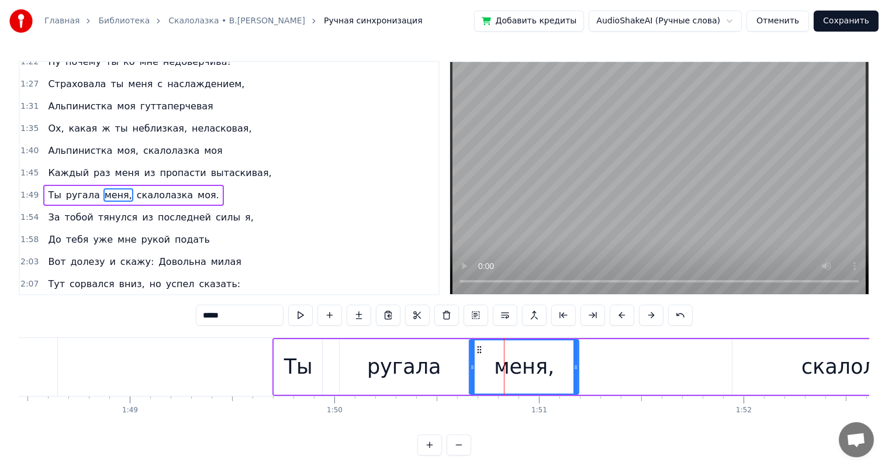
drag, startPoint x: 505, startPoint y: 346, endPoint x: 479, endPoint y: 352, distance: 26.5
click at [479, 352] on icon at bounding box center [479, 349] width 9 height 9
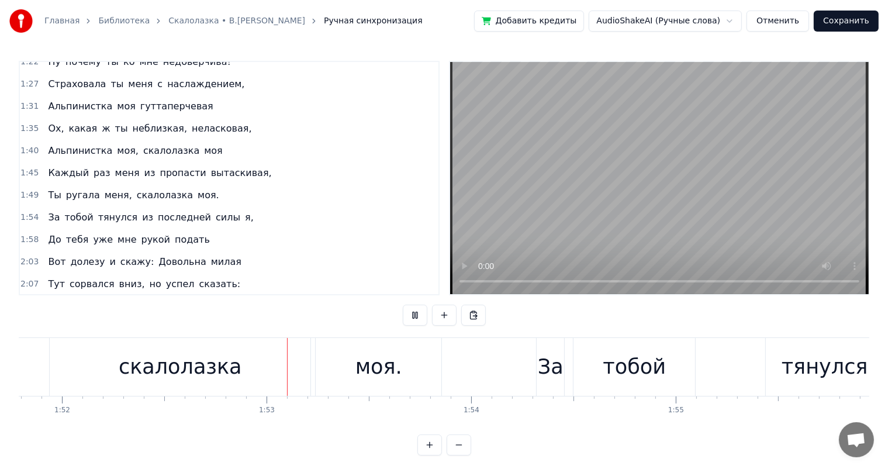
scroll to position [0, 22990]
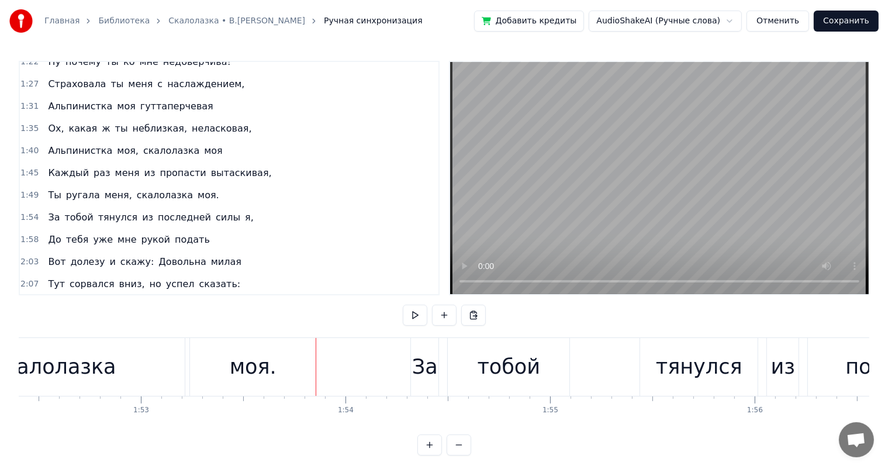
click at [65, 383] on div "скалолазка" at bounding box center [54, 367] width 261 height 58
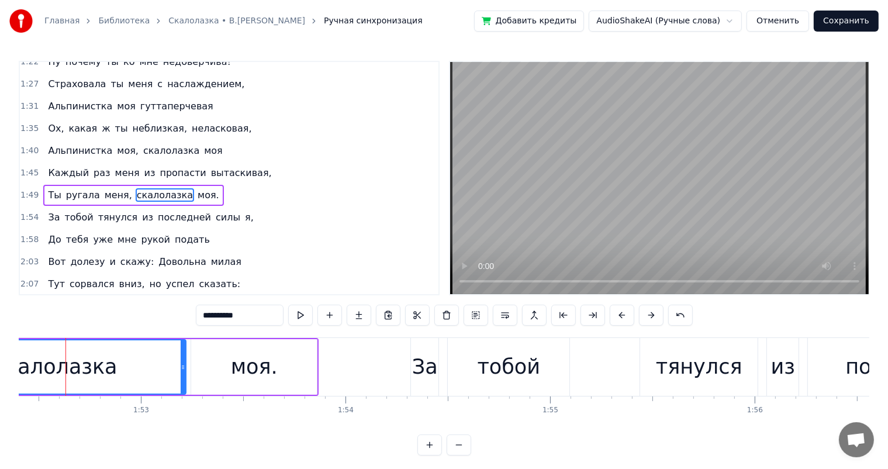
scroll to position [0, 22978]
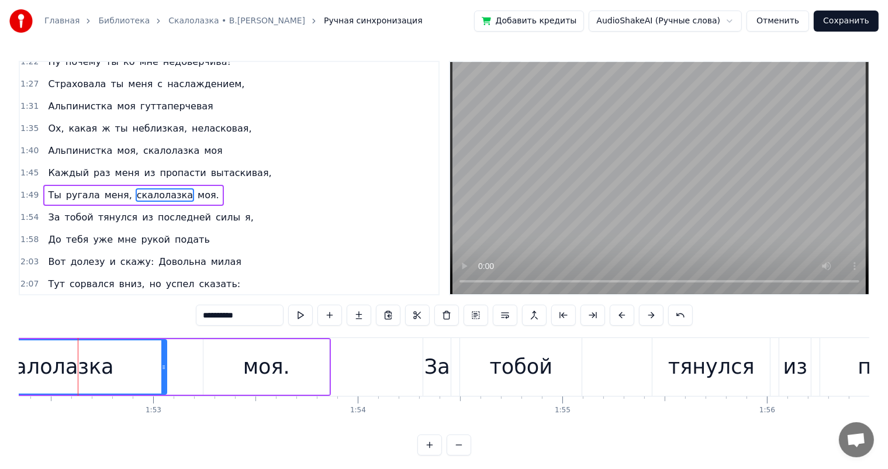
drag, startPoint x: 195, startPoint y: 367, endPoint x: 209, endPoint y: 365, distance: 13.6
click at [165, 372] on div at bounding box center [163, 366] width 5 height 53
drag, startPoint x: 256, startPoint y: 368, endPoint x: 231, endPoint y: 366, distance: 24.6
click at [253, 369] on div "моя." at bounding box center [266, 366] width 47 height 31
type input "****"
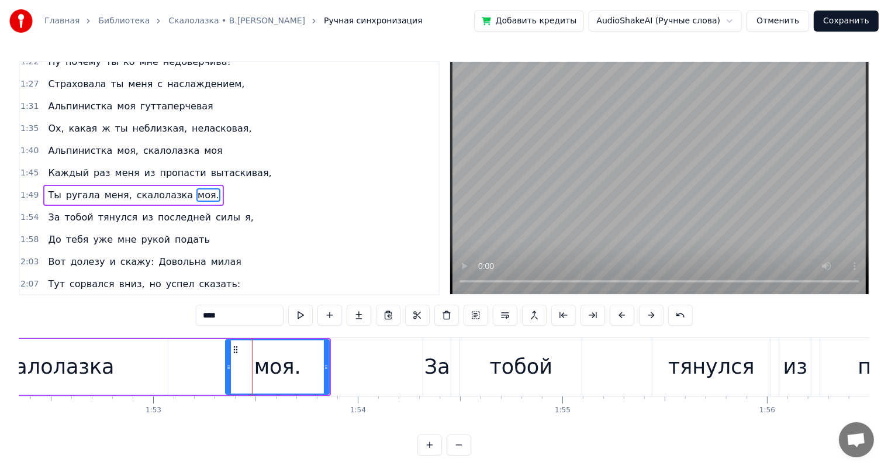
drag, startPoint x: 206, startPoint y: 366, endPoint x: 238, endPoint y: 344, distance: 39.5
click at [228, 362] on icon at bounding box center [228, 366] width 5 height 9
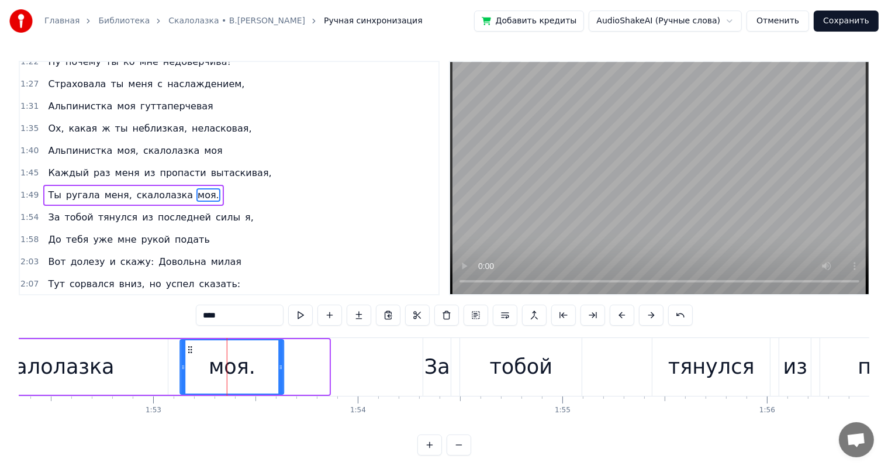
drag, startPoint x: 235, startPoint y: 349, endPoint x: 192, endPoint y: 358, distance: 44.2
click at [191, 356] on div "моя." at bounding box center [232, 366] width 102 height 53
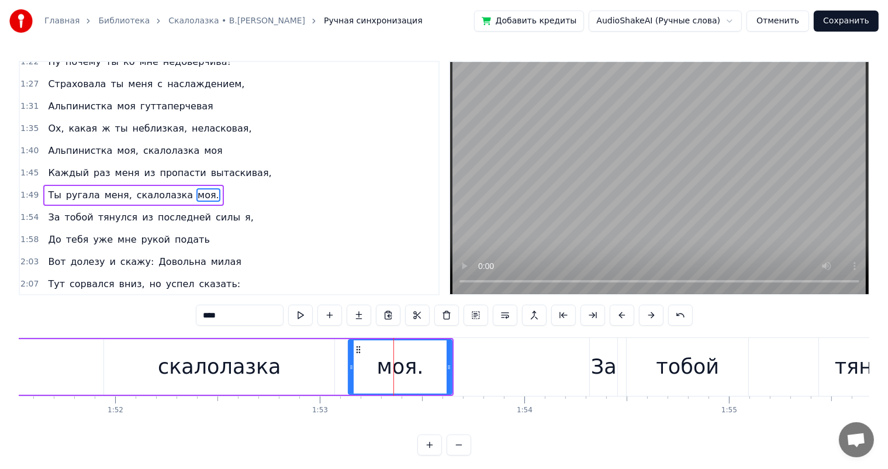
scroll to position [0, 22564]
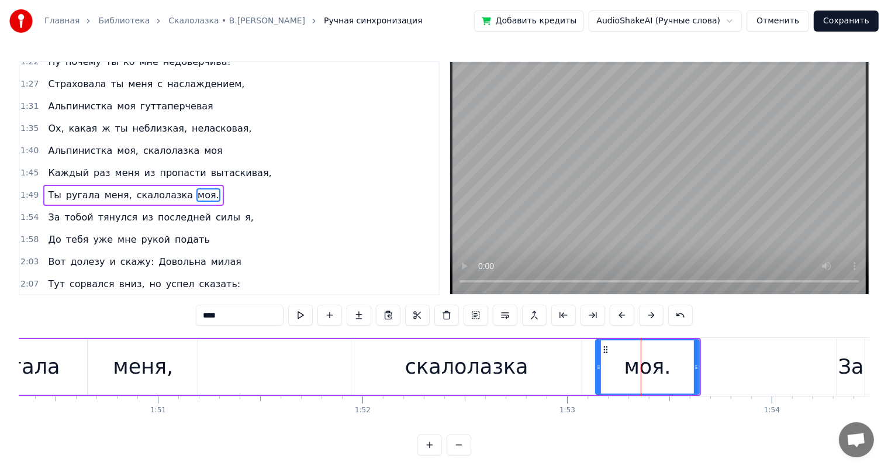
click at [222, 367] on div "Ты ругала меня, скалолазка моя." at bounding box center [295, 367] width 809 height 58
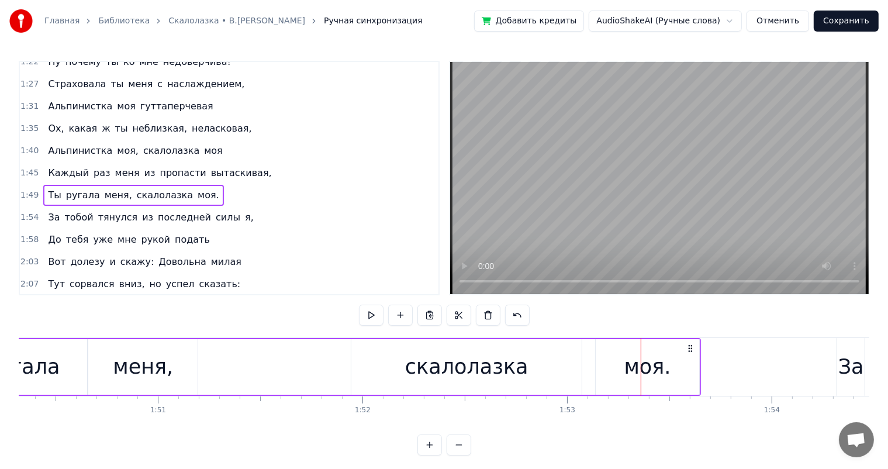
click at [304, 351] on div "Ты ругала меня, скалолазка моя." at bounding box center [295, 367] width 809 height 58
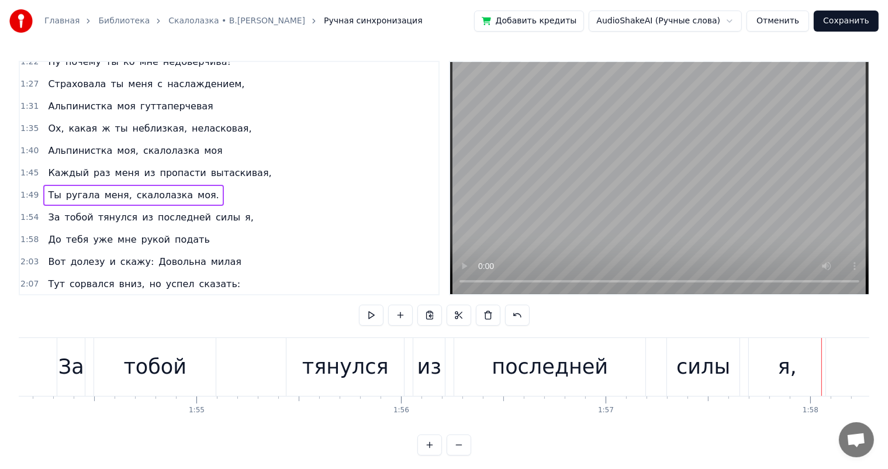
scroll to position [0, 23306]
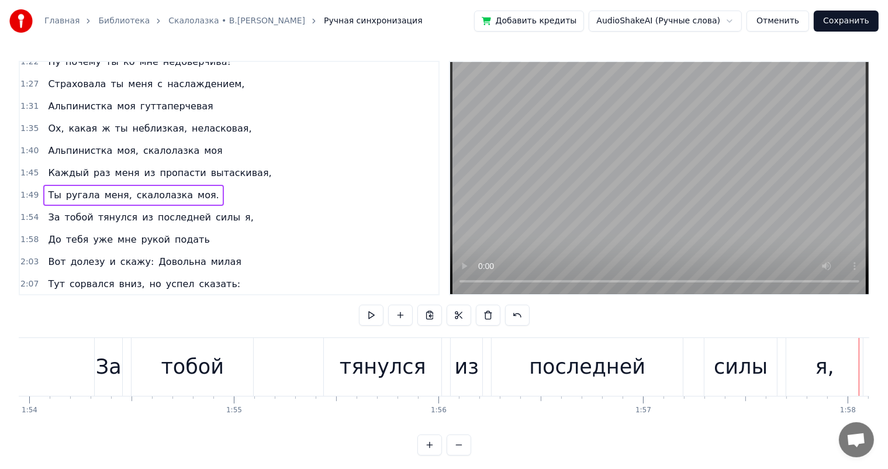
click at [386, 372] on div "тянулся" at bounding box center [383, 366] width 86 height 31
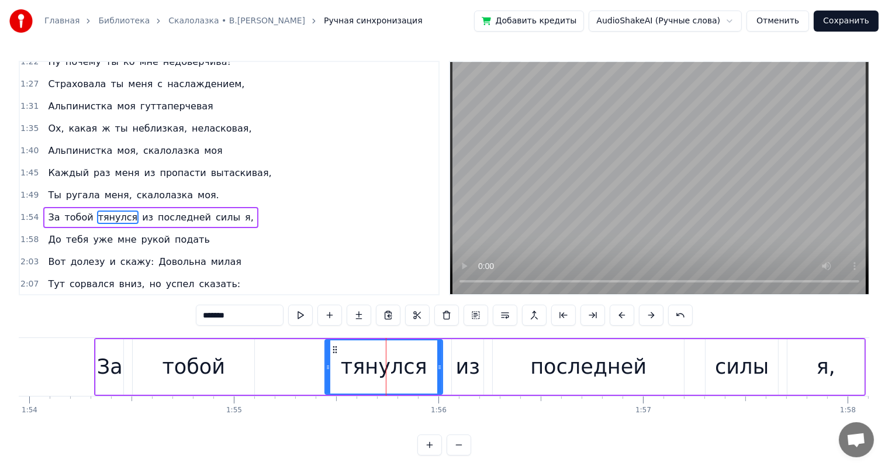
scroll to position [410, 0]
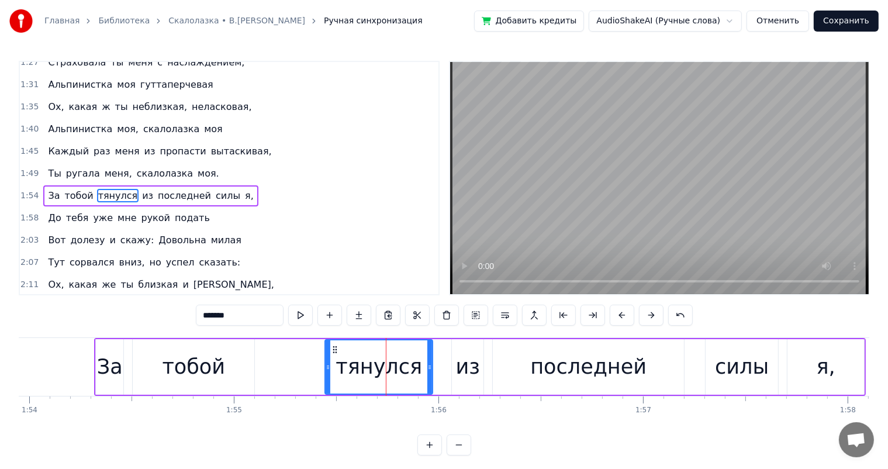
drag, startPoint x: 439, startPoint y: 372, endPoint x: 95, endPoint y: 306, distance: 350.4
click at [427, 378] on div at bounding box center [429, 366] width 5 height 53
click at [173, 354] on div "тобой" at bounding box center [193, 366] width 63 height 31
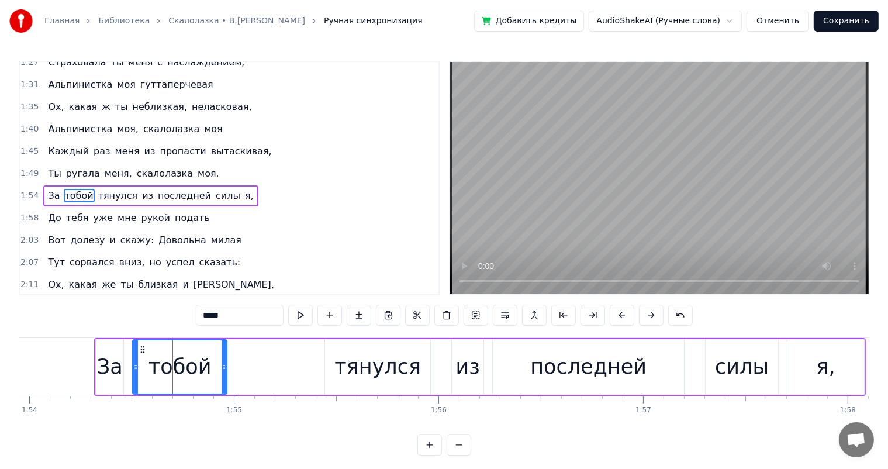
drag, startPoint x: 250, startPoint y: 362, endPoint x: 223, endPoint y: 369, distance: 28.2
click at [223, 369] on icon at bounding box center [223, 366] width 5 height 9
click at [453, 365] on div "из" at bounding box center [468, 367] width 32 height 56
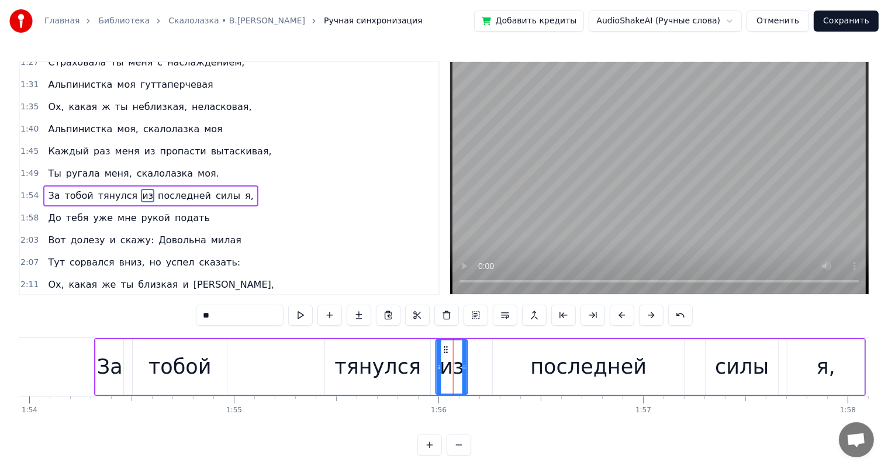
drag, startPoint x: 460, startPoint y: 351, endPoint x: 468, endPoint y: 363, distance: 14.9
click at [447, 358] on div "из" at bounding box center [452, 366] width 30 height 53
click at [631, 372] on div "последней" at bounding box center [588, 366] width 116 height 31
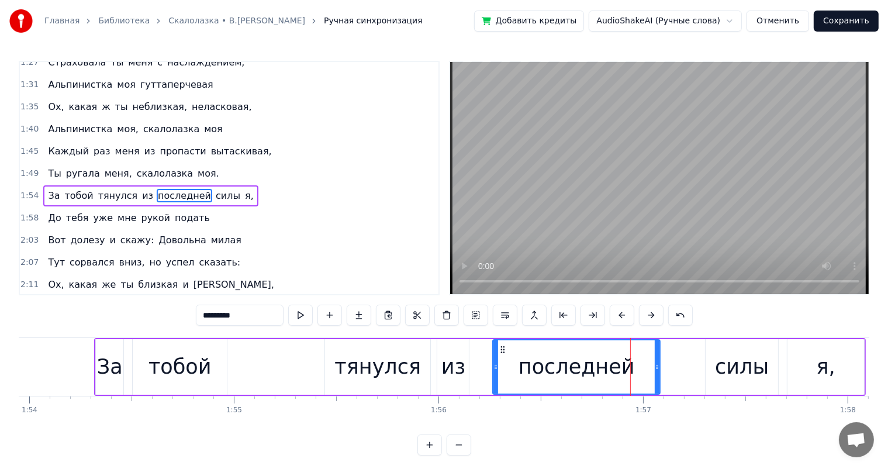
drag, startPoint x: 678, startPoint y: 365, endPoint x: 653, endPoint y: 374, distance: 26.6
click at [655, 374] on div at bounding box center [657, 366] width 5 height 53
click at [722, 358] on div "силы" at bounding box center [742, 366] width 54 height 31
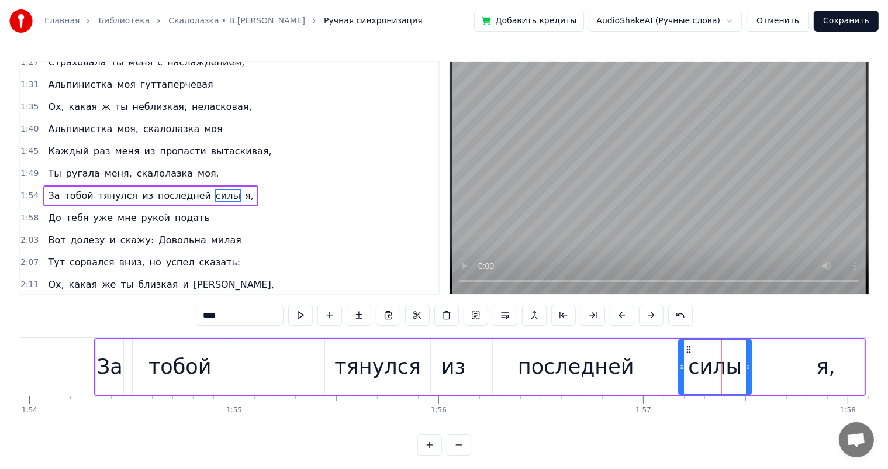
drag, startPoint x: 714, startPoint y: 348, endPoint x: 767, endPoint y: 368, distance: 57.3
click at [687, 355] on div "силы" at bounding box center [715, 366] width 71 height 53
click at [818, 361] on div "я," at bounding box center [825, 366] width 19 height 31
type input "**"
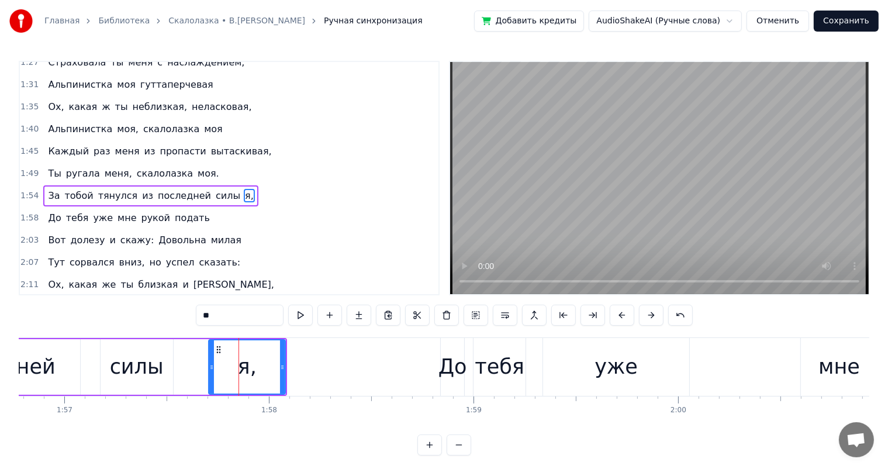
drag, startPoint x: 795, startPoint y: 347, endPoint x: 773, endPoint y: 355, distance: 23.1
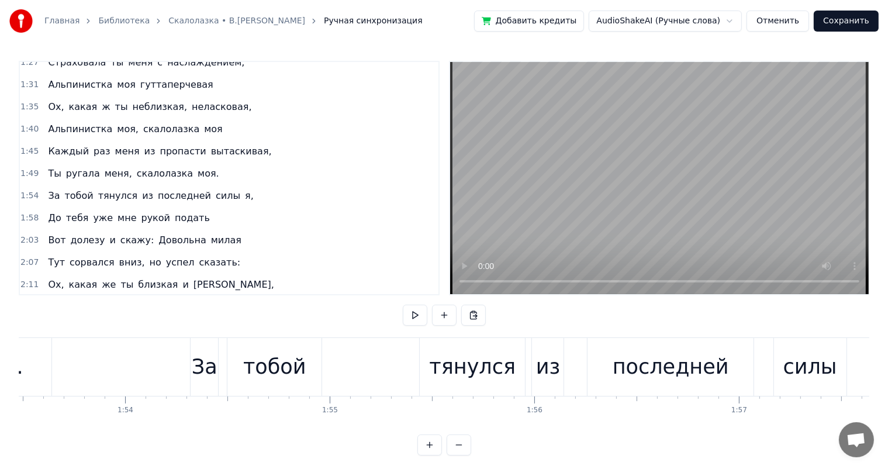
scroll to position [0, 23325]
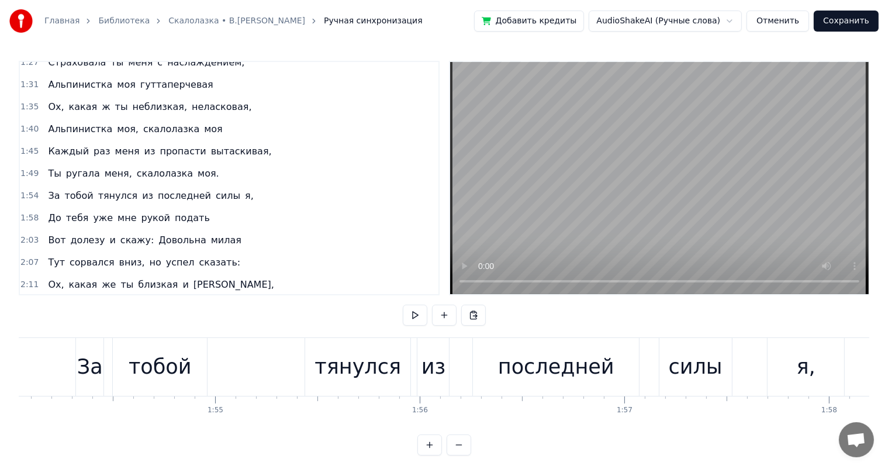
drag, startPoint x: 808, startPoint y: 366, endPoint x: 797, endPoint y: 366, distance: 11.1
click at [807, 366] on div "я," at bounding box center [806, 366] width 19 height 31
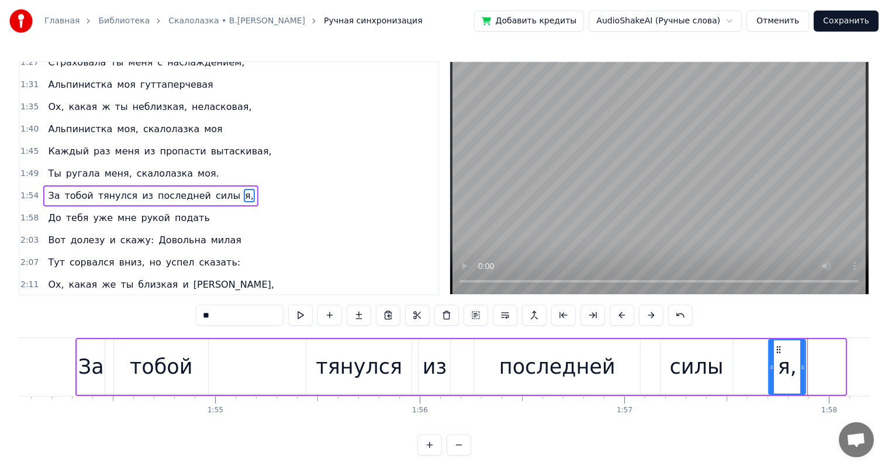
drag, startPoint x: 842, startPoint y: 366, endPoint x: 802, endPoint y: 369, distance: 39.9
click at [802, 369] on icon at bounding box center [802, 366] width 5 height 9
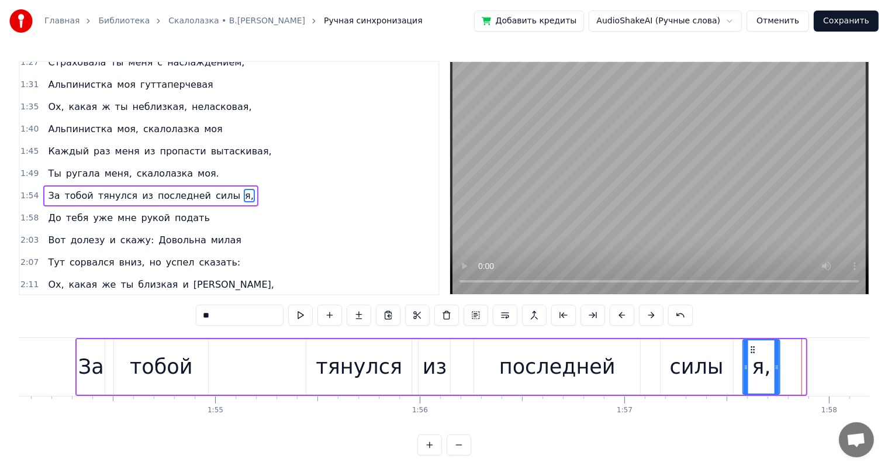
drag, startPoint x: 778, startPoint y: 347, endPoint x: 298, endPoint y: 361, distance: 480.0
click at [753, 352] on icon at bounding box center [752, 349] width 9 height 9
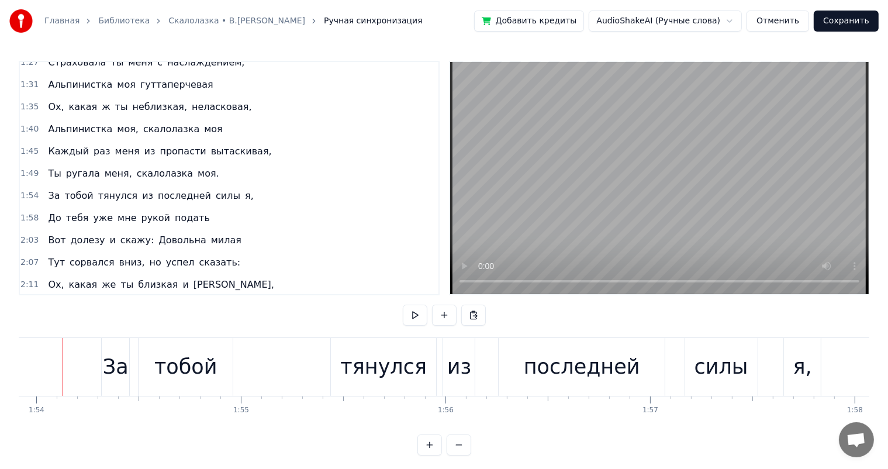
scroll to position [0, 23284]
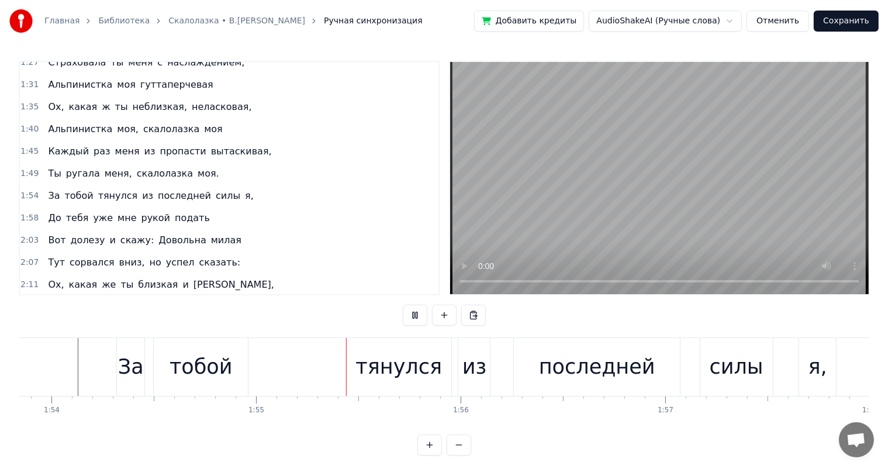
click at [484, 237] on video at bounding box center [659, 178] width 418 height 232
drag, startPoint x: 220, startPoint y: 380, endPoint x: 231, endPoint y: 371, distance: 14.6
click at [220, 379] on div "тобой" at bounding box center [200, 366] width 63 height 31
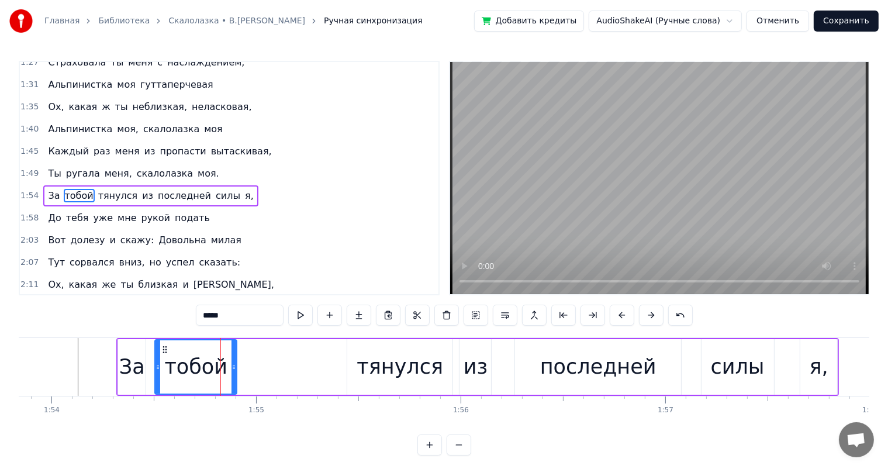
drag, startPoint x: 245, startPoint y: 363, endPoint x: 233, endPoint y: 370, distance: 14.4
click at [233, 370] on icon at bounding box center [233, 366] width 5 height 9
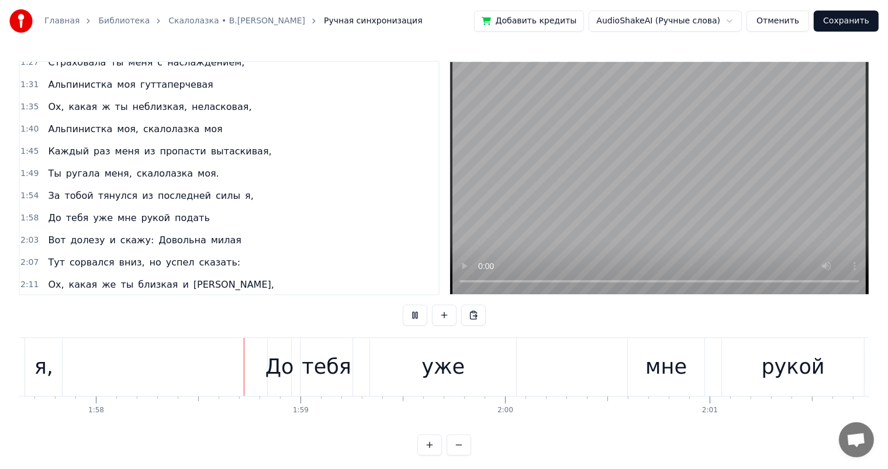
scroll to position [0, 24059]
click at [517, 364] on div "До тебя уже мне рукой подать" at bounding box center [666, 367] width 800 height 58
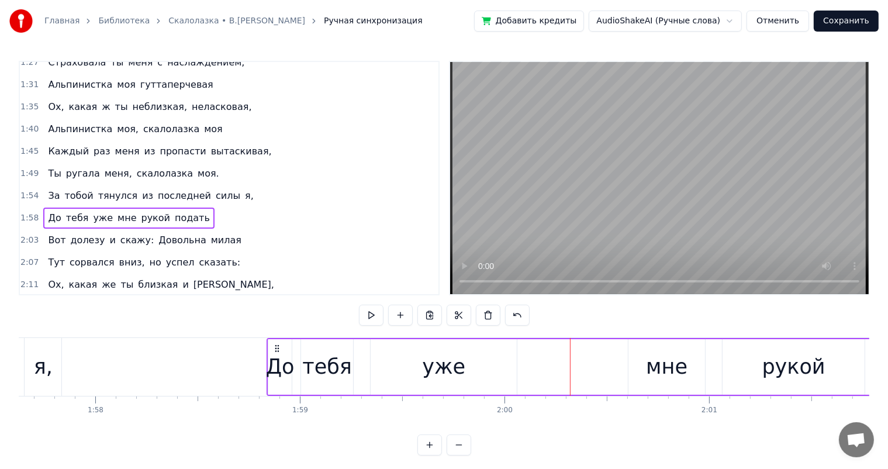
click at [481, 369] on div "уже" at bounding box center [443, 367] width 146 height 56
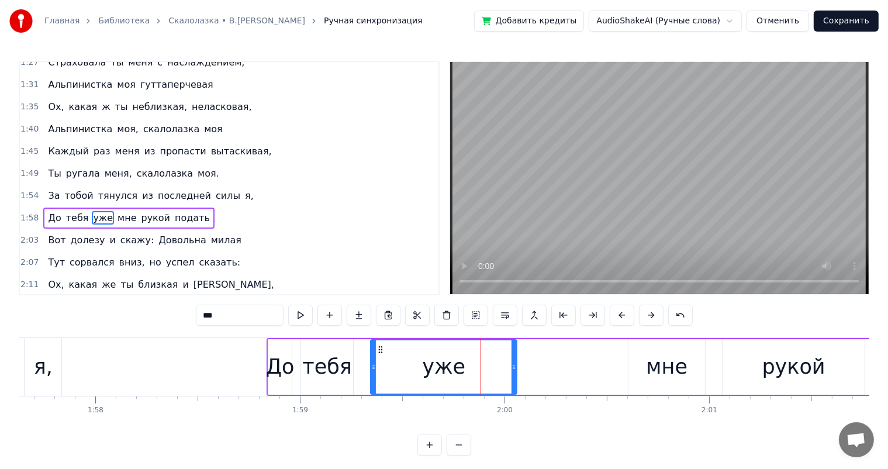
scroll to position [432, 0]
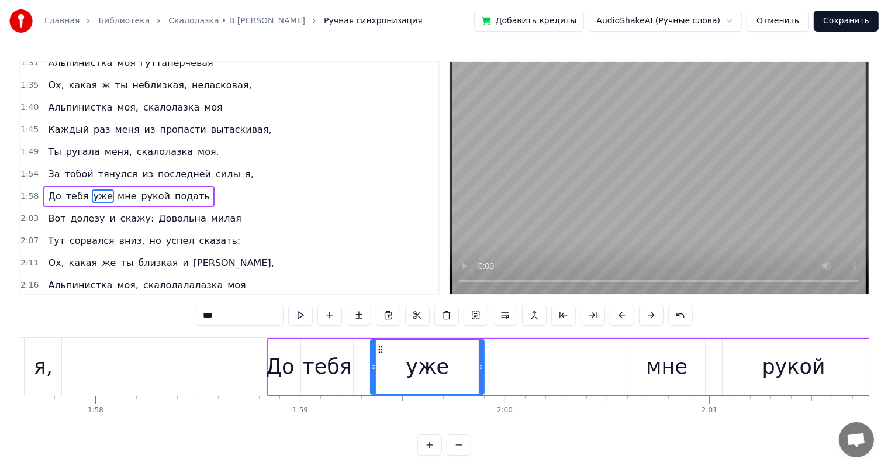
drag, startPoint x: 514, startPoint y: 362, endPoint x: 482, endPoint y: 370, distance: 33.7
click at [482, 370] on icon at bounding box center [481, 366] width 5 height 9
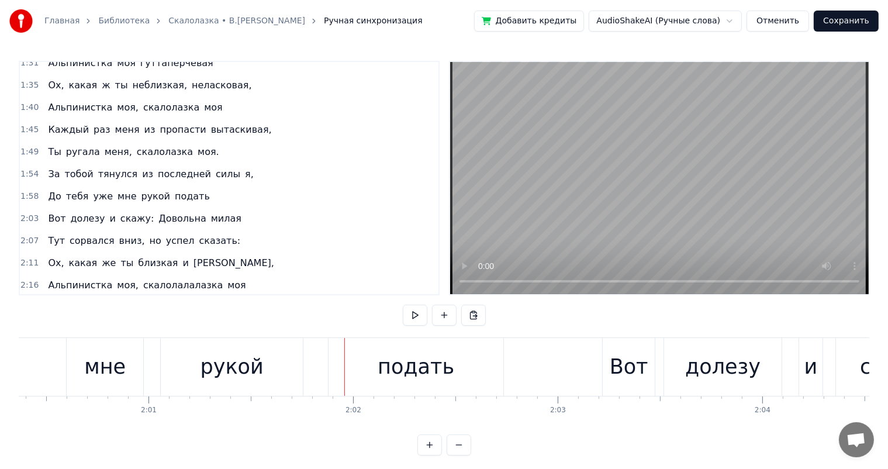
scroll to position [0, 24448]
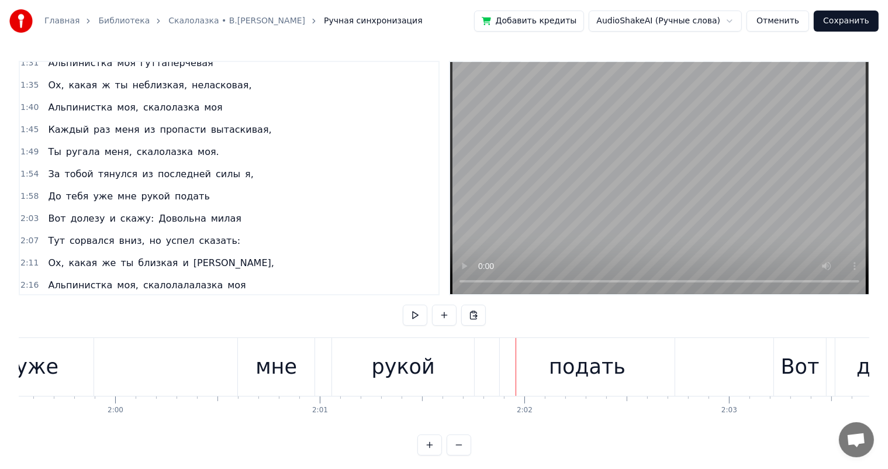
drag, startPoint x: 324, startPoint y: 348, endPoint x: 371, endPoint y: 347, distance: 47.4
click at [325, 348] on div "До тебя уже мне рукой подать" at bounding box center [277, 367] width 800 height 58
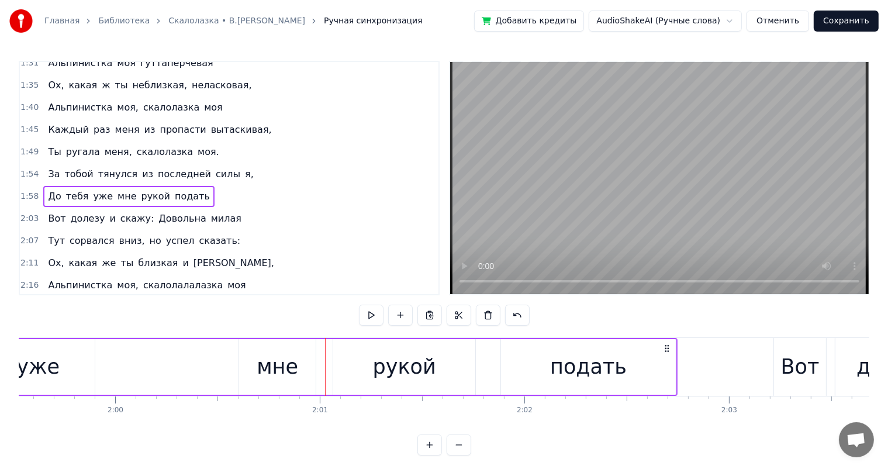
click at [375, 352] on div "рукой" at bounding box center [404, 367] width 142 height 56
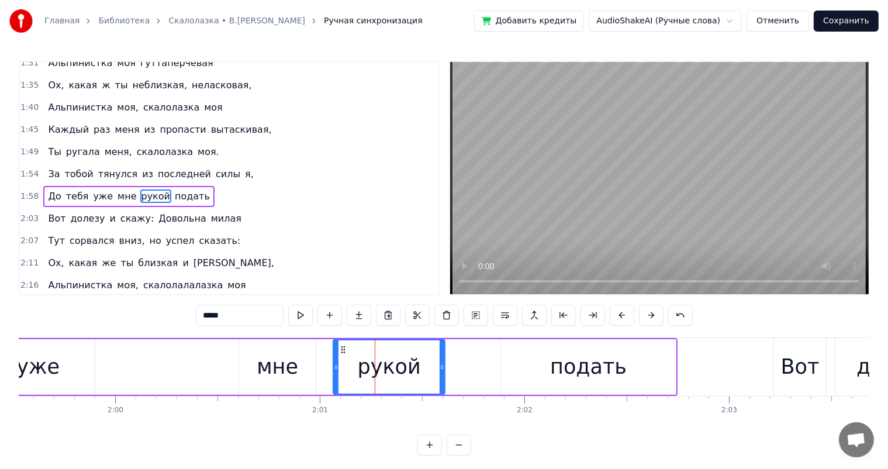
drag, startPoint x: 473, startPoint y: 372, endPoint x: 549, endPoint y: 369, distance: 76.1
click at [443, 374] on div at bounding box center [441, 366] width 5 height 53
click at [549, 369] on div "подать" at bounding box center [588, 367] width 175 height 56
type input "******"
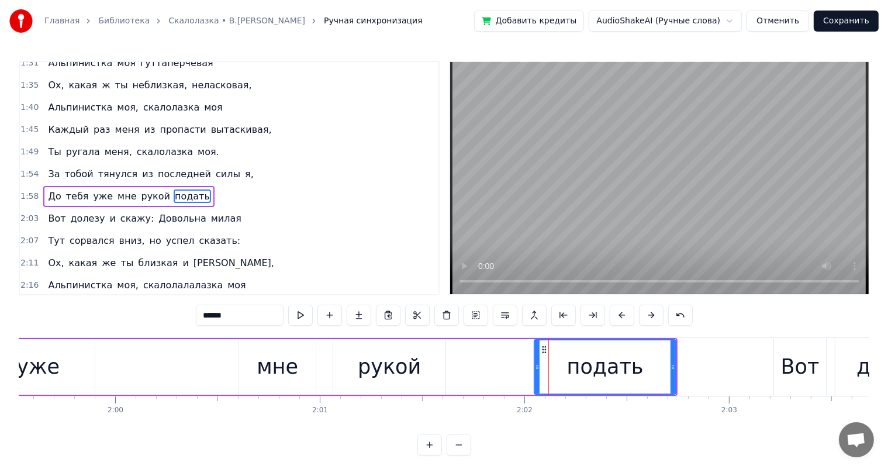
drag, startPoint x: 503, startPoint y: 367, endPoint x: 536, endPoint y: 362, distance: 33.7
click at [536, 362] on icon at bounding box center [537, 366] width 5 height 9
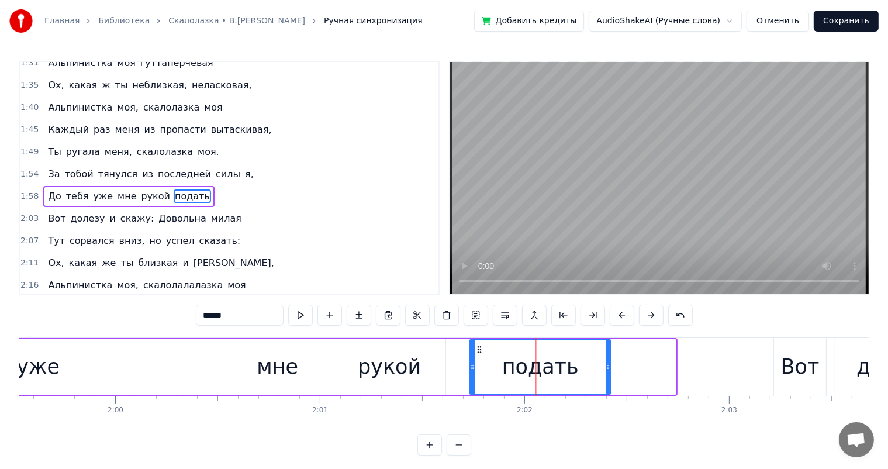
drag, startPoint x: 543, startPoint y: 349, endPoint x: 479, endPoint y: 349, distance: 64.3
click at [479, 349] on icon at bounding box center [479, 349] width 9 height 9
click at [230, 365] on div "До тебя уже мне рукой подать" at bounding box center [245, 367] width 736 height 58
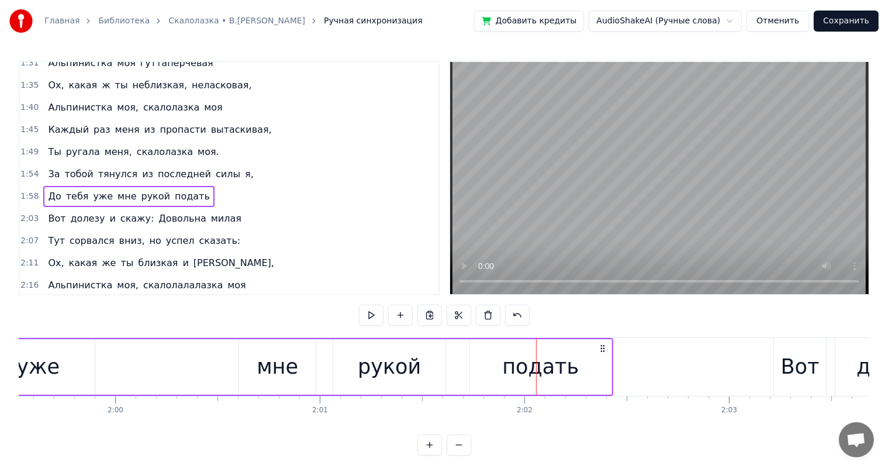
click at [178, 375] on div "До тебя уже мне рукой подать" at bounding box center [245, 367] width 736 height 58
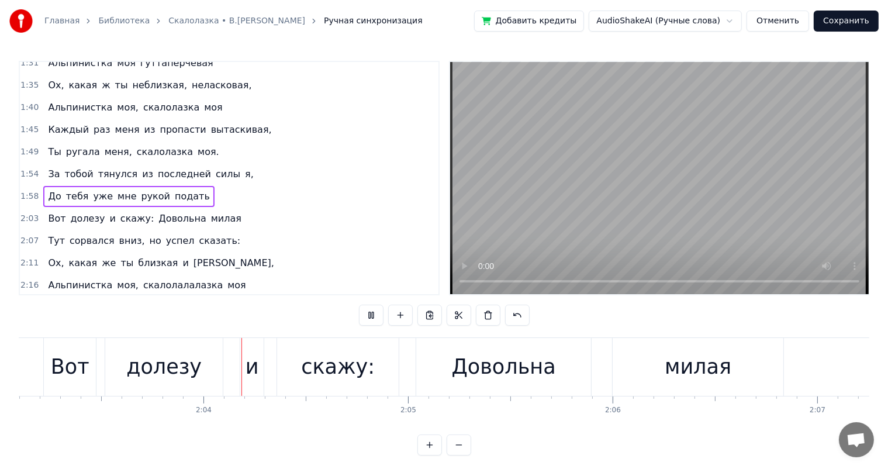
scroll to position [0, 25185]
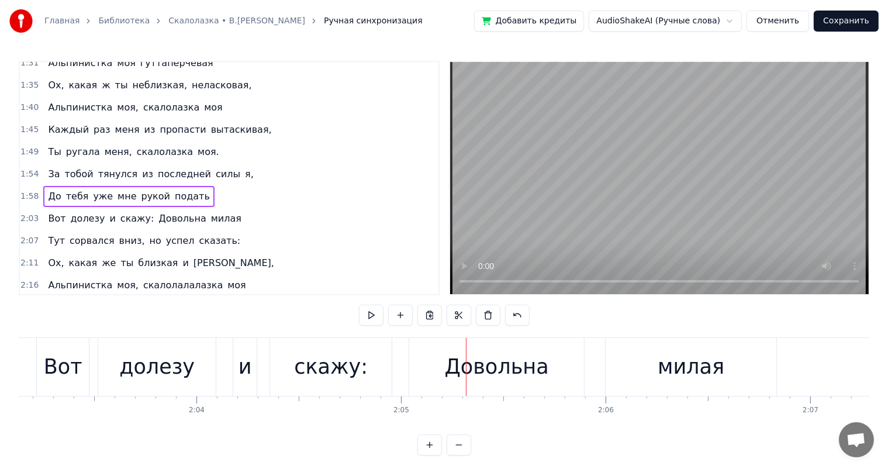
drag, startPoint x: 144, startPoint y: 361, endPoint x: 200, endPoint y: 359, distance: 56.7
click at [148, 361] on div "долезу" at bounding box center [156, 366] width 75 height 31
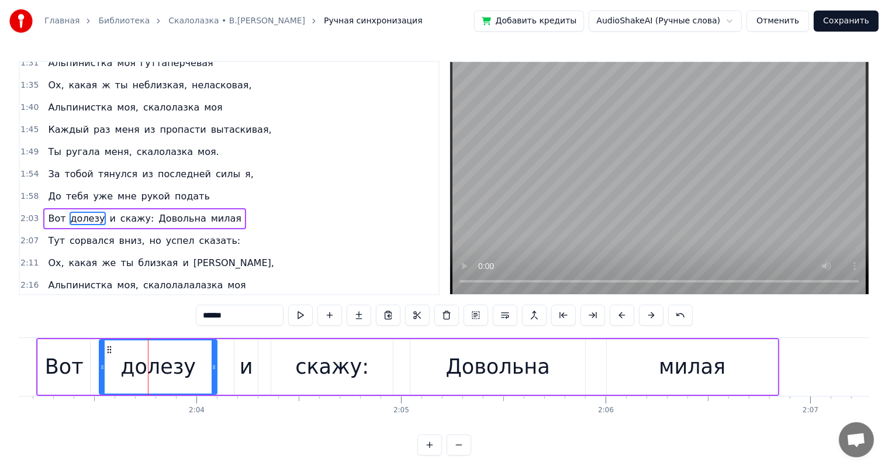
scroll to position [453, 0]
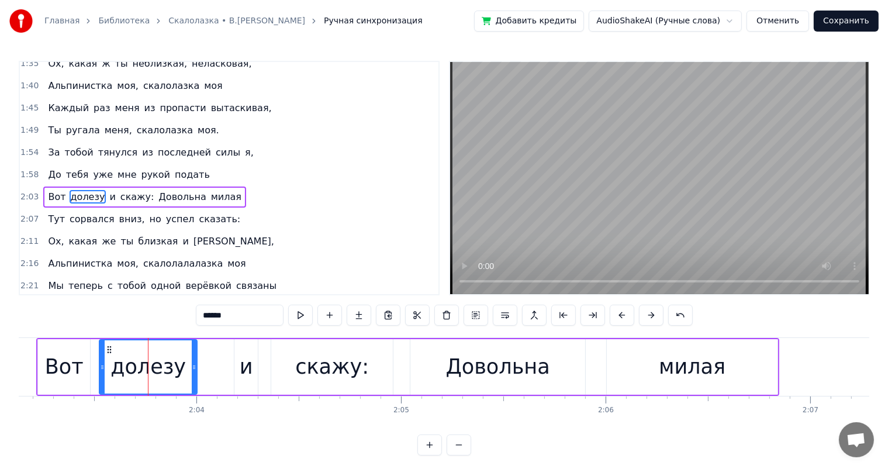
drag, startPoint x: 216, startPoint y: 364, endPoint x: 231, endPoint y: 363, distance: 15.8
click at [197, 368] on div "долезу" at bounding box center [158, 367] width 119 height 56
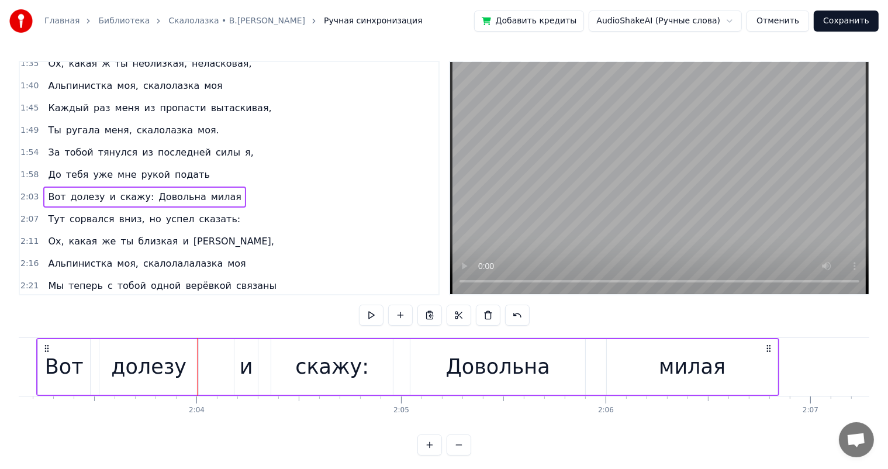
drag, startPoint x: 241, startPoint y: 363, endPoint x: 236, endPoint y: 348, distance: 15.5
click at [238, 362] on div "и" at bounding box center [245, 367] width 23 height 56
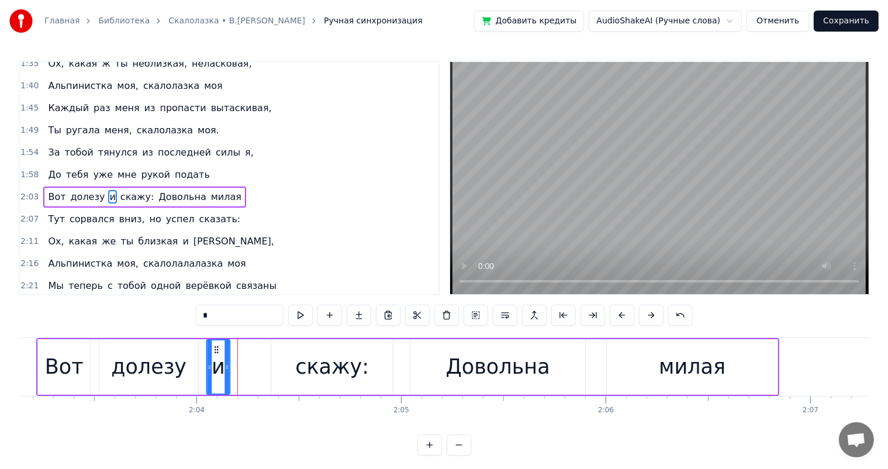
drag, startPoint x: 244, startPoint y: 351, endPoint x: 216, endPoint y: 354, distance: 28.2
click at [216, 354] on div "и" at bounding box center [218, 366] width 22 height 53
click at [330, 372] on div "скажу:" at bounding box center [332, 366] width 74 height 31
type input "******"
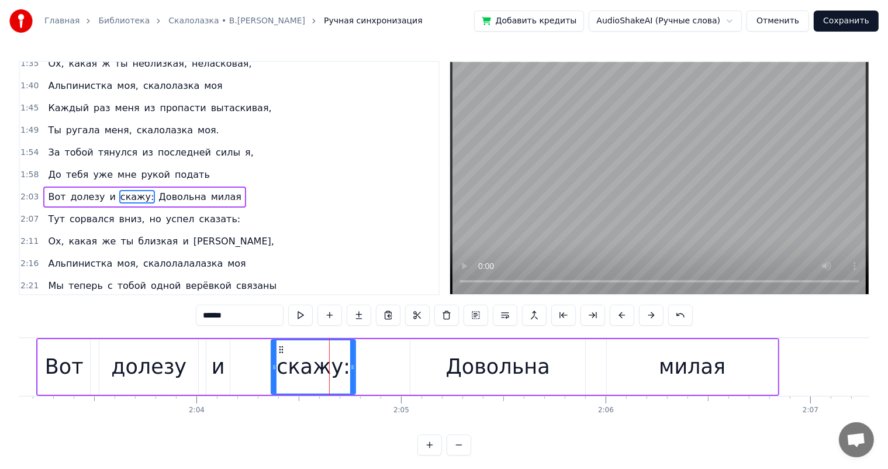
drag, startPoint x: 392, startPoint y: 361, endPoint x: 354, endPoint y: 378, distance: 40.8
click at [354, 378] on div at bounding box center [352, 366] width 5 height 53
drag, startPoint x: 280, startPoint y: 349, endPoint x: 254, endPoint y: 355, distance: 26.8
click at [254, 355] on div "скажу:" at bounding box center [286, 366] width 83 height 53
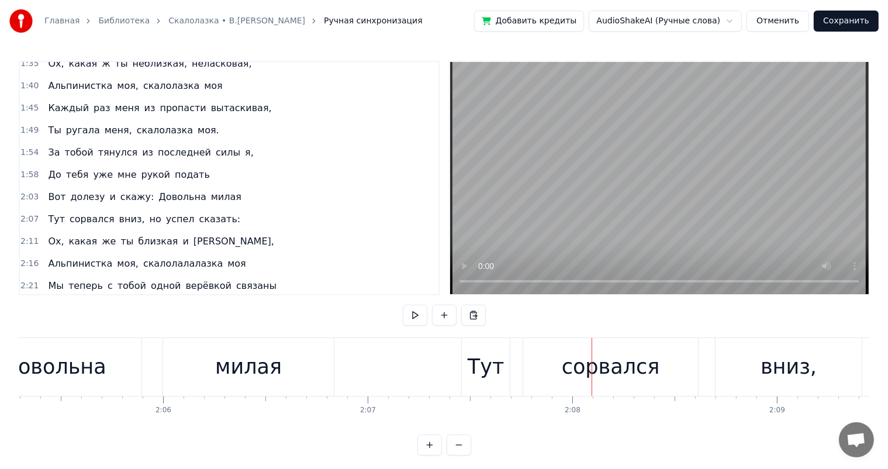
scroll to position [0, 25589]
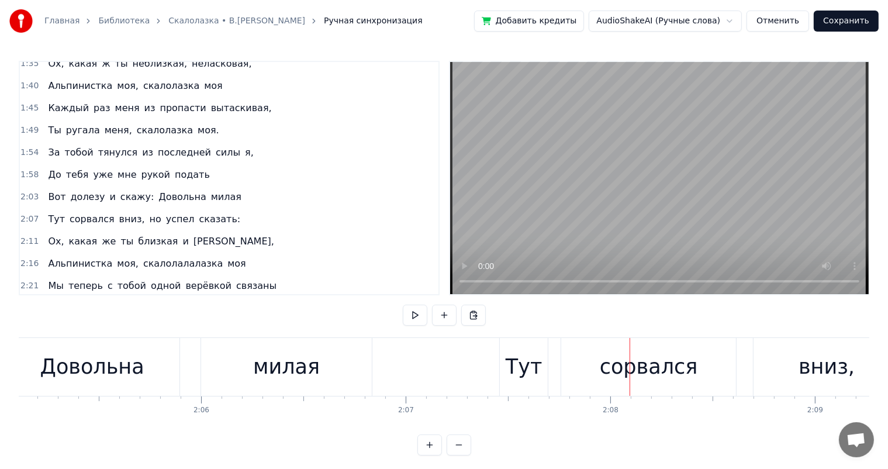
click at [292, 355] on div "милая" at bounding box center [286, 366] width 67 height 31
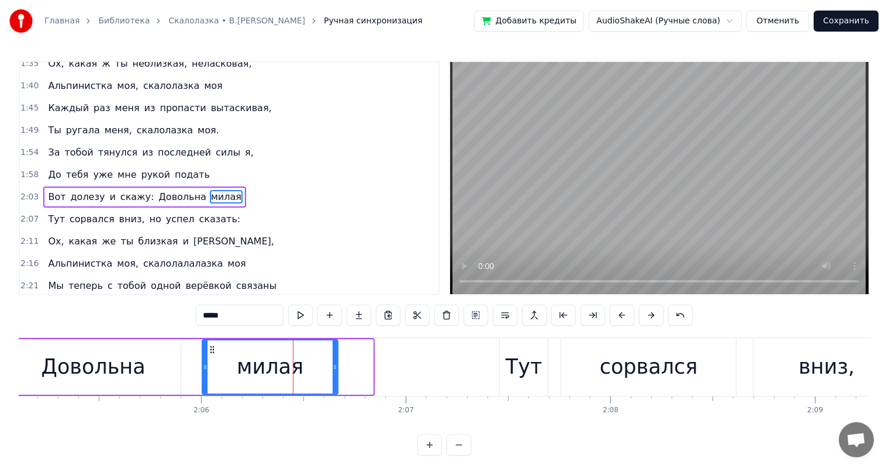
drag, startPoint x: 372, startPoint y: 365, endPoint x: 337, endPoint y: 376, distance: 36.8
click at [337, 376] on div "милая" at bounding box center [270, 367] width 137 height 56
click at [166, 359] on div "Довольна" at bounding box center [93, 367] width 175 height 56
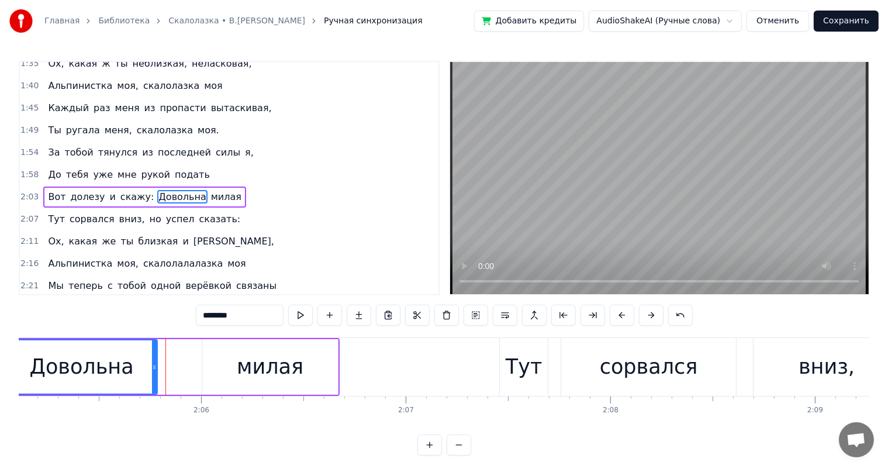
drag, startPoint x: 178, startPoint y: 370, endPoint x: 154, endPoint y: 372, distance: 23.5
click at [154, 372] on div at bounding box center [154, 366] width 5 height 53
click at [34, 348] on div "Довольна" at bounding box center [81, 366] width 150 height 53
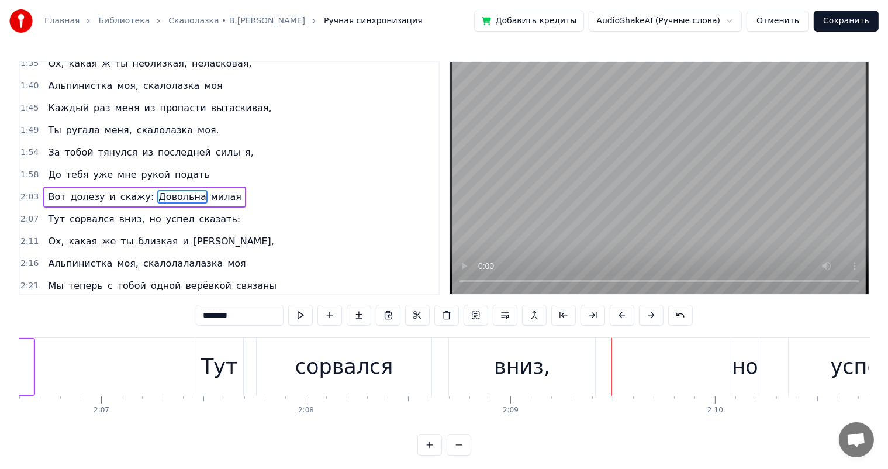
scroll to position [0, 25874]
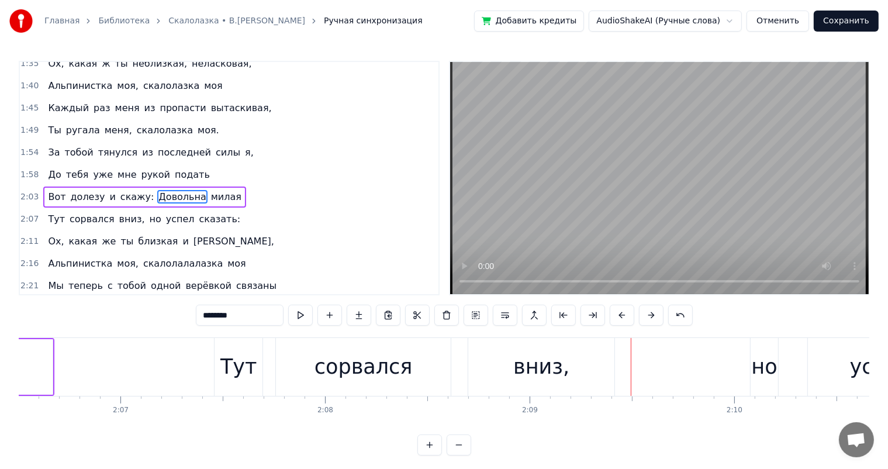
click at [324, 365] on div "сорвался" at bounding box center [363, 366] width 98 height 31
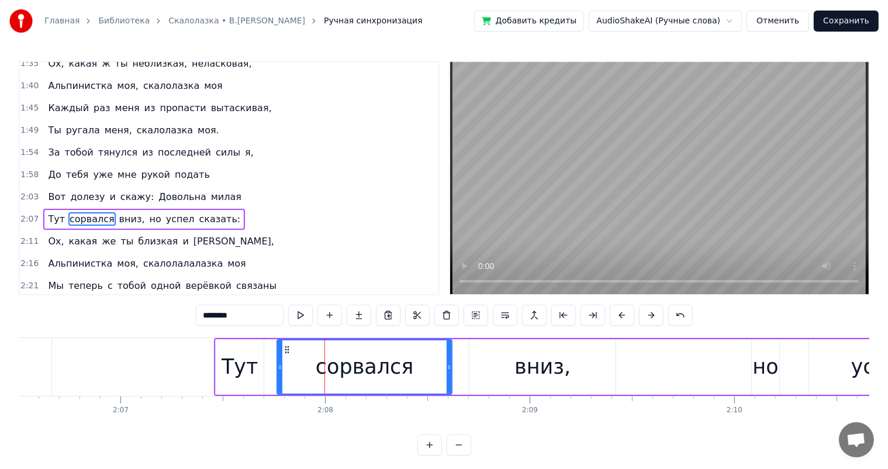
scroll to position [456, 0]
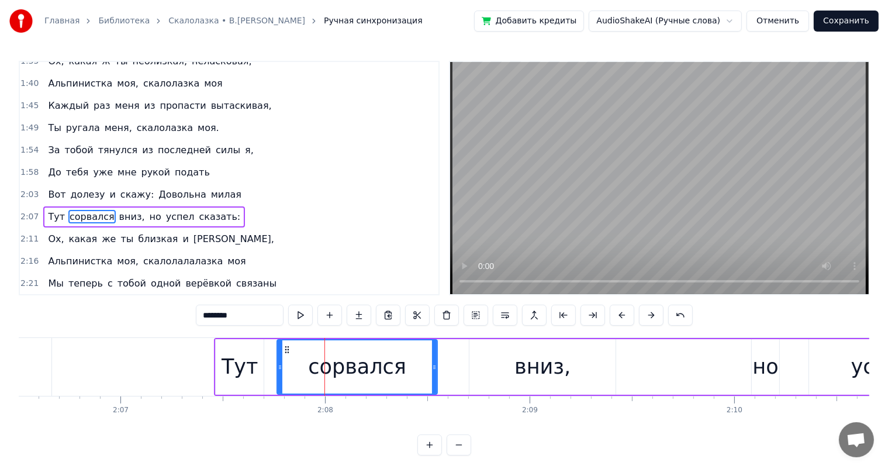
drag, startPoint x: 446, startPoint y: 369, endPoint x: 428, endPoint y: 369, distance: 18.1
click at [432, 369] on icon at bounding box center [434, 366] width 5 height 9
click at [554, 356] on div "вниз," at bounding box center [542, 366] width 56 height 31
type input "*****"
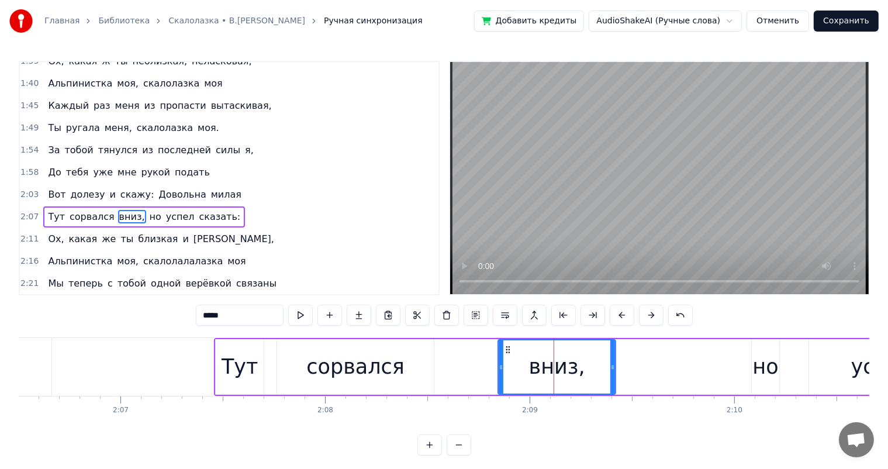
drag, startPoint x: 471, startPoint y: 367, endPoint x: 500, endPoint y: 365, distance: 28.7
click at [500, 365] on icon at bounding box center [500, 366] width 5 height 9
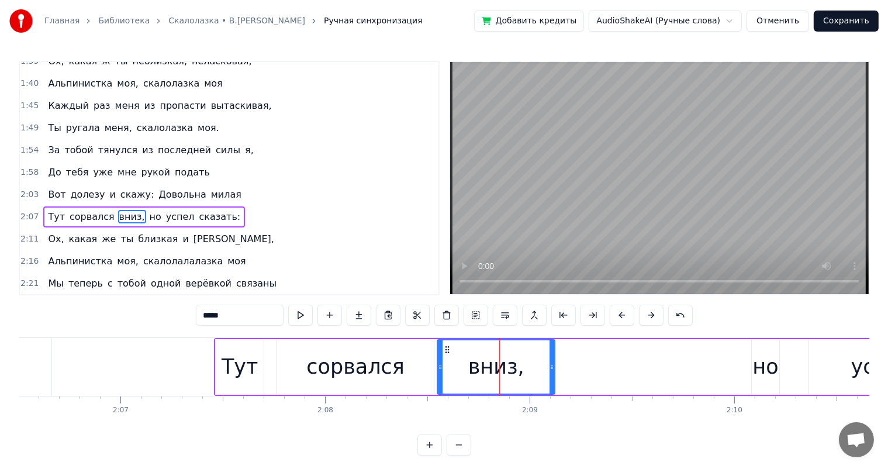
drag, startPoint x: 506, startPoint y: 352, endPoint x: 445, endPoint y: 354, distance: 60.8
click at [445, 354] on div "вниз," at bounding box center [496, 366] width 116 height 53
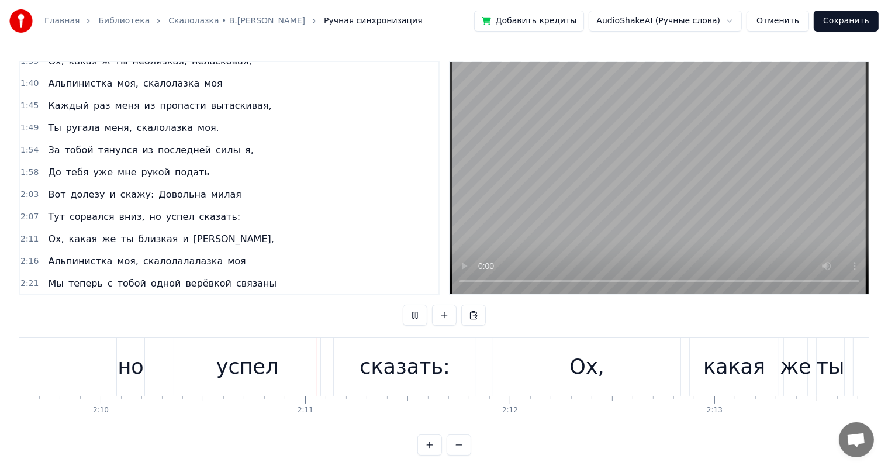
scroll to position [0, 26630]
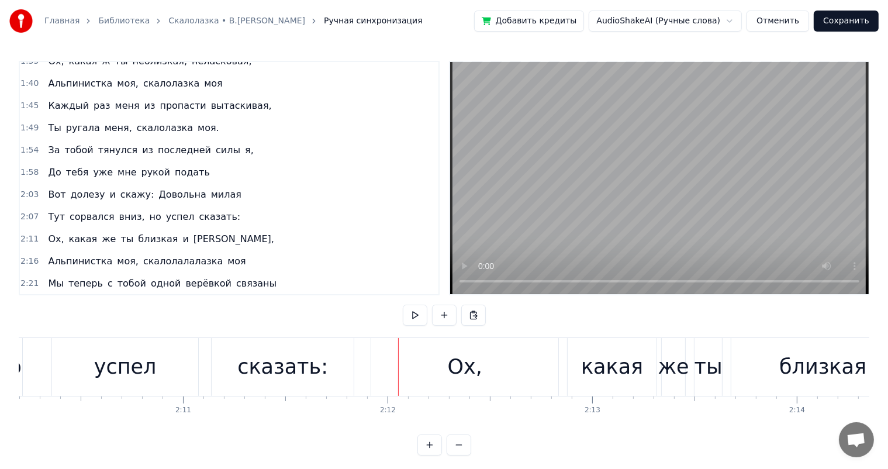
click at [157, 368] on div "успел" at bounding box center [125, 367] width 146 height 58
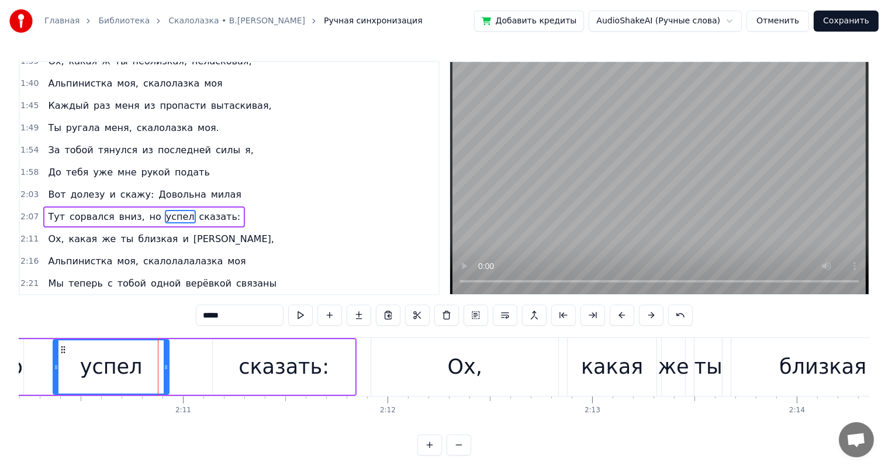
drag, startPoint x: 194, startPoint y: 366, endPoint x: 164, endPoint y: 373, distance: 31.2
click at [164, 373] on div at bounding box center [166, 366] width 5 height 53
click at [257, 369] on div "сказать:" at bounding box center [283, 366] width 91 height 31
type input "********"
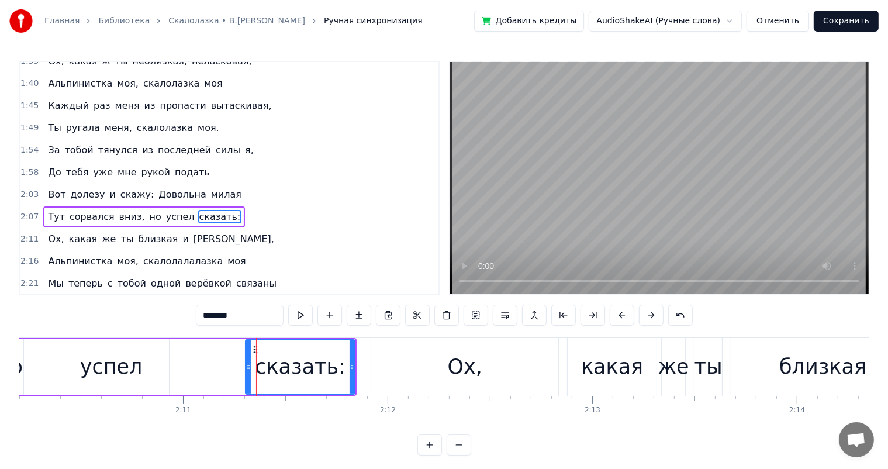
drag, startPoint x: 214, startPoint y: 363, endPoint x: 247, endPoint y: 360, distance: 32.9
click at [247, 360] on div at bounding box center [248, 366] width 5 height 53
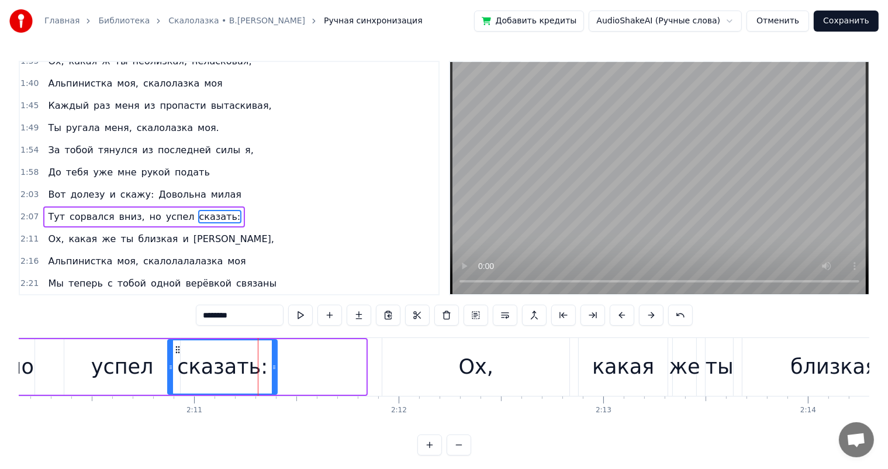
drag, startPoint x: 256, startPoint y: 344, endPoint x: 285, endPoint y: 398, distance: 61.7
click at [179, 355] on div "сказать:" at bounding box center [222, 366] width 108 height 53
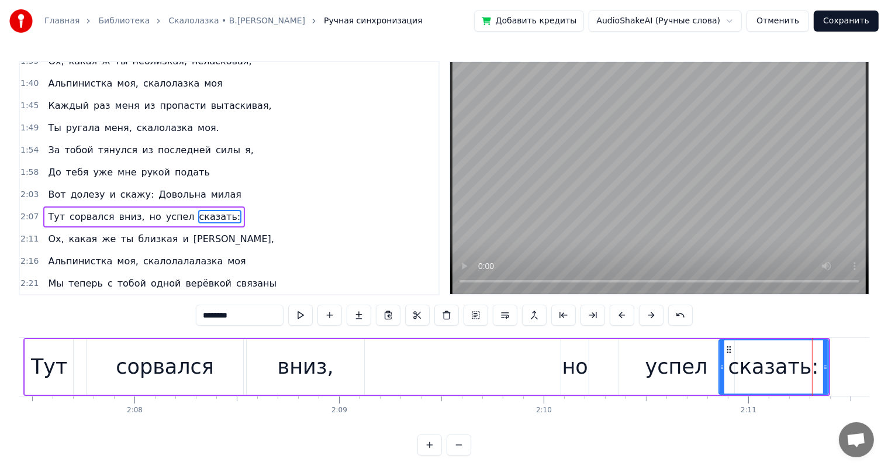
click at [381, 381] on div "Тут сорвался вниз, но успел сказать:" at bounding box center [426, 367] width 806 height 58
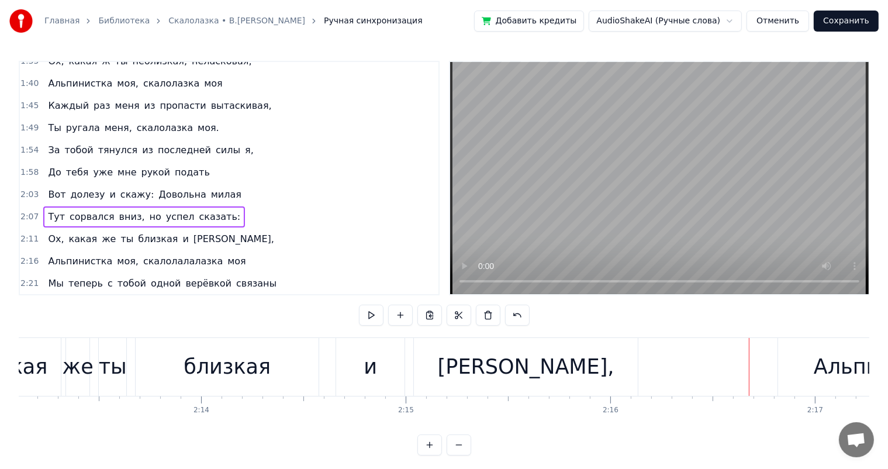
scroll to position [0, 27187]
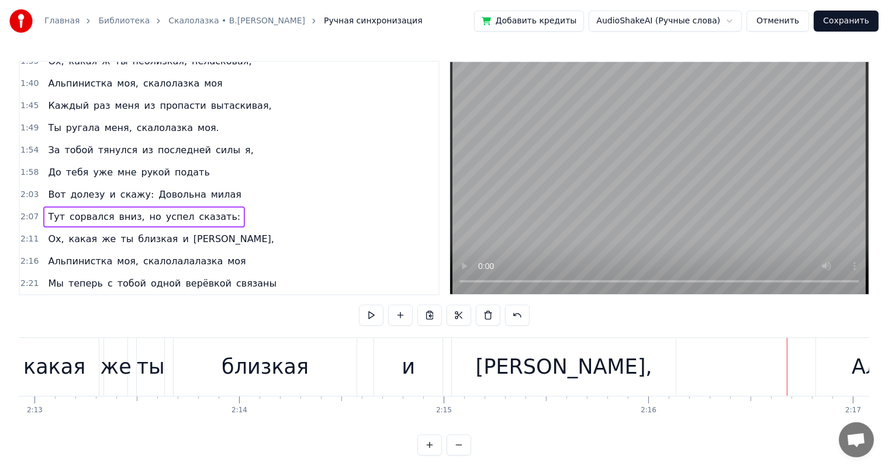
drag, startPoint x: 210, startPoint y: 383, endPoint x: 299, endPoint y: 383, distance: 89.4
click at [210, 384] on div "близкая" at bounding box center [265, 367] width 183 height 58
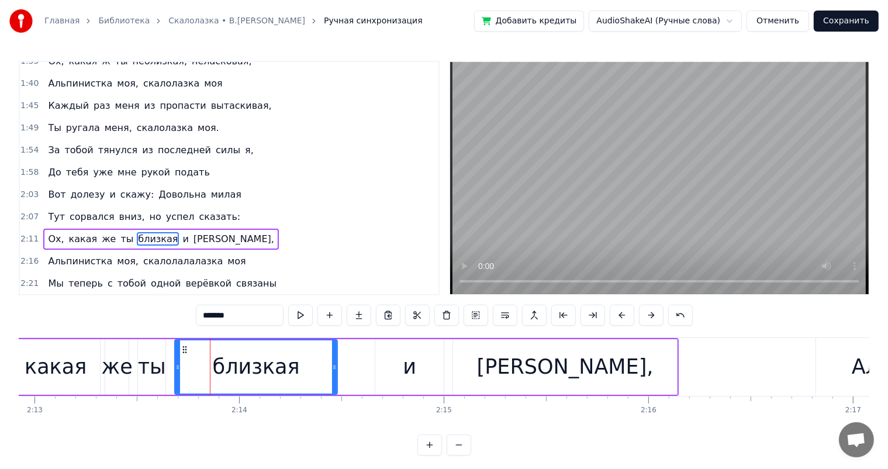
drag, startPoint x: 354, startPoint y: 364, endPoint x: 402, endPoint y: 361, distance: 48.0
click at [341, 375] on div "близкая" at bounding box center [266, 367] width 184 height 56
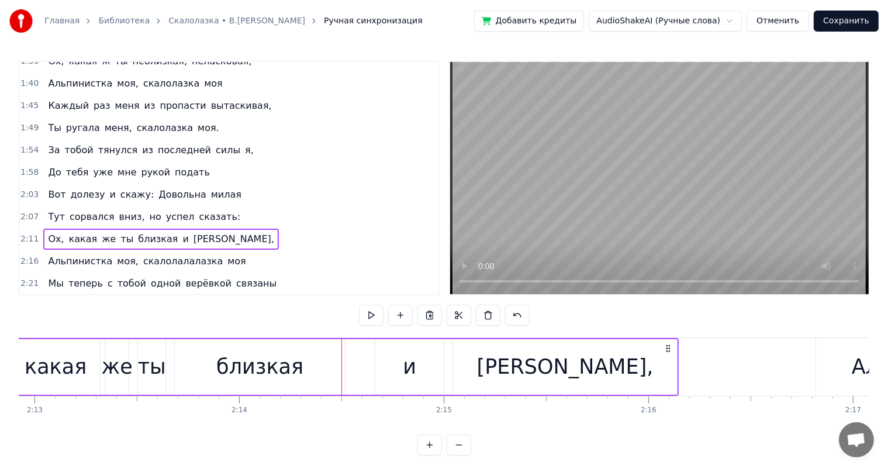
click at [408, 361] on div "и" at bounding box center [409, 366] width 13 height 31
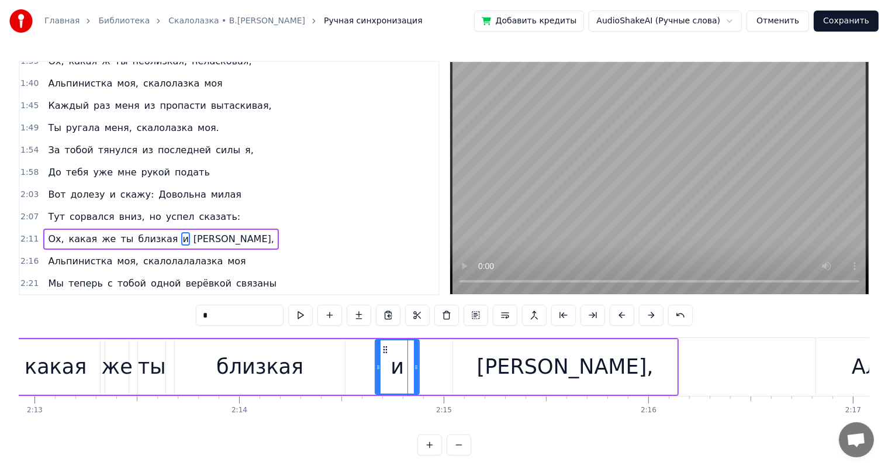
drag, startPoint x: 440, startPoint y: 363, endPoint x: 415, endPoint y: 372, distance: 26.3
click at [415, 372] on div at bounding box center [416, 366] width 5 height 53
click at [455, 376] on div "[PERSON_NAME]," at bounding box center [565, 367] width 224 height 56
type input "*********"
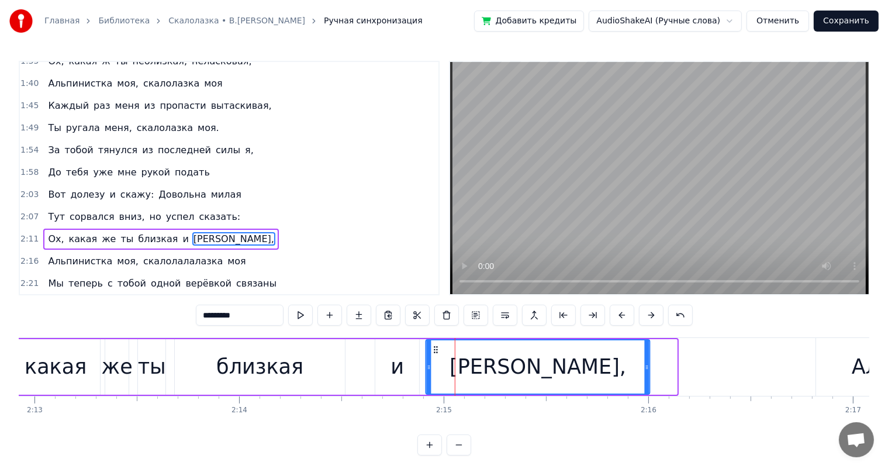
drag, startPoint x: 463, startPoint y: 346, endPoint x: 493, endPoint y: 361, distance: 33.7
click at [436, 354] on div "[PERSON_NAME]," at bounding box center [538, 366] width 223 height 53
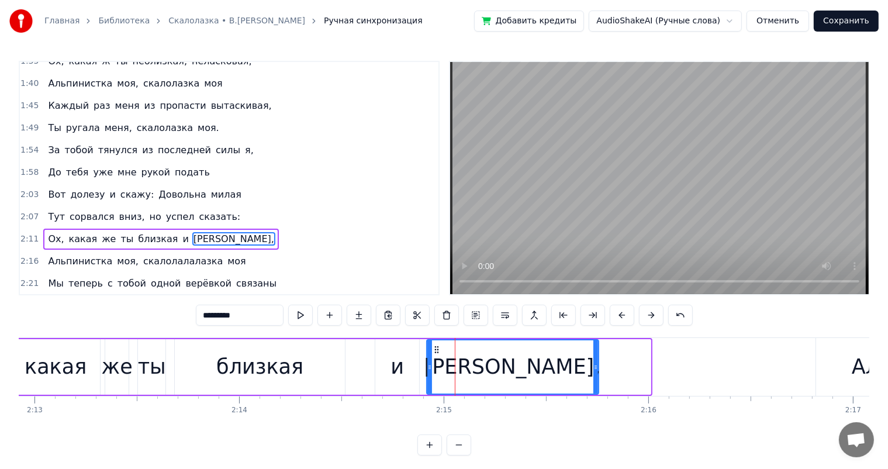
drag, startPoint x: 647, startPoint y: 362, endPoint x: 595, endPoint y: 371, distance: 52.7
click at [595, 371] on div at bounding box center [595, 366] width 5 height 53
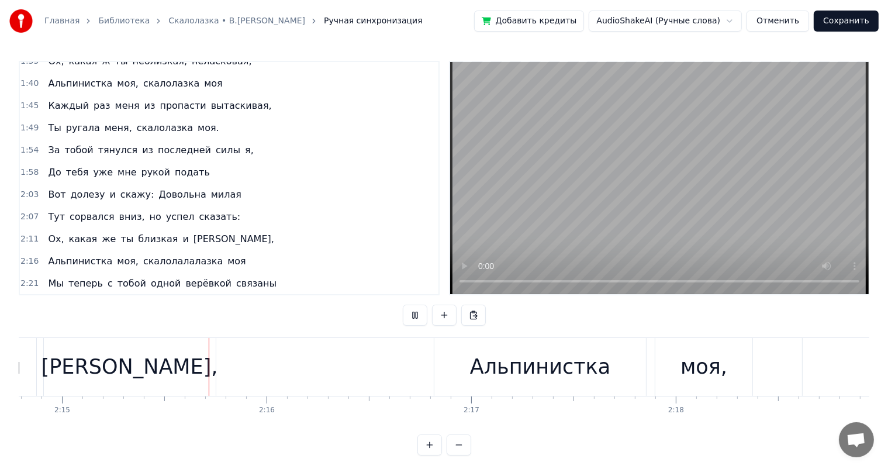
scroll to position [0, 27600]
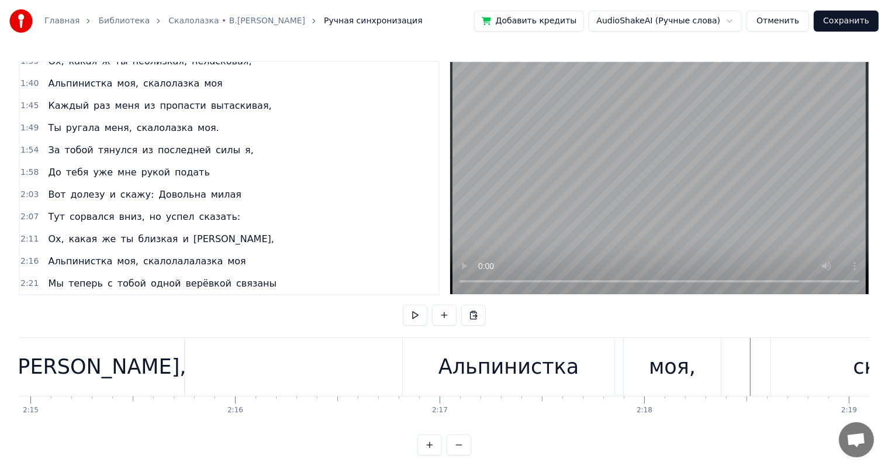
click at [515, 375] on div "Альпинистка" at bounding box center [508, 366] width 140 height 31
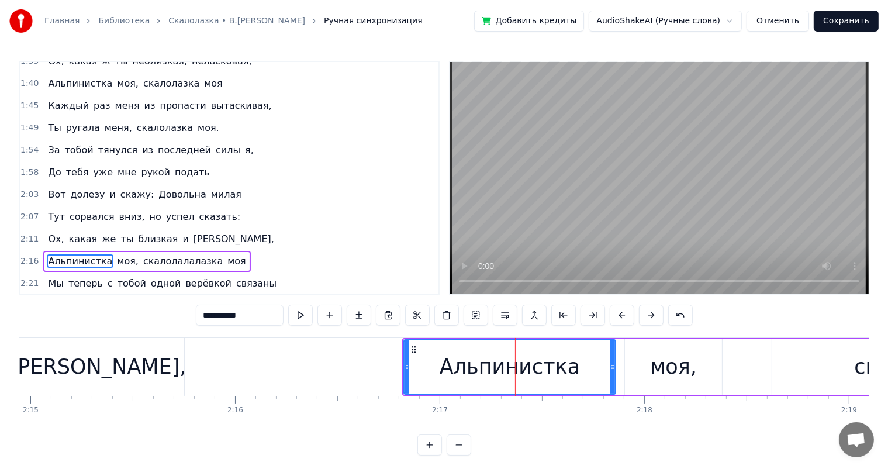
scroll to position [5, 0]
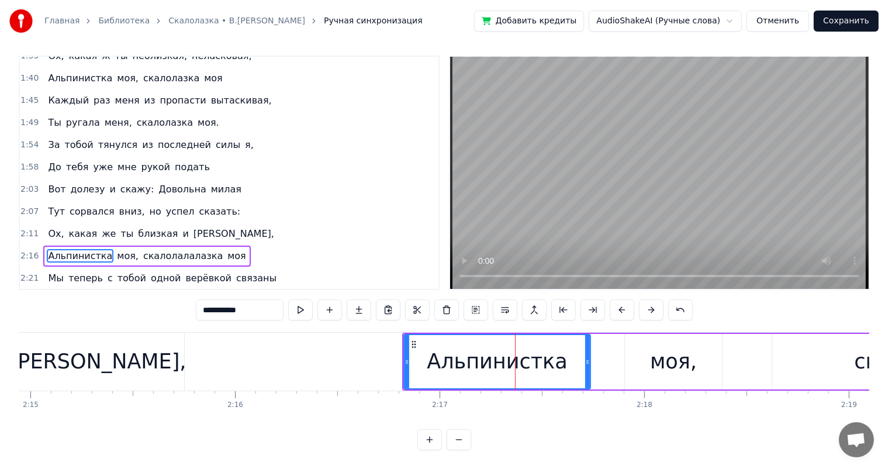
drag, startPoint x: 614, startPoint y: 361, endPoint x: 594, endPoint y: 362, distance: 19.9
click at [594, 362] on div "Альпинистка" at bounding box center [509, 362] width 213 height 56
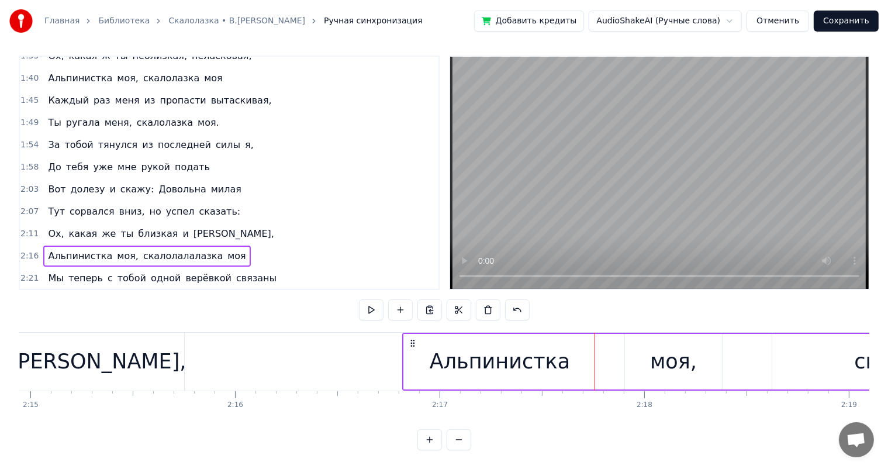
drag, startPoint x: 663, startPoint y: 359, endPoint x: 662, endPoint y: 351, distance: 8.3
click at [663, 357] on div "моя," at bounding box center [673, 361] width 47 height 31
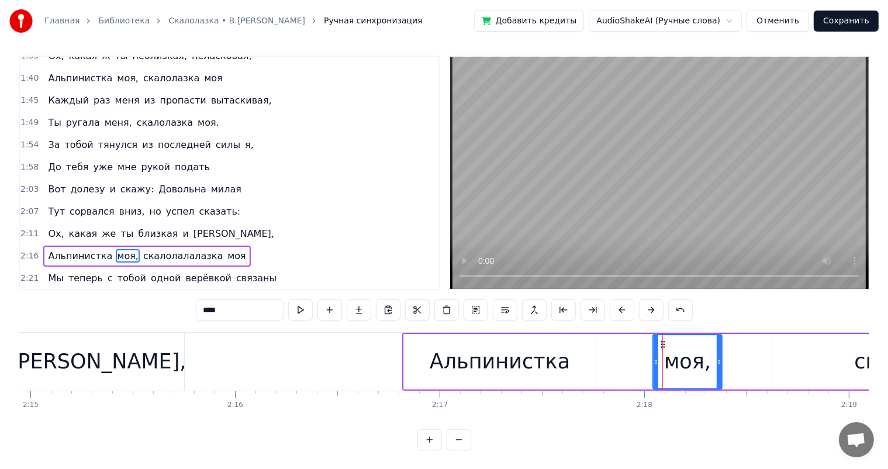
drag, startPoint x: 626, startPoint y: 362, endPoint x: 655, endPoint y: 351, distance: 30.2
click at [655, 351] on div at bounding box center [655, 361] width 5 height 53
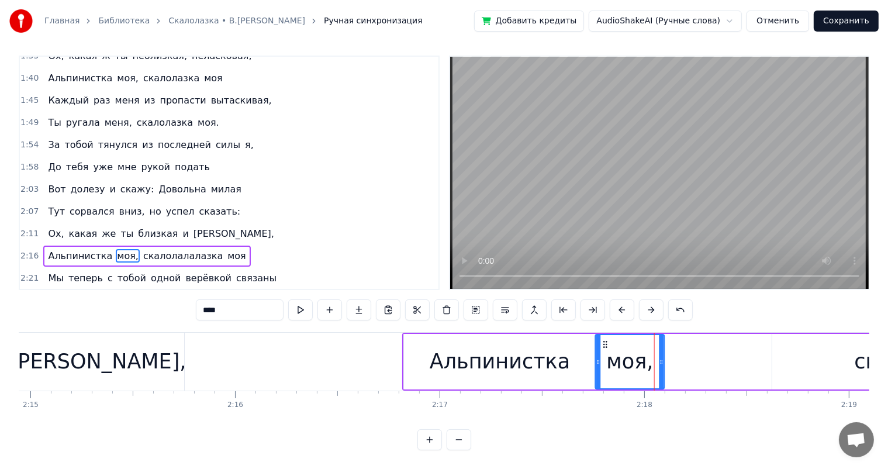
drag, startPoint x: 663, startPoint y: 344, endPoint x: 472, endPoint y: 374, distance: 193.5
click at [603, 355] on div "моя," at bounding box center [630, 361] width 68 height 53
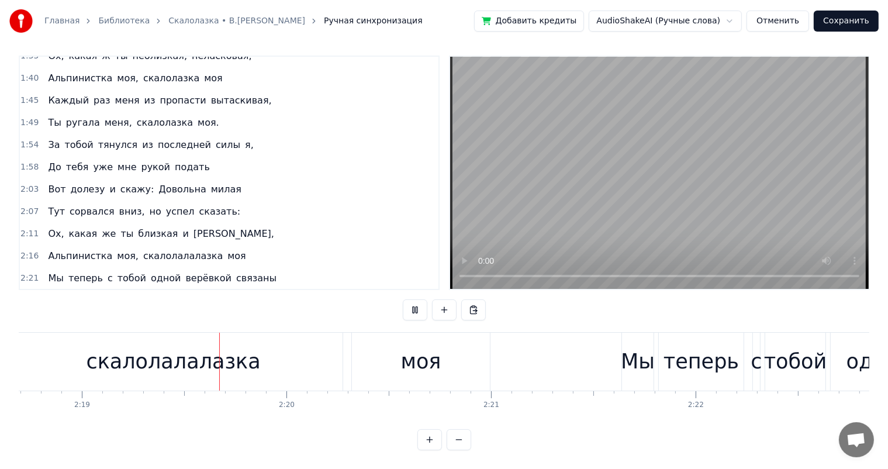
scroll to position [0, 28374]
click at [254, 365] on div "скалолалалазка" at bounding box center [167, 362] width 338 height 58
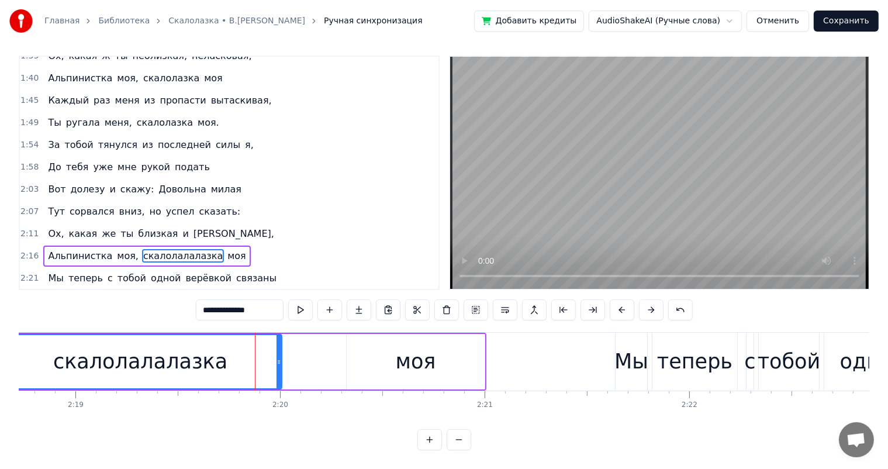
drag, startPoint x: 333, startPoint y: 364, endPoint x: 277, endPoint y: 378, distance: 57.1
click at [277, 378] on div at bounding box center [278, 361] width 5 height 53
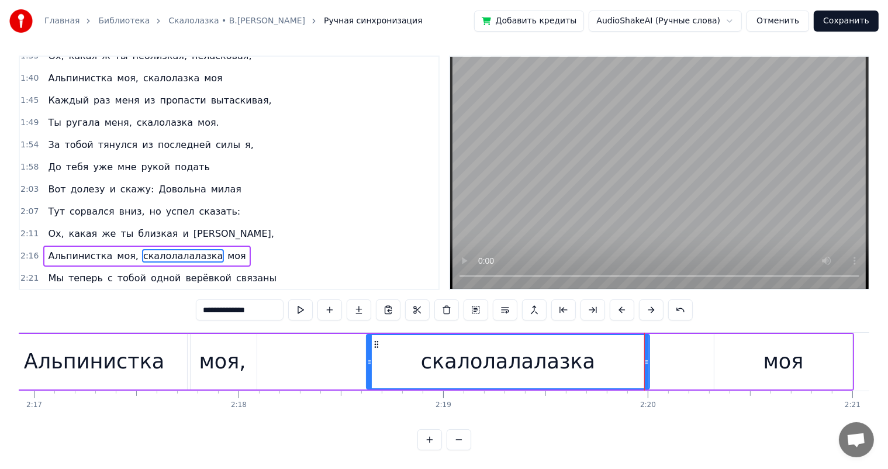
scroll to position [0, 27967]
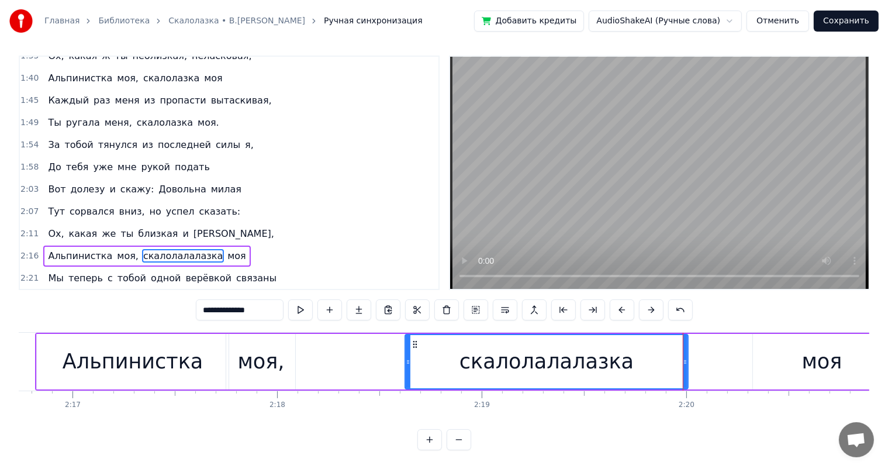
click at [369, 361] on div "Альпинистка моя, скалолалалазка моя" at bounding box center [463, 362] width 857 height 58
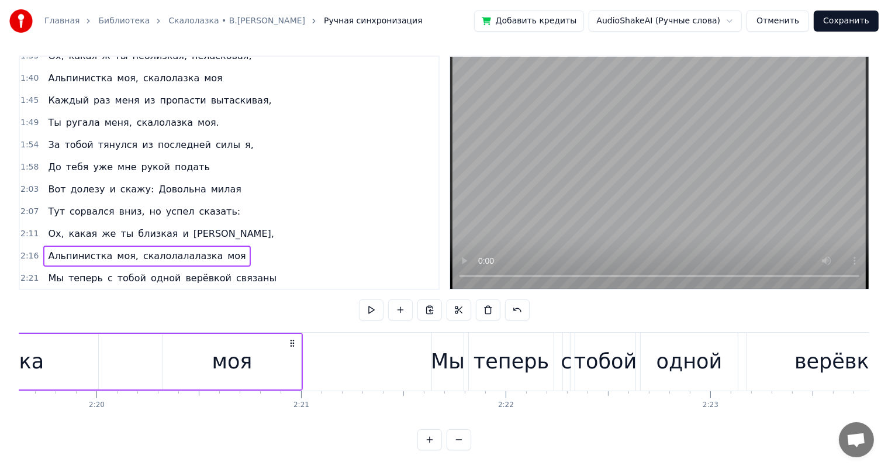
scroll to position [0, 28310]
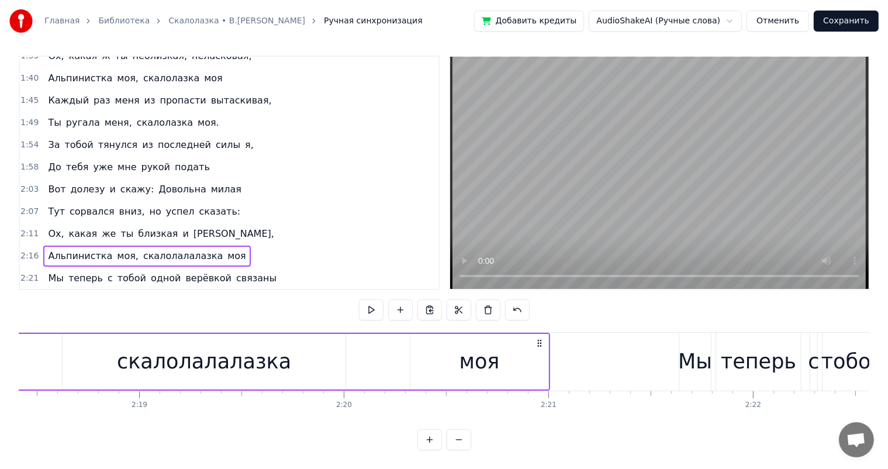
drag, startPoint x: 361, startPoint y: 370, endPoint x: 400, endPoint y: 346, distance: 45.4
click at [361, 369] on div "Альпинистка моя, скалолалалазка моя" at bounding box center [121, 362] width 857 height 58
click at [459, 355] on div "моя" at bounding box center [479, 362] width 138 height 56
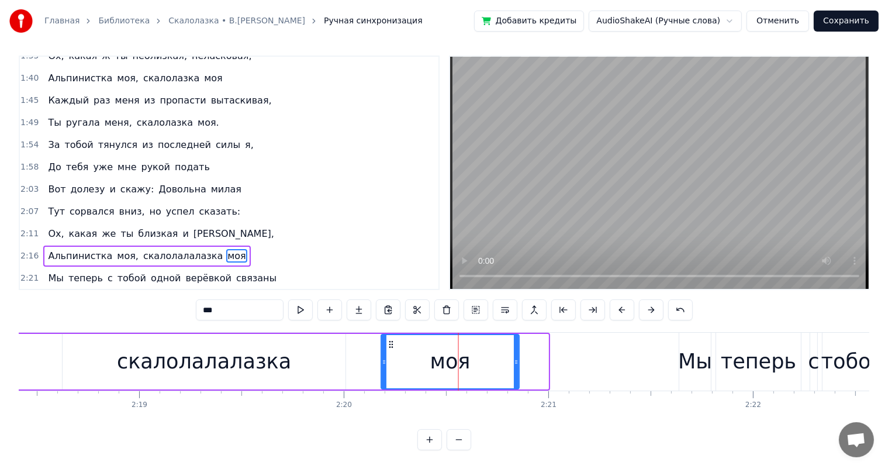
drag, startPoint x: 418, startPoint y: 339, endPoint x: 411, endPoint y: 355, distance: 17.3
click at [389, 347] on icon at bounding box center [390, 344] width 9 height 9
click at [63, 348] on div "скалолалалазка" at bounding box center [204, 362] width 283 height 56
type input "**********"
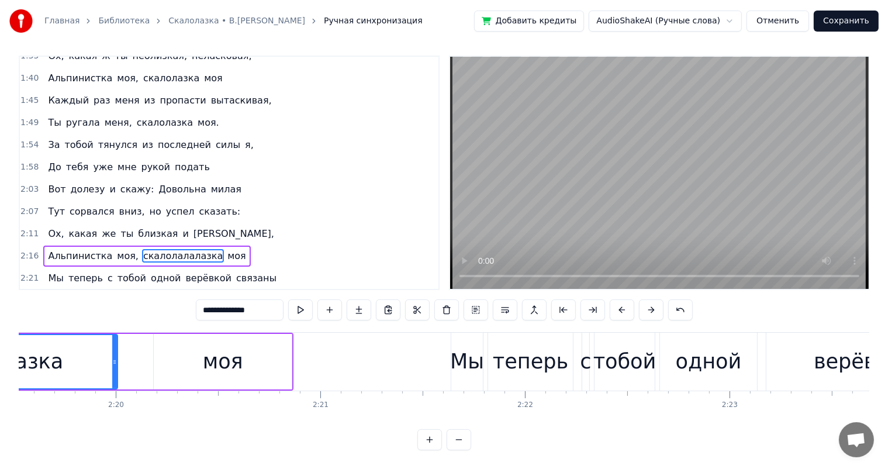
scroll to position [0, 28538]
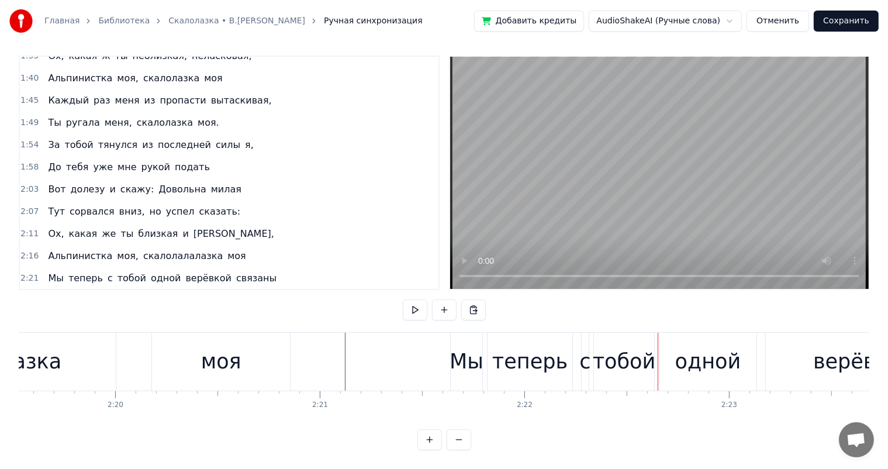
click at [549, 362] on div "теперь" at bounding box center [529, 361] width 75 height 31
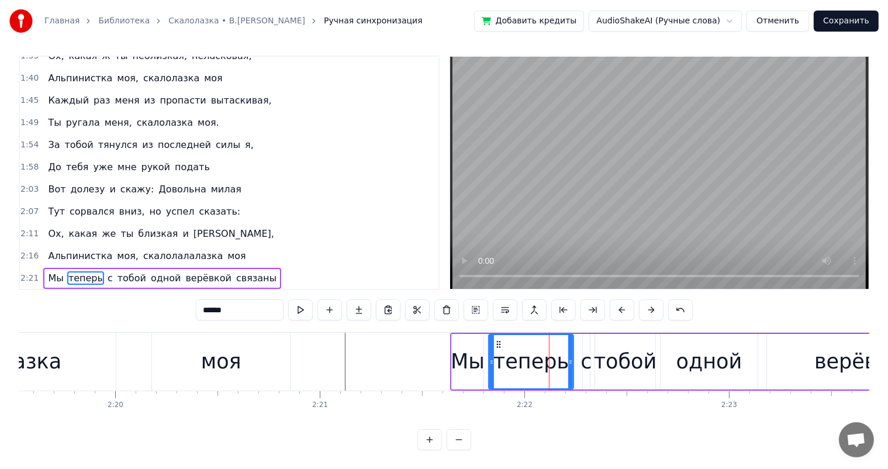
scroll to position [15, 0]
drag, startPoint x: 572, startPoint y: 359, endPoint x: 555, endPoint y: 361, distance: 17.0
click at [555, 361] on div at bounding box center [552, 361] width 5 height 53
drag, startPoint x: 602, startPoint y: 348, endPoint x: 595, endPoint y: 345, distance: 7.8
click at [601, 348] on div "тобой" at bounding box center [625, 361] width 63 height 31
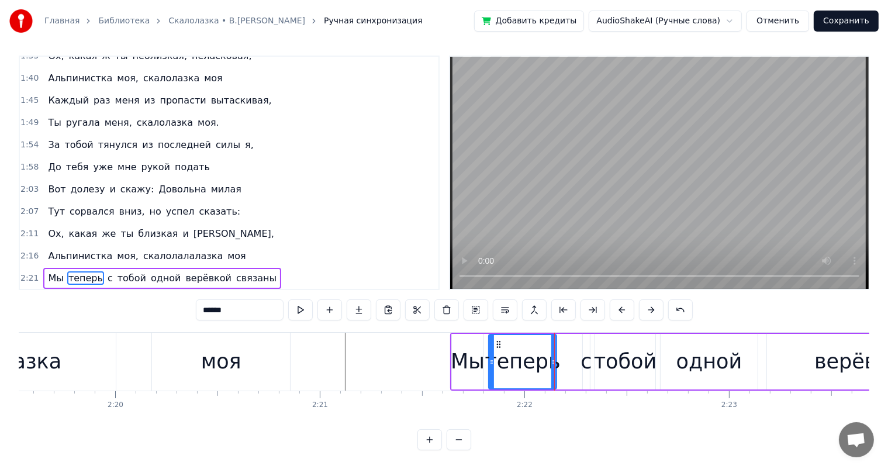
type input "*****"
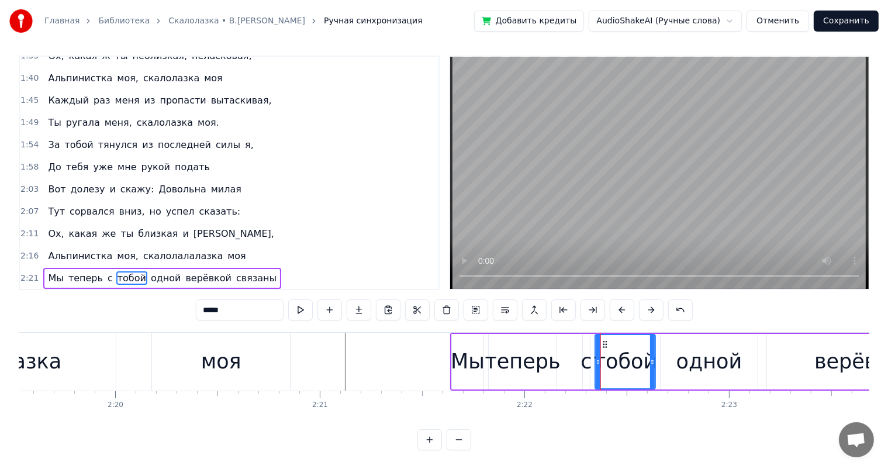
drag, startPoint x: 581, startPoint y: 352, endPoint x: 576, endPoint y: 337, distance: 15.5
click at [580, 352] on div "Мы теперь с тобой одной верёвкой связаны" at bounding box center [835, 362] width 771 height 58
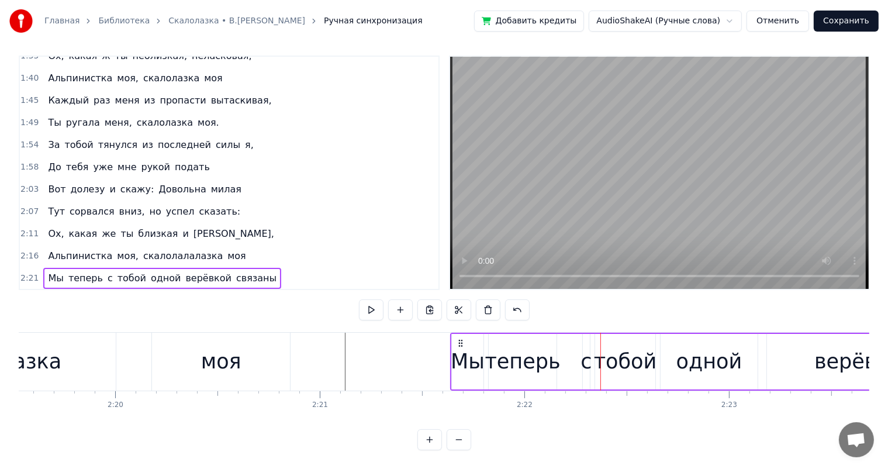
click at [585, 335] on div "с" at bounding box center [586, 362] width 7 height 56
drag, startPoint x: 589, startPoint y: 332, endPoint x: 569, endPoint y: 334, distance: 20.6
click at [569, 340] on icon at bounding box center [571, 344] width 9 height 9
drag, startPoint x: 605, startPoint y: 339, endPoint x: 590, endPoint y: 328, distance: 18.5
click at [597, 346] on div "тобой" at bounding box center [625, 361] width 63 height 31
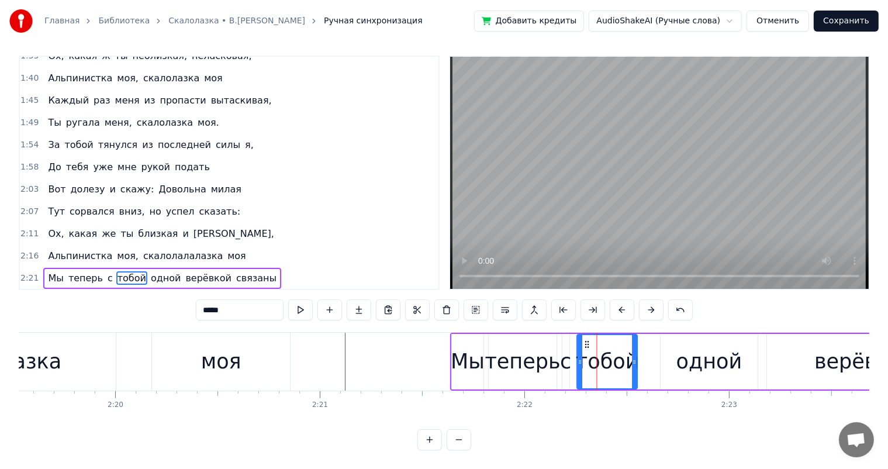
drag, startPoint x: 604, startPoint y: 331, endPoint x: 704, endPoint y: 354, distance: 101.9
click at [586, 338] on div "тобой" at bounding box center [607, 361] width 59 height 53
drag, startPoint x: 704, startPoint y: 353, endPoint x: 656, endPoint y: 325, distance: 55.5
click at [700, 351] on div "одной" at bounding box center [709, 361] width 66 height 31
type input "*****"
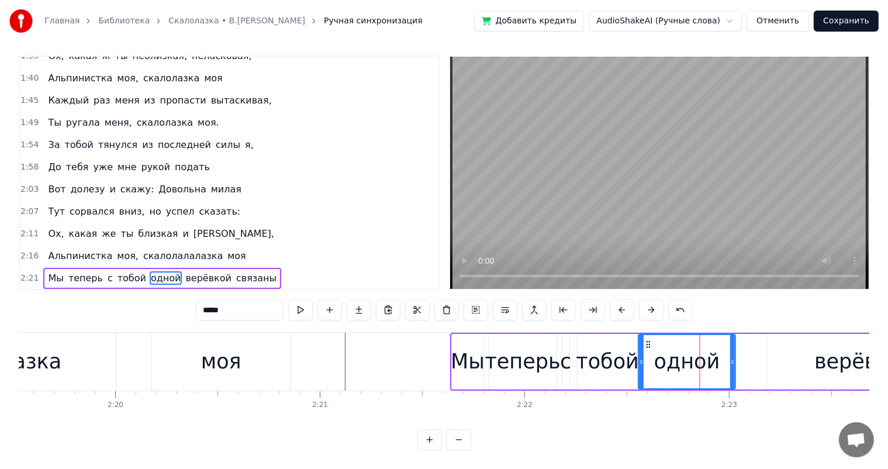
drag, startPoint x: 669, startPoint y: 333, endPoint x: 547, endPoint y: 350, distance: 123.4
click at [649, 340] on icon at bounding box center [647, 344] width 9 height 9
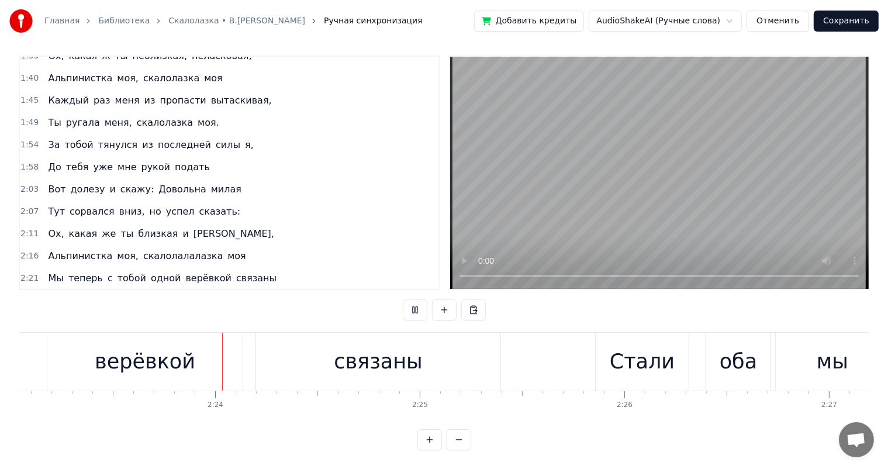
scroll to position [0, 29293]
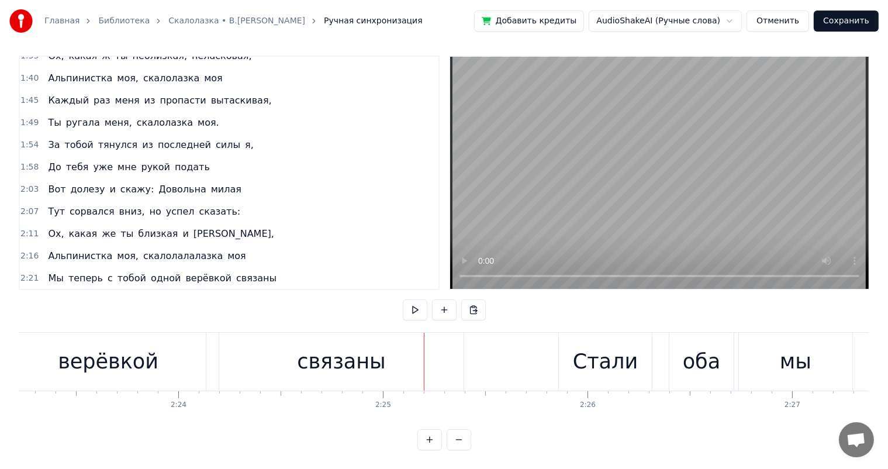
drag, startPoint x: 102, startPoint y: 325, endPoint x: 172, endPoint y: 336, distance: 70.4
click at [103, 333] on div "верёвкой" at bounding box center [108, 362] width 195 height 58
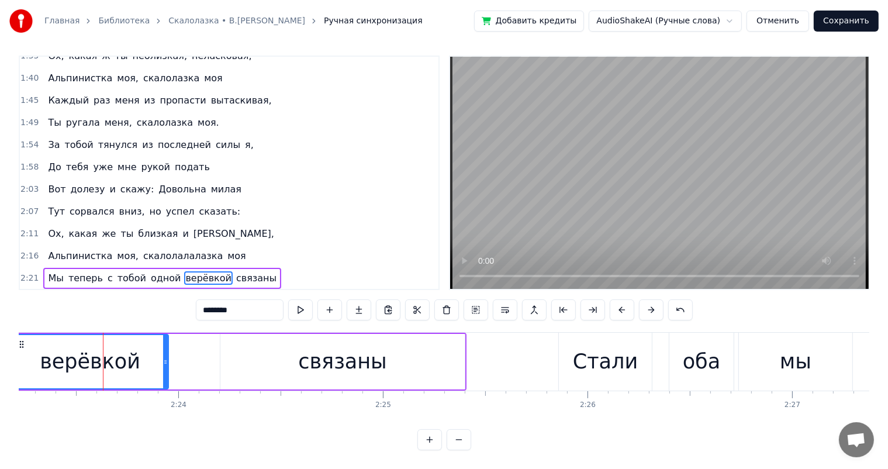
drag, startPoint x: 202, startPoint y: 351, endPoint x: 241, endPoint y: 352, distance: 39.2
click at [164, 356] on div at bounding box center [165, 361] width 5 height 53
drag, startPoint x: 273, startPoint y: 351, endPoint x: 265, endPoint y: 348, distance: 8.9
click at [273, 351] on div "связаны" at bounding box center [342, 362] width 244 height 56
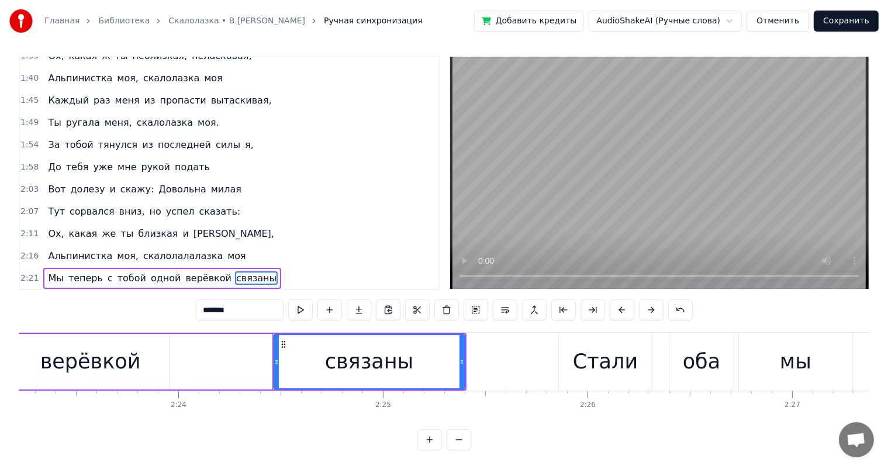
drag, startPoint x: 223, startPoint y: 353, endPoint x: 289, endPoint y: 330, distance: 70.1
click at [276, 357] on icon at bounding box center [276, 361] width 5 height 9
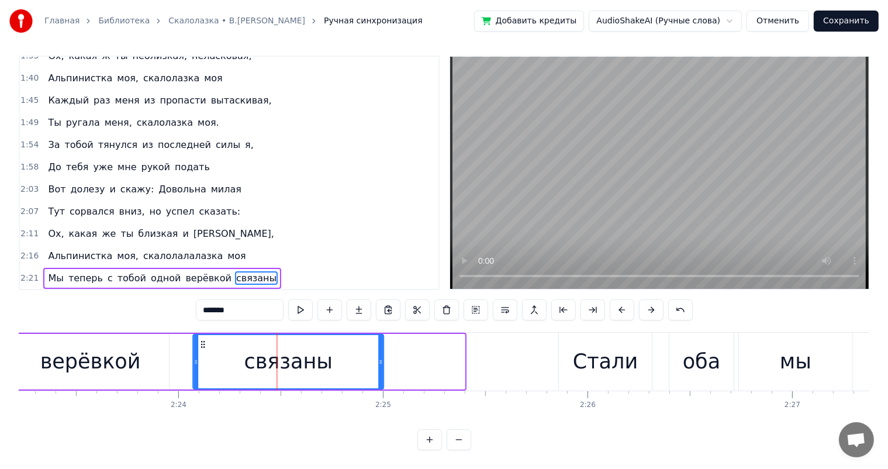
drag, startPoint x: 283, startPoint y: 334, endPoint x: 202, endPoint y: 347, distance: 82.2
click at [202, 347] on div "связаны" at bounding box center [287, 361] width 189 height 53
click at [33, 346] on div "верёвкой" at bounding box center [90, 362] width 157 height 56
type input "********"
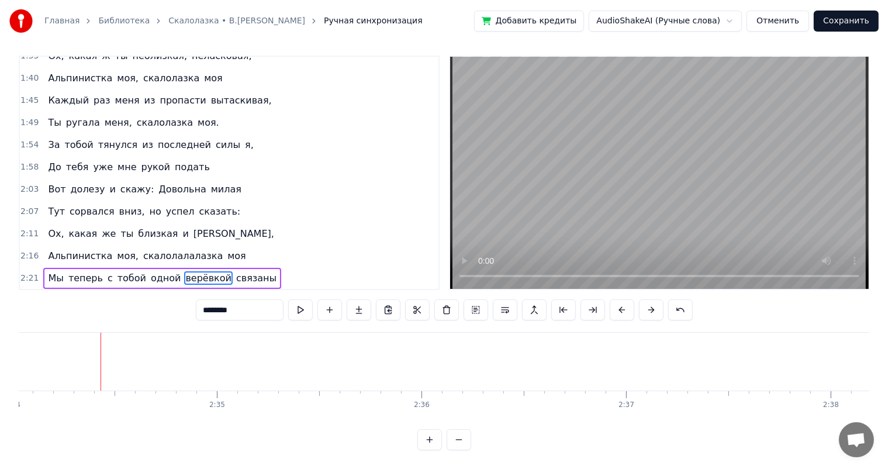
scroll to position [0, 31528]
click at [835, 20] on button "Сохранить" at bounding box center [845, 21] width 65 height 21
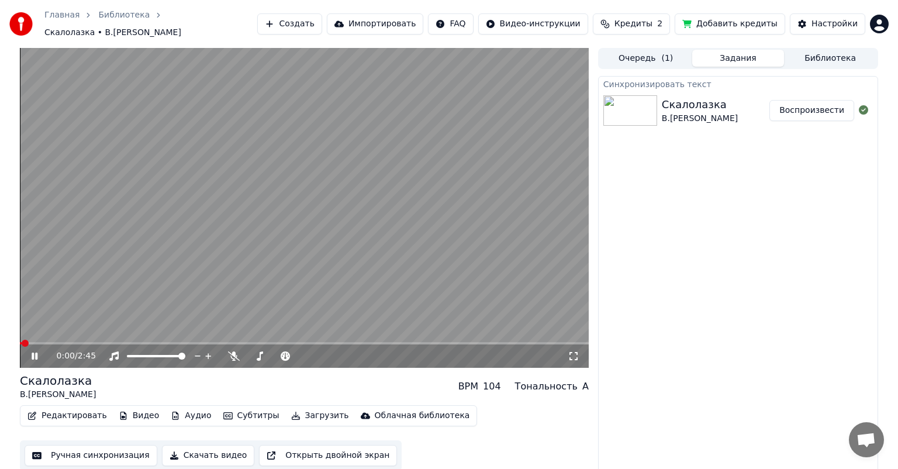
click at [29, 350] on div "0:00 / 2:45" at bounding box center [304, 356] width 559 height 12
click at [36, 352] on icon at bounding box center [35, 355] width 6 height 7
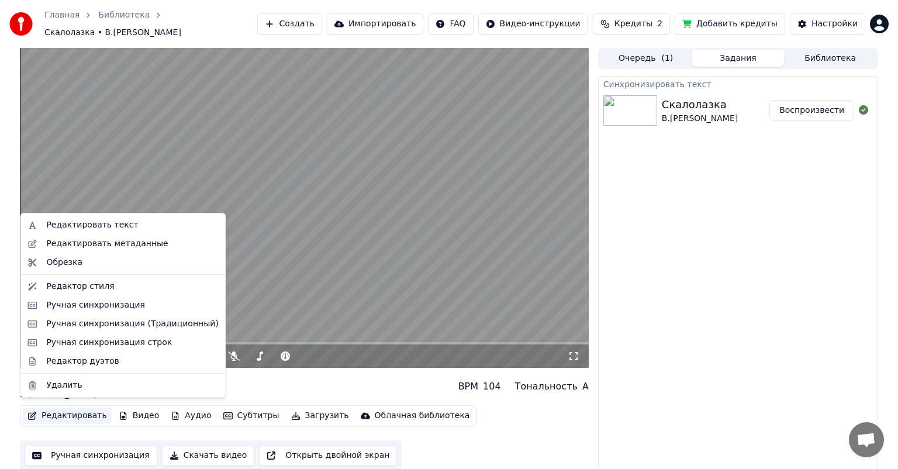
click at [68, 415] on button "Редактировать" at bounding box center [67, 415] width 89 height 16
click at [79, 224] on div "Редактировать текст" at bounding box center [92, 225] width 92 height 12
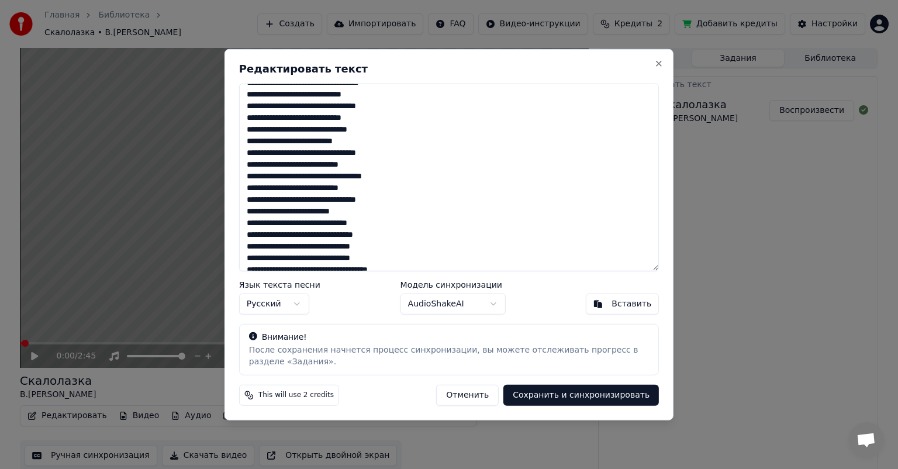
scroll to position [196, 0]
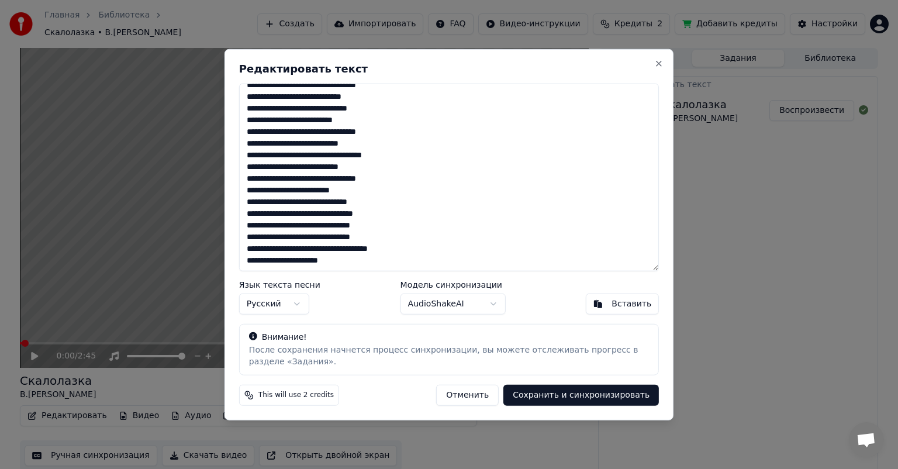
drag, startPoint x: 387, startPoint y: 236, endPoint x: 369, endPoint y: 237, distance: 18.1
click at [369, 237] on textarea at bounding box center [449, 178] width 420 height 188
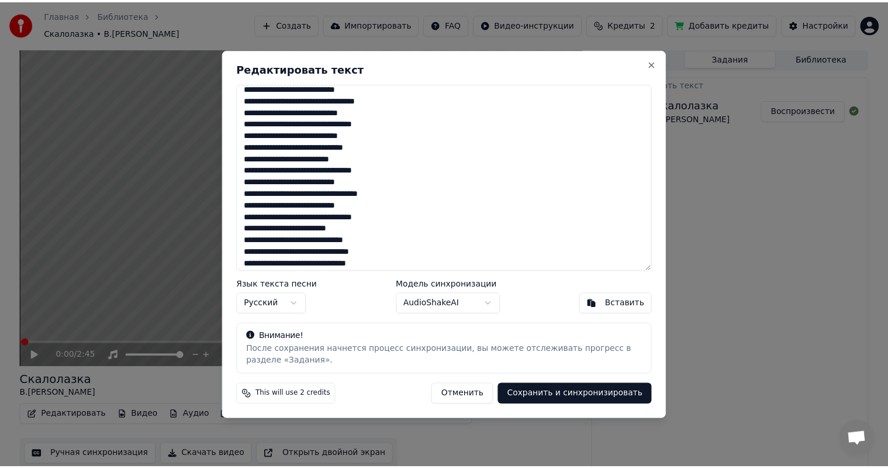
scroll to position [138, 0]
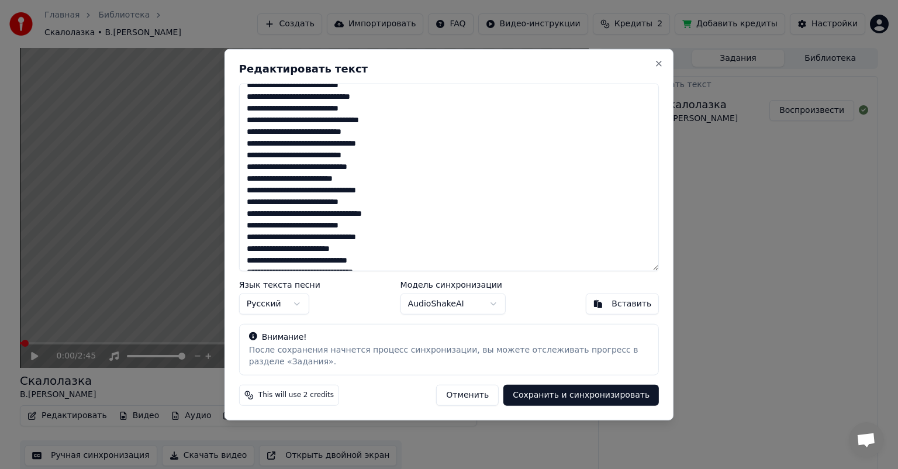
click at [379, 154] on textarea at bounding box center [449, 178] width 420 height 188
click at [379, 155] on textarea at bounding box center [449, 178] width 420 height 188
click at [380, 154] on textarea at bounding box center [449, 178] width 420 height 188
type textarea "**********"
click at [578, 390] on button "Сохранить и синхронизировать" at bounding box center [580, 394] width 155 height 21
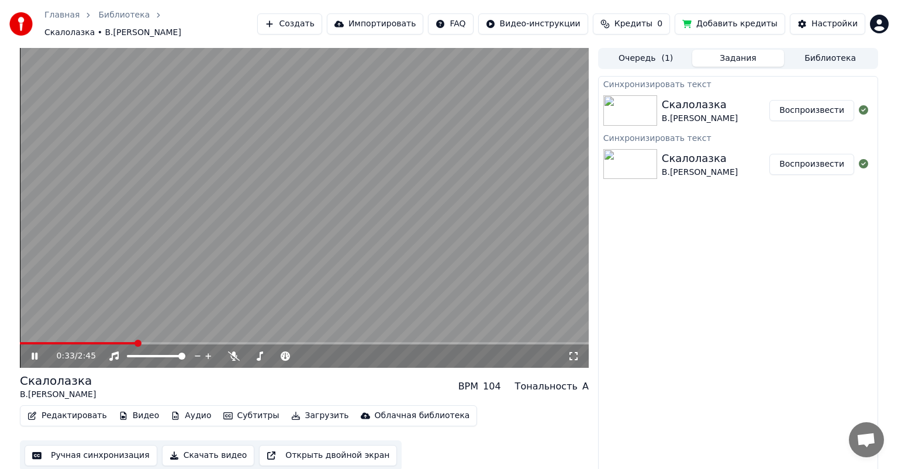
click at [37, 352] on icon at bounding box center [35, 355] width 6 height 7
click at [79, 446] on button "Ручная синхронизация" at bounding box center [91, 455] width 133 height 21
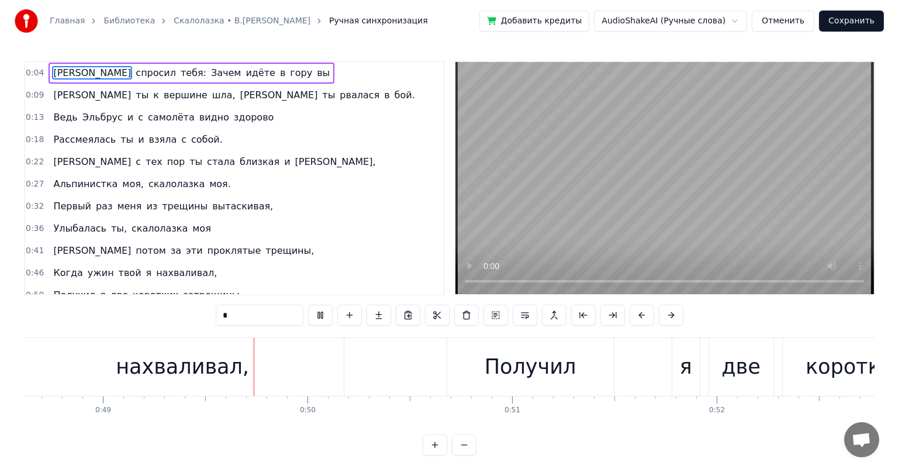
scroll to position [0, 9983]
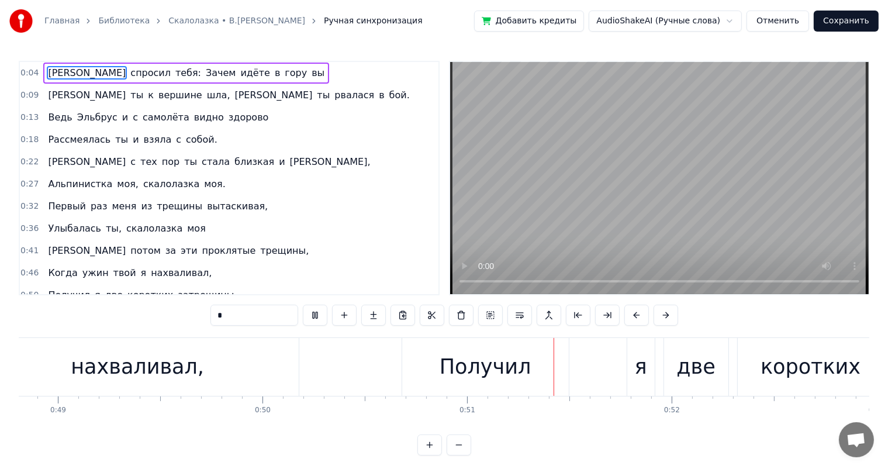
click at [738, 21] on html "Главная Библиотека Скалолазка • В.Высоцкий Ручная синхронизация Добавить кредит…" at bounding box center [444, 237] width 888 height 474
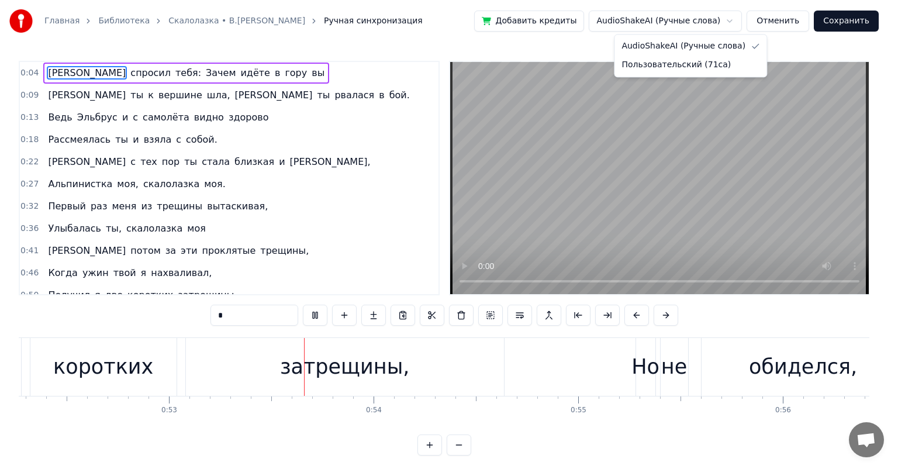
click at [740, 20] on html "Главная Библиотека Скалолазка • В.Высоцкий Ручная синхронизация Добавить кредит…" at bounding box center [449, 237] width 898 height 474
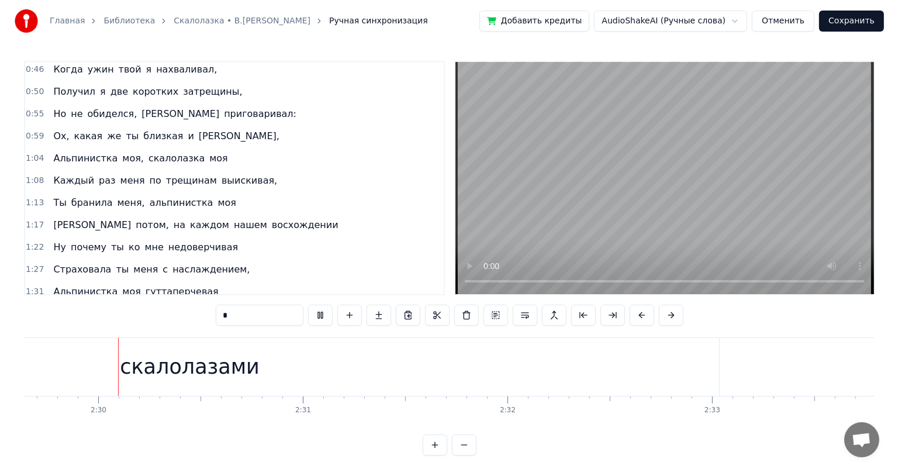
scroll to position [0, 30641]
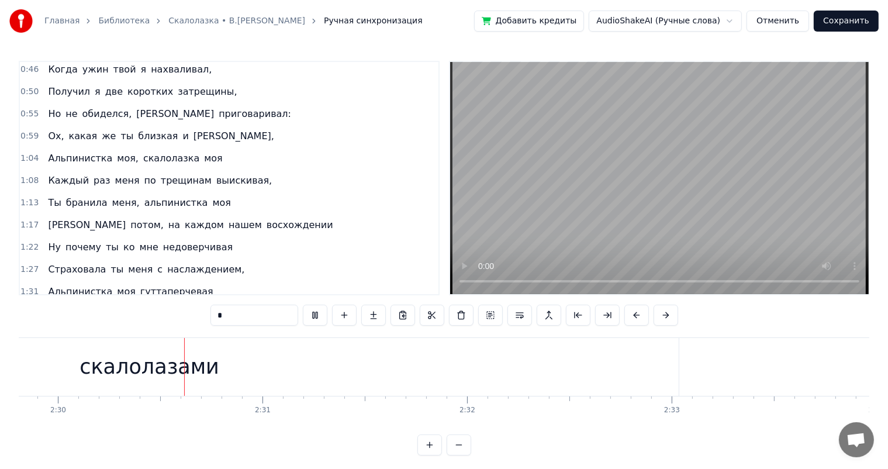
click at [835, 18] on button "Сохранить" at bounding box center [845, 21] width 65 height 21
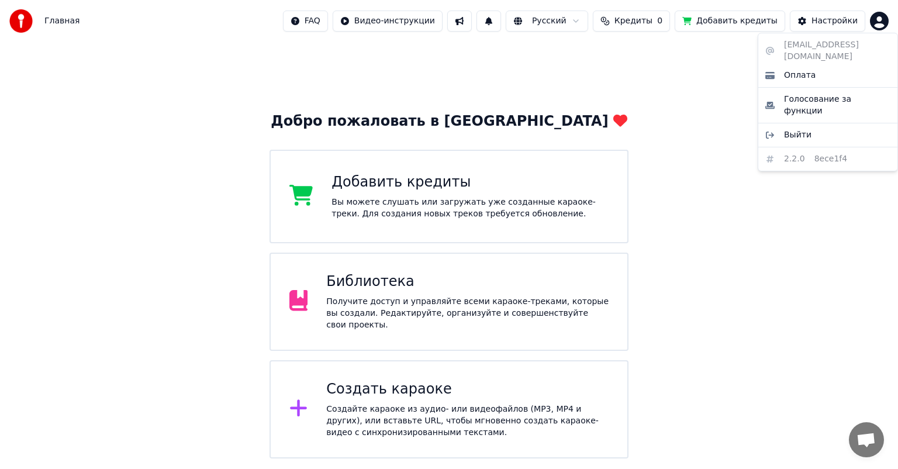
click at [876, 19] on html "Главная FAQ Видео-инструкции Русский Кредиты 0 Добавить кредиты Настройки Добро…" at bounding box center [449, 229] width 898 height 458
click at [802, 129] on span "Выйти" at bounding box center [797, 135] width 27 height 12
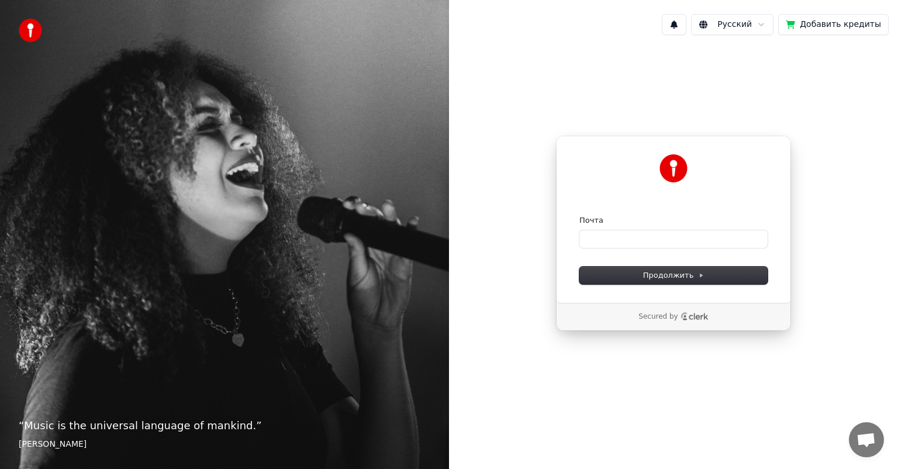
drag, startPoint x: 798, startPoint y: 117, endPoint x: 897, endPoint y: 491, distance: 386.8
click at [598, 236] on input "Почта" at bounding box center [673, 239] width 188 height 18
click at [693, 273] on span "Продолжить" at bounding box center [673, 275] width 61 height 11
type input "**********"
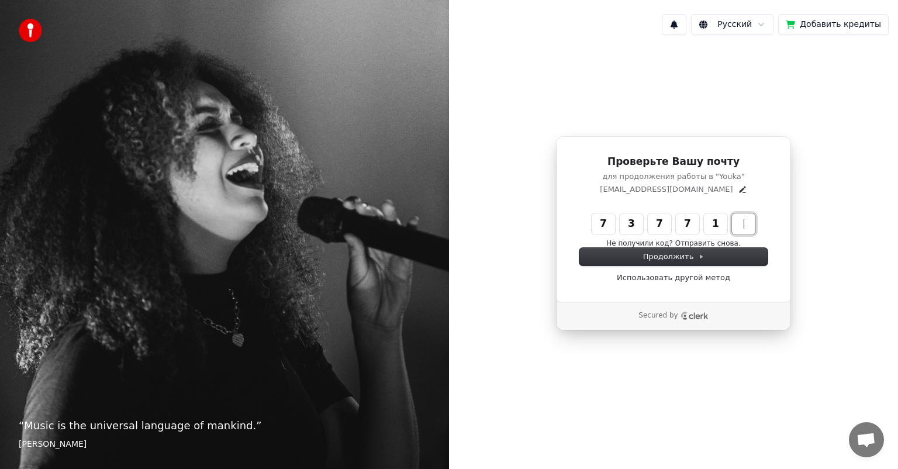
type input "******"
